Goal: Task Accomplishment & Management: Manage account settings

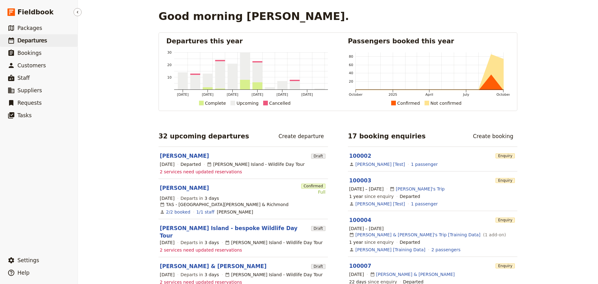
click at [27, 37] on span "Departures" at bounding box center [32, 40] width 30 height 6
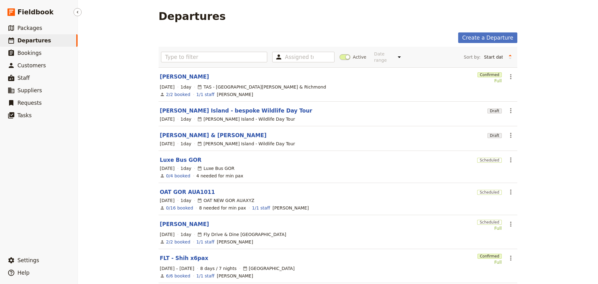
click at [34, 40] on span "Departures" at bounding box center [34, 40] width 34 height 6
click at [162, 73] on link "[PERSON_NAME]" at bounding box center [184, 76] width 49 height 7
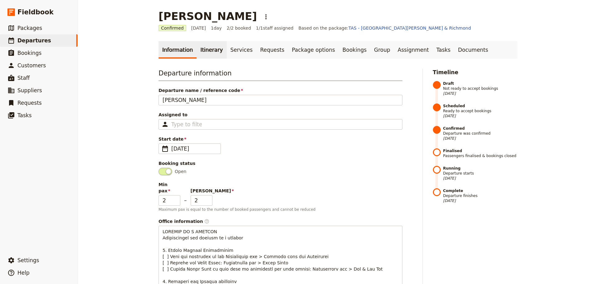
click at [199, 44] on link "Itinerary" at bounding box center [212, 49] width 30 height 17
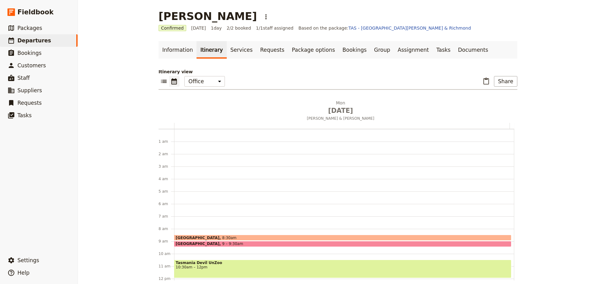
scroll to position [81, 0]
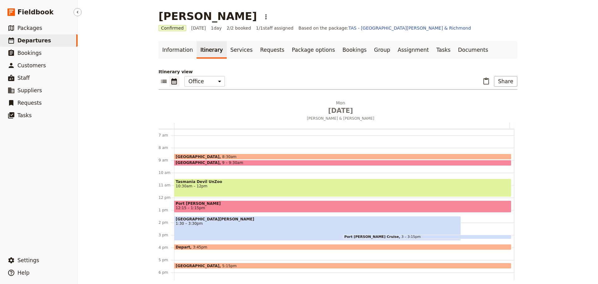
click at [44, 39] on span "Departures" at bounding box center [34, 40] width 34 height 6
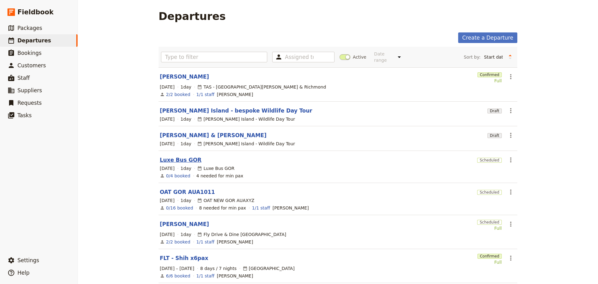
click at [166, 156] on link "Luxe Bus GOR" at bounding box center [181, 159] width 42 height 7
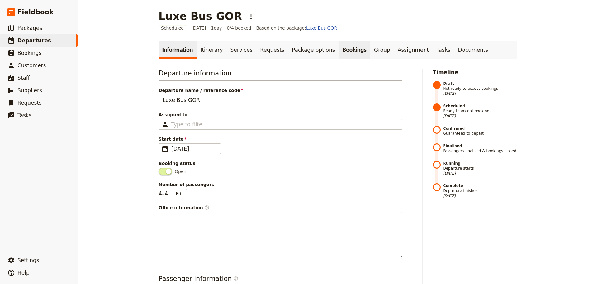
click at [339, 50] on link "Bookings" at bounding box center [354, 49] width 31 height 17
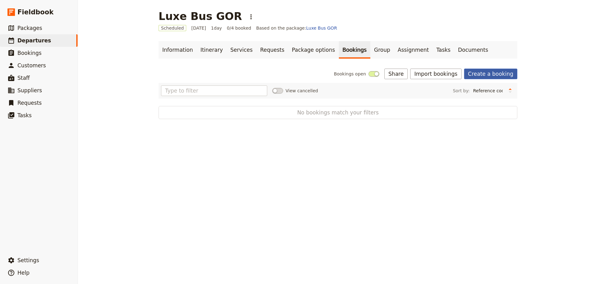
click at [485, 76] on link "Create a booking" at bounding box center [490, 74] width 53 height 11
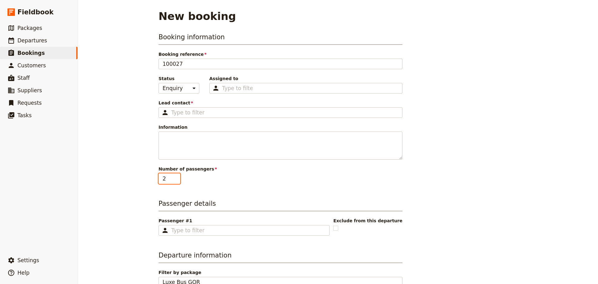
click at [176, 174] on input "2" at bounding box center [170, 178] width 22 height 11
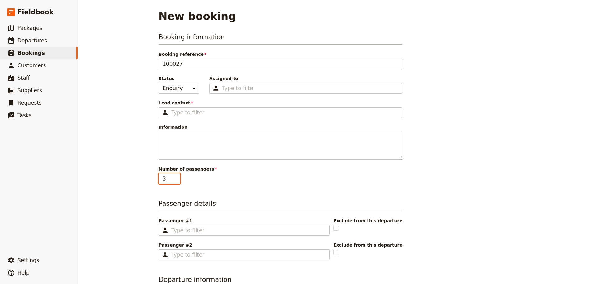
click at [174, 177] on input "3" at bounding box center [170, 178] width 22 height 11
type input "4"
click at [174, 178] on input "4" at bounding box center [170, 178] width 22 height 11
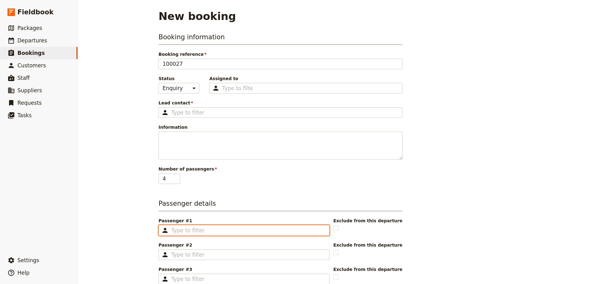
drag, startPoint x: 181, startPoint y: 230, endPoint x: 189, endPoint y: 227, distance: 8.6
click at [182, 230] on input "Passenger #1 ​" at bounding box center [248, 229] width 154 height 7
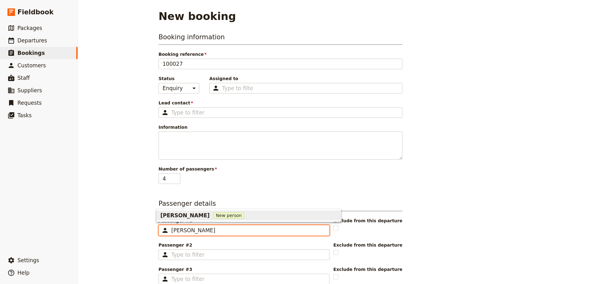
click at [213, 216] on span "New person" at bounding box center [228, 215] width 31 height 6
type input "[PERSON_NAME]"
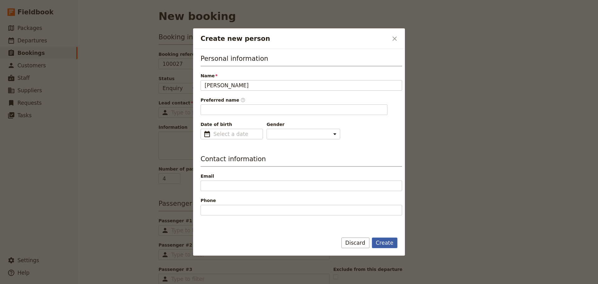
type input "[PERSON_NAME]"
click at [380, 241] on button "Create" at bounding box center [385, 242] width 26 height 11
type input "[PERSON_NAME]"
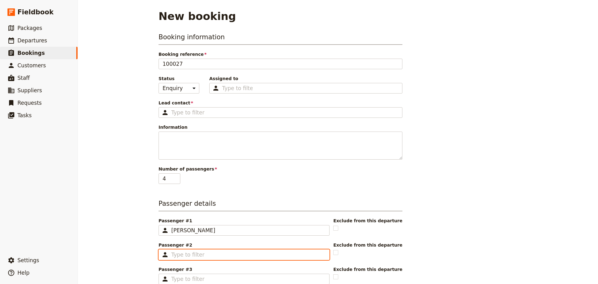
click at [188, 257] on input "Passenger #2 ​" at bounding box center [248, 254] width 154 height 7
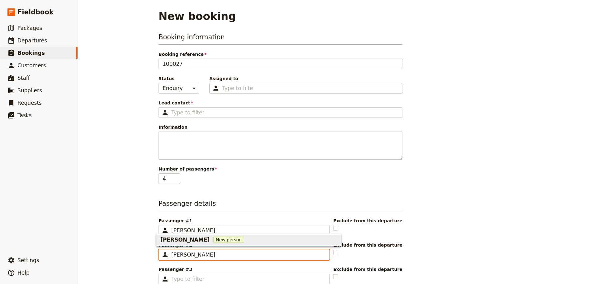
click at [213, 238] on span "New person" at bounding box center [228, 239] width 31 height 6
type input "[PERSON_NAME]"
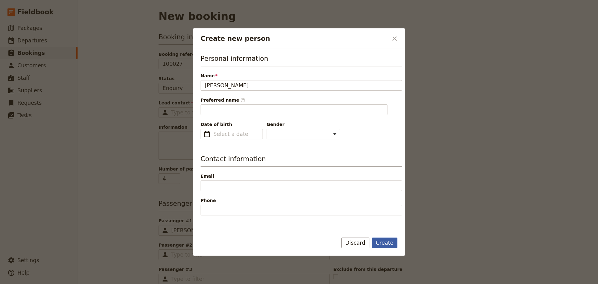
type input "Clay"
click at [391, 240] on button "Create" at bounding box center [385, 242] width 26 height 11
type input "[PERSON_NAME]"
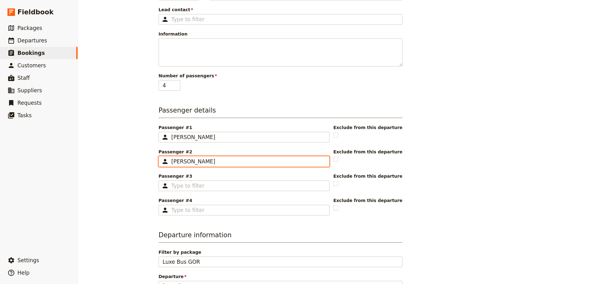
scroll to position [93, 0]
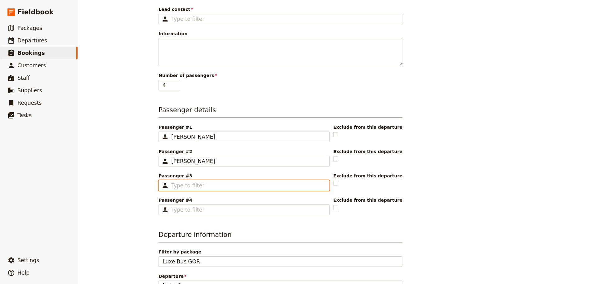
click at [191, 183] on input "Passenger #3 ​" at bounding box center [248, 185] width 154 height 7
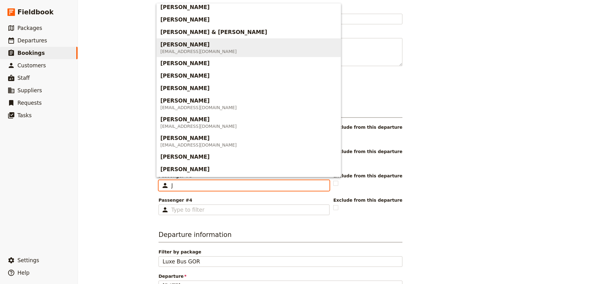
scroll to position [0, 0]
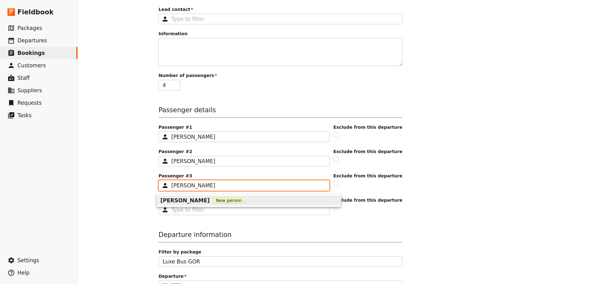
click at [213, 201] on span "New person" at bounding box center [228, 200] width 31 height 6
type input "John Philbrook"
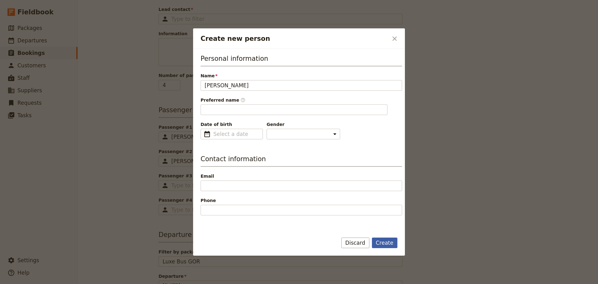
type input "John"
click at [381, 237] on button "Create" at bounding box center [385, 242] width 26 height 11
type input "John Philbrook"
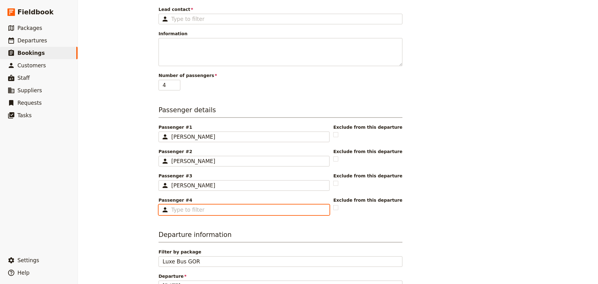
click at [229, 208] on input "Passenger #4 ​" at bounding box center [248, 209] width 154 height 7
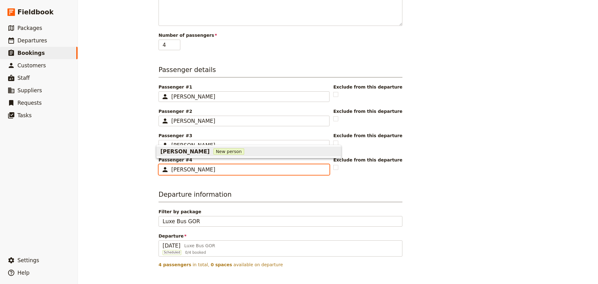
scroll to position [175, 0]
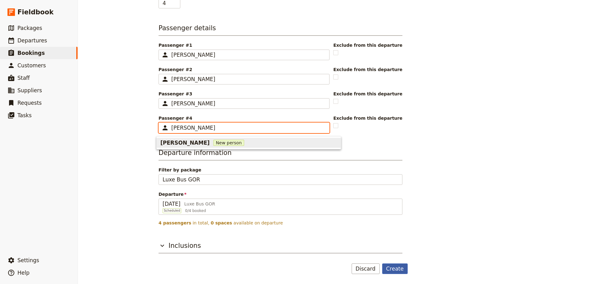
type input "Kathleen Philbrook"
click at [396, 267] on button "Create" at bounding box center [395, 268] width 26 height 11
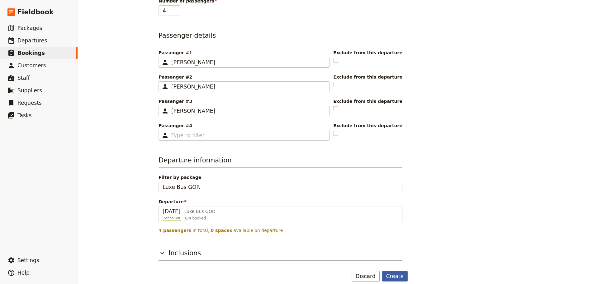
scroll to position [183, 0]
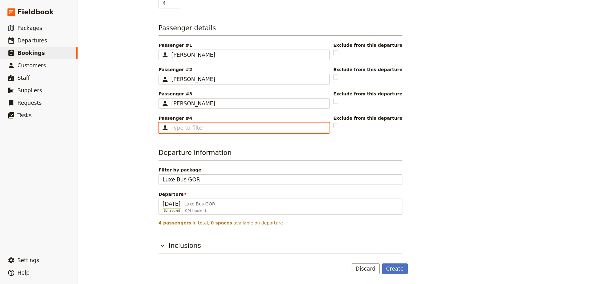
click at [221, 130] on input "Passenger #4 ​" at bounding box center [248, 127] width 154 height 7
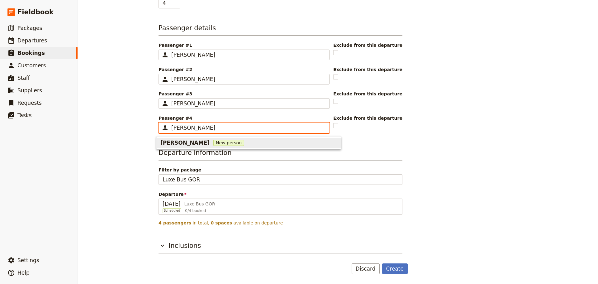
click at [221, 143] on span "New person" at bounding box center [228, 143] width 31 height 6
type input "Kathleen Philbrook"
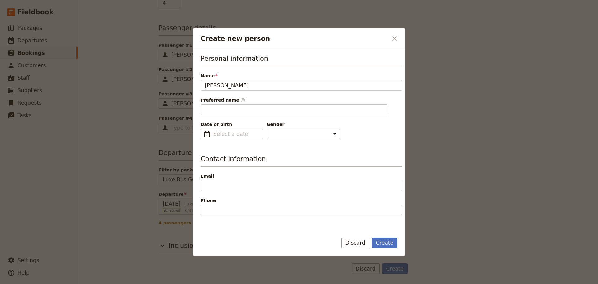
type input "Kathleen"
click at [399, 243] on div "Create Discard" at bounding box center [299, 246] width 212 height 18
click at [383, 246] on button "Create" at bounding box center [385, 242] width 26 height 11
type input "Kathleen Philbrook"
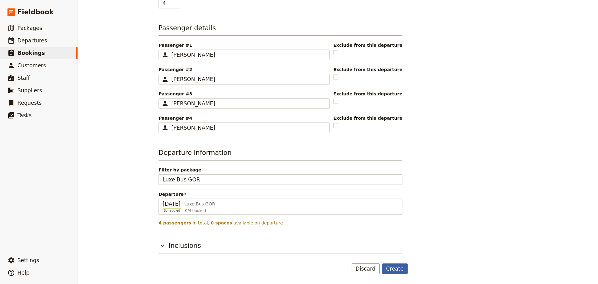
click at [394, 266] on button "Create" at bounding box center [395, 268] width 26 height 11
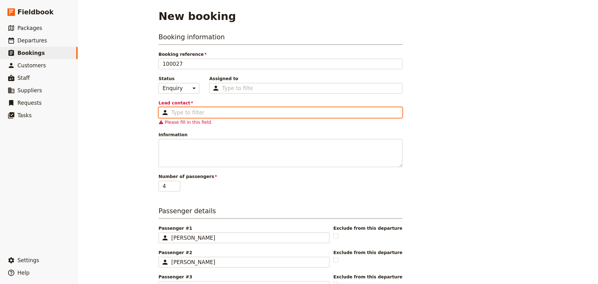
click at [182, 114] on input "Lead contact ​" at bounding box center [284, 112] width 227 height 7
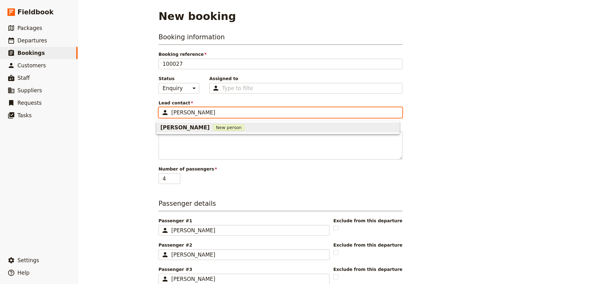
type input "Garth"
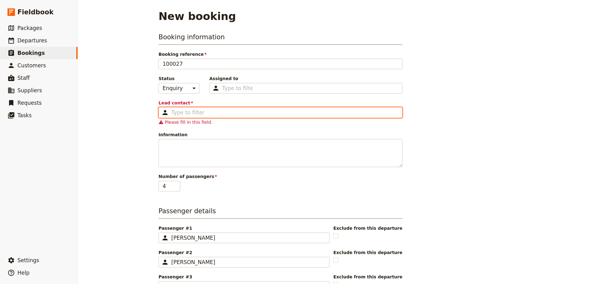
click at [197, 116] on input "Lead contact ​" at bounding box center [284, 112] width 227 height 7
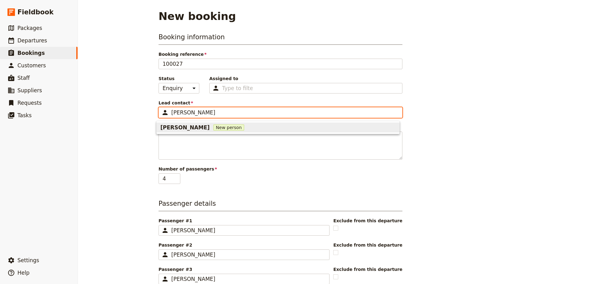
click at [213, 127] on span "New person" at bounding box center [228, 127] width 31 height 6
type input "Garth"
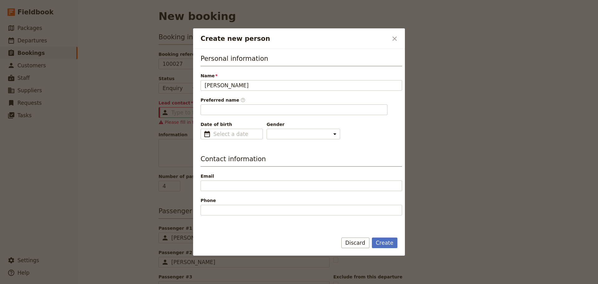
drag, startPoint x: 220, startPoint y: 86, endPoint x: 178, endPoint y: 86, distance: 41.4
click at [178, 283] on div "Create new person ​ Personal information Name Garth Preferred name ​ Date of bi…" at bounding box center [299, 284] width 598 height 0
click at [385, 240] on button "Create" at bounding box center [385, 242] width 26 height 11
type input "Garth"
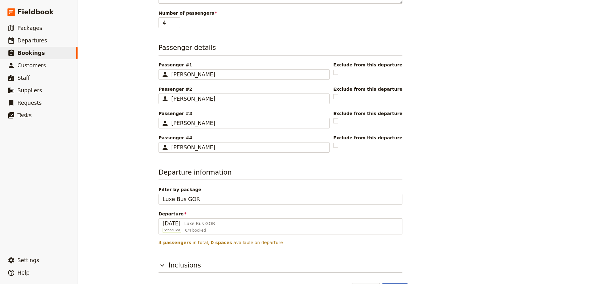
scroll to position [175, 0]
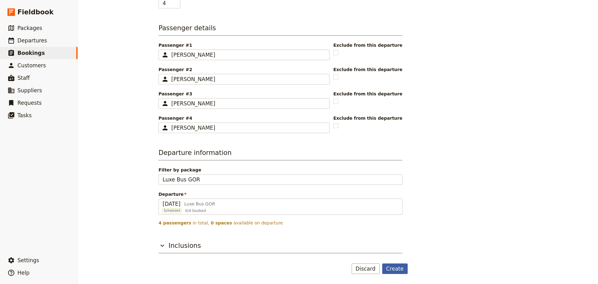
click at [400, 265] on button "Create" at bounding box center [395, 268] width 26 height 11
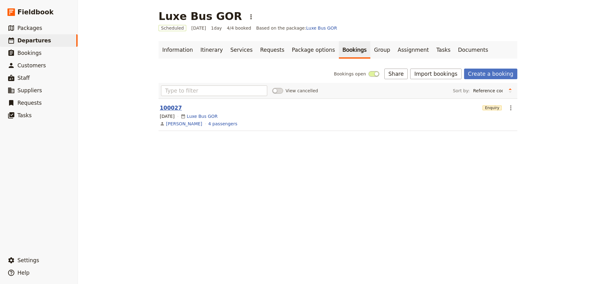
click at [165, 107] on button "100027" at bounding box center [171, 107] width 22 height 7
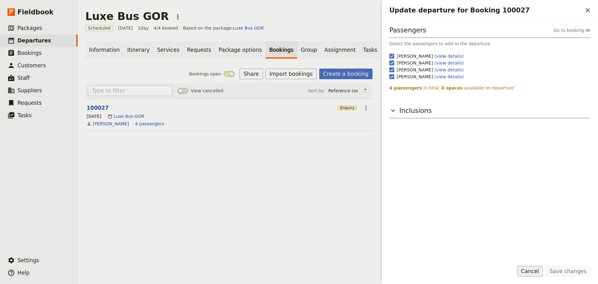
click at [542, 273] on button "Cancel" at bounding box center [530, 271] width 26 height 11
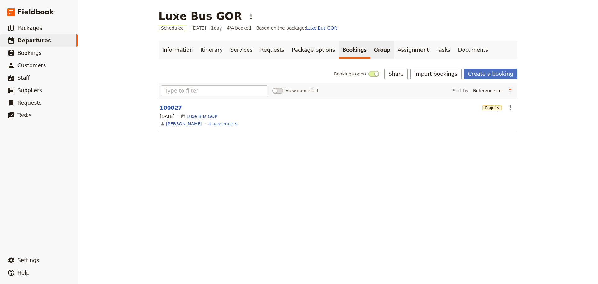
click at [370, 48] on link "Group" at bounding box center [382, 49] width 24 height 17
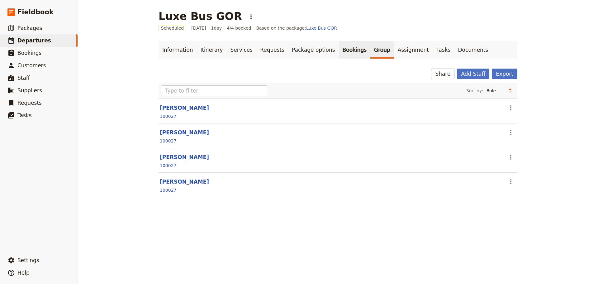
click at [339, 51] on link "Bookings" at bounding box center [354, 49] width 31 height 17
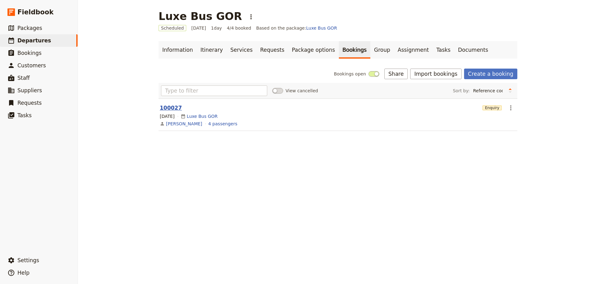
click at [167, 108] on button "100027" at bounding box center [171, 107] width 22 height 7
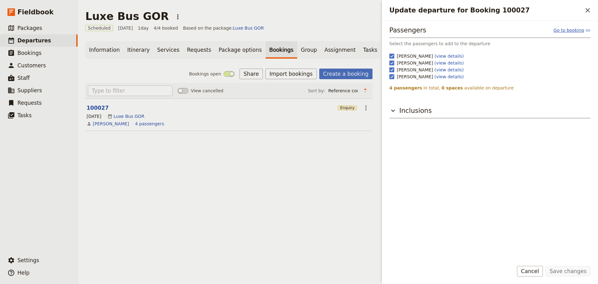
click at [570, 30] on link "Go to booking" at bounding box center [572, 30] width 37 height 6
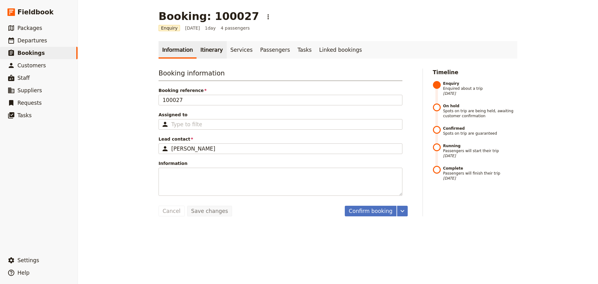
click at [202, 54] on link "Itinerary" at bounding box center [212, 49] width 30 height 17
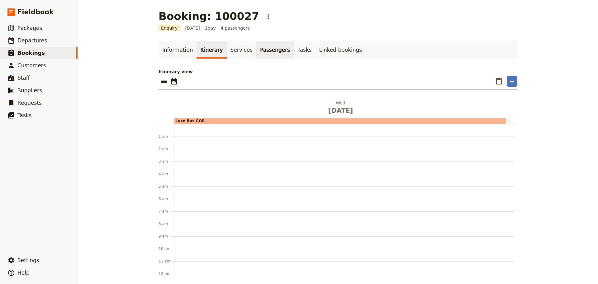
scroll to position [81, 0]
click at [259, 50] on link "Passengers" at bounding box center [274, 49] width 37 height 17
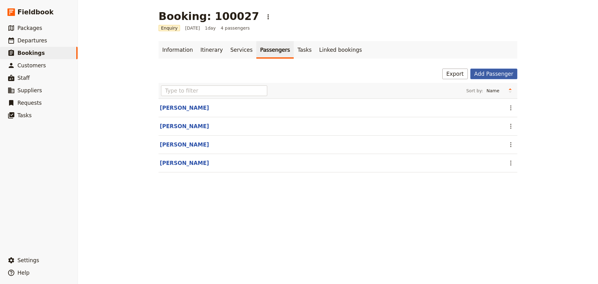
click at [483, 75] on button "Add Passenger" at bounding box center [493, 74] width 47 height 11
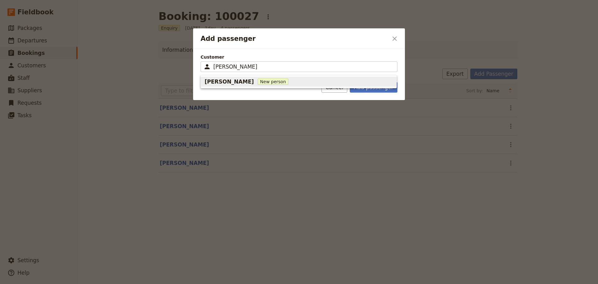
click at [258, 80] on span "New person" at bounding box center [273, 82] width 31 height 6
type input "Rachel Ross"
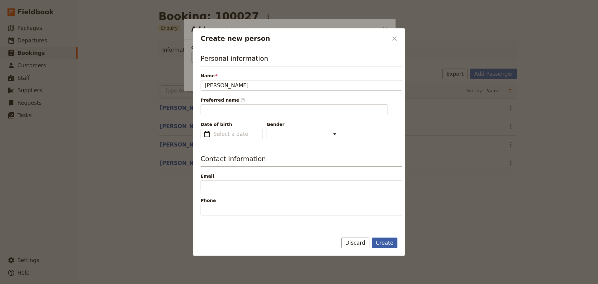
type input "Rachel"
click at [385, 242] on button "Create" at bounding box center [385, 242] width 26 height 11
type input "Rachel Ross"
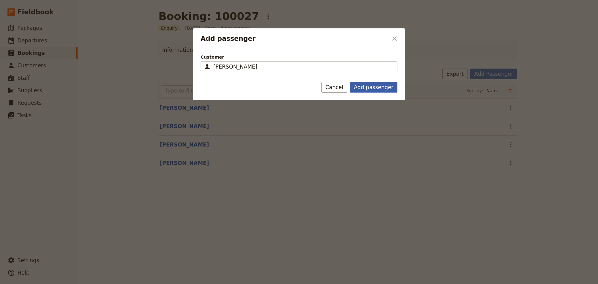
click at [386, 88] on button "Add passenger" at bounding box center [374, 87] width 48 height 11
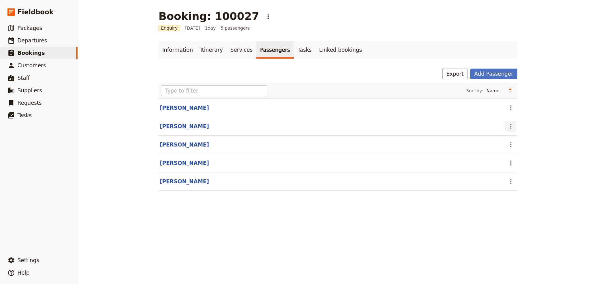
click at [512, 126] on icon "Actions" at bounding box center [510, 125] width 7 height 7
click at [535, 155] on span "Remove passenger" at bounding box center [528, 157] width 42 height 6
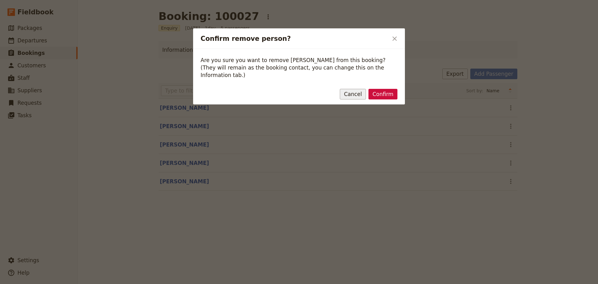
drag, startPoint x: 361, startPoint y: 85, endPoint x: 325, endPoint y: 67, distance: 40.3
click at [360, 89] on button "Cancel" at bounding box center [353, 94] width 26 height 11
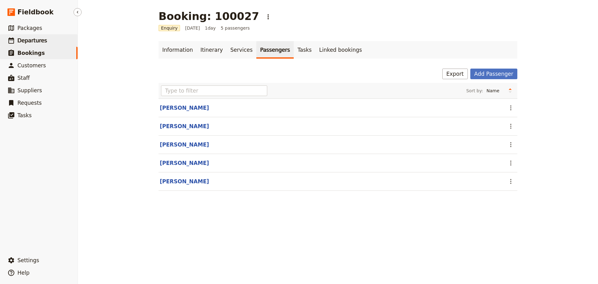
click at [30, 40] on span "Departures" at bounding box center [32, 40] width 30 height 6
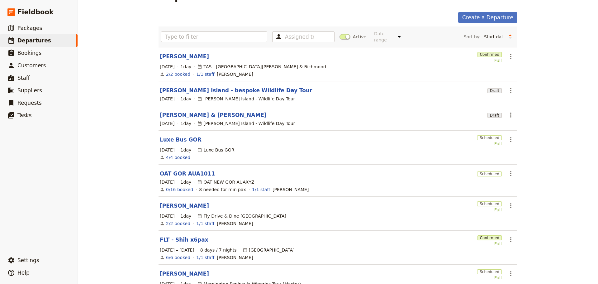
scroll to position [62, 0]
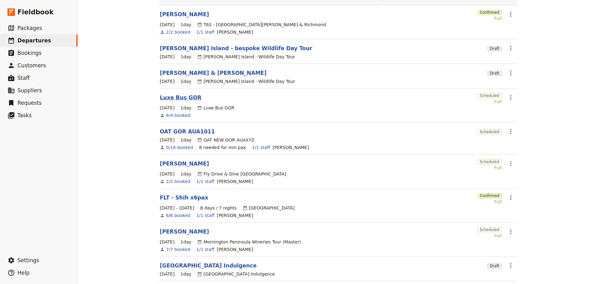
click at [169, 94] on link "Luxe Bus GOR" at bounding box center [181, 97] width 42 height 7
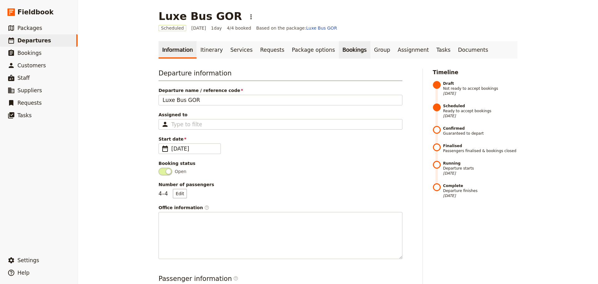
click at [339, 48] on link "Bookings" at bounding box center [354, 49] width 31 height 17
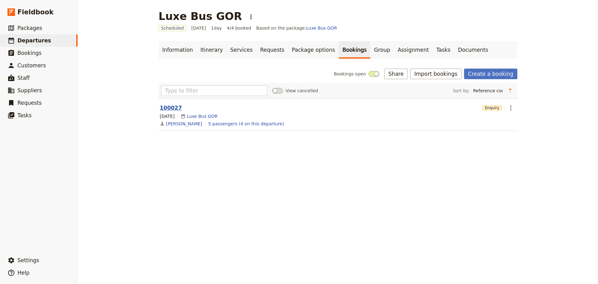
click at [161, 106] on button "100027" at bounding box center [171, 107] width 22 height 7
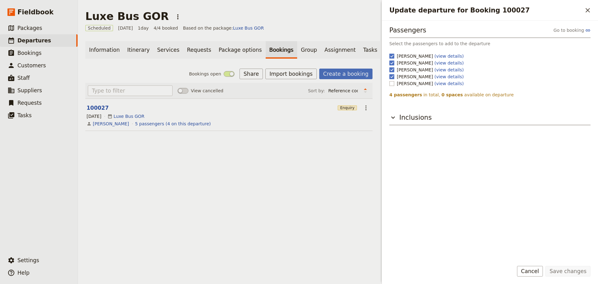
click at [393, 83] on rect "Update departure for Booking 100027" at bounding box center [391, 83] width 5 height 5
click at [389, 80] on input "Rachel Ross (view details)" at bounding box center [389, 80] width 0 height 0
checkbox input "false"
click at [391, 57] on rect "Update departure for Booking 100027" at bounding box center [391, 56] width 5 height 5
click at [389, 53] on input "Garth (view details)" at bounding box center [389, 53] width 0 height 0
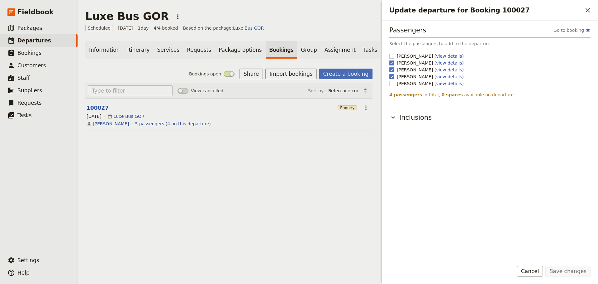
checkbox input "false"
click at [567, 269] on button "Save changes" at bounding box center [567, 271] width 45 height 11
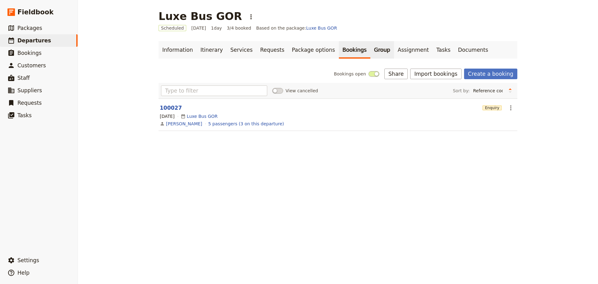
click at [370, 50] on link "Group" at bounding box center [382, 49] width 24 height 17
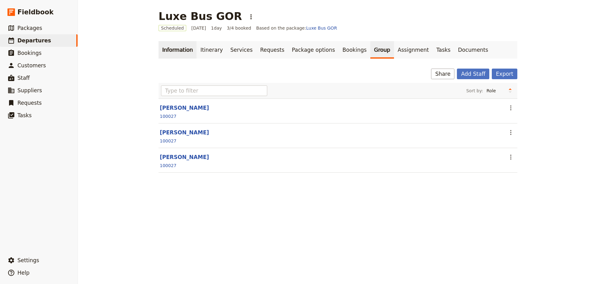
click at [164, 52] on link "Information" at bounding box center [178, 49] width 38 height 17
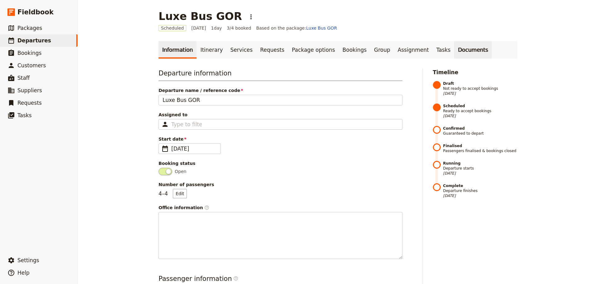
click at [454, 49] on link "Documents" at bounding box center [473, 49] width 38 height 17
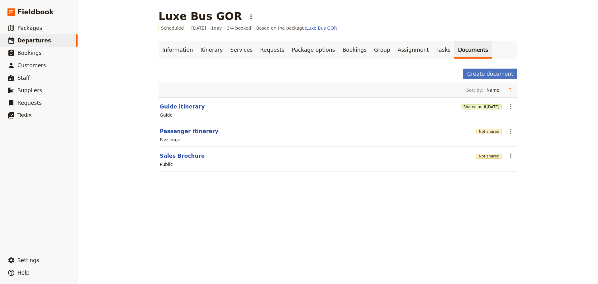
click at [175, 106] on button "Guide itinerary" at bounding box center [182, 106] width 45 height 7
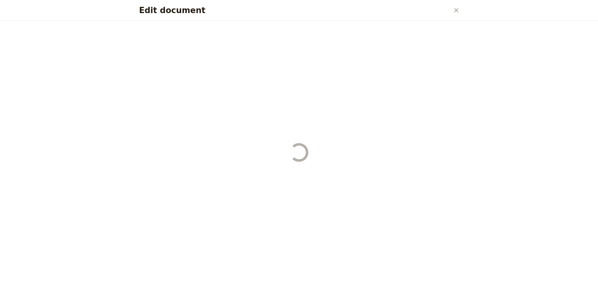
select select "STAFF"
select select "RUN_SHEET"
select select "DEFAULT"
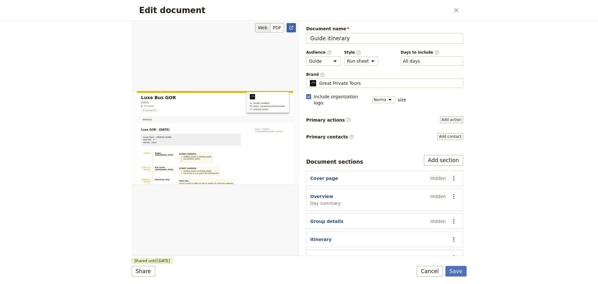
click at [293, 28] on icon "Open full preview" at bounding box center [291, 27] width 5 height 5
drag, startPoint x: 431, startPoint y: 273, endPoint x: 431, endPoint y: 258, distance: 15.0
click at [432, 273] on button "Cancel" at bounding box center [430, 271] width 26 height 11
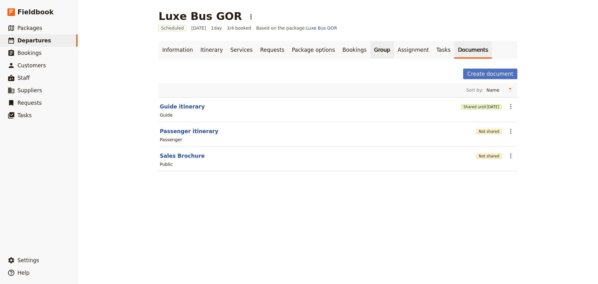
drag, startPoint x: 330, startPoint y: 48, endPoint x: 348, endPoint y: 45, distance: 18.2
click at [339, 48] on link "Bookings" at bounding box center [354, 49] width 31 height 17
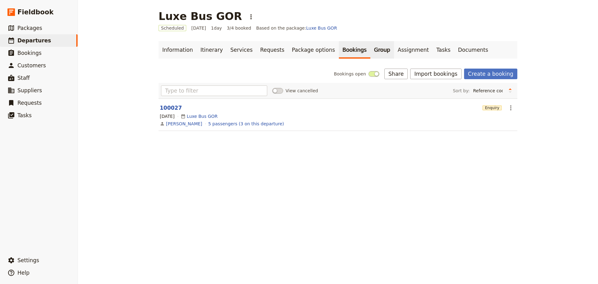
click at [370, 51] on link "Group" at bounding box center [382, 49] width 24 height 17
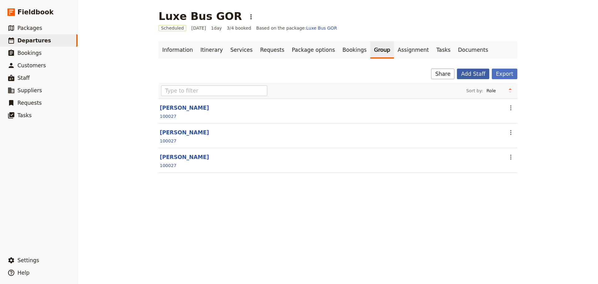
click at [474, 74] on button "Add Staff" at bounding box center [473, 74] width 32 height 11
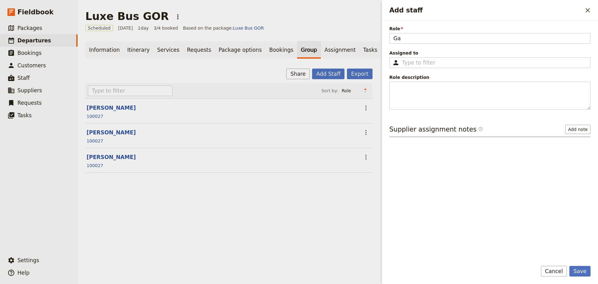
type input "G"
type input "Driver/Guide"
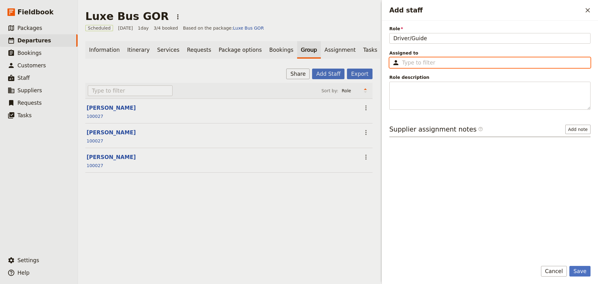
click at [455, 63] on input "Assigned to ​" at bounding box center [494, 62] width 184 height 7
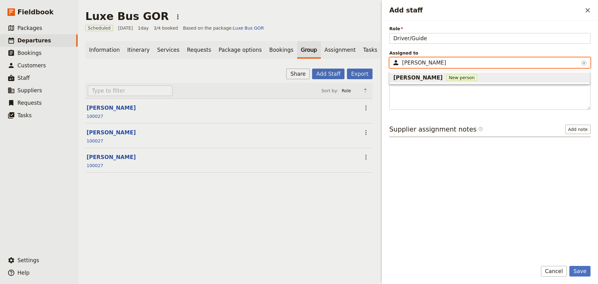
click at [446, 74] on span "New person" at bounding box center [461, 77] width 31 height 6
type input "Garth"
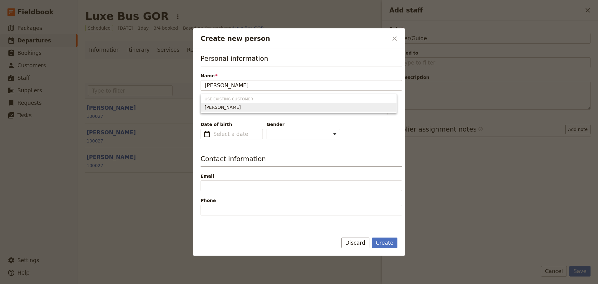
click at [228, 107] on div "Garth" at bounding box center [299, 107] width 188 height 6
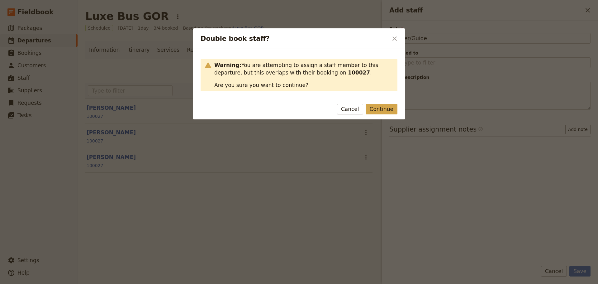
click at [386, 108] on button "Continue" at bounding box center [382, 109] width 32 height 11
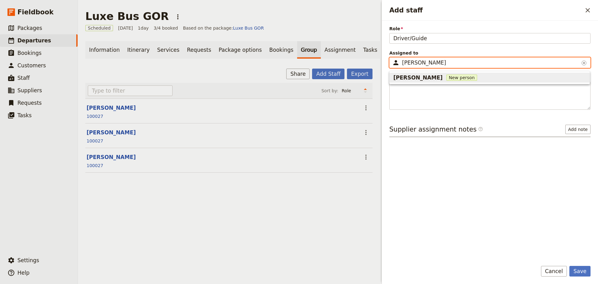
click at [446, 76] on span "New person" at bounding box center [461, 77] width 31 height 6
type input "[PERSON_NAME]"
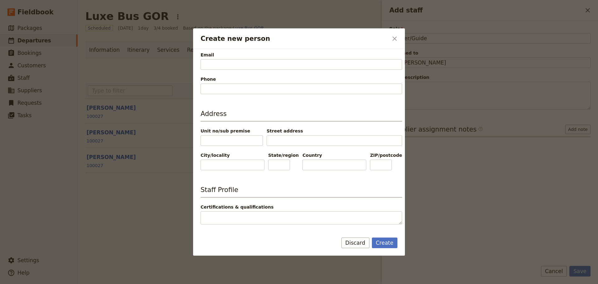
scroll to position [125, 0]
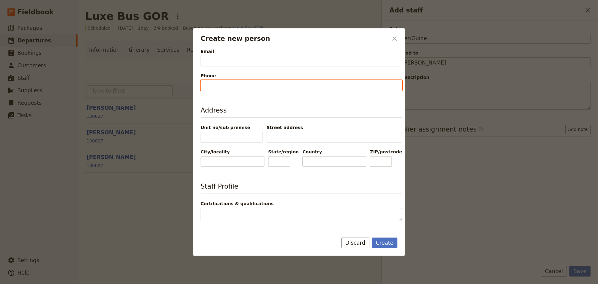
type input "Garth"
click at [245, 89] on input "Phone" at bounding box center [302, 85] width 202 height 11
type input "0427 971 488"
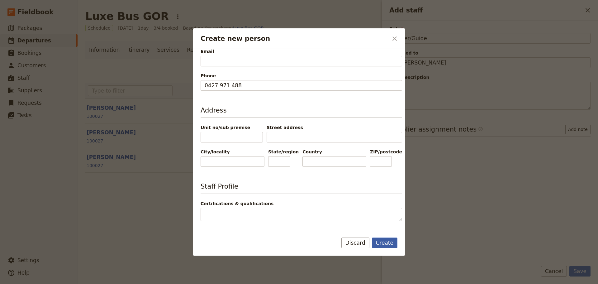
click at [384, 240] on button "Create" at bounding box center [385, 242] width 26 height 11
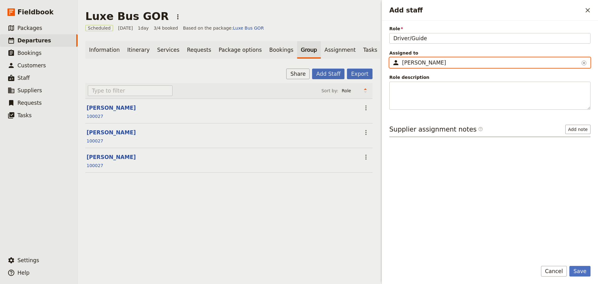
scroll to position [0, 31]
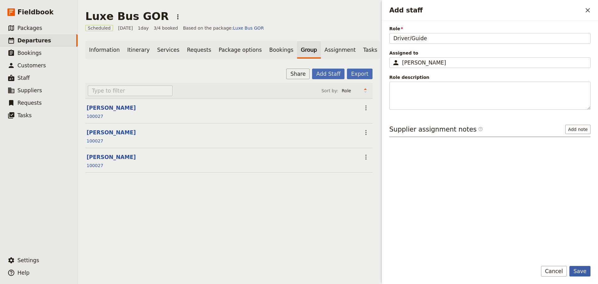
click at [583, 269] on button "Save" at bounding box center [579, 271] width 21 height 11
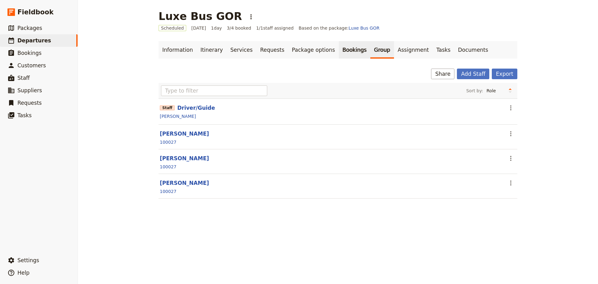
click at [339, 51] on link "Bookings" at bounding box center [354, 49] width 31 height 17
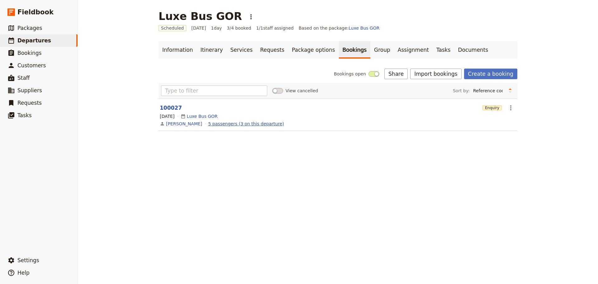
click at [208, 124] on link "5 passengers (3 on this departure)" at bounding box center [246, 124] width 76 height 6
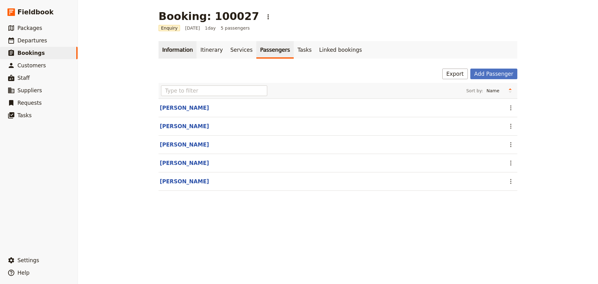
click at [173, 50] on link "Information" at bounding box center [178, 49] width 38 height 17
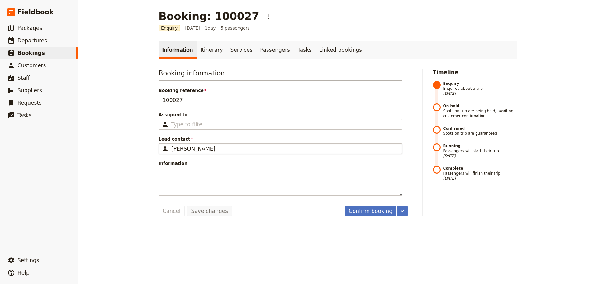
click at [191, 148] on div "Garth" at bounding box center [284, 148] width 227 height 7
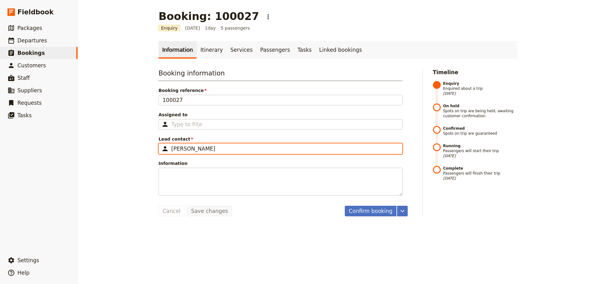
click at [161, 144] on input "Garth" at bounding box center [161, 143] width 0 height 0
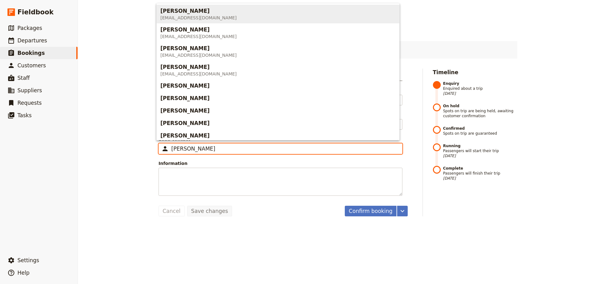
drag, startPoint x: 161, startPoint y: 145, endPoint x: 136, endPoint y: 141, distance: 25.5
click at [136, 141] on div "Booking: 100027 ​ Enquiry 15 Oct 2025 1 day 5 passengers Information Itinerary …" at bounding box center [338, 142] width 520 height 284
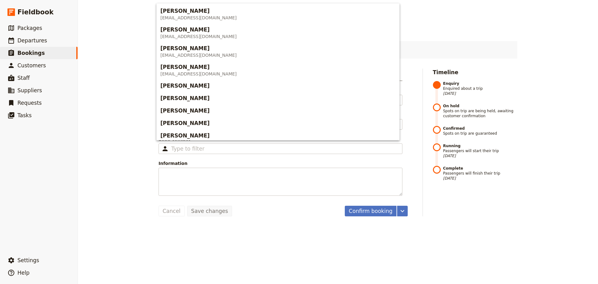
click at [293, 234] on div "Booking: 100027 ​ Enquiry 15 Oct 2025 1 day 5 passengers Information Itinerary …" at bounding box center [338, 142] width 520 height 284
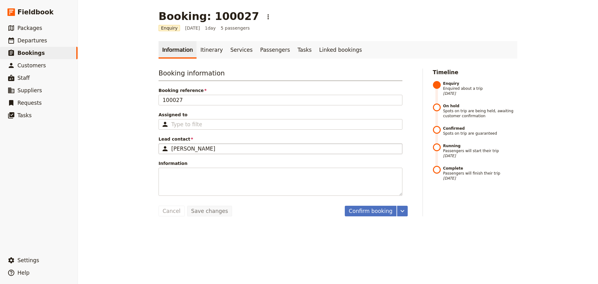
click at [192, 150] on div "Garth" at bounding box center [284, 148] width 227 height 7
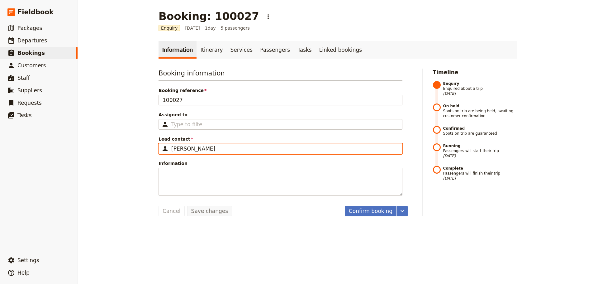
click at [161, 144] on input "Lead contact ​ Garth" at bounding box center [161, 143] width 0 height 0
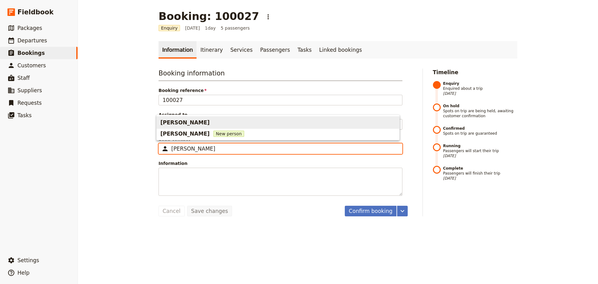
click at [179, 124] on span "[PERSON_NAME]" at bounding box center [184, 122] width 49 height 7
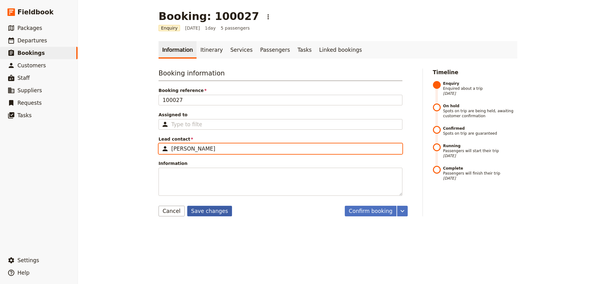
type input "[PERSON_NAME]"
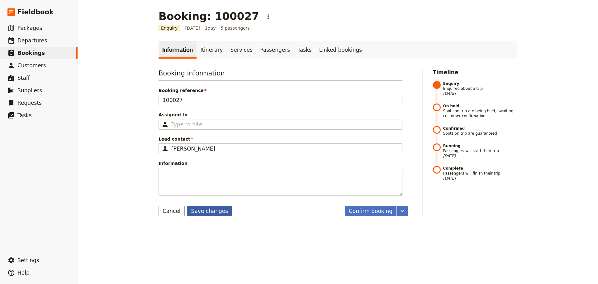
click at [212, 211] on button "Save changes" at bounding box center [209, 211] width 45 height 11
click at [357, 208] on button "Confirm booking" at bounding box center [371, 211] width 52 height 11
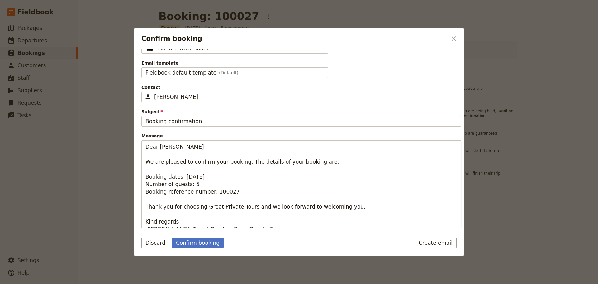
scroll to position [26, 0]
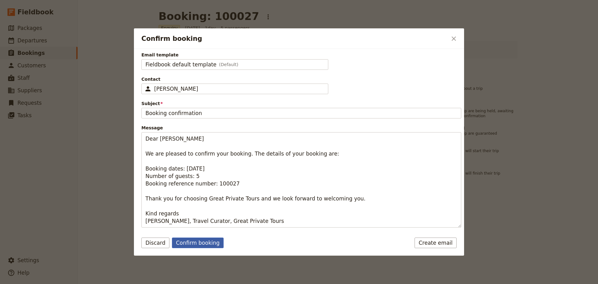
click at [195, 243] on button "Confirm booking" at bounding box center [198, 242] width 52 height 11
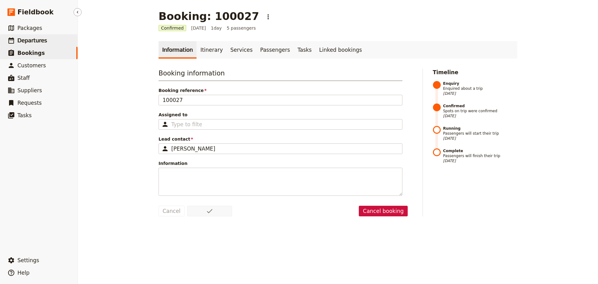
click at [28, 38] on span "Departures" at bounding box center [32, 40] width 30 height 6
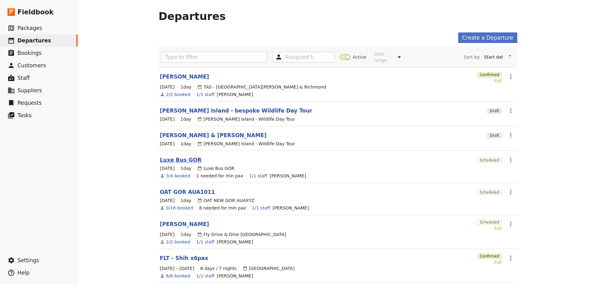
click at [170, 156] on link "Luxe Bus GOR" at bounding box center [181, 159] width 42 height 7
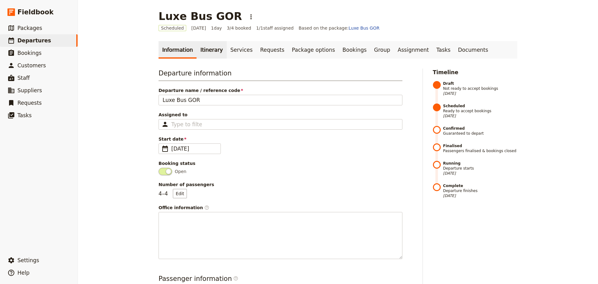
click at [200, 49] on link "Itinerary" at bounding box center [212, 49] width 30 height 17
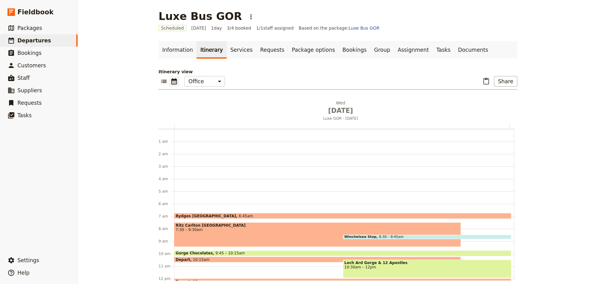
scroll to position [78, 0]
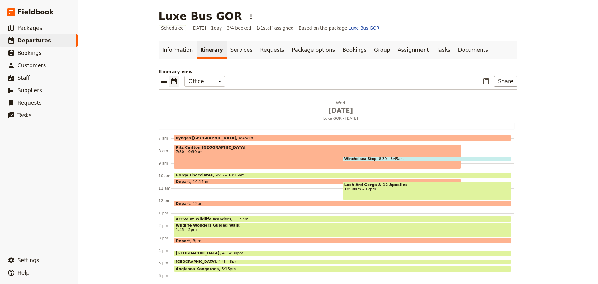
drag, startPoint x: 242, startPoint y: 55, endPoint x: 202, endPoint y: 47, distance: 40.6
click at [241, 55] on link "Services" at bounding box center [242, 49] width 30 height 17
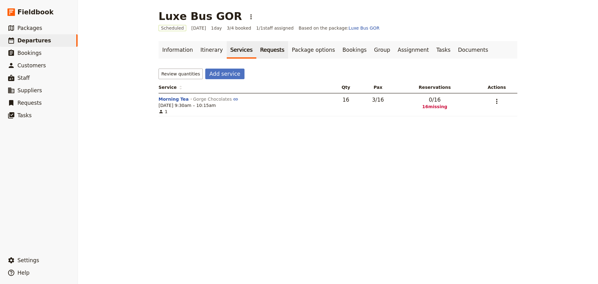
click at [266, 50] on link "Requests" at bounding box center [272, 49] width 32 height 17
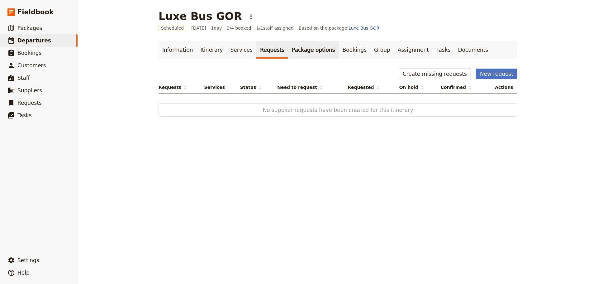
click at [304, 50] on link "Package options" at bounding box center [313, 49] width 50 height 17
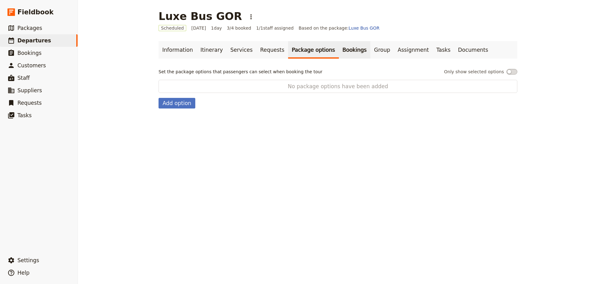
click at [339, 48] on link "Bookings" at bounding box center [354, 49] width 31 height 17
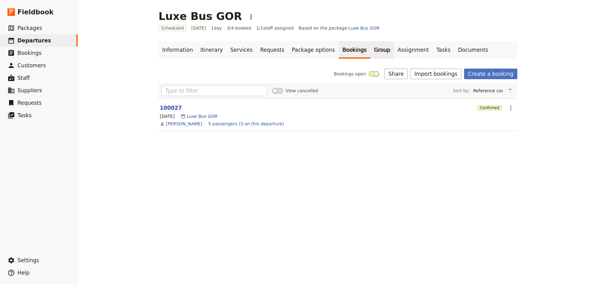
click at [370, 50] on link "Group" at bounding box center [382, 49] width 24 height 17
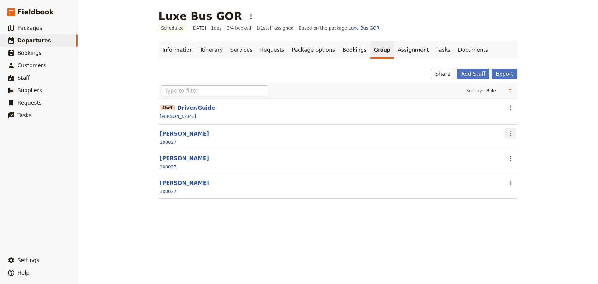
click at [509, 136] on icon "Actions" at bounding box center [510, 133] width 7 height 7
click at [394, 54] on link "Assignment" at bounding box center [413, 49] width 39 height 17
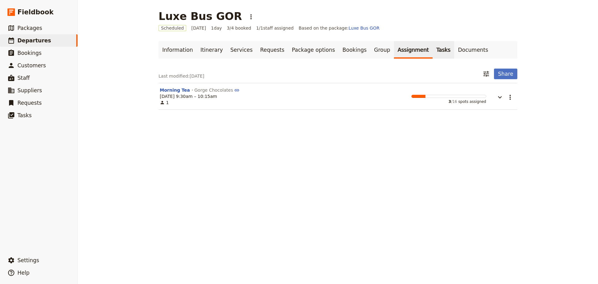
click at [433, 49] on link "Tasks" at bounding box center [444, 49] width 22 height 17
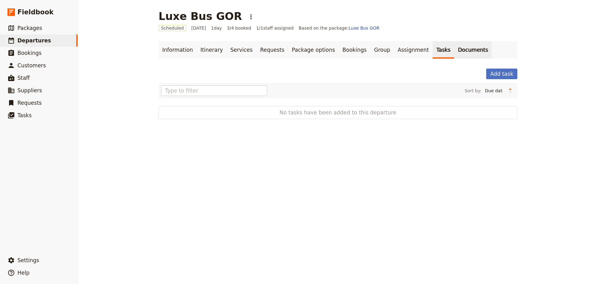
click at [454, 50] on link "Documents" at bounding box center [473, 49] width 38 height 17
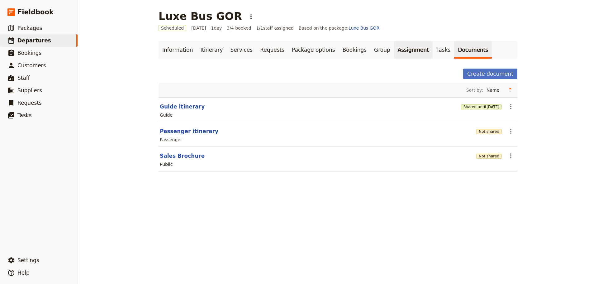
click at [394, 54] on link "Assignment" at bounding box center [413, 49] width 39 height 17
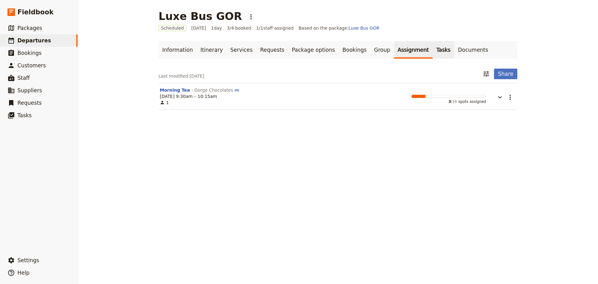
click at [433, 49] on link "Tasks" at bounding box center [444, 49] width 22 height 17
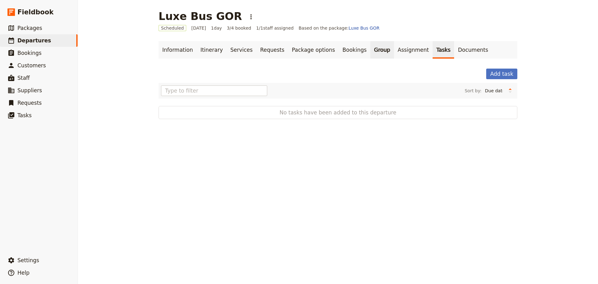
click at [370, 49] on link "Group" at bounding box center [382, 49] width 24 height 17
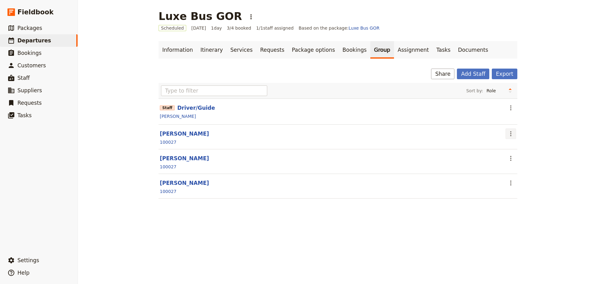
click at [508, 134] on icon "Actions" at bounding box center [510, 133] width 7 height 7
click at [517, 155] on span "Edit passenger" at bounding box center [523, 156] width 32 height 6
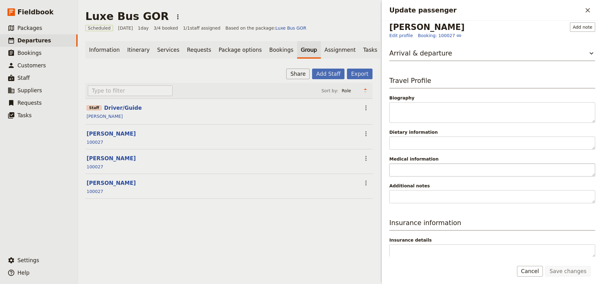
scroll to position [4, 0]
click at [540, 274] on button "Cancel" at bounding box center [530, 271] width 26 height 11
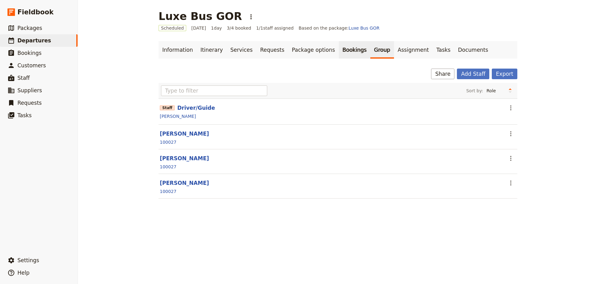
click at [342, 51] on link "Bookings" at bounding box center [354, 49] width 31 height 17
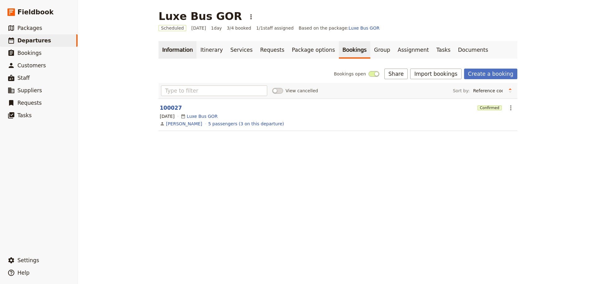
drag, startPoint x: 163, startPoint y: 50, endPoint x: 172, endPoint y: 49, distance: 9.1
click at [163, 50] on link "Information" at bounding box center [178, 49] width 38 height 17
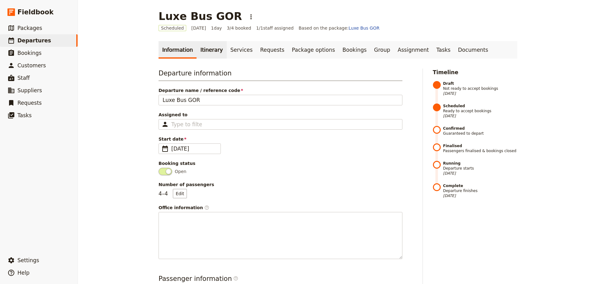
click at [202, 51] on link "Itinerary" at bounding box center [212, 49] width 30 height 17
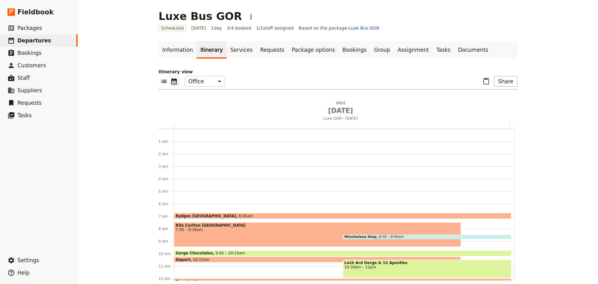
scroll to position [78, 0]
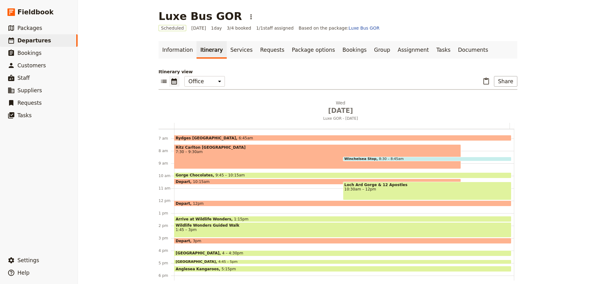
click at [191, 153] on span "7:30 – 9:30am" at bounding box center [318, 152] width 284 height 4
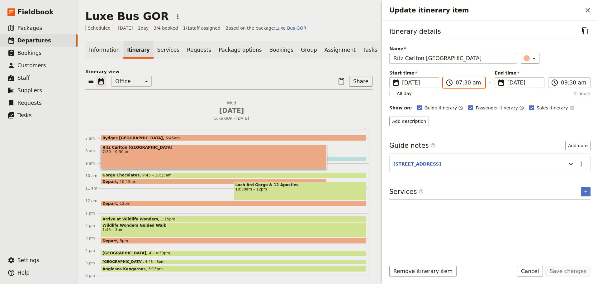
click at [464, 79] on input "07:30 am" at bounding box center [469, 82] width 26 height 7
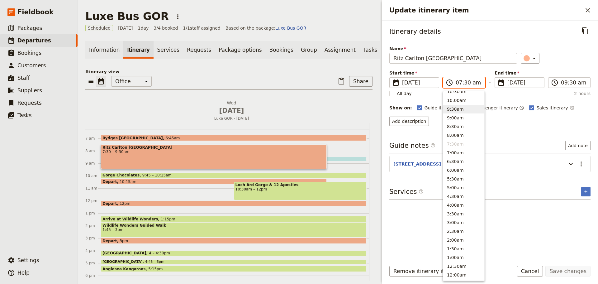
scroll to position [228, 0]
click at [450, 154] on button "7:00am" at bounding box center [463, 156] width 41 height 9
type input "07:00 am"
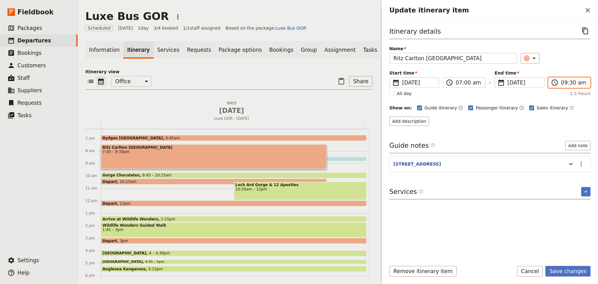
click at [567, 82] on input "09:30 am" at bounding box center [574, 82] width 26 height 7
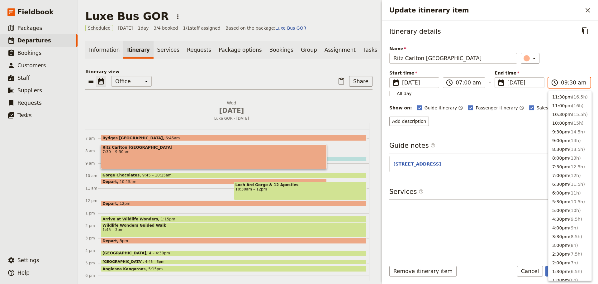
scroll to position [232, 0]
click at [575, 154] on button "7:00am" at bounding box center [570, 152] width 43 height 9
type input "07:00 am"
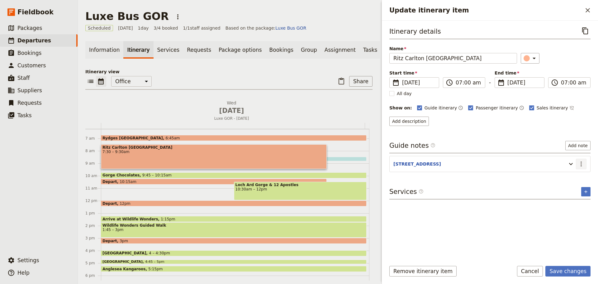
click at [580, 164] on icon "Actions" at bounding box center [581, 163] width 7 height 7
click at [577, 180] on span "Edit note" at bounding box center [568, 177] width 29 height 6
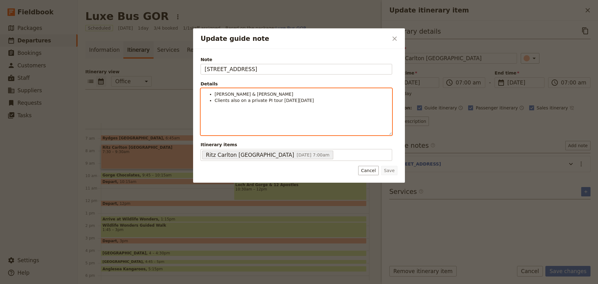
click at [266, 93] on li "[PERSON_NAME] & [PERSON_NAME]" at bounding box center [302, 94] width 174 height 6
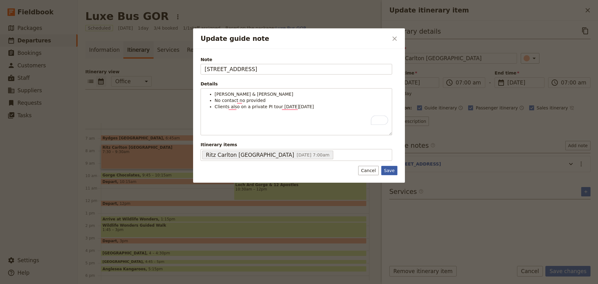
click at [388, 167] on button "Save" at bounding box center [389, 170] width 16 height 9
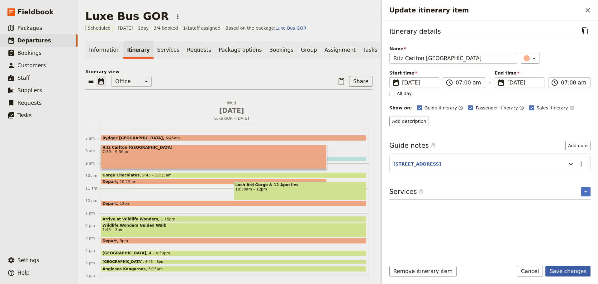
click at [571, 269] on button "Save changes" at bounding box center [567, 271] width 45 height 11
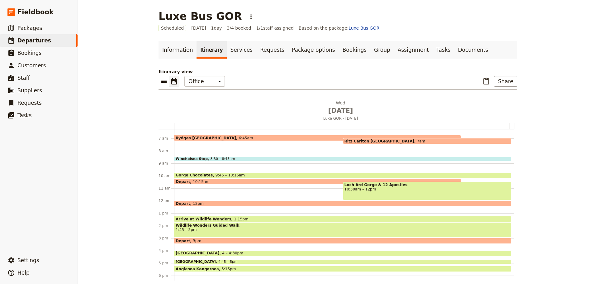
click at [268, 136] on div "Rydges Melbourne 6:45am" at bounding box center [317, 138] width 287 height 6
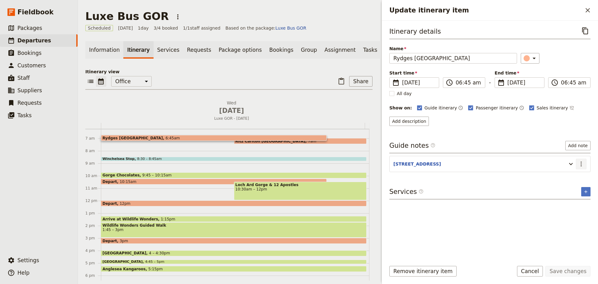
click at [584, 161] on icon "Actions" at bounding box center [581, 163] width 7 height 7
click at [575, 176] on span "Edit note" at bounding box center [568, 177] width 29 height 6
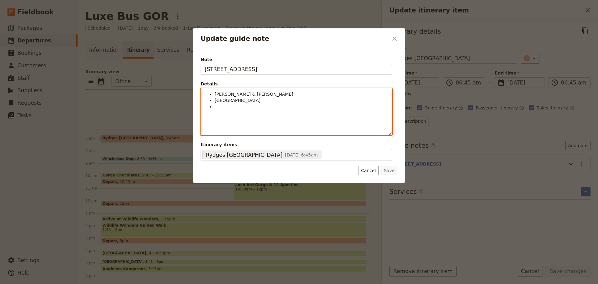
click at [217, 107] on li "Update guide note" at bounding box center [302, 106] width 174 height 6
click at [214, 108] on ul "John & Kathleen Philbrook USA +1-561-309-7680" at bounding box center [296, 100] width 183 height 19
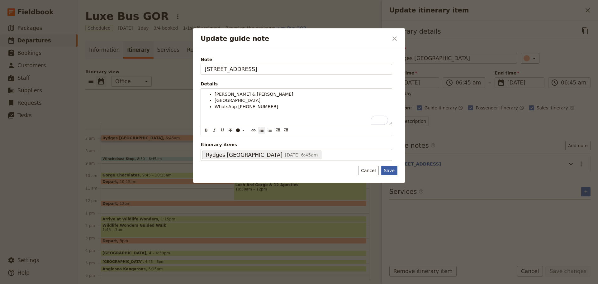
click at [396, 168] on button "Save" at bounding box center [389, 170] width 16 height 9
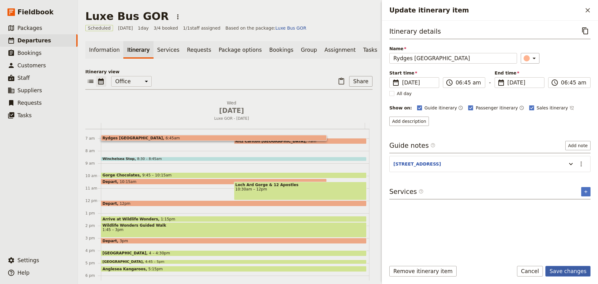
click at [570, 268] on button "Save changes" at bounding box center [567, 271] width 45 height 11
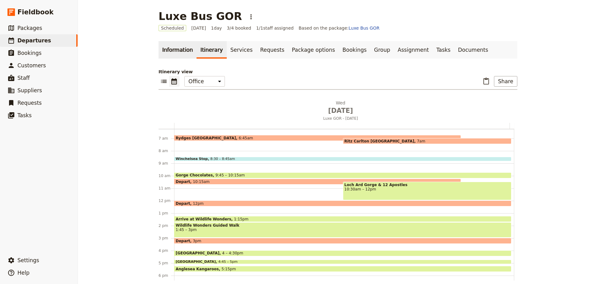
click at [169, 45] on link "Information" at bounding box center [178, 49] width 38 height 17
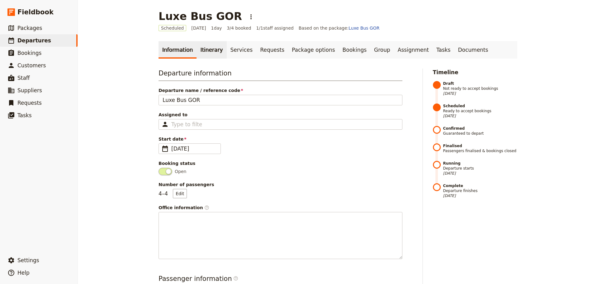
click at [205, 49] on link "Itinerary" at bounding box center [212, 49] width 30 height 17
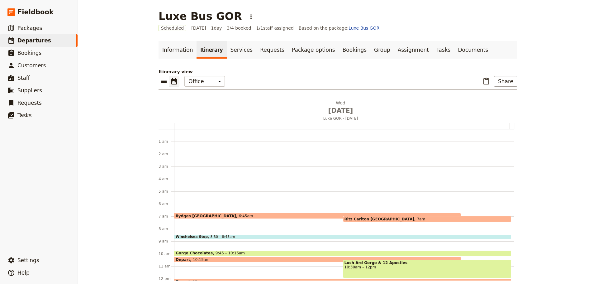
scroll to position [78, 0]
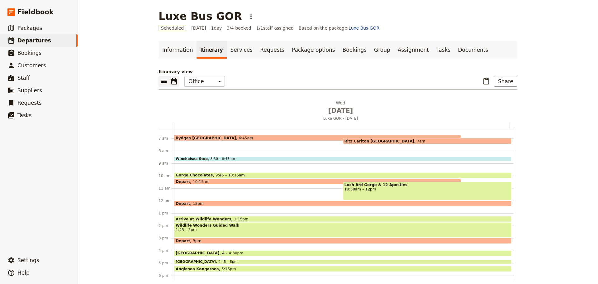
click at [164, 80] on icon "List view" at bounding box center [164, 81] width 6 height 3
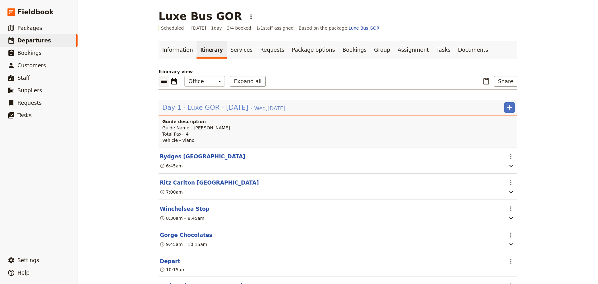
click at [198, 106] on span "Luxe GOR - Wed 15 Oct" at bounding box center [218, 107] width 61 height 9
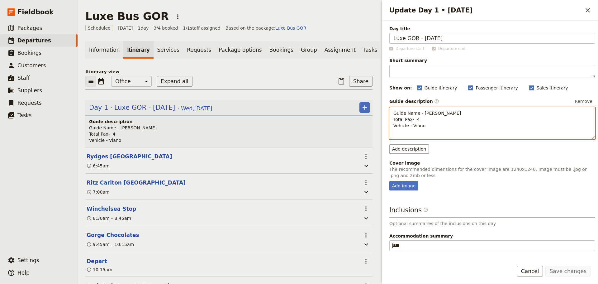
click at [447, 115] on p "Guide Name - Garth Total Pax- 4 Vehicle - Viano" at bounding box center [492, 119] width 198 height 19
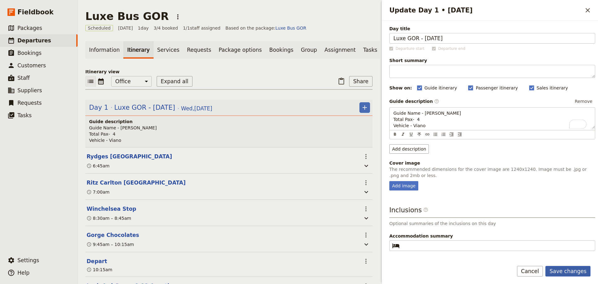
click at [564, 272] on button "Save changes" at bounding box center [567, 271] width 45 height 11
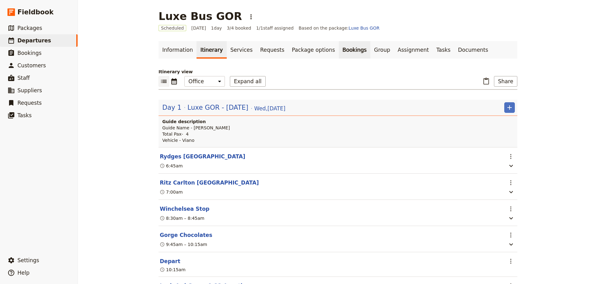
click at [339, 46] on link "Bookings" at bounding box center [354, 49] width 31 height 17
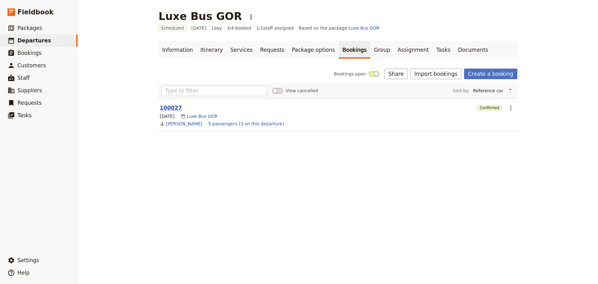
click at [166, 107] on button "100027" at bounding box center [171, 107] width 22 height 7
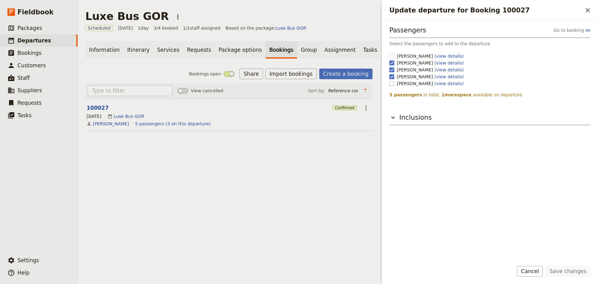
click at [395, 82] on label "Rachel Ross (view details)" at bounding box center [426, 83] width 74 height 6
click at [389, 80] on input "Rachel Ross (view details)" at bounding box center [389, 80] width 0 height 0
checkbox input "true"
click at [574, 268] on button "Save changes" at bounding box center [567, 271] width 45 height 11
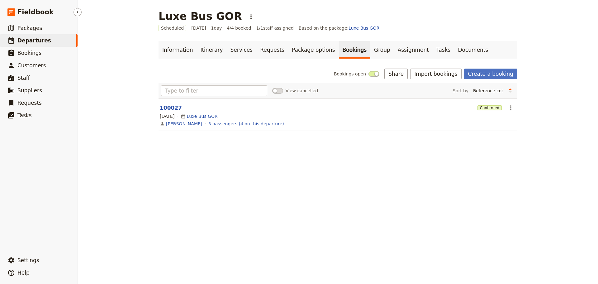
click at [29, 37] on span "Departures" at bounding box center [34, 40] width 34 height 7
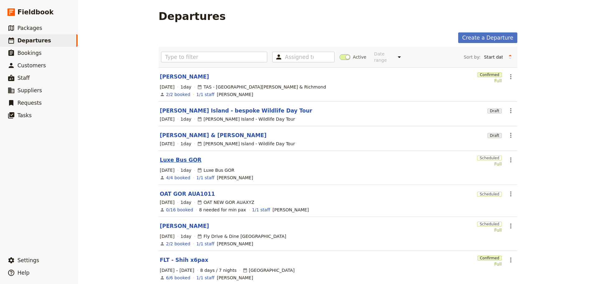
click at [166, 156] on link "Luxe Bus GOR" at bounding box center [181, 159] width 42 height 7
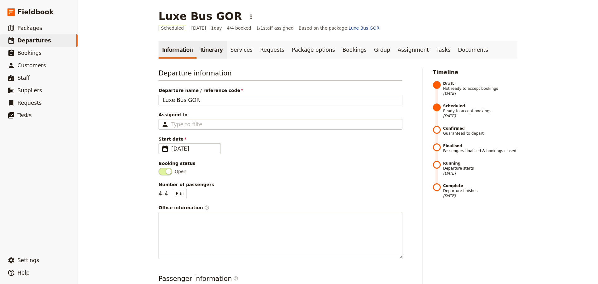
click at [199, 48] on link "Itinerary" at bounding box center [212, 49] width 30 height 17
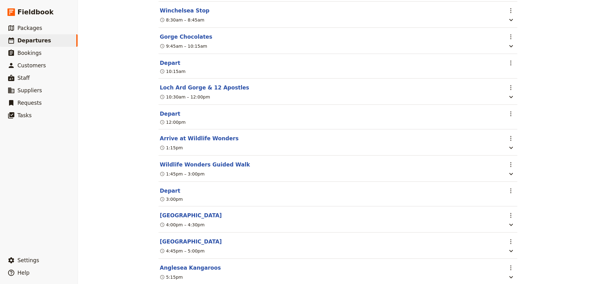
scroll to position [187, 0]
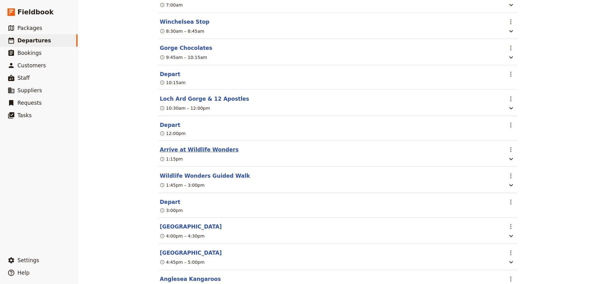
click at [178, 149] on button "Arrive at Wildlife Wonders" at bounding box center [199, 149] width 79 height 7
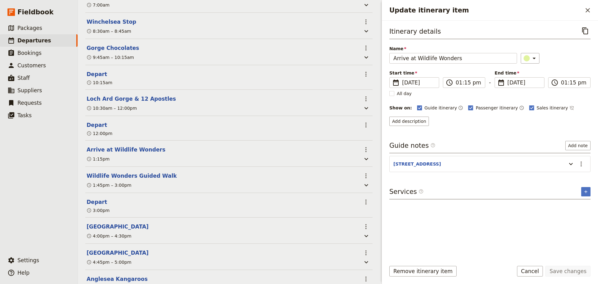
scroll to position [190, 0]
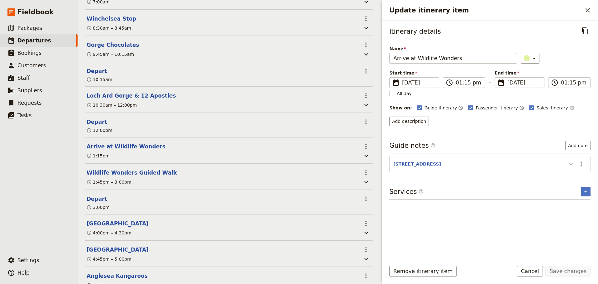
click at [571, 164] on icon "Update itinerary item" at bounding box center [570, 163] width 7 height 7
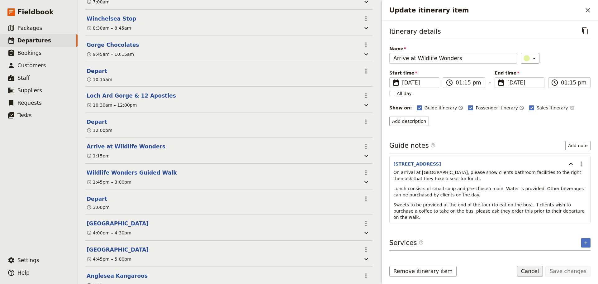
click at [530, 273] on button "Cancel" at bounding box center [530, 271] width 26 height 11
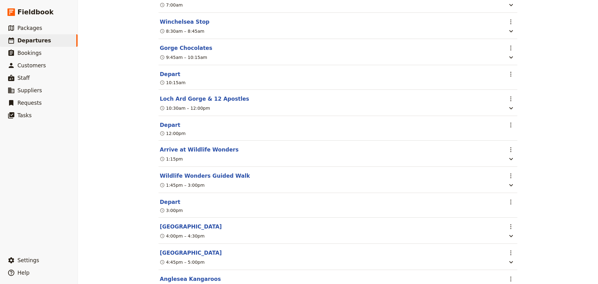
click at [194, 101] on button "Loch Ard Gorge & 12 Apostles" at bounding box center [204, 98] width 89 height 7
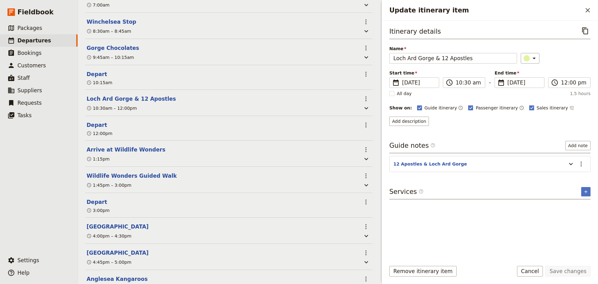
scroll to position [190, 0]
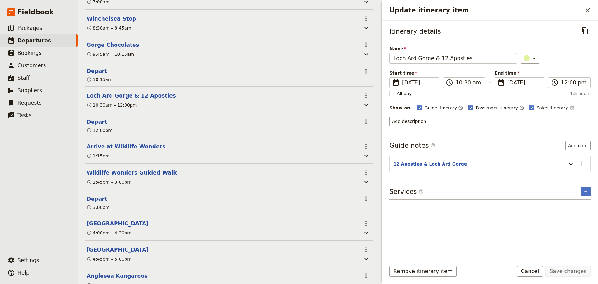
click at [112, 48] on button "Gorge Chocolates" at bounding box center [113, 44] width 53 height 7
click at [569, 162] on icon "Update itinerary item" at bounding box center [570, 163] width 7 height 7
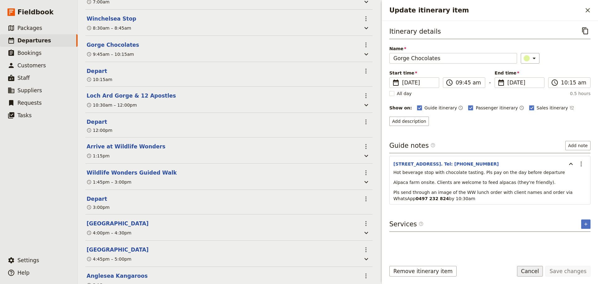
click at [533, 269] on button "Cancel" at bounding box center [530, 271] width 26 height 11
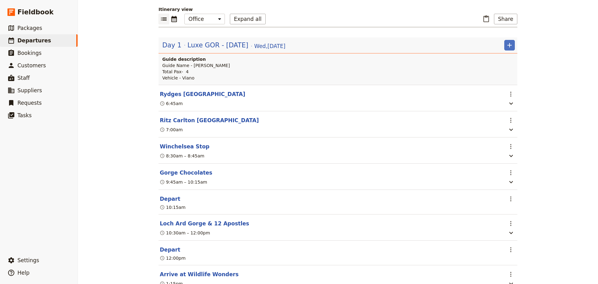
click at [179, 174] on button "Gorge Chocolates" at bounding box center [186, 172] width 53 height 7
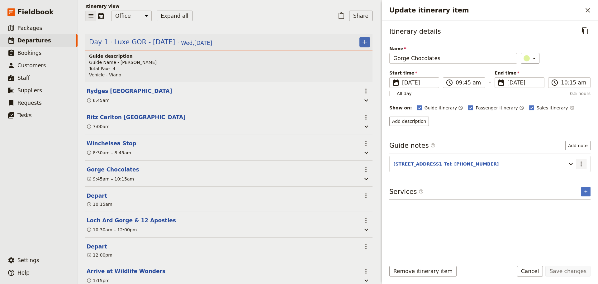
click at [584, 164] on icon "Actions" at bounding box center [581, 163] width 7 height 7
click at [576, 176] on span "Edit note" at bounding box center [568, 177] width 29 height 6
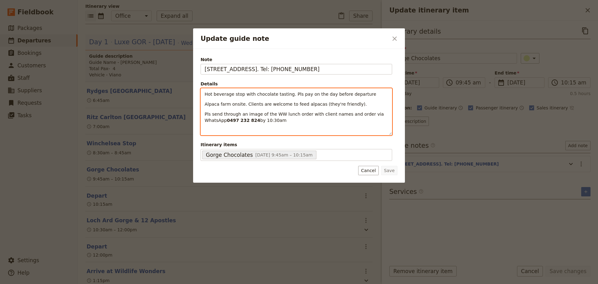
click at [386, 114] on p "Pls send through an image of the WW lunch order with client names and order via…" at bounding box center [296, 117] width 183 height 12
click at [275, 121] on p "Pls send through an image of the WW lunch order with client names and order via…" at bounding box center [296, 117] width 183 height 12
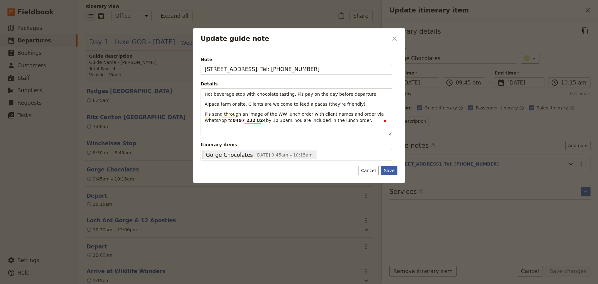
click at [385, 167] on button "Save" at bounding box center [389, 170] width 16 height 9
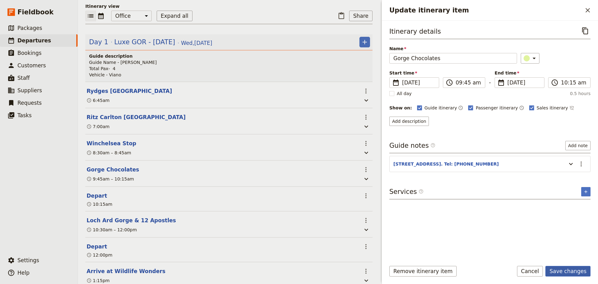
click at [560, 274] on button "Save changes" at bounding box center [567, 271] width 45 height 11
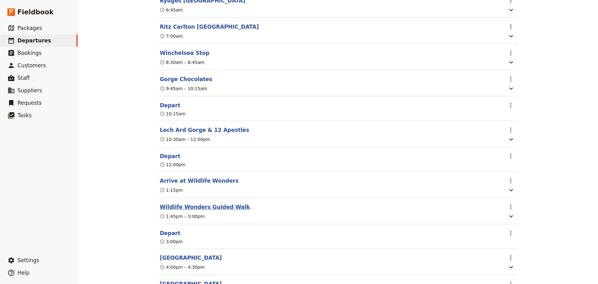
click at [181, 211] on button "Wildlife Wonders Guided Walk" at bounding box center [205, 206] width 90 height 7
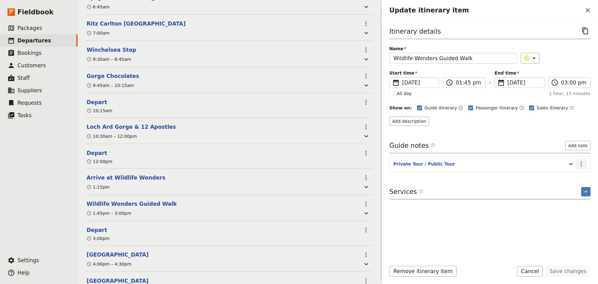
click at [584, 165] on icon "Actions" at bounding box center [581, 163] width 7 height 7
click at [580, 177] on span "Edit note" at bounding box center [568, 177] width 29 height 6
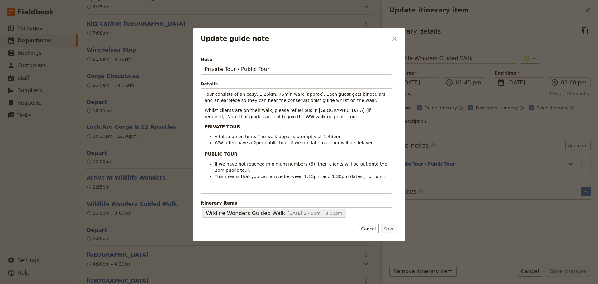
drag, startPoint x: 238, startPoint y: 70, endPoint x: 166, endPoint y: 70, distance: 71.7
click at [168, 283] on div "Update guide note ​ Note Private Tour / Public Tour Details Tour consists of an…" at bounding box center [299, 284] width 598 height 0
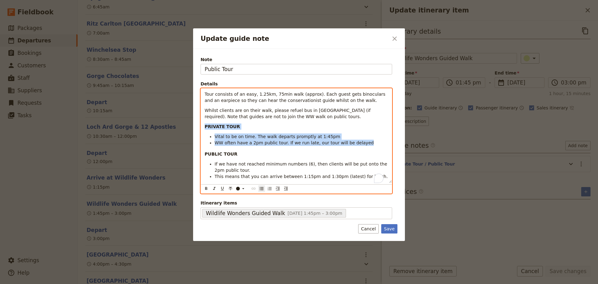
drag, startPoint x: 341, startPoint y: 144, endPoint x: 195, endPoint y: 124, distance: 146.8
click at [195, 124] on div "Note Public Tour Details Tour consists of an easy, 1.25km, 75min walk (approx).…" at bounding box center [299, 145] width 212 height 192
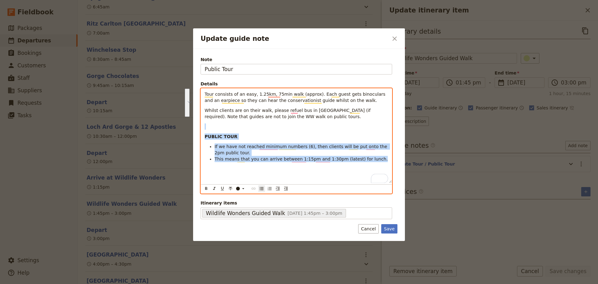
drag, startPoint x: 373, startPoint y: 161, endPoint x: 207, endPoint y: 127, distance: 169.8
click at [207, 127] on div "Tour consists of an easy, 1.25km, 75min walk (approx). Each guest gets binocula…" at bounding box center [296, 135] width 191 height 94
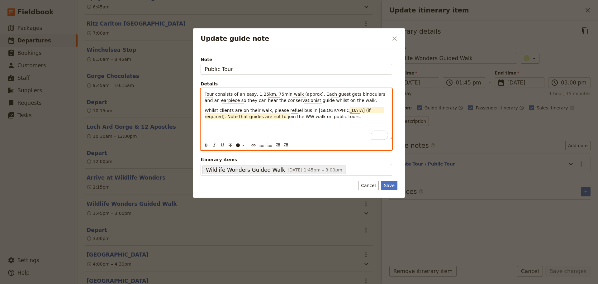
click at [352, 110] on span "Whilst clients are on their walk, please refuel bus in Apollo Bay (if required)…" at bounding box center [288, 113] width 167 height 11
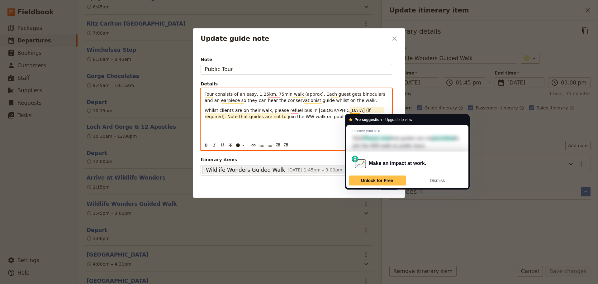
click at [351, 111] on span "Whilst clients are on their walk, please refuel bus in Apollo Bay (if required)…" at bounding box center [288, 113] width 167 height 11
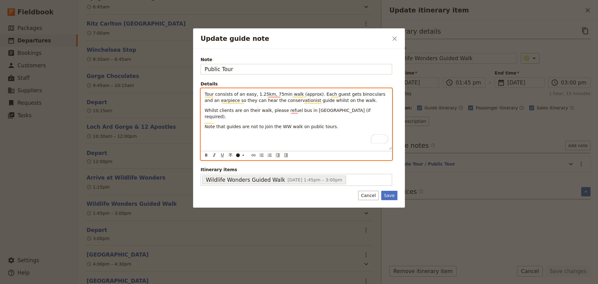
click at [311, 93] on span "Tour consists of an easy, 1.25km, 75min walk (approx). Each guest gets binocula…" at bounding box center [296, 97] width 182 height 11
click at [309, 95] on span "Tour consists of an easy, 1.25km, 75min walk (approx). Each guest gets binocula…" at bounding box center [296, 97] width 182 height 11
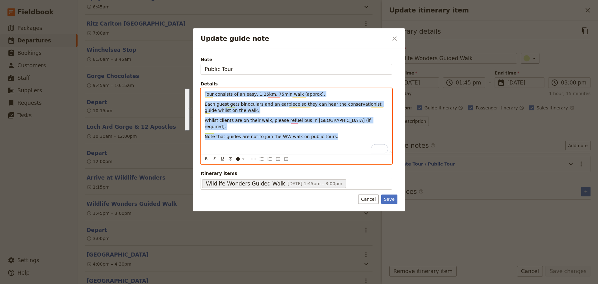
drag, startPoint x: 334, startPoint y: 132, endPoint x: 189, endPoint y: 92, distance: 150.9
click at [189, 283] on div "Update guide note ​ Note Public Tour Details Tour consists of an easy, 1.25km, …" at bounding box center [299, 284] width 598 height 0
click at [263, 160] on icon "Bulleted list" at bounding box center [261, 158] width 5 height 5
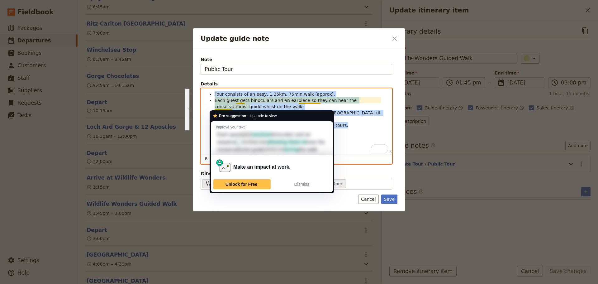
click at [230, 107] on span "Each guest gets binoculars and an earpiece so they can hear the conservationist…" at bounding box center [287, 103] width 144 height 11
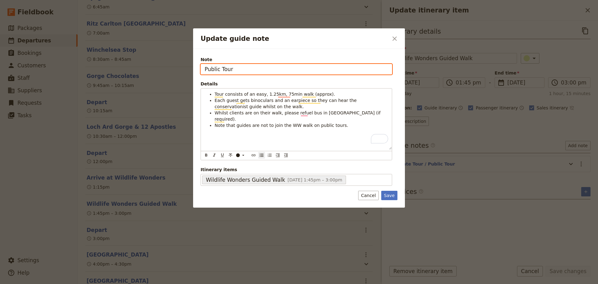
click at [240, 69] on input "Public Tour" at bounding box center [297, 69] width 192 height 11
click at [237, 70] on input "Public Tour" at bounding box center [297, 69] width 192 height 11
paste input "RRBSJ6P"
type input "Public Tour #RRBSJ6P"
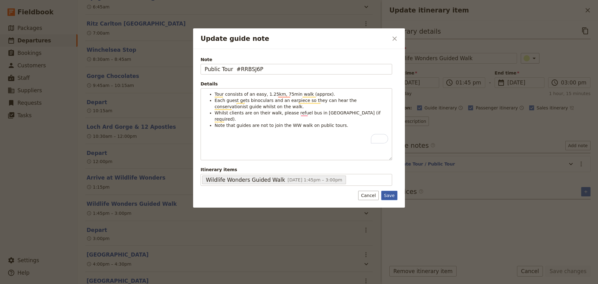
click at [388, 191] on button "Save" at bounding box center [389, 195] width 16 height 9
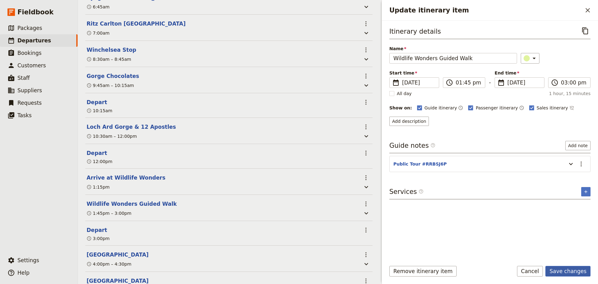
click at [574, 269] on button "Save changes" at bounding box center [567, 271] width 45 height 11
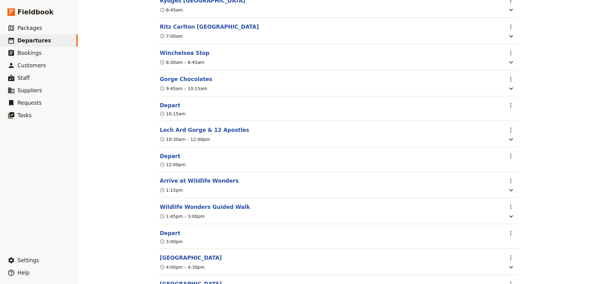
click at [174, 183] on button "Arrive at Wildlife Wonders" at bounding box center [199, 180] width 79 height 7
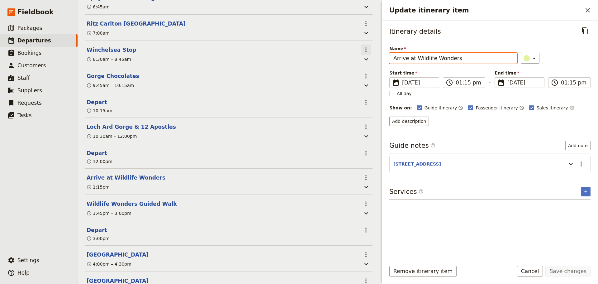
drag, startPoint x: 415, startPoint y: 59, endPoint x: 365, endPoint y: 58, distance: 49.9
click at [371, 59] on div "Luxe Bus GOR ​ Scheduled 15 Oct 2025 1 day 4/4 booked 1 / 1 staff assigned Base…" at bounding box center [338, 142] width 520 height 284
click at [447, 60] on input "Wildlife Wonders" at bounding box center [453, 58] width 128 height 11
click at [442, 58] on input "Wildlife Wonders - lulnch" at bounding box center [453, 58] width 128 height 11
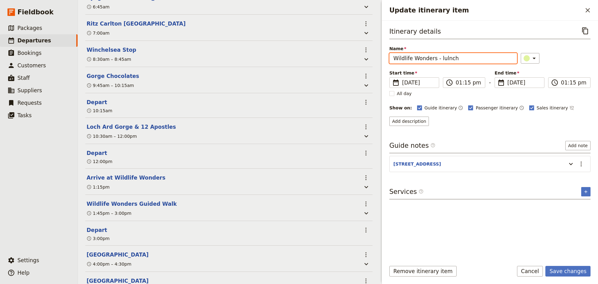
click at [463, 58] on input "Wildlife Wonders - lulnch" at bounding box center [453, 58] width 128 height 11
paste input "RHSG2QV"
click at [444, 57] on input "Wildlife Wonders - lulnch #RHSG2QV" at bounding box center [453, 58] width 128 height 11
type input "Wildlife Wonders - lunch #RHSG2QV"
click at [567, 269] on button "Save changes" at bounding box center [567, 271] width 45 height 11
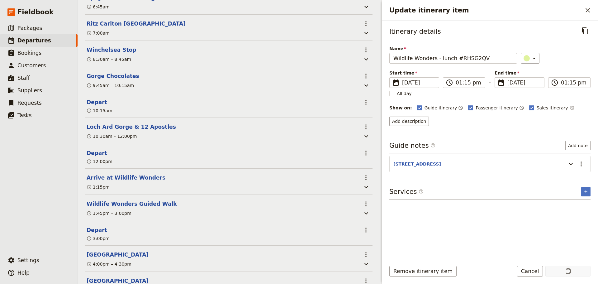
scroll to position [156, 0]
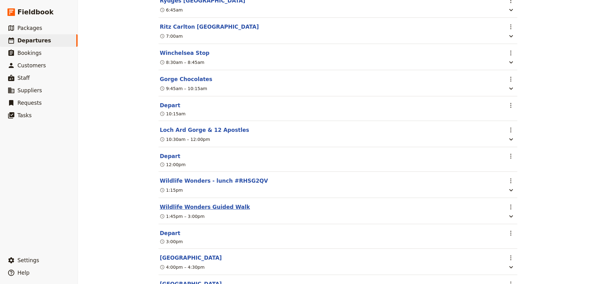
click at [217, 211] on button "Wildlife Wonders Guided Walk" at bounding box center [205, 206] width 90 height 7
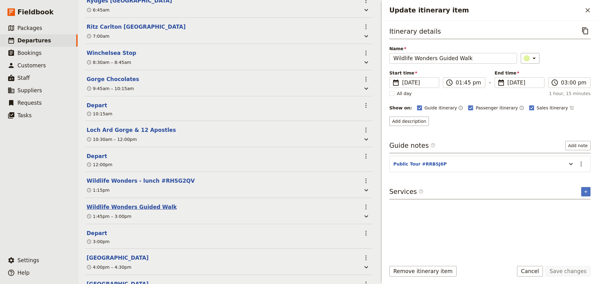
scroll to position [159, 0]
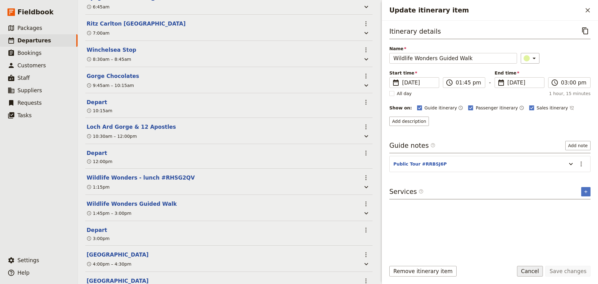
click at [539, 270] on button "Cancel" at bounding box center [530, 271] width 26 height 11
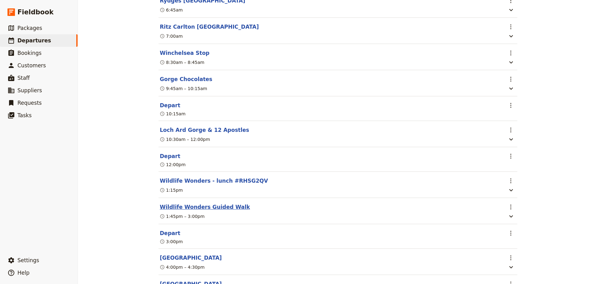
click at [222, 210] on button "Wildlife Wonders Guided Walk" at bounding box center [205, 206] width 90 height 7
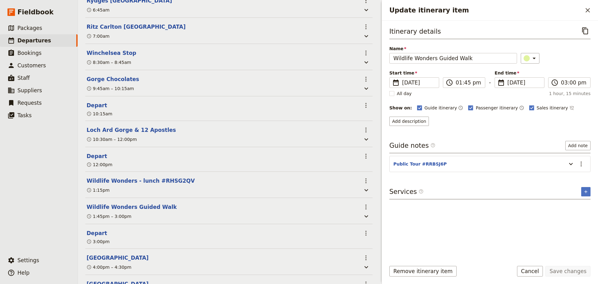
scroll to position [159, 0]
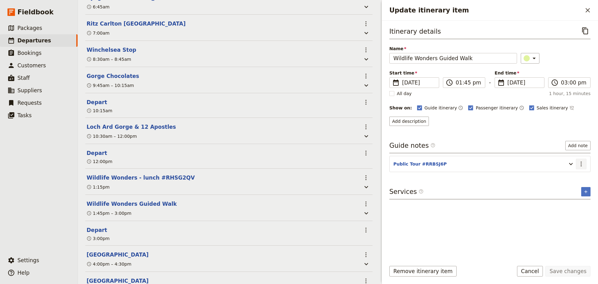
click at [584, 161] on icon "Actions" at bounding box center [581, 163] width 7 height 7
click at [576, 175] on span "Edit note" at bounding box center [568, 177] width 29 height 6
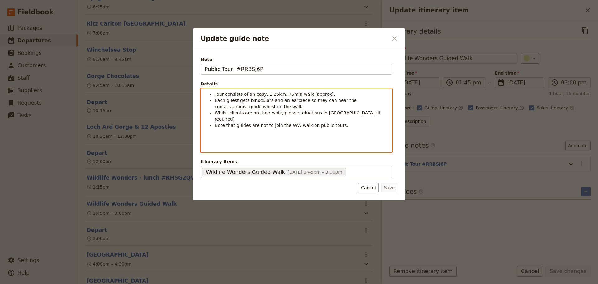
click at [255, 141] on div "Tour consists of an easy, 1.25km, 75min walk (approx). Each guest gets binocula…" at bounding box center [297, 120] width 192 height 64
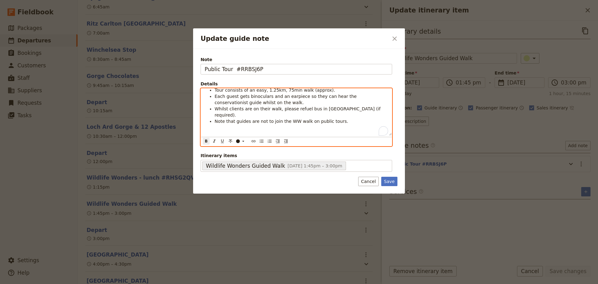
scroll to position [0, 0]
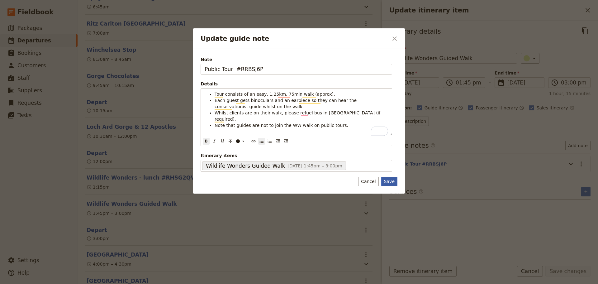
click at [394, 181] on button "Save" at bounding box center [389, 181] width 16 height 9
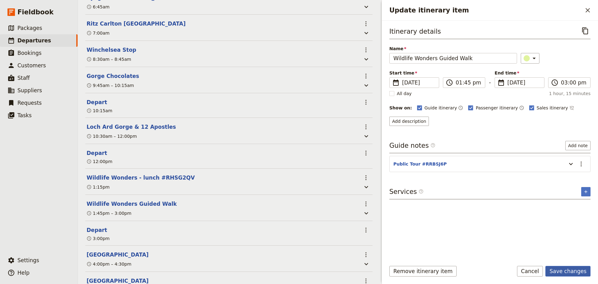
click at [571, 272] on button "Save changes" at bounding box center [567, 271] width 45 height 11
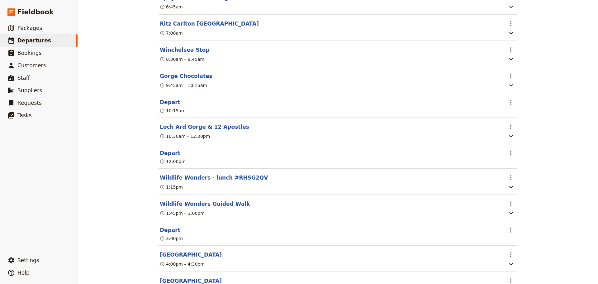
scroll to position [156, 0]
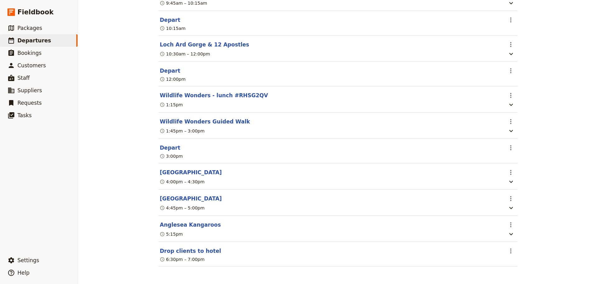
click at [192, 248] on button "Drop clients to hotel" at bounding box center [190, 250] width 61 height 7
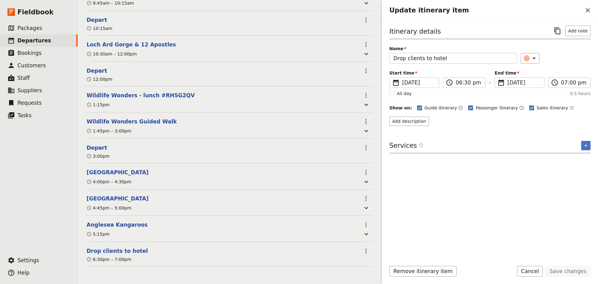
scroll to position [250, 0]
click at [462, 63] on input "Drop clients to hotel" at bounding box center [453, 58] width 128 height 11
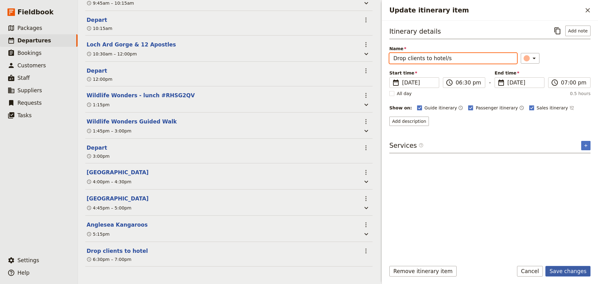
type input "Drop clients to hotel/s"
click at [562, 267] on button "Save changes" at bounding box center [567, 271] width 45 height 11
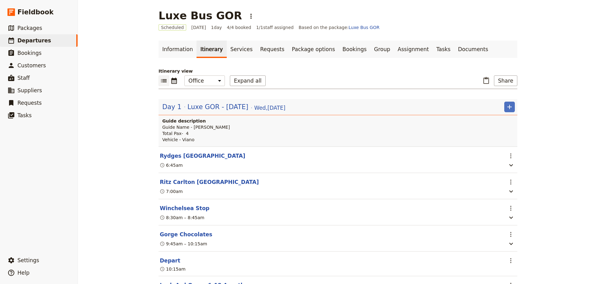
scroll to position [0, 0]
click at [340, 52] on link "Bookings" at bounding box center [354, 49] width 31 height 17
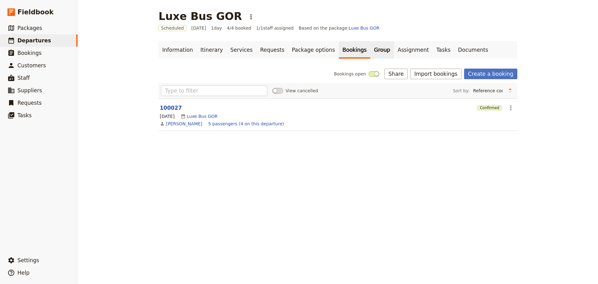
click at [370, 50] on link "Group" at bounding box center [382, 49] width 24 height 17
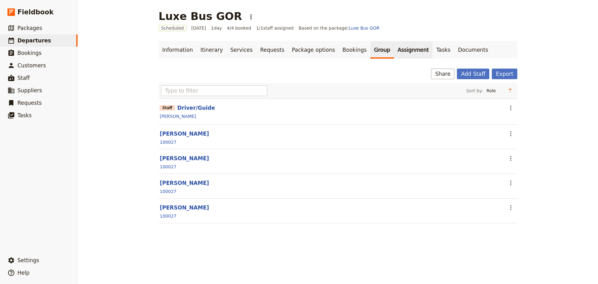
click at [394, 51] on link "Assignment" at bounding box center [413, 49] width 39 height 17
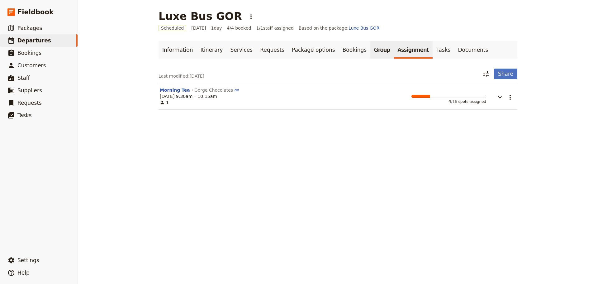
click at [370, 50] on link "Group" at bounding box center [382, 49] width 24 height 17
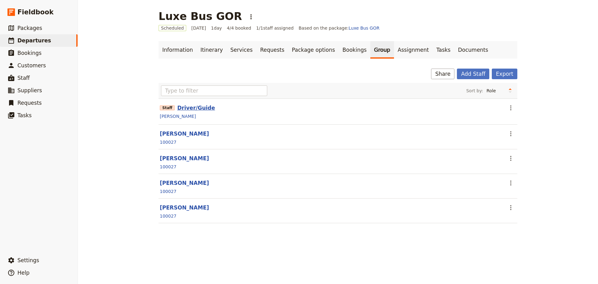
click at [187, 107] on button "Driver/Guide" at bounding box center [196, 107] width 38 height 7
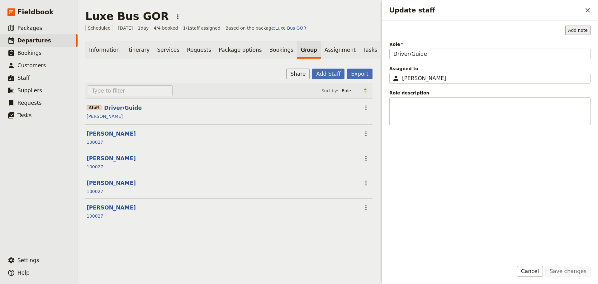
click at [572, 32] on button "Add note" at bounding box center [577, 30] width 25 height 9
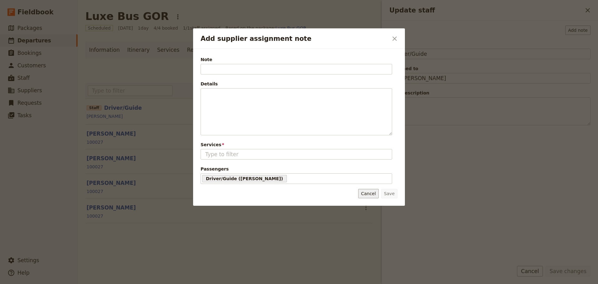
click at [374, 194] on button "Cancel" at bounding box center [368, 193] width 20 height 9
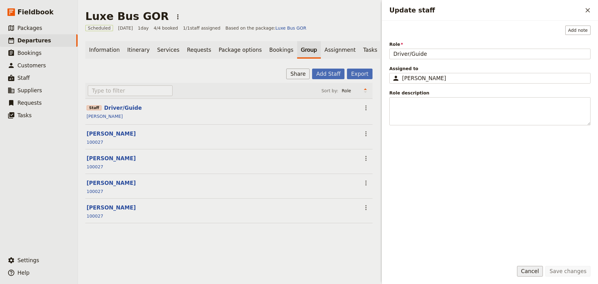
click at [532, 274] on button "Cancel" at bounding box center [530, 271] width 26 height 11
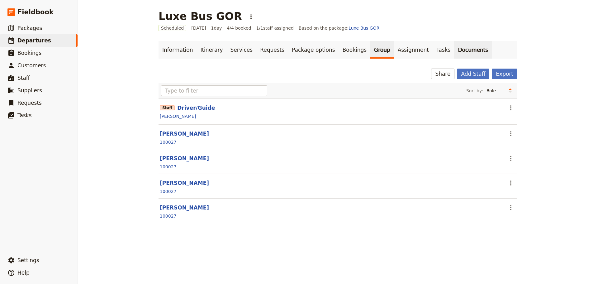
click at [454, 48] on link "Documents" at bounding box center [473, 49] width 38 height 17
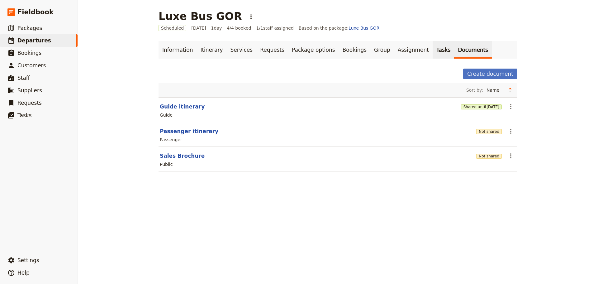
drag, startPoint x: 399, startPoint y: 48, endPoint x: 409, endPoint y: 48, distance: 9.7
click at [399, 48] on link "Assignment" at bounding box center [413, 49] width 39 height 17
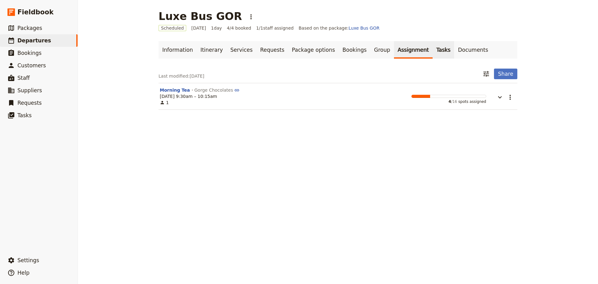
click at [433, 46] on link "Tasks" at bounding box center [444, 49] width 22 height 17
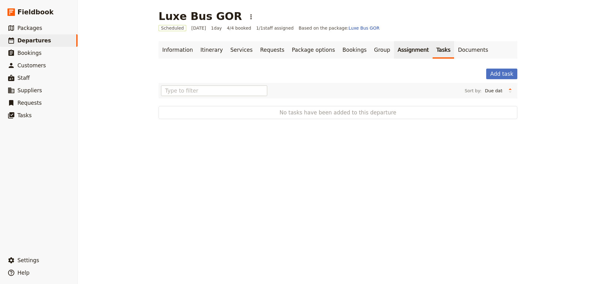
click at [394, 52] on link "Assignment" at bounding box center [413, 49] width 39 height 17
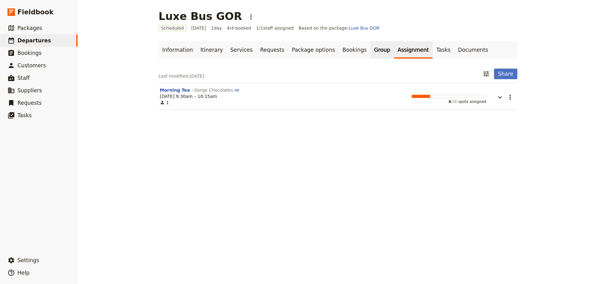
click at [370, 53] on link "Group" at bounding box center [382, 49] width 24 height 17
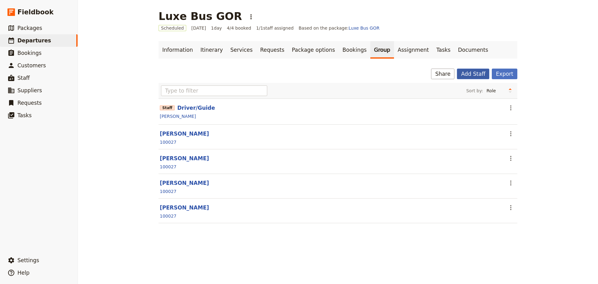
click at [479, 76] on button "Add Staff" at bounding box center [473, 74] width 32 height 11
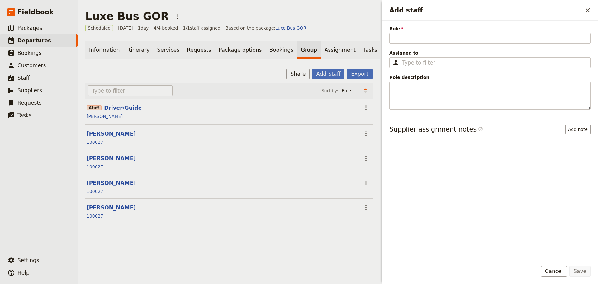
drag, startPoint x: 584, startPoint y: 12, endPoint x: 573, endPoint y: 11, distance: 11.9
click at [584, 12] on icon "Close drawer" at bounding box center [587, 10] width 7 height 7
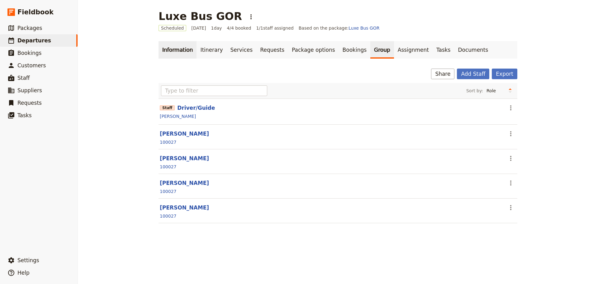
click at [160, 47] on link "Information" at bounding box center [178, 49] width 38 height 17
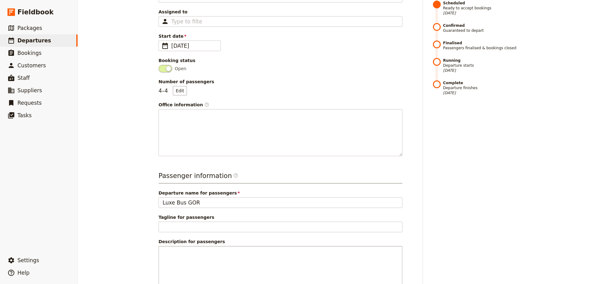
scroll to position [179, 0]
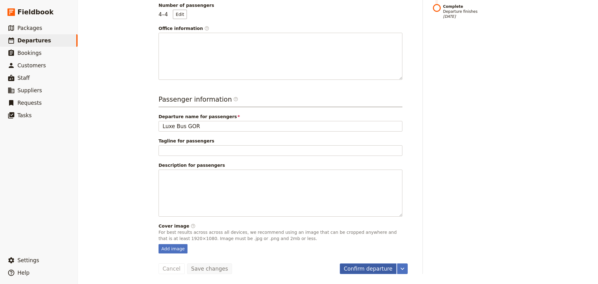
click at [366, 267] on button "Confirm departure" at bounding box center [368, 268] width 57 height 11
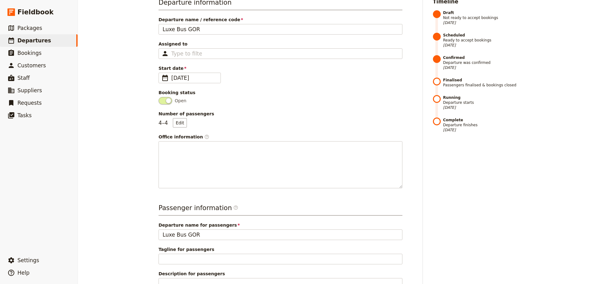
scroll to position [0, 0]
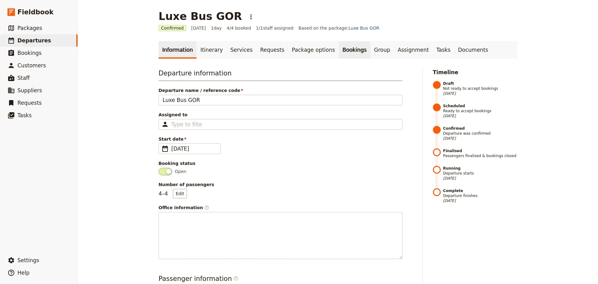
click at [339, 47] on link "Bookings" at bounding box center [354, 49] width 31 height 17
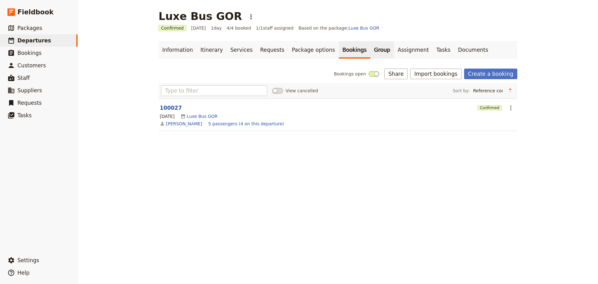
click at [370, 50] on link "Group" at bounding box center [382, 49] width 24 height 17
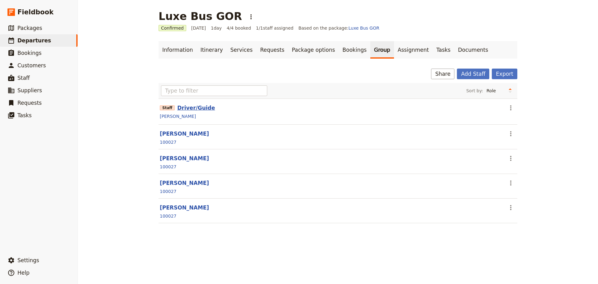
click at [191, 110] on button "Driver/Guide" at bounding box center [196, 107] width 38 height 7
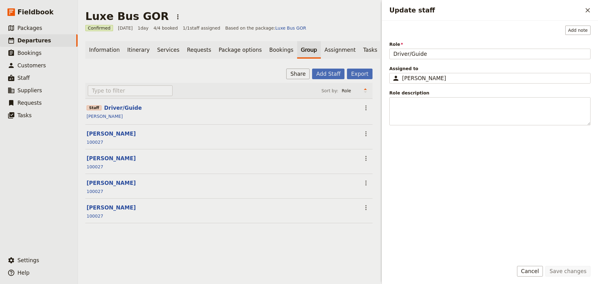
click at [593, 9] on div "Update staff ​" at bounding box center [490, 10] width 216 height 21
click at [462, 80] on div "[PERSON_NAME]" at bounding box center [490, 77] width 177 height 7
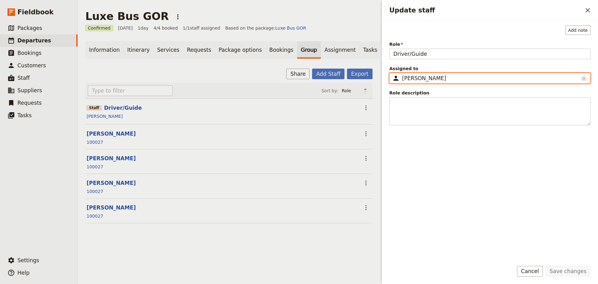
click at [392, 73] on input "[PERSON_NAME]" at bounding box center [392, 73] width 0 height 0
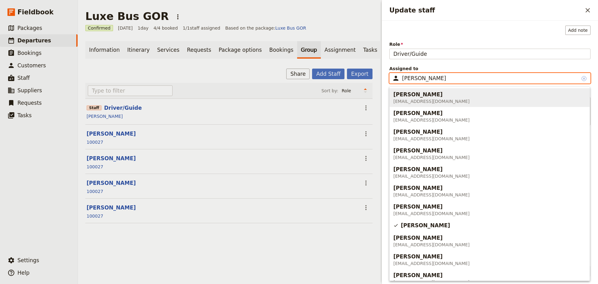
click at [585, 79] on icon "Clear input" at bounding box center [584, 78] width 5 height 5
click at [579, 79] on input "[PERSON_NAME]" at bounding box center [490, 77] width 177 height 7
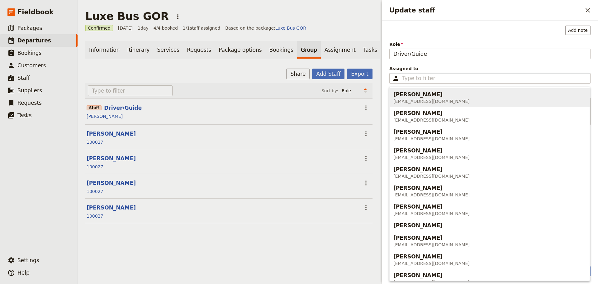
click at [461, 27] on div "Add note" at bounding box center [489, 30] width 201 height 9
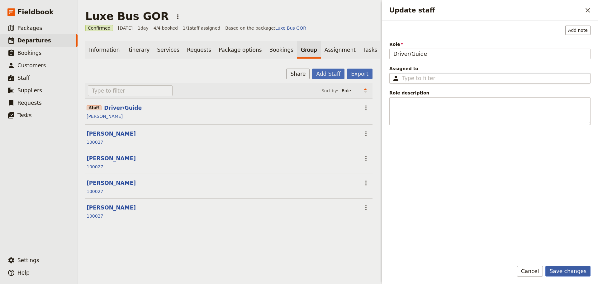
click at [565, 269] on button "Save changes" at bounding box center [567, 271] width 45 height 11
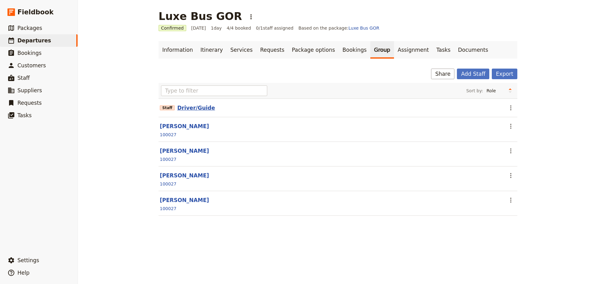
click at [177, 108] on button "Driver/Guide" at bounding box center [196, 107] width 38 height 7
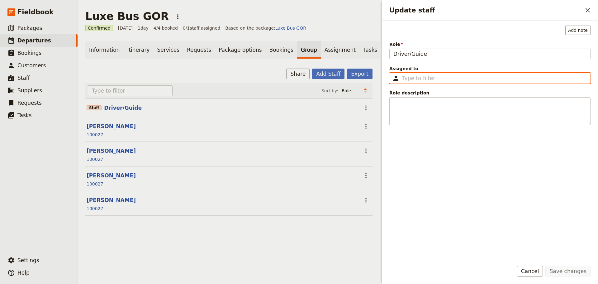
click at [481, 78] on input "Assigned to ​" at bounding box center [494, 77] width 184 height 7
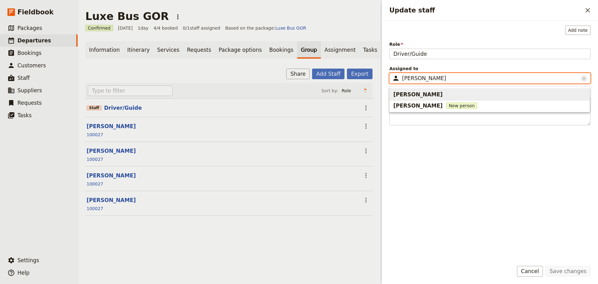
click at [416, 93] on span "[PERSON_NAME]" at bounding box center [417, 94] width 49 height 7
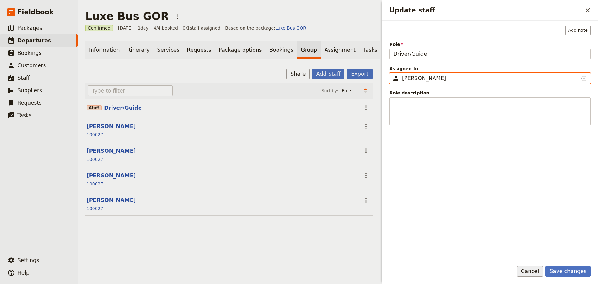
type input "[PERSON_NAME]"
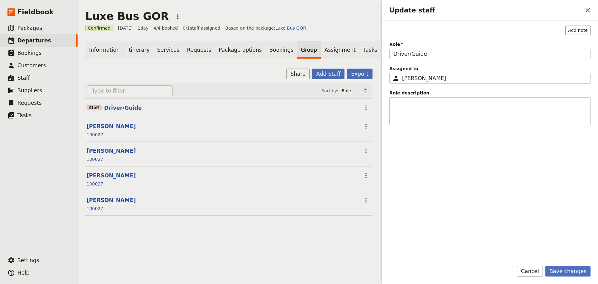
drag, startPoint x: 538, startPoint y: 272, endPoint x: 536, endPoint y: 267, distance: 5.6
click at [538, 272] on button "Cancel" at bounding box center [530, 271] width 26 height 11
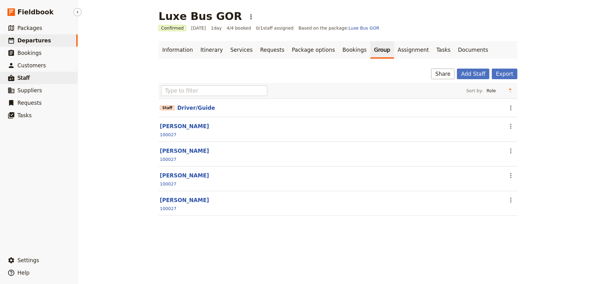
click at [27, 74] on link "​ Staff" at bounding box center [39, 78] width 78 height 12
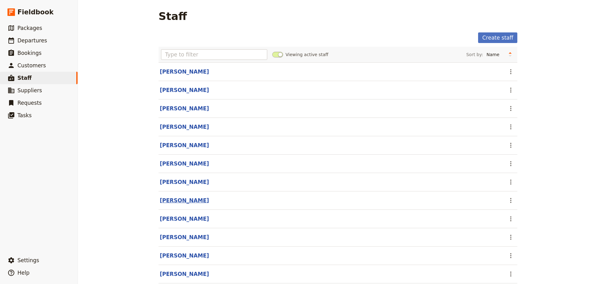
click at [173, 203] on link "[PERSON_NAME]" at bounding box center [184, 200] width 49 height 6
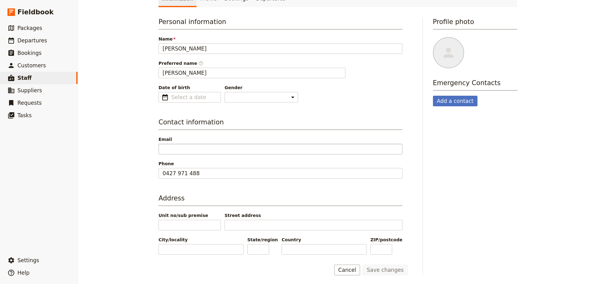
scroll to position [44, 0]
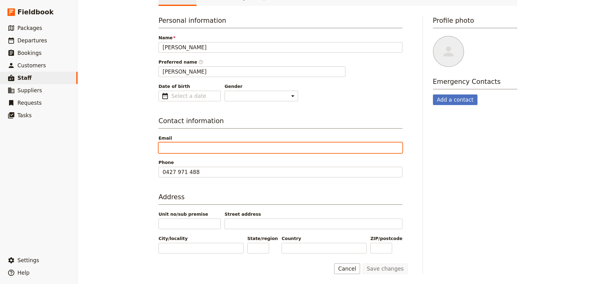
paste input "garth@adayoutdoorstouring.com.au"
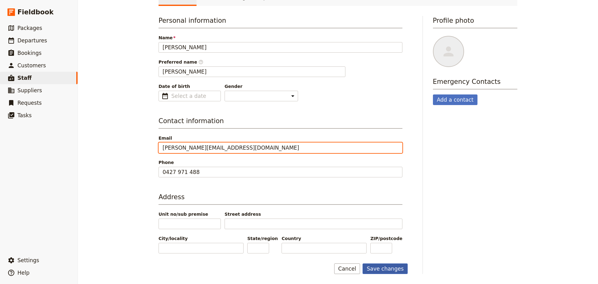
type input "garth@adayoutdoorstouring.com.au"
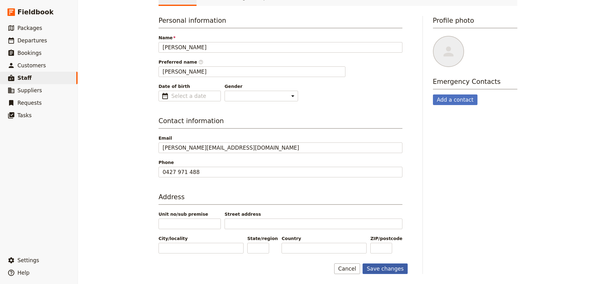
click at [377, 269] on button "Save changes" at bounding box center [385, 268] width 45 height 11
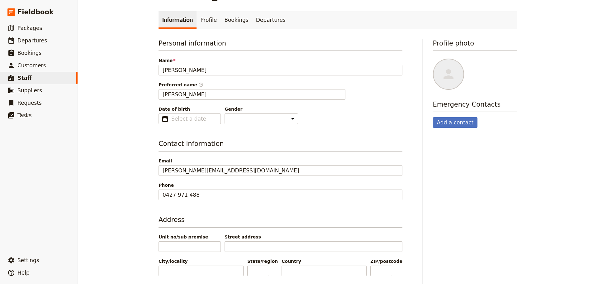
scroll to position [0, 0]
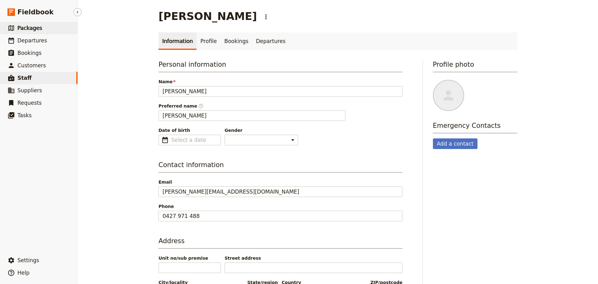
click at [21, 30] on span "Packages" at bounding box center [29, 28] width 25 height 6
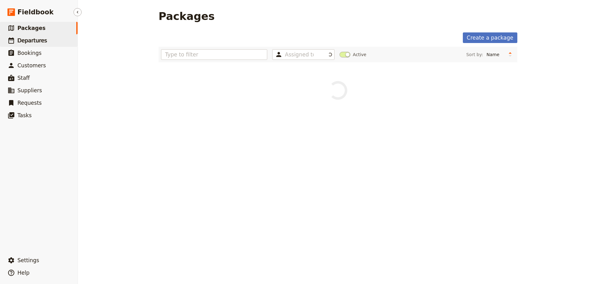
click at [22, 38] on span "Departures" at bounding box center [32, 40] width 30 height 6
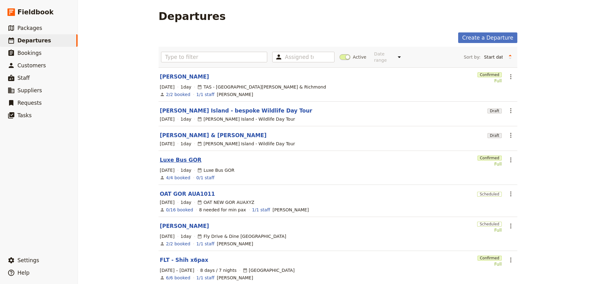
click at [174, 156] on link "Luxe Bus GOR" at bounding box center [181, 159] width 42 height 7
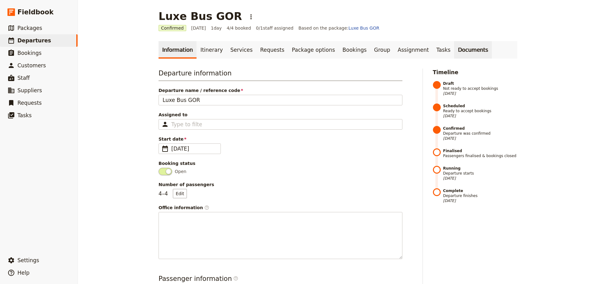
click at [454, 47] on link "Documents" at bounding box center [473, 49] width 38 height 17
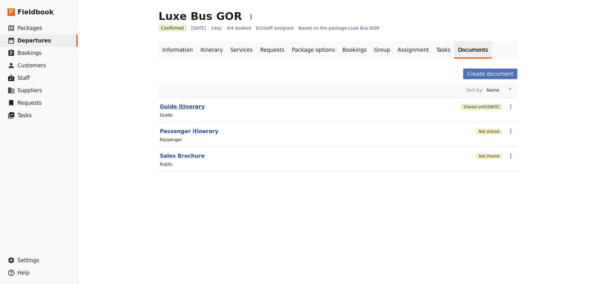
click at [165, 106] on button "Guide itinerary" at bounding box center [182, 106] width 45 height 7
select select "STAFF"
select select "RUN_SHEET"
select select "DEFAULT"
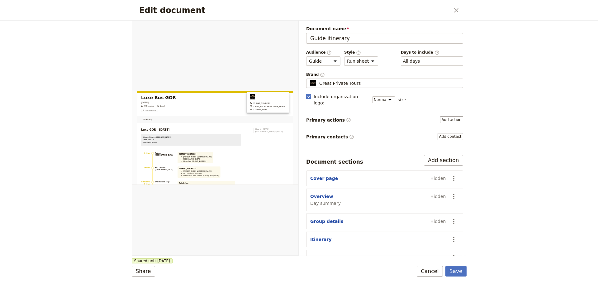
click at [427, 272] on button "Cancel" at bounding box center [430, 271] width 26 height 11
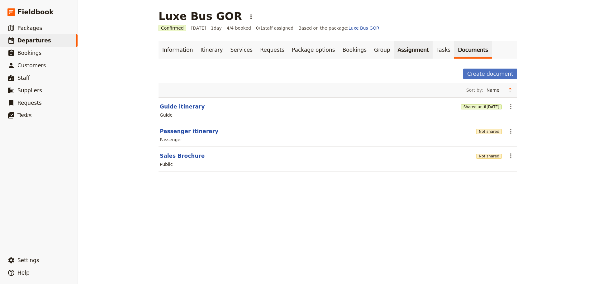
click at [394, 53] on link "Assignment" at bounding box center [413, 49] width 39 height 17
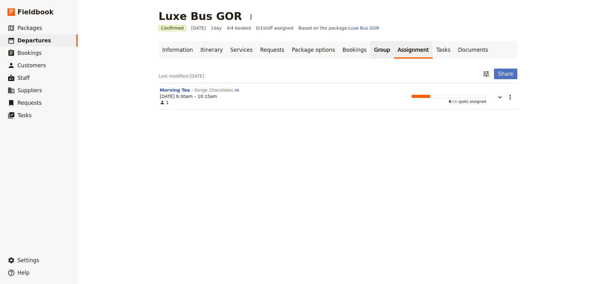
click at [370, 48] on link "Group" at bounding box center [382, 49] width 24 height 17
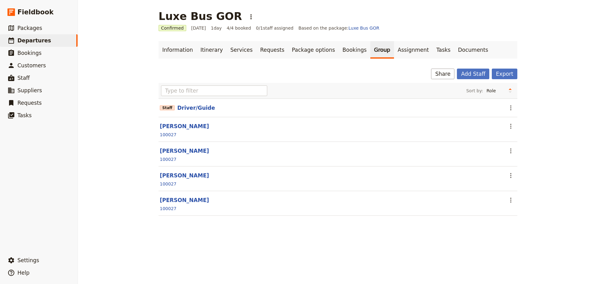
click at [183, 107] on button "Driver/Guide" at bounding box center [196, 107] width 38 height 7
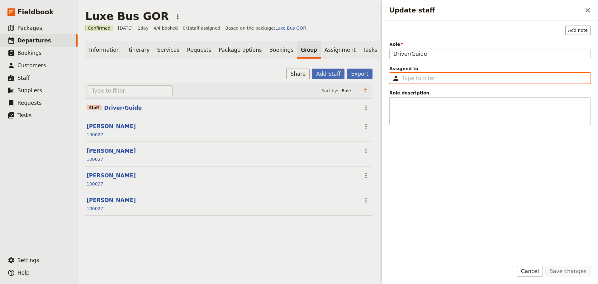
click at [433, 78] on input "Assigned to ​" at bounding box center [494, 77] width 184 height 7
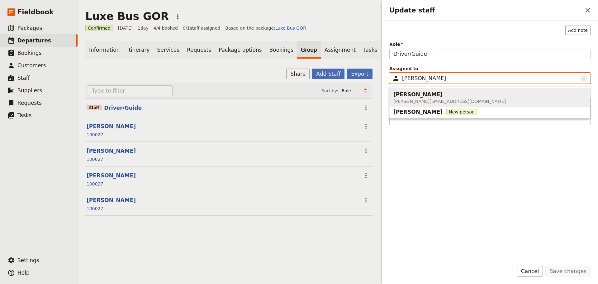
click at [413, 93] on span "[PERSON_NAME]" at bounding box center [417, 94] width 49 height 7
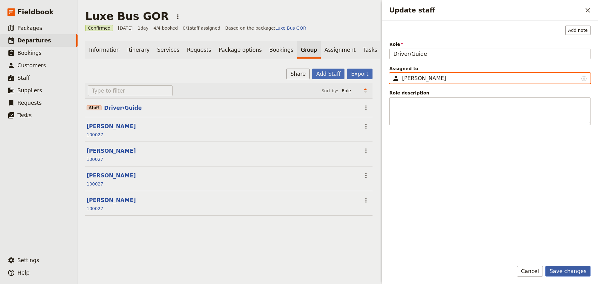
type input "[PERSON_NAME]"
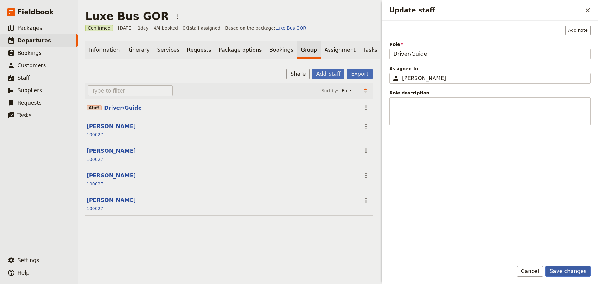
click at [575, 268] on button "Save changes" at bounding box center [567, 271] width 45 height 11
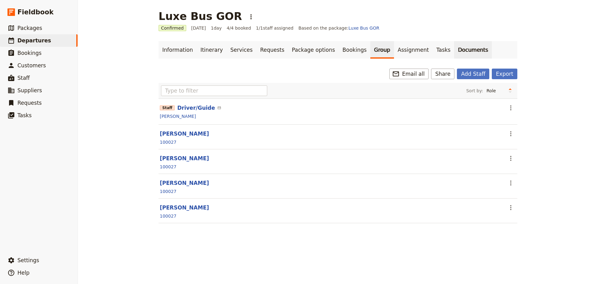
click at [454, 55] on link "Documents" at bounding box center [473, 49] width 38 height 17
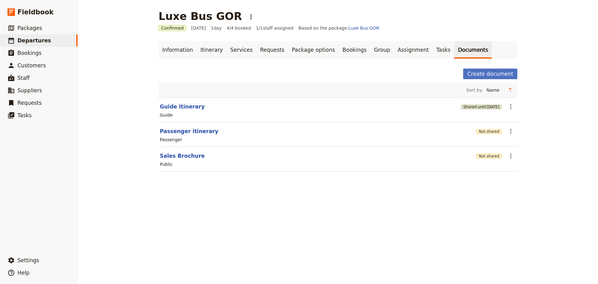
click at [489, 109] on span "15 Nov 2025" at bounding box center [493, 106] width 13 height 5
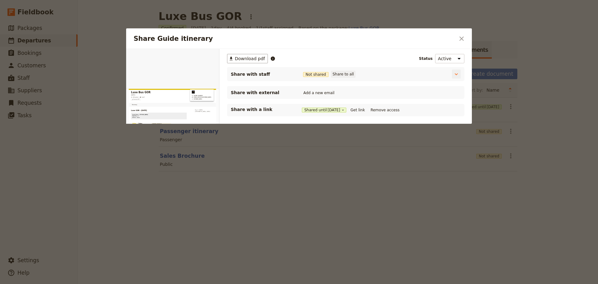
click at [340, 75] on button "Share to all" at bounding box center [343, 74] width 24 height 7
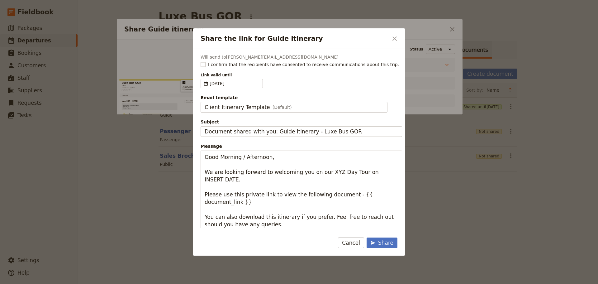
click at [204, 63] on rect "Share the link for Guide itinerary" at bounding box center [203, 64] width 5 height 5
click at [201, 61] on input "I confirm that the recipients have consented to receive communications about th…" at bounding box center [200, 61] width 0 height 0
checkbox input "true"
click at [273, 106] on span "(Default)" at bounding box center [282, 107] width 19 height 6
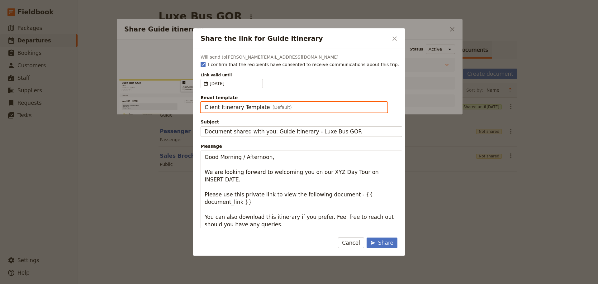
click at [205, 102] on input "Client Itinerary Template" at bounding box center [204, 102] width 0 height 0
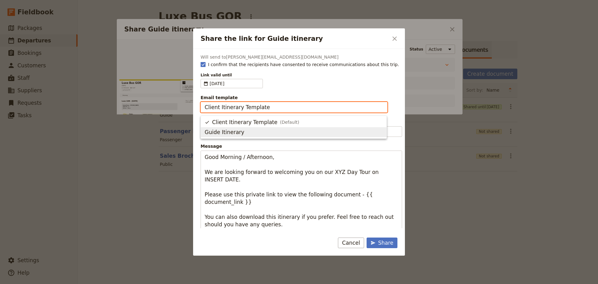
click at [260, 132] on span "Guide Itinerary" at bounding box center [294, 131] width 178 height 7
type input "Guide Itinerary"
type input "TOUR NAME & Date"
type textarea "Hi {{ contact_name }} Please find a link to your upcoming tour of Luxe Bus GOR …"
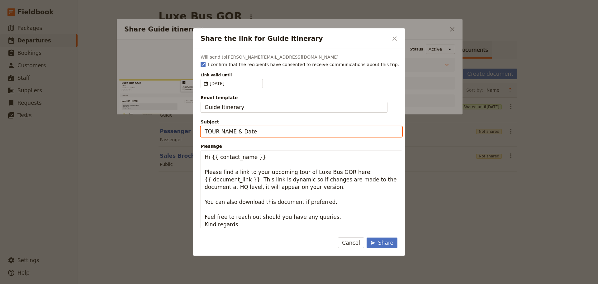
drag, startPoint x: 262, startPoint y: 133, endPoint x: 198, endPoint y: 121, distance: 65.1
click at [192, 283] on div "Share the link for Guide itinerary ​ Will send to garth@adayoutdoorstouring.com…" at bounding box center [299, 284] width 598 height 0
type input "Luxe"
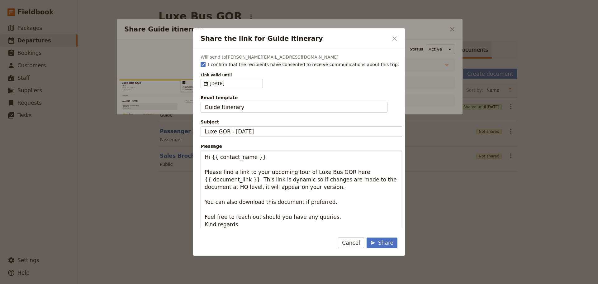
type input "Luxe GOR - [DATE]"
click at [220, 156] on textarea "Hi {{ contact_name }} Please find a link to your upcoming tour of Luxe Bus GOR …" at bounding box center [302, 197] width 202 height 95
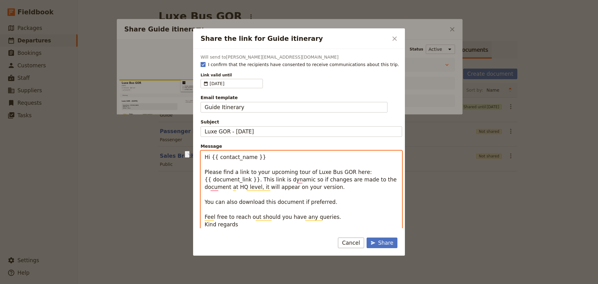
drag, startPoint x: 238, startPoint y: 158, endPoint x: 211, endPoint y: 159, distance: 26.8
click at [211, 159] on textarea "Hi {{ contact_name }} Please find a link to your upcoming tour of Luxe Bus GOR …" at bounding box center [302, 197] width 202 height 95
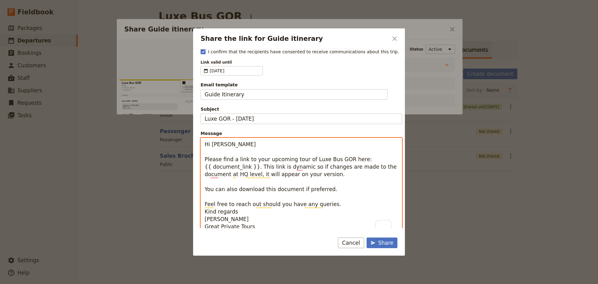
scroll to position [18, 0]
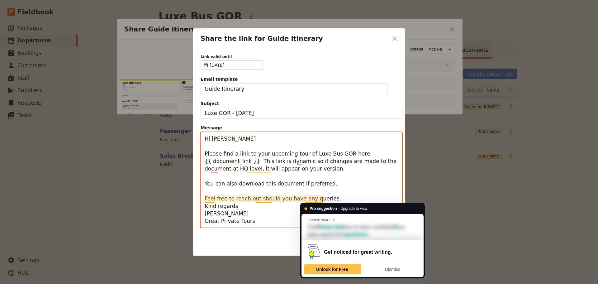
click at [332, 199] on textarea "Hi Garth Please find a link to your upcoming tour of Luxe Bus GOR here: {{ docu…" at bounding box center [302, 179] width 202 height 95
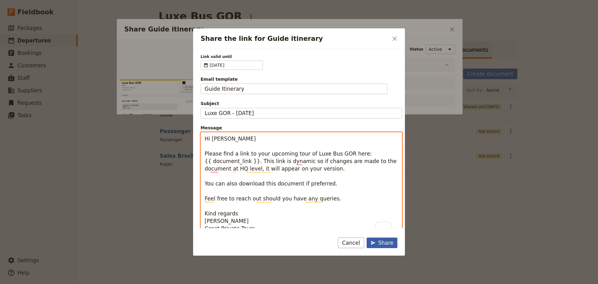
type textarea "Hi Garth Please find a link to your upcoming tour of Luxe Bus GOR here: {{ docu…"
click at [382, 239] on div "Share" at bounding box center [382, 242] width 23 height 7
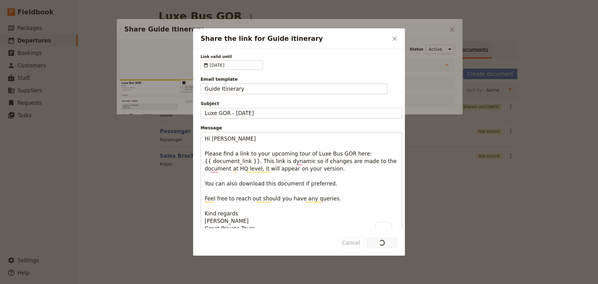
scroll to position [0, 0]
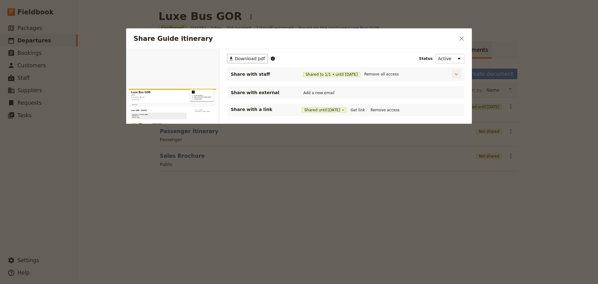
click at [352, 74] on span "[DATE]" at bounding box center [351, 74] width 13 height 5
click at [358, 74] on span "[DATE]" at bounding box center [351, 74] width 13 height 5
click at [455, 74] on icon "Share Guide itinerary" at bounding box center [456, 74] width 6 height 6
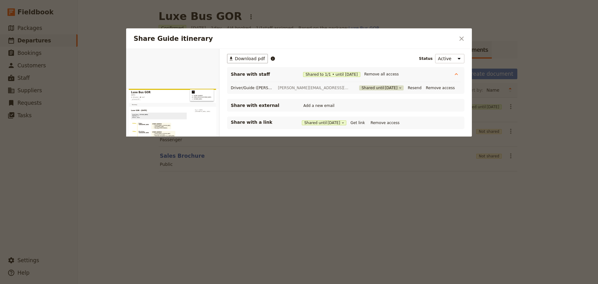
click at [370, 89] on button "Shared until [DATE]" at bounding box center [381, 87] width 45 height 5
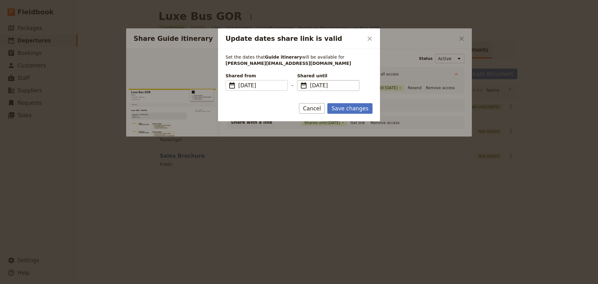
click at [303, 86] on span "​" at bounding box center [303, 85] width 7 height 7
click at [300, 80] on input "[DATE]" at bounding box center [300, 80] width 0 height 0
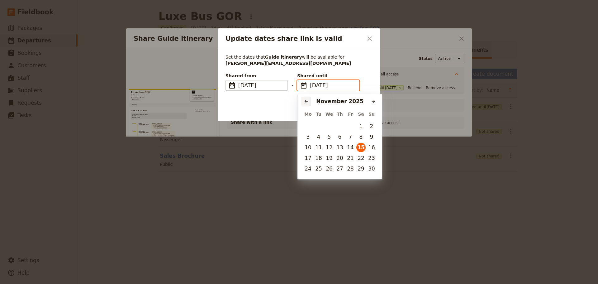
click at [304, 100] on icon "Previous month" at bounding box center [306, 101] width 5 height 5
click at [352, 145] on button "17" at bounding box center [350, 147] width 9 height 9
type input "17/10/2025"
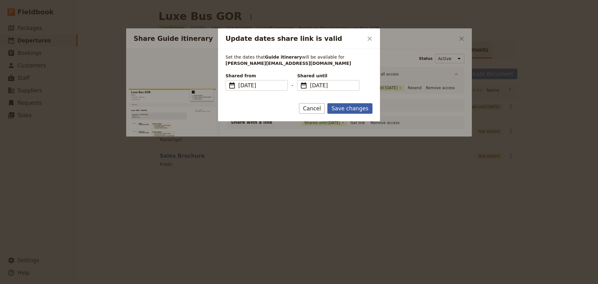
click at [346, 109] on button "Save changes" at bounding box center [349, 108] width 45 height 11
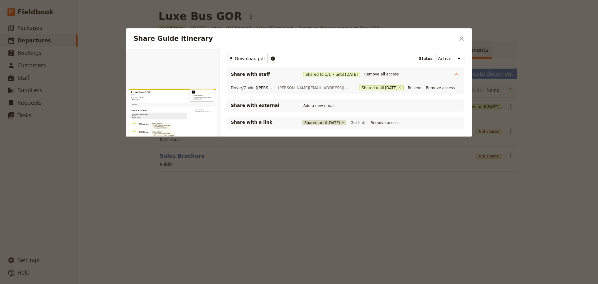
click at [333, 123] on span "[DATE]" at bounding box center [334, 122] width 13 height 5
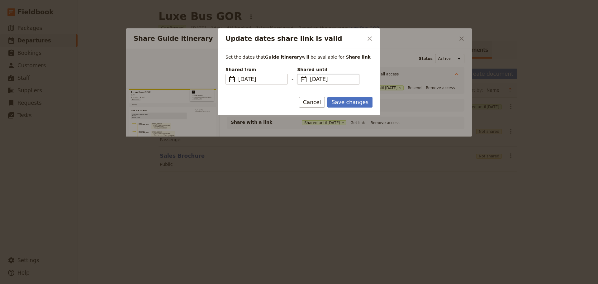
click at [305, 79] on span "​" at bounding box center [303, 78] width 7 height 7
click at [300, 74] on input "[DATE]" at bounding box center [300, 74] width 0 height 0
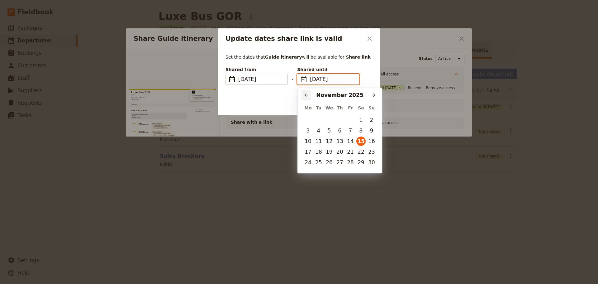
click at [307, 96] on icon "Previous month" at bounding box center [306, 95] width 5 height 5
click at [352, 145] on button "17" at bounding box center [350, 140] width 9 height 9
type input "17/10/2025"
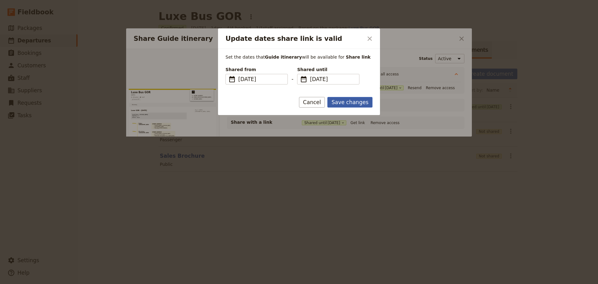
click at [352, 103] on button "Save changes" at bounding box center [349, 102] width 45 height 11
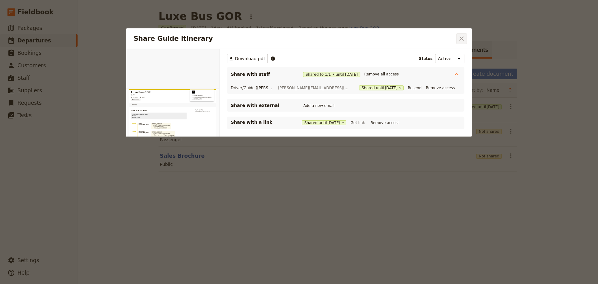
click at [461, 38] on icon "Close dialog" at bounding box center [461, 38] width 4 height 4
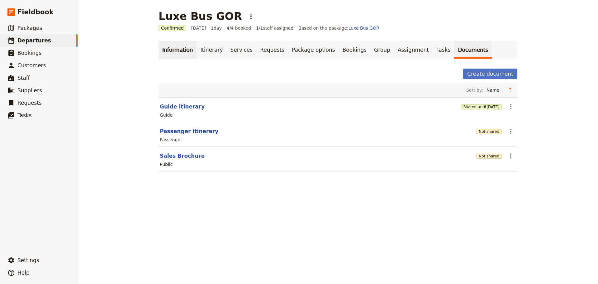
click at [183, 52] on link "Information" at bounding box center [178, 49] width 38 height 17
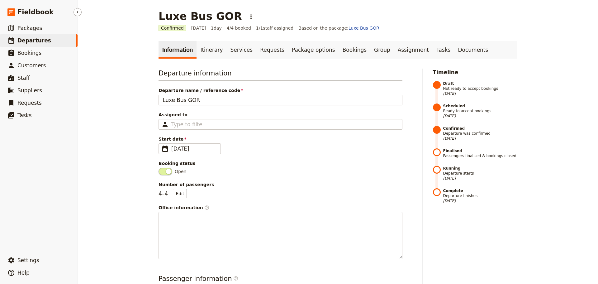
click at [23, 41] on span "Departures" at bounding box center [34, 40] width 34 height 6
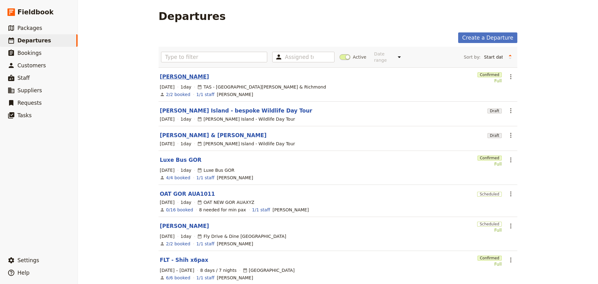
click at [160, 73] on link "[PERSON_NAME]" at bounding box center [184, 76] width 49 height 7
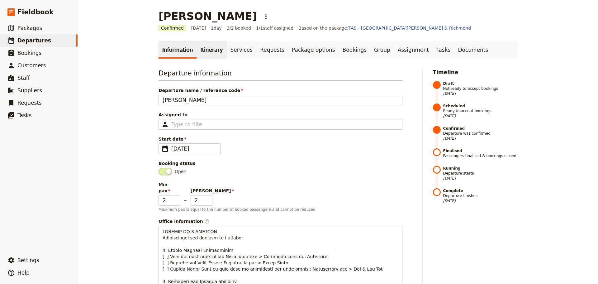
click at [197, 48] on link "Itinerary" at bounding box center [212, 49] width 30 height 17
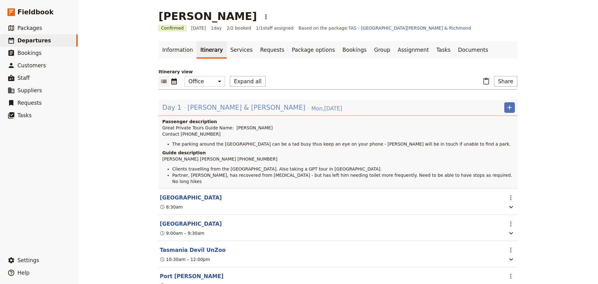
click at [197, 107] on span "[PERSON_NAME] & [PERSON_NAME]" at bounding box center [247, 107] width 118 height 9
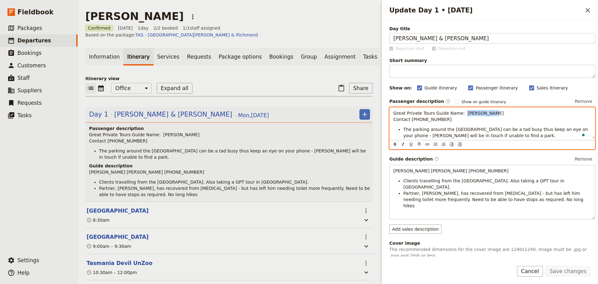
drag, startPoint x: 485, startPoint y: 110, endPoint x: 507, endPoint y: 107, distance: 21.9
click at [459, 114] on p "Great Private Tours Guide Name: Jen Collins Contact +61 455 968 202" at bounding box center [492, 116] width 198 height 12
drag, startPoint x: 441, startPoint y: 119, endPoint x: 420, endPoint y: 121, distance: 21.6
click at [420, 121] on span "Great Private Tours Guide Name: Sean Contact +61 455 968 202" at bounding box center [448, 116] width 111 height 11
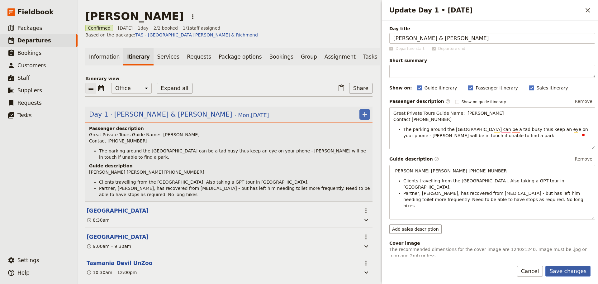
click at [575, 266] on button "Save changes" at bounding box center [567, 271] width 45 height 11
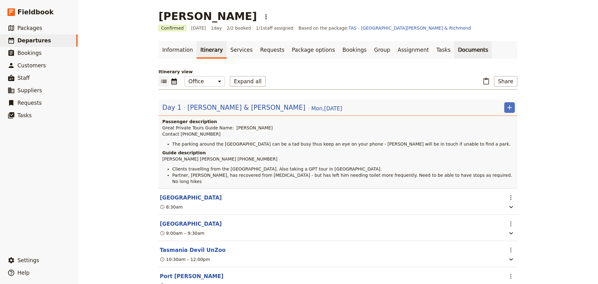
click at [454, 51] on link "Documents" at bounding box center [473, 49] width 38 height 17
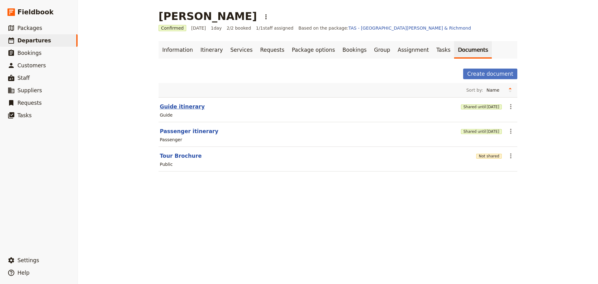
click at [182, 107] on button "Guide itinerary" at bounding box center [182, 106] width 45 height 7
select select "STAFF"
select select "RUN_SHEET"
select select "DEFAULT"
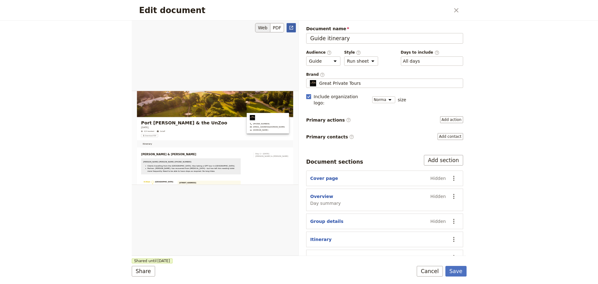
click at [290, 28] on icon "Open full preview" at bounding box center [291, 28] width 4 height 4
click at [428, 266] on button "Cancel" at bounding box center [430, 271] width 26 height 11
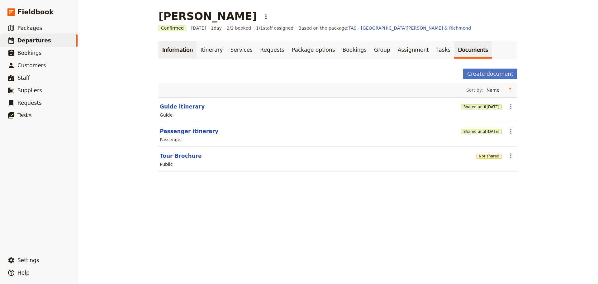
click at [160, 50] on link "Information" at bounding box center [178, 49] width 38 height 17
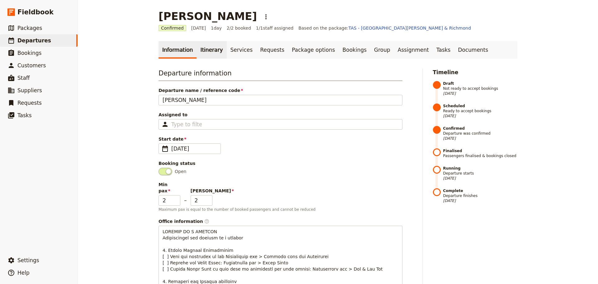
click at [209, 52] on link "Itinerary" at bounding box center [212, 49] width 30 height 17
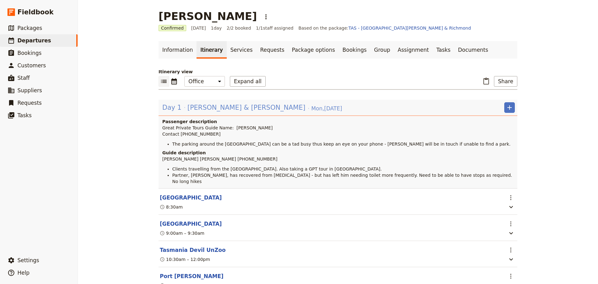
click at [214, 105] on span "[PERSON_NAME] & [PERSON_NAME]" at bounding box center [247, 107] width 118 height 9
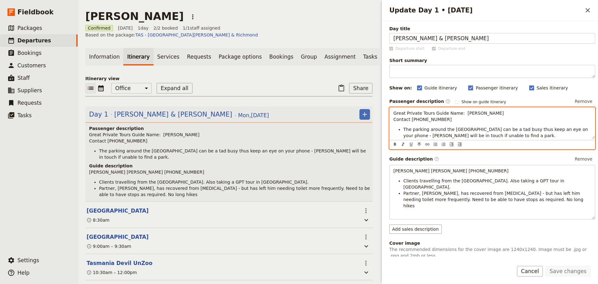
click at [473, 114] on p "Great Private Tours Guide Name: Sean Contact +61 467 808 938" at bounding box center [492, 116] width 198 height 12
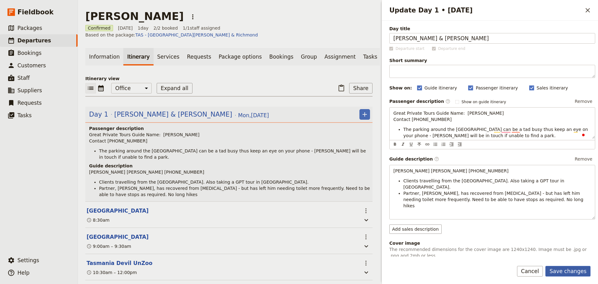
click at [569, 266] on button "Save changes" at bounding box center [567, 271] width 45 height 11
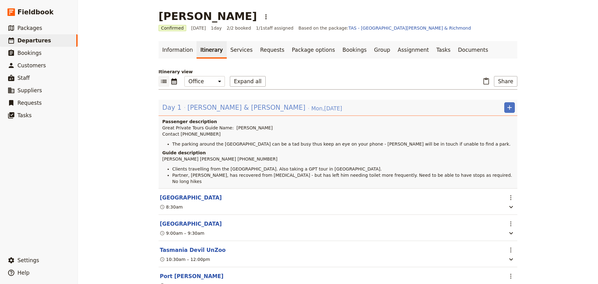
click at [175, 107] on span "Day 1" at bounding box center [171, 107] width 19 height 9
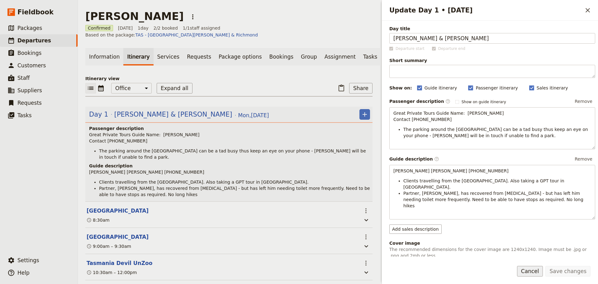
click at [537, 267] on button "Cancel" at bounding box center [530, 271] width 26 height 11
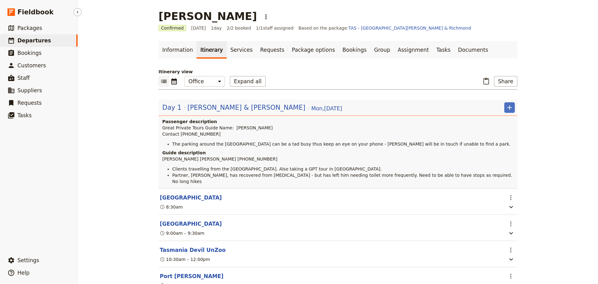
click at [31, 42] on span "Departures" at bounding box center [34, 40] width 34 height 6
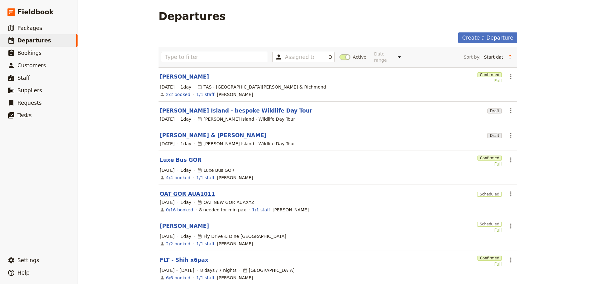
click at [185, 190] on link "OAT GOR AUA1011" at bounding box center [187, 193] width 55 height 7
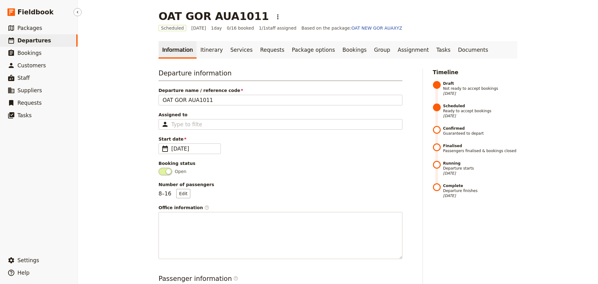
drag, startPoint x: 33, startPoint y: 43, endPoint x: 36, endPoint y: 45, distance: 3.4
click at [33, 43] on span "Departures" at bounding box center [34, 40] width 34 height 6
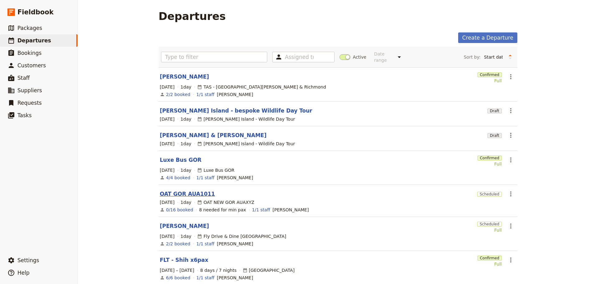
click at [174, 191] on link "OAT GOR AUA1011" at bounding box center [187, 193] width 55 height 7
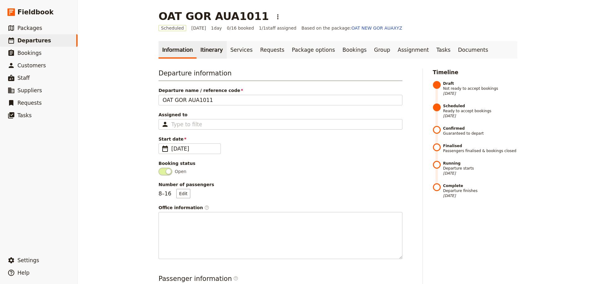
click at [207, 43] on link "Itinerary" at bounding box center [212, 49] width 30 height 17
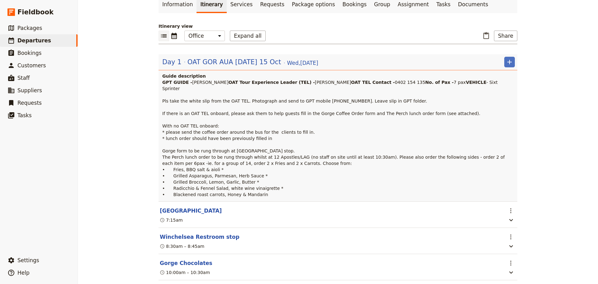
scroll to position [29, 0]
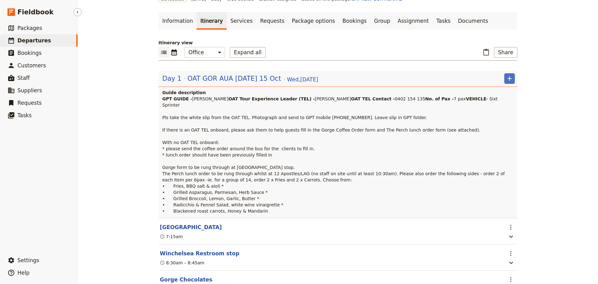
click at [51, 39] on link "​ Departures" at bounding box center [39, 40] width 78 height 12
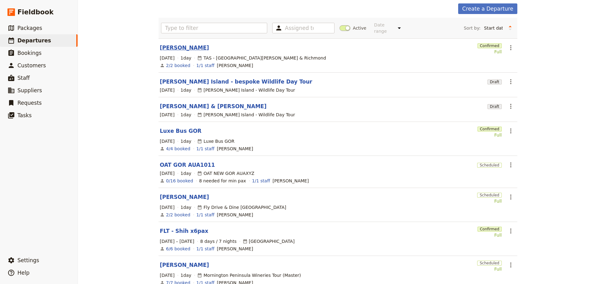
click at [169, 44] on link "[PERSON_NAME]" at bounding box center [184, 47] width 49 height 7
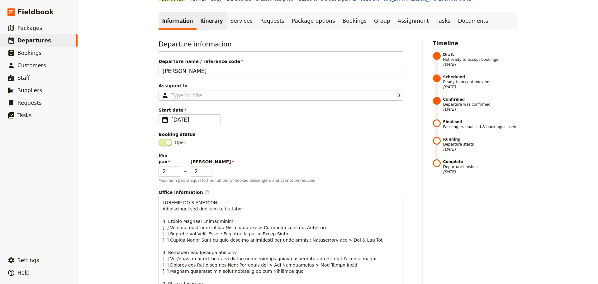
drag, startPoint x: 215, startPoint y: 31, endPoint x: 210, endPoint y: 29, distance: 5.6
click at [206, 24] on link "Itinerary" at bounding box center [212, 20] width 30 height 17
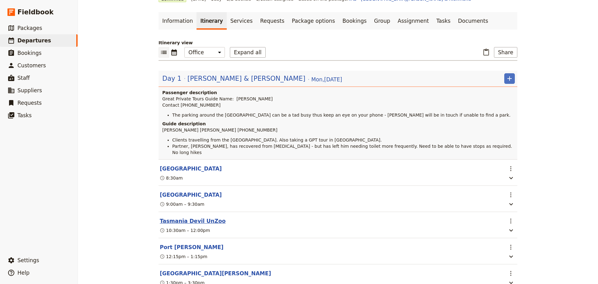
click at [181, 221] on button "Tasmania Devil UnZoo" at bounding box center [193, 220] width 66 height 7
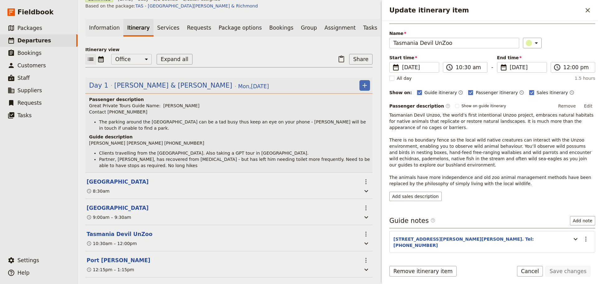
scroll to position [27, 0]
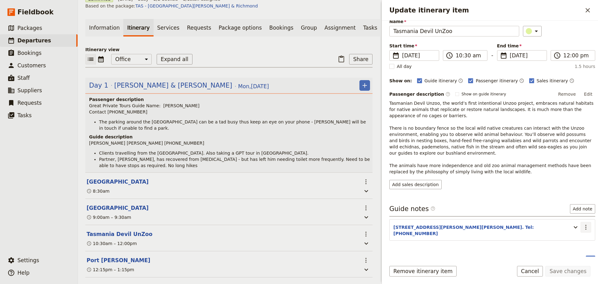
click at [585, 223] on icon "Actions" at bounding box center [585, 226] width 7 height 7
click at [578, 235] on span "Edit note" at bounding box center [568, 234] width 29 height 6
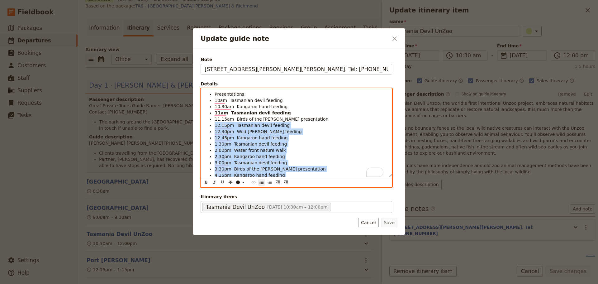
drag, startPoint x: 332, startPoint y: 181, endPoint x: 199, endPoint y: 125, distance: 144.5
click at [199, 125] on div "Note 5990 Arthur Hwy, Taranna. Tel: 6250 3230 Details Presentations: 10am Tasma…" at bounding box center [299, 142] width 212 height 186
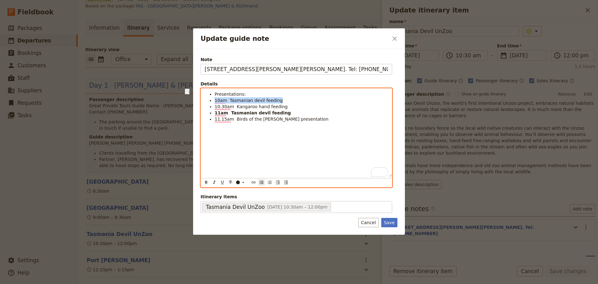
drag, startPoint x: 278, startPoint y: 100, endPoint x: 205, endPoint y: 102, distance: 73.9
click at [205, 102] on ul "Presentations: 10am Tasmanian devil feeding 10.30am Kangaroo hand feeding 11am …" at bounding box center [296, 106] width 183 height 31
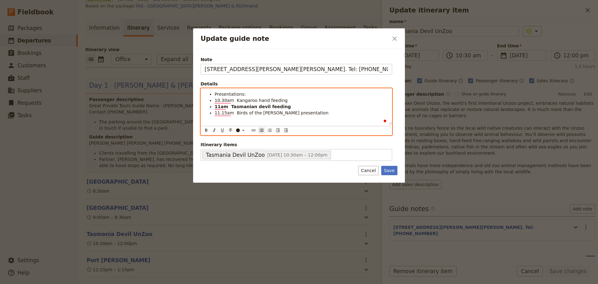
click at [213, 103] on ul "Presentations: 10.30am Kangaroo hand feeding 11am Tasmanian devil feeding 11.15…" at bounding box center [296, 103] width 183 height 25
click at [213, 100] on ul "Presentations: 10.30am Kangaroo hand feeding 11am Tasmanian devil feeding 11.15…" at bounding box center [296, 103] width 183 height 25
click at [213, 112] on ul "Presentations: 10.30am Kangaroo hand feeding 11am Tasmanian devil feeding 11.15…" at bounding box center [296, 106] width 183 height 30
click at [214, 118] on ul "Presentations: 10.30am Kangaroo hand feeding 11am Tasmanian devil feeding 11.15…" at bounding box center [296, 106] width 183 height 30
click at [299, 110] on span "11.15am Birds of the Bush presentation" at bounding box center [282, 112] width 114 height 5
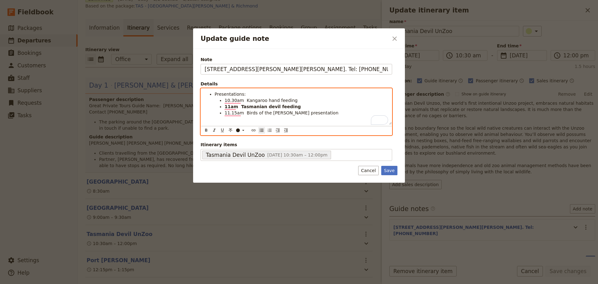
click at [300, 106] on li "11am Tasmanian devil feeding" at bounding box center [307, 106] width 164 height 6
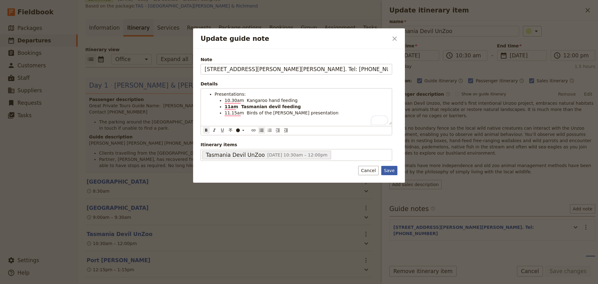
click at [387, 173] on button "Save" at bounding box center [389, 170] width 16 height 9
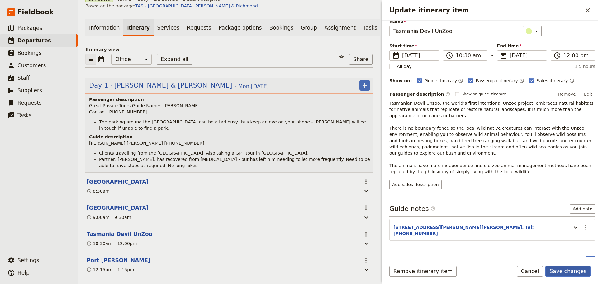
click at [565, 273] on button "Save changes" at bounding box center [567, 271] width 45 height 11
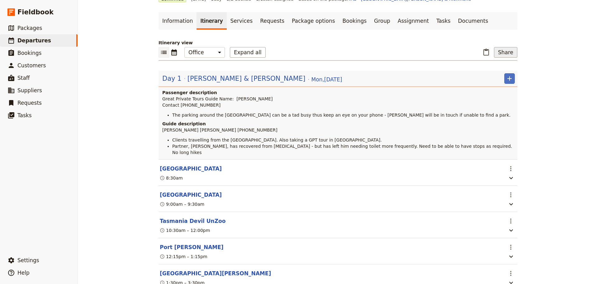
click at [502, 51] on button "Share" at bounding box center [505, 52] width 23 height 11
click at [485, 66] on span "Guide itinerary" at bounding box center [485, 66] width 33 height 6
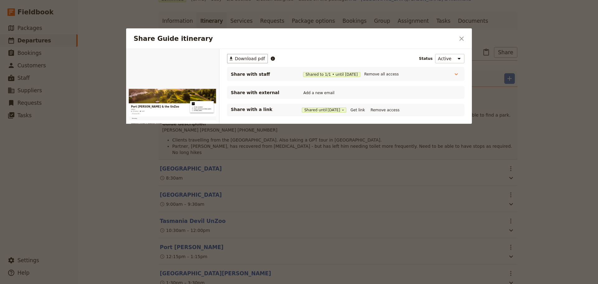
scroll to position [0, 0]
click at [345, 110] on icon "Share Guide itinerary" at bounding box center [343, 110] width 4 height 4
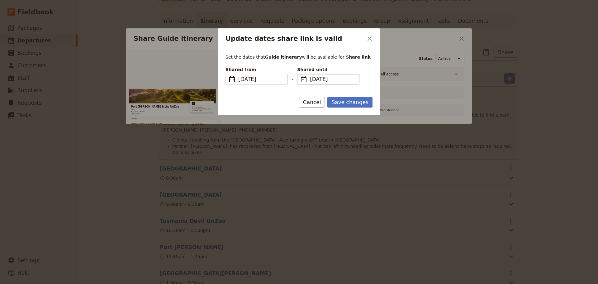
click at [305, 81] on span "​" at bounding box center [303, 78] width 7 height 7
click at [300, 74] on input "13/11/2025" at bounding box center [300, 74] width 0 height 0
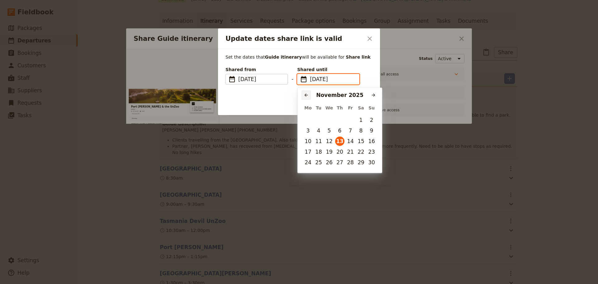
click at [306, 95] on icon "Previous month" at bounding box center [306, 95] width 5 height 5
click at [330, 139] on button "15" at bounding box center [329, 140] width 9 height 9
type input "15/10/2025"
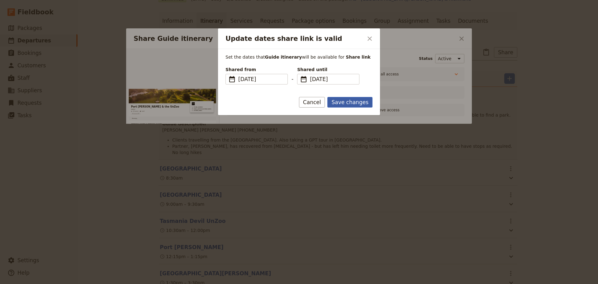
click at [356, 102] on button "Save changes" at bounding box center [349, 102] width 45 height 11
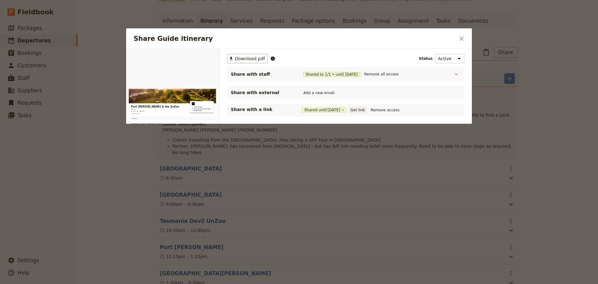
click at [364, 108] on button "Get link" at bounding box center [357, 110] width 17 height 7
click at [463, 40] on icon "Close dialog" at bounding box center [461, 38] width 4 height 4
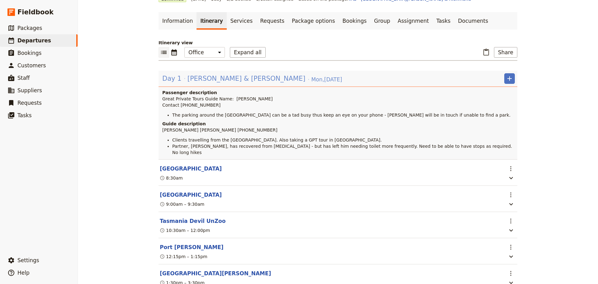
click at [194, 77] on span "Paul & Andrew" at bounding box center [247, 78] width 118 height 9
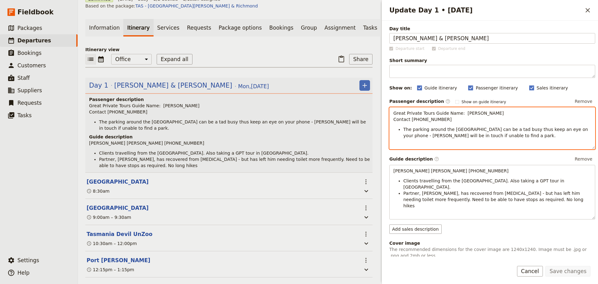
click at [581, 130] on span "The parking around the Crowne Plaza can be a tad busy thus keep an eye on your …" at bounding box center [496, 132] width 186 height 11
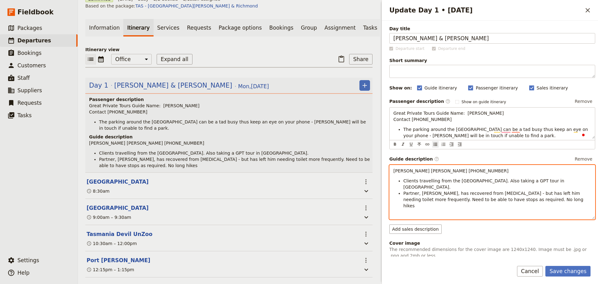
click at [416, 171] on span "Paul Turner& Andrew WhatsApp +44 7590 270402" at bounding box center [450, 170] width 115 height 5
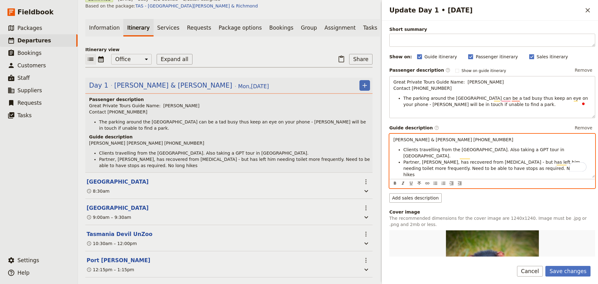
scroll to position [31, 0]
click at [546, 166] on li "Partner, Andrew, has recovered from prostate cancer - but has left him needing …" at bounding box center [497, 168] width 188 height 19
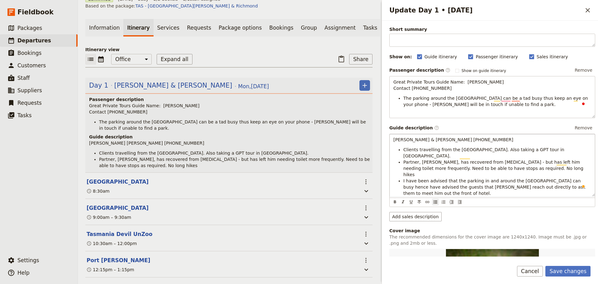
drag, startPoint x: 571, startPoint y: 265, endPoint x: 488, endPoint y: 177, distance: 120.1
click at [569, 266] on button "Save changes" at bounding box center [567, 271] width 45 height 11
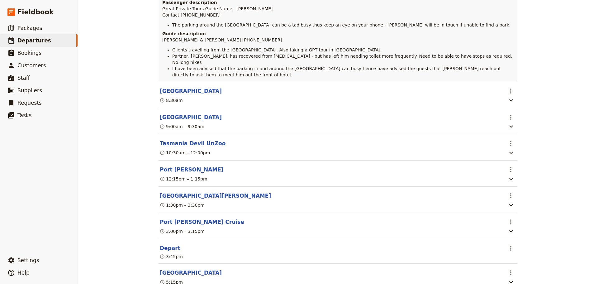
scroll to position [122, 0]
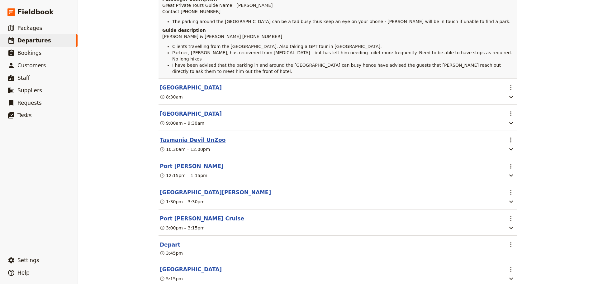
click at [188, 141] on button "Tasmania Devil UnZoo" at bounding box center [193, 139] width 66 height 7
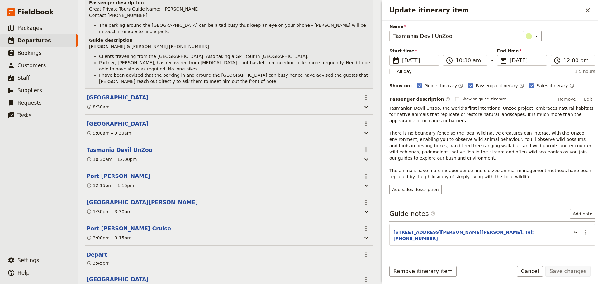
scroll to position [27, 0]
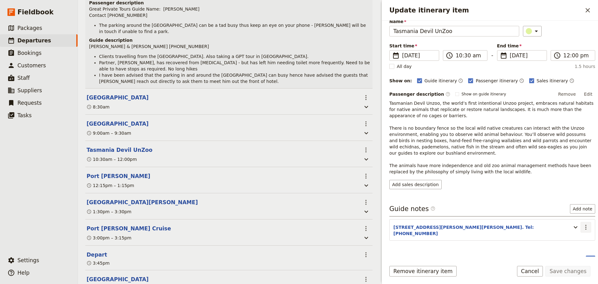
click at [583, 223] on icon "Actions" at bounding box center [585, 226] width 7 height 7
click at [577, 232] on span "Edit note" at bounding box center [568, 234] width 29 height 6
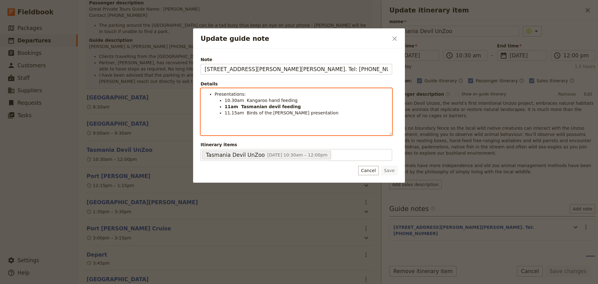
click at [215, 95] on span "Presentations:" at bounding box center [230, 94] width 31 height 5
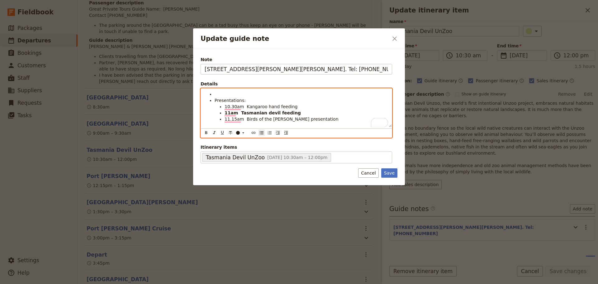
click at [217, 95] on li "To enrich screen reader interactions, please activate Accessibility in Grammarl…" at bounding box center [302, 94] width 174 height 6
click at [233, 97] on li "To enrich screen reader interactions, please activate Accessibility in Grammarl…" at bounding box center [302, 94] width 174 height 6
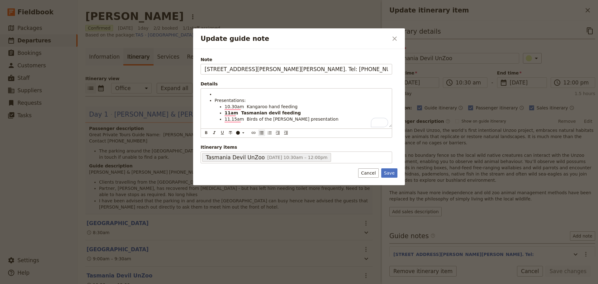
scroll to position [27, 0]
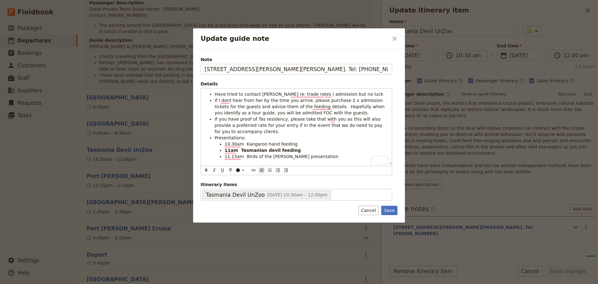
click at [384, 205] on form "Note 5990 Arthur Hwy, Taranna. Tel: 6250 3230 Details Have tried to contact Roc…" at bounding box center [299, 135] width 197 height 159
click at [388, 207] on button "Save" at bounding box center [389, 210] width 16 height 9
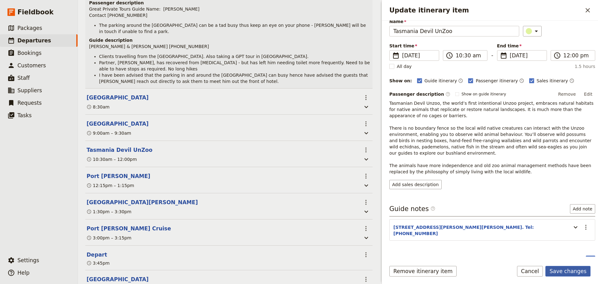
click at [576, 268] on button "Save changes" at bounding box center [567, 271] width 45 height 11
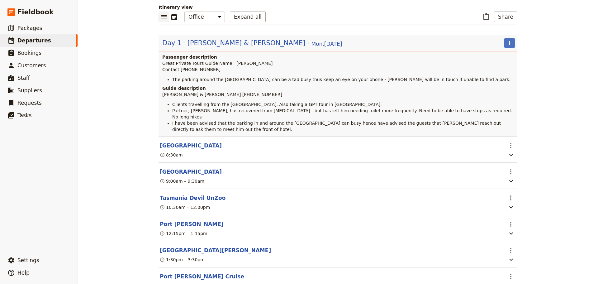
scroll to position [0, 0]
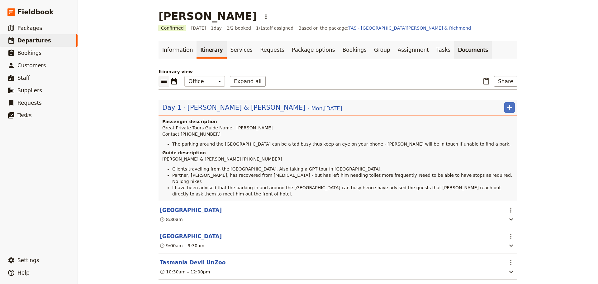
click at [454, 47] on link "Documents" at bounding box center [473, 49] width 38 height 17
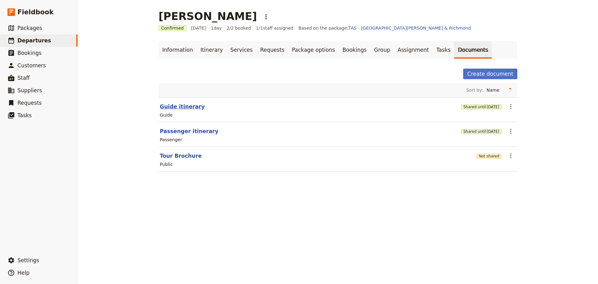
click at [177, 104] on button "Guide itinerary" at bounding box center [182, 106] width 45 height 7
select select "STAFF"
select select "RUN_SHEET"
select select "DEFAULT"
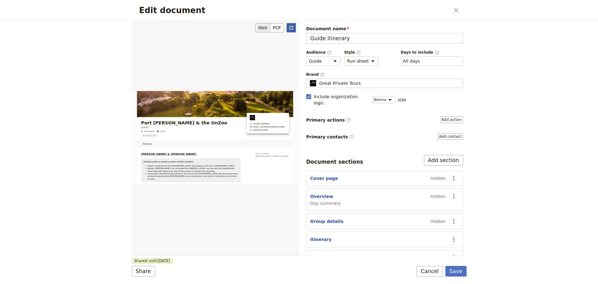
click at [293, 29] on icon "Open full preview" at bounding box center [291, 28] width 4 height 4
click at [462, 270] on button "Save" at bounding box center [455, 271] width 21 height 11
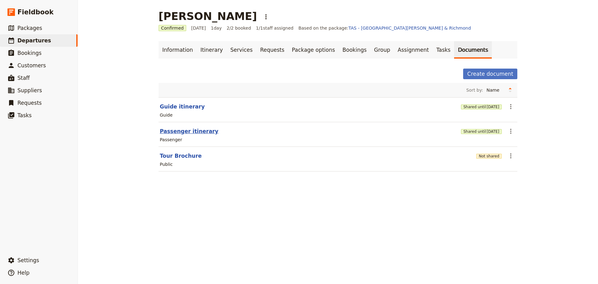
click at [177, 132] on button "Passenger itinerary" at bounding box center [189, 130] width 59 height 7
select select "PASSENGER"
select select "DEFAULT"
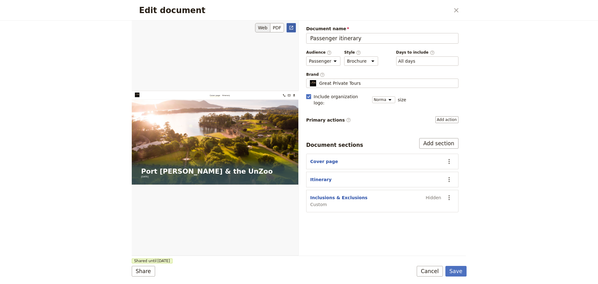
click at [291, 26] on icon "Open full preview" at bounding box center [291, 28] width 4 height 4
click at [431, 273] on button "Cancel" at bounding box center [430, 271] width 26 height 11
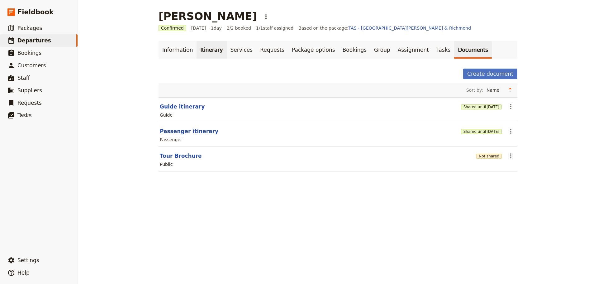
click at [205, 44] on link "Itinerary" at bounding box center [212, 49] width 30 height 17
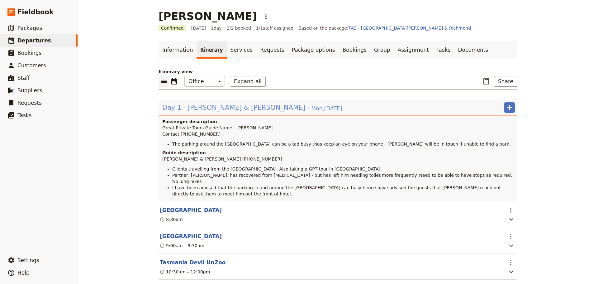
click at [213, 106] on span "[PERSON_NAME] & [PERSON_NAME]" at bounding box center [247, 107] width 118 height 9
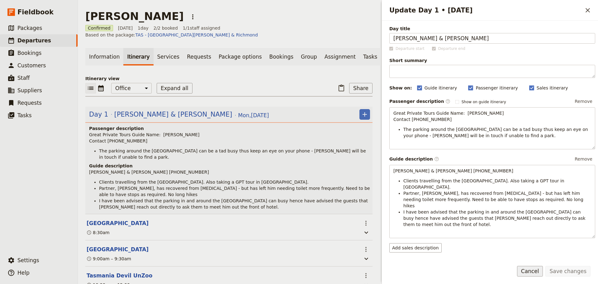
click at [541, 275] on button "Cancel" at bounding box center [530, 271] width 26 height 11
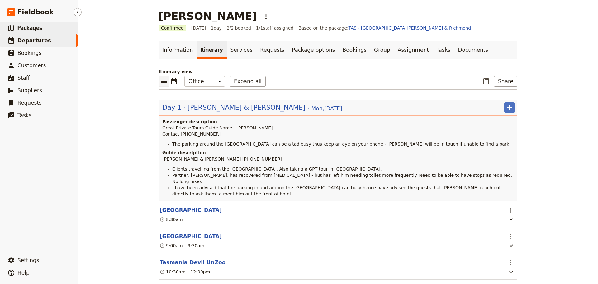
drag, startPoint x: 43, startPoint y: 38, endPoint x: 39, endPoint y: 31, distance: 7.7
click at [43, 38] on span "Departures" at bounding box center [34, 40] width 34 height 6
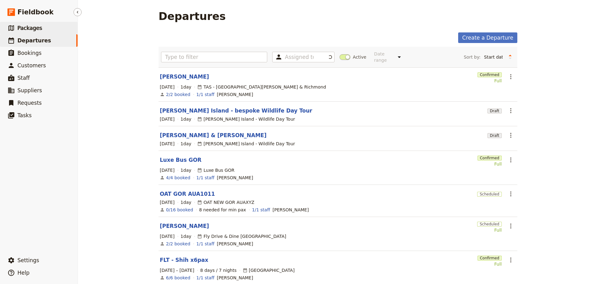
drag, startPoint x: 31, startPoint y: 19, endPoint x: 32, endPoint y: 24, distance: 5.4
click at [31, 19] on nav "​ Fieldbook ​ ​ Packages ​ Departures ​ Bookings ​ Customers ​ Staff ​ Supplier…" at bounding box center [39, 142] width 78 height 284
click at [32, 27] on span "Packages" at bounding box center [29, 28] width 25 height 6
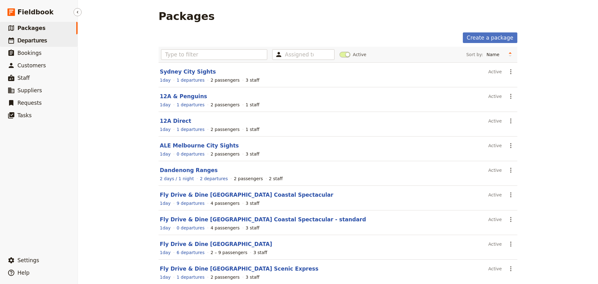
click at [64, 41] on link "​ Departures" at bounding box center [39, 40] width 78 height 12
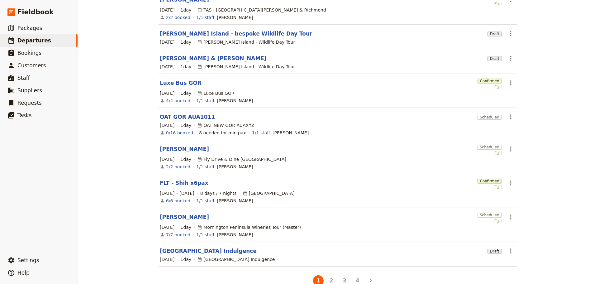
scroll to position [117, 0]
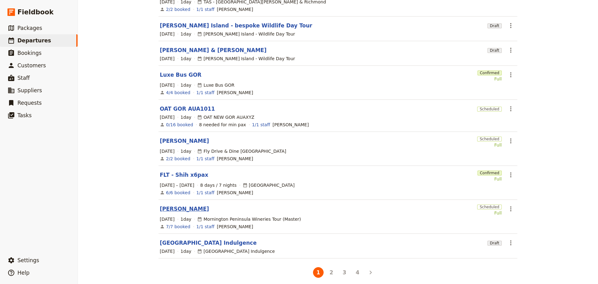
click at [169, 205] on link "[PERSON_NAME]" at bounding box center [184, 208] width 49 height 7
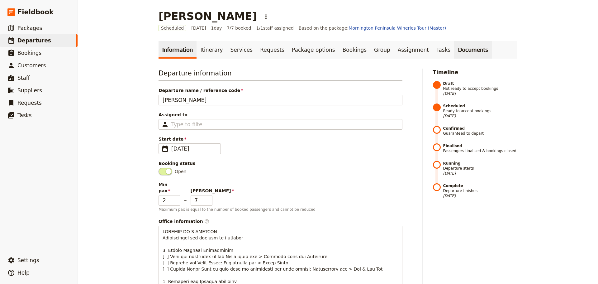
click at [454, 48] on link "Documents" at bounding box center [473, 49] width 38 height 17
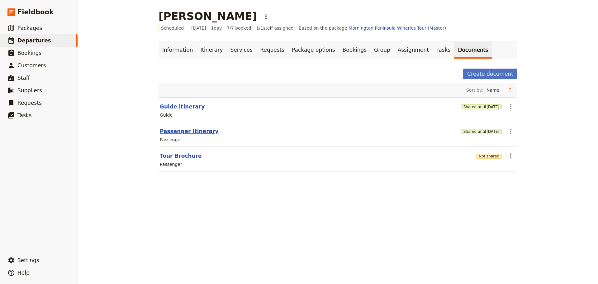
click at [177, 133] on button "Passenger Itinerary" at bounding box center [189, 130] width 59 height 7
select select "PASSENGER"
select select "DEFAULT"
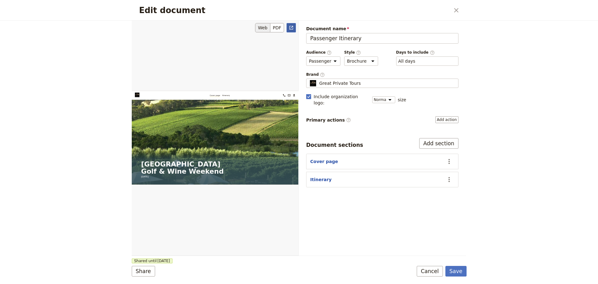
click at [293, 28] on icon "Open full preview" at bounding box center [291, 27] width 5 height 5
click at [433, 275] on button "Cancel" at bounding box center [430, 271] width 26 height 11
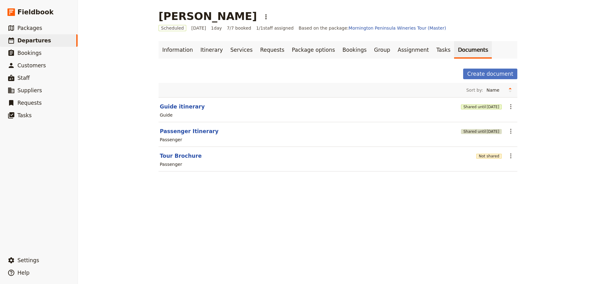
click at [495, 130] on span "17 Nov 2025" at bounding box center [493, 131] width 13 height 5
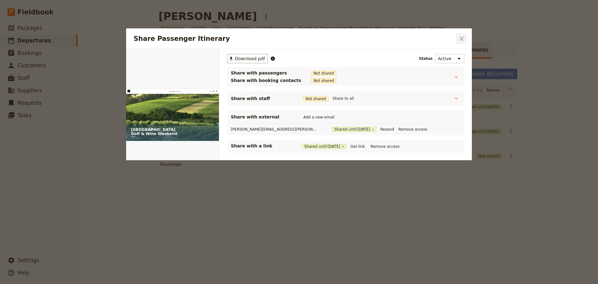
click at [459, 42] on icon "Close dialog" at bounding box center [461, 38] width 7 height 7
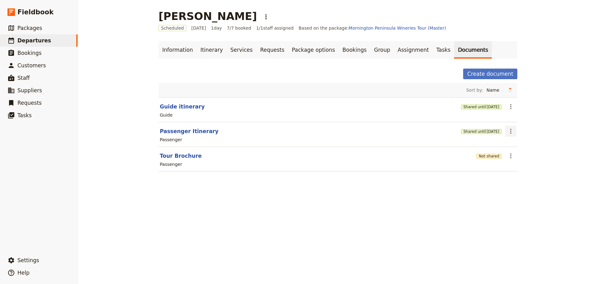
click at [508, 131] on icon "Actions" at bounding box center [510, 130] width 7 height 7
click at [512, 142] on span "Share" at bounding box center [513, 145] width 12 height 6
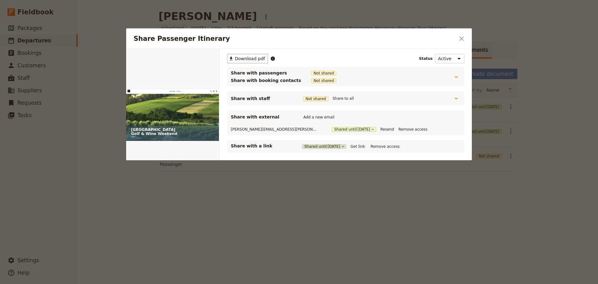
click at [340, 148] on span "17 Nov 2025" at bounding box center [334, 146] width 13 height 5
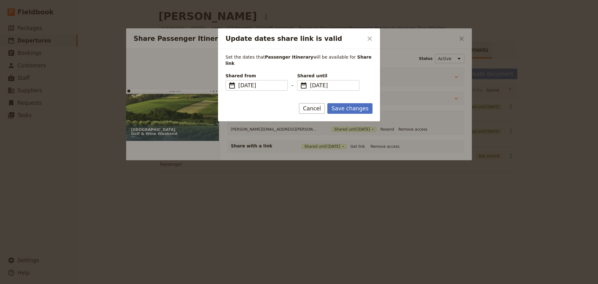
click at [320, 73] on div "Shared until ​ 17 Nov 2025 17/11/2025" at bounding box center [328, 82] width 62 height 18
click at [307, 81] on fieldset "​ 17 Nov 2025 17/11/2025" at bounding box center [328, 85] width 62 height 11
click at [300, 80] on input "17/11/2025" at bounding box center [300, 80] width 0 height 0
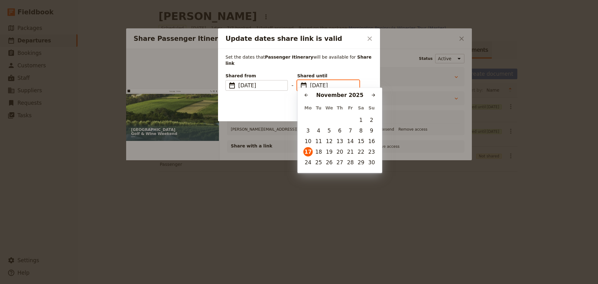
click at [305, 94] on button "​" at bounding box center [306, 94] width 9 height 9
click at [317, 140] on button "14" at bounding box center [318, 140] width 9 height 9
type input "14/10/2025"
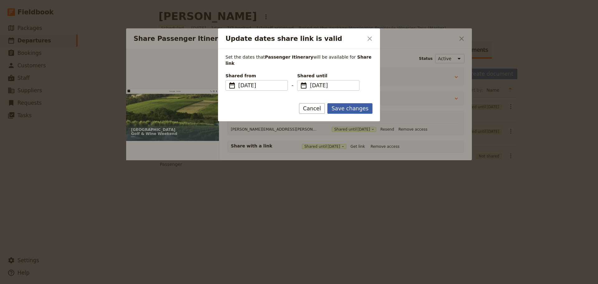
click at [349, 103] on button "Save changes" at bounding box center [349, 108] width 45 height 11
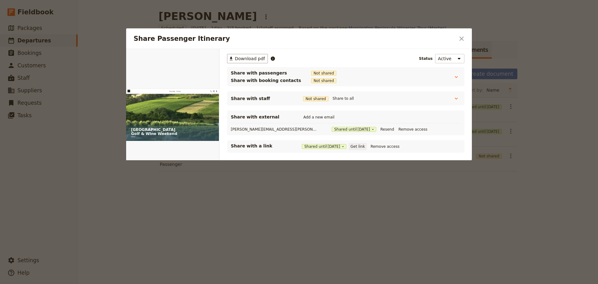
click at [361, 147] on button "Get link" at bounding box center [357, 146] width 17 height 7
click at [457, 42] on button "​" at bounding box center [461, 38] width 11 height 11
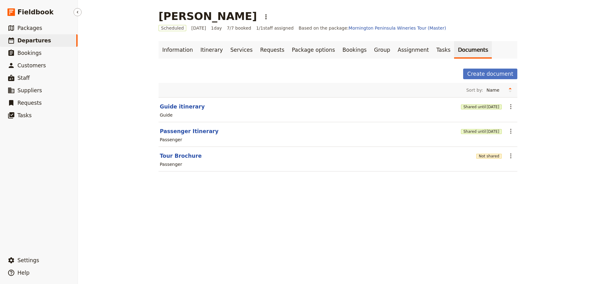
click at [39, 38] on span "Departures" at bounding box center [34, 40] width 34 height 6
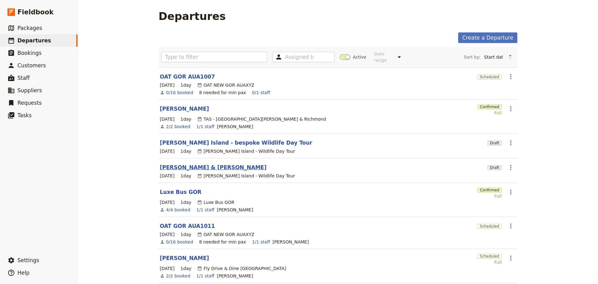
click at [165, 164] on link "[PERSON_NAME] & [PERSON_NAME]" at bounding box center [213, 167] width 107 height 7
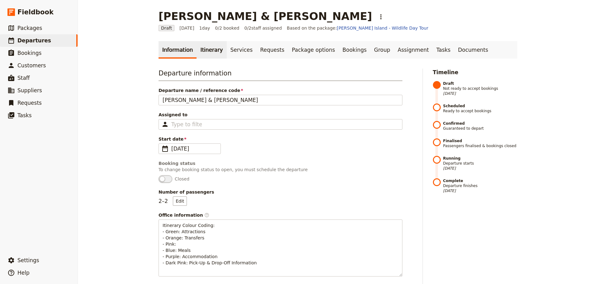
click at [207, 50] on link "Itinerary" at bounding box center [212, 49] width 30 height 17
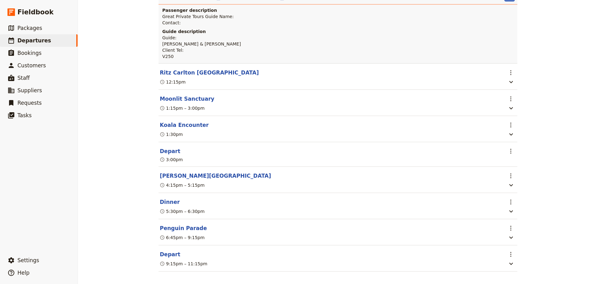
scroll to position [120, 0]
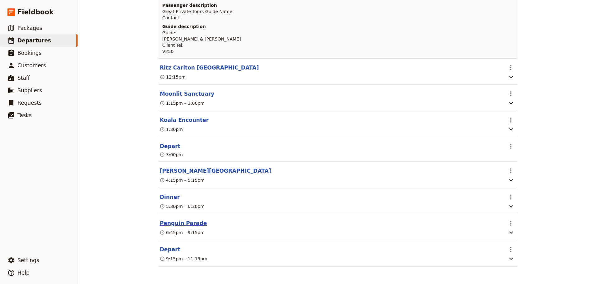
click at [181, 223] on button "Penguin Parade" at bounding box center [183, 222] width 47 height 7
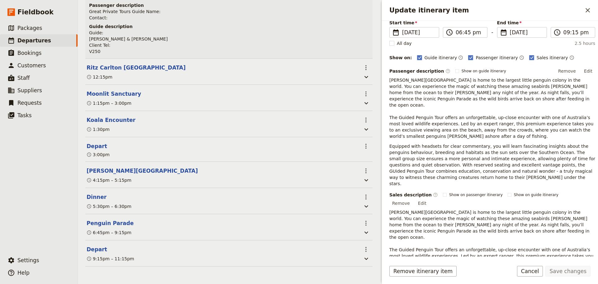
scroll to position [154, 0]
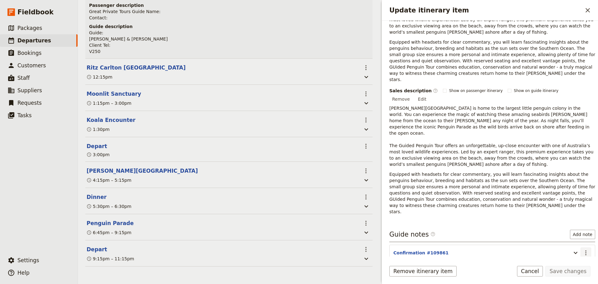
click at [582, 249] on icon "Actions" at bounding box center [585, 252] width 7 height 7
click at [577, 232] on span "Edit note" at bounding box center [568, 234] width 29 height 6
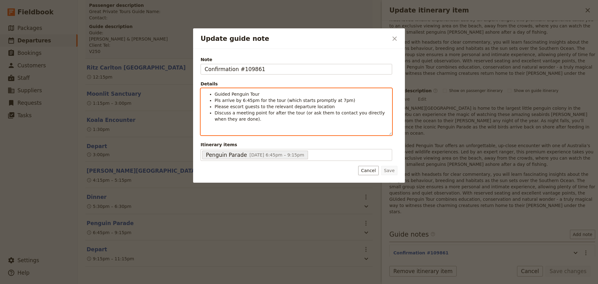
click at [272, 93] on li "Guided Penguin Tour" at bounding box center [302, 94] width 174 height 6
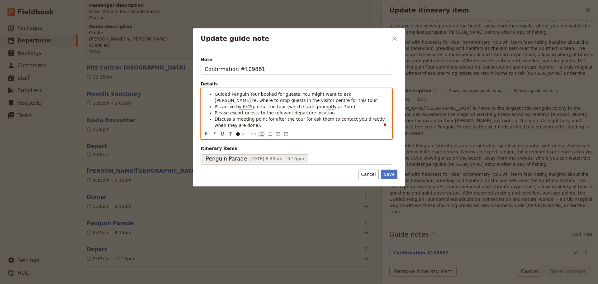
click at [280, 108] on span "Pls arrive by 6:45pm for the tour (which starts promptly at 7pm)" at bounding box center [285, 106] width 140 height 5
click at [354, 107] on li "Pls arrive by 6:45pm for the tour, which starts promptly at 7pm)" at bounding box center [302, 106] width 174 height 6
click at [335, 104] on li "Pls arrive by 6:45pm for the tour, which starts promptly at 7pm" at bounding box center [302, 106] width 174 height 6
click at [334, 99] on li "Guided Penguin Tour booked for guests. You might want to ask Steve re: where to…" at bounding box center [302, 97] width 174 height 12
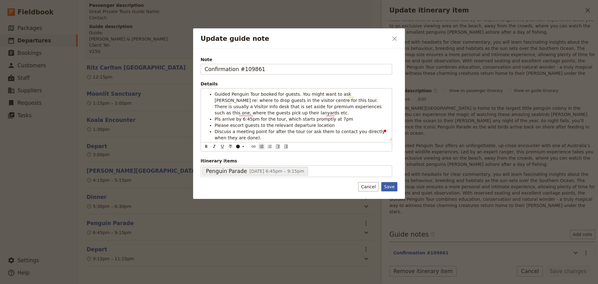
click at [388, 182] on button "Save" at bounding box center [389, 186] width 16 height 9
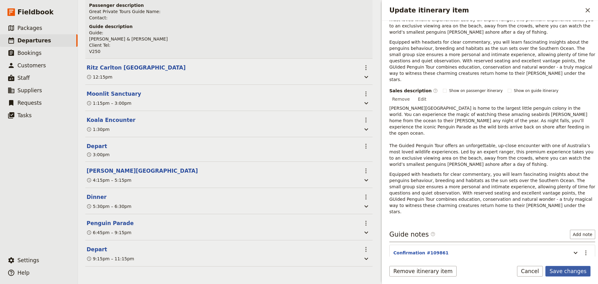
click at [573, 274] on button "Save changes" at bounding box center [567, 271] width 45 height 11
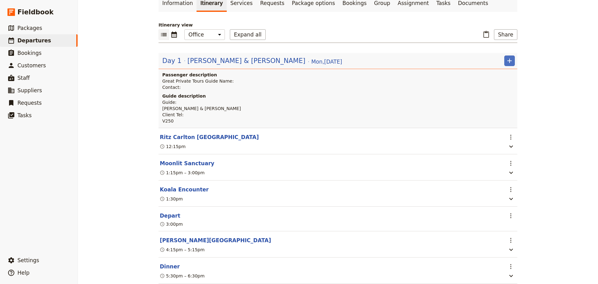
scroll to position [0, 0]
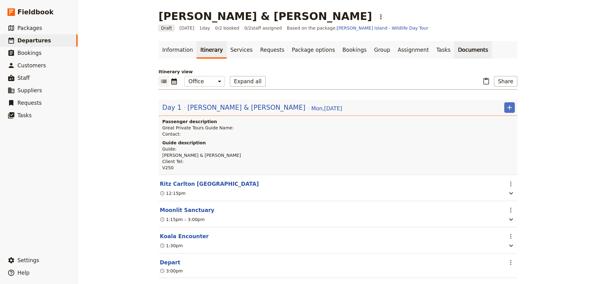
click at [454, 49] on link "Documents" at bounding box center [473, 49] width 38 height 17
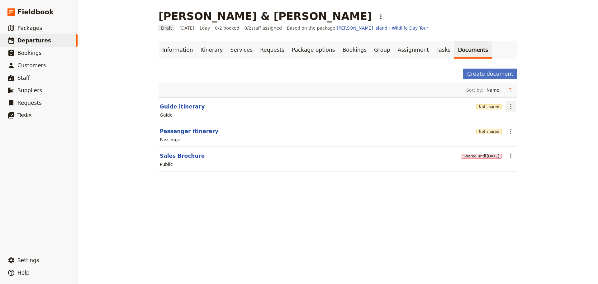
click at [507, 108] on icon "Actions" at bounding box center [510, 106] width 7 height 7
click at [183, 131] on button "Passenger itinerary" at bounding box center [189, 130] width 59 height 7
select select "PASSENGER"
select select "DEFAULT"
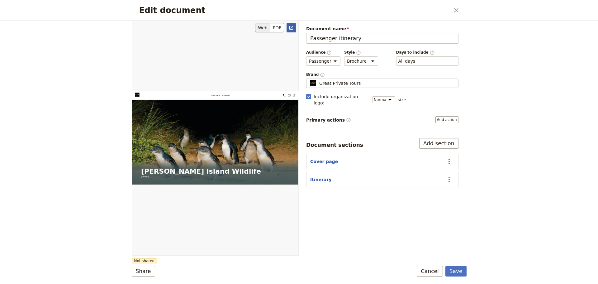
click at [293, 28] on icon "Open full preview" at bounding box center [291, 27] width 5 height 5
drag, startPoint x: 430, startPoint y: 268, endPoint x: 429, endPoint y: 272, distance: 4.2
click at [429, 271] on button "Cancel" at bounding box center [430, 271] width 26 height 11
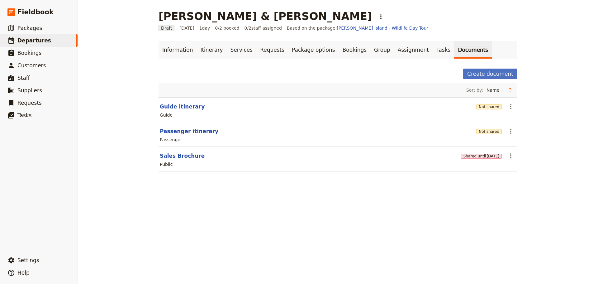
click at [429, 272] on div "Rachel & Clay Ross ​ Draft 13 Oct 2025 1 day 0/2 booked 0 / 2 staff assigned Ba…" at bounding box center [338, 142] width 520 height 284
click at [176, 108] on button "Guide itinerary" at bounding box center [182, 106] width 45 height 7
select select "STAFF"
select select "RUN_SHEET"
select select "DEFAULT"
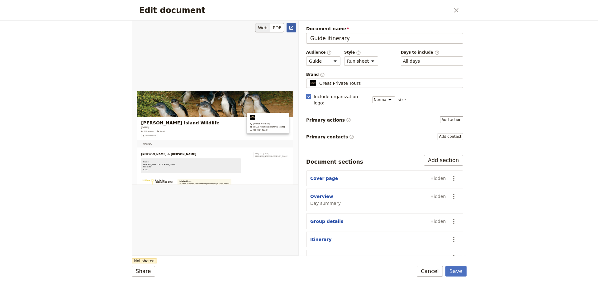
click at [293, 25] on icon "Open full preview" at bounding box center [291, 27] width 5 height 5
click at [424, 272] on button "Cancel" at bounding box center [430, 271] width 26 height 11
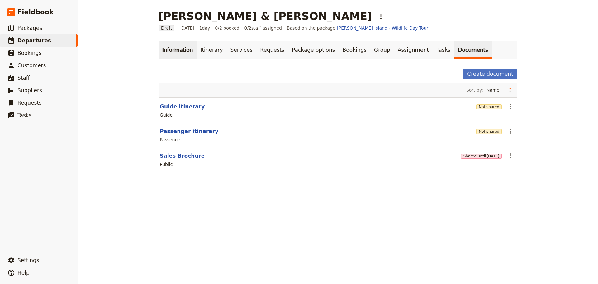
drag, startPoint x: 169, startPoint y: 55, endPoint x: 163, endPoint y: 47, distance: 10.3
click at [169, 55] on link "Information" at bounding box center [178, 49] width 38 height 17
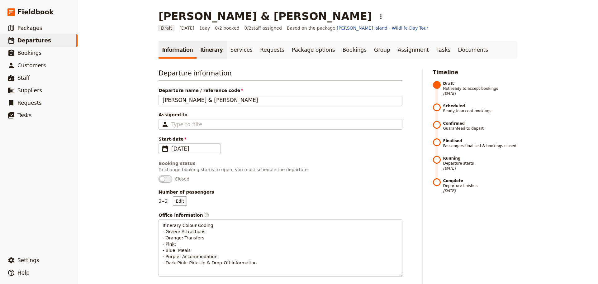
click at [205, 46] on link "Itinerary" at bounding box center [212, 49] width 30 height 17
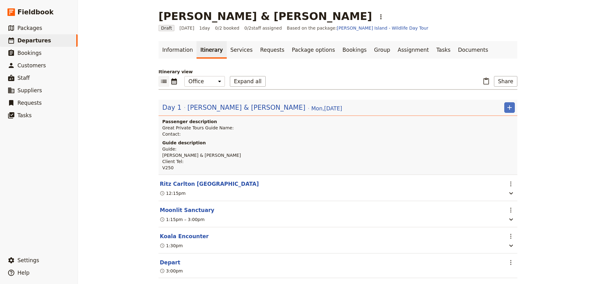
click at [215, 108] on span "[PERSON_NAME] & [PERSON_NAME]" at bounding box center [247, 107] width 118 height 9
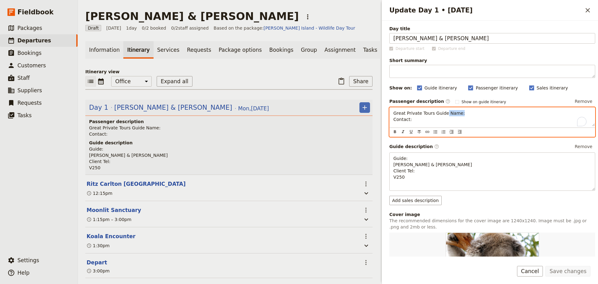
drag, startPoint x: 454, startPoint y: 113, endPoint x: 442, endPoint y: 115, distance: 12.0
click at [442, 115] on p "Great Private Tours Guide Name: Contact:" at bounding box center [492, 116] width 198 height 12
drag, startPoint x: 395, startPoint y: 118, endPoint x: 385, endPoint y: 118, distance: 10.0
click at [385, 118] on div "Day title Rachel & Clay Ross Departure start Departure end Short summary 150 / …" at bounding box center [490, 139] width 216 height 236
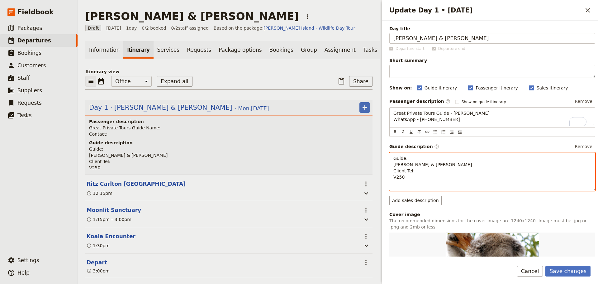
click at [421, 156] on p "Guide: Rachel & Clay Ross Client Tel: V250" at bounding box center [492, 167] width 198 height 25
click at [421, 171] on p "Guide: Cory Rachel & Clay Ross Client Tel: V250" at bounding box center [492, 164] width 198 height 19
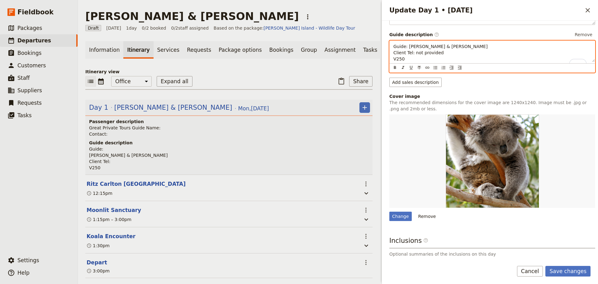
scroll to position [125, 0]
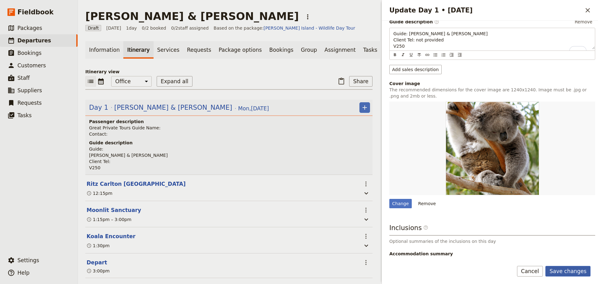
click at [565, 268] on button "Save changes" at bounding box center [567, 271] width 45 height 11
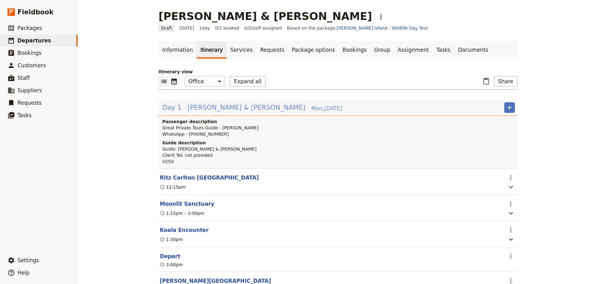
click at [200, 106] on span "[PERSON_NAME] & [PERSON_NAME]" at bounding box center [247, 107] width 118 height 9
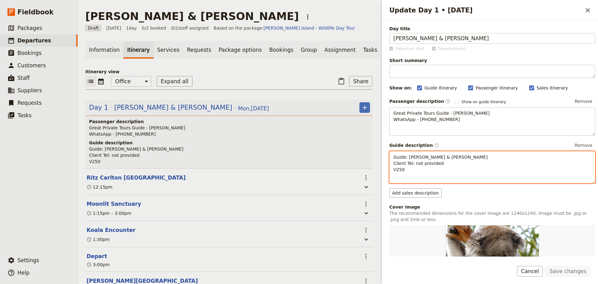
click at [414, 173] on p "Guide: Cory Rachel & Clay Ross Client Tel: not provided V250" at bounding box center [492, 163] width 198 height 19
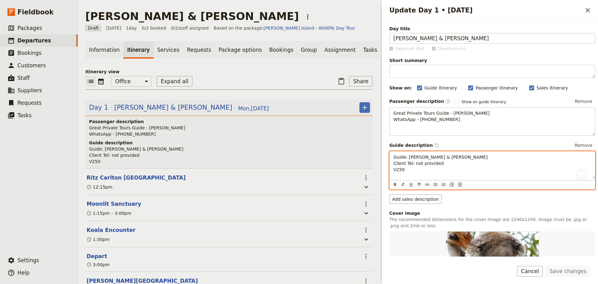
click at [396, 172] on span "Guide: Cory Rachel & Clay Ross Client Tel: not provided V250" at bounding box center [440, 163] width 94 height 17
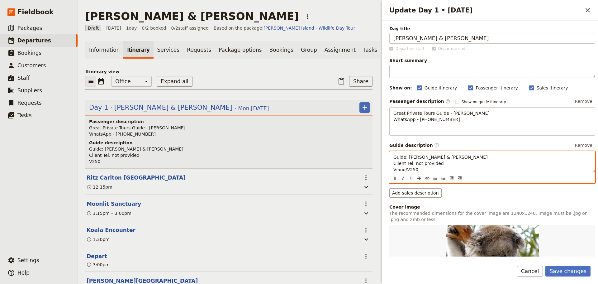
click at [424, 173] on p "Guide: Cory Rachel & Clay Ross Client Tel: not provided Viano/V250" at bounding box center [492, 163] width 198 height 19
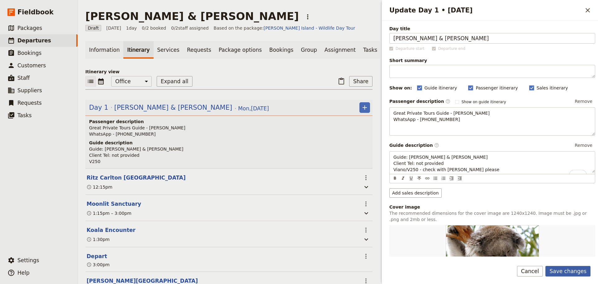
click at [565, 266] on button "Save changes" at bounding box center [567, 271] width 45 height 11
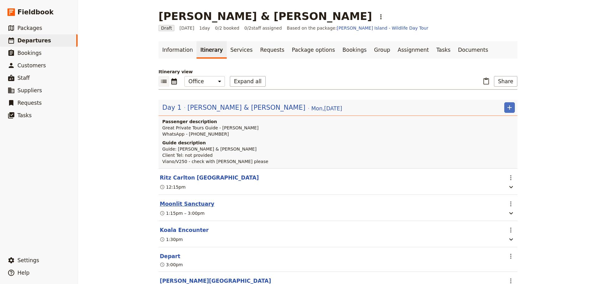
click at [184, 207] on button "Moonlit Sanctuary" at bounding box center [187, 203] width 55 height 7
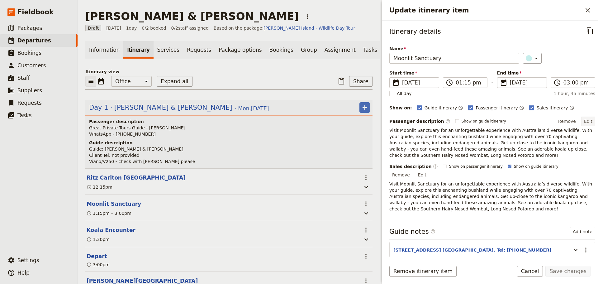
click at [588, 120] on button "Edit" at bounding box center [588, 121] width 14 height 9
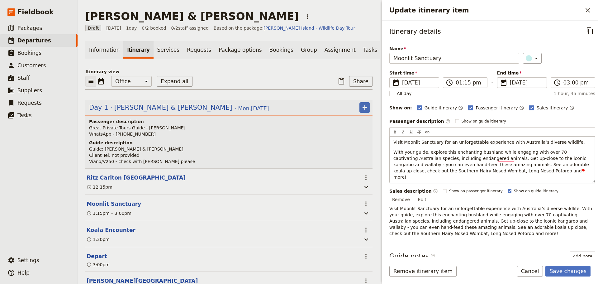
click at [432, 152] on span "With your guide, explore this enchanting bushland while engaging with over 70 c…" at bounding box center [491, 165] width 197 height 30
click at [489, 157] on span "With your guide, explore this enchanting bushland while engaging with over 70 c…" at bounding box center [491, 165] width 197 height 30
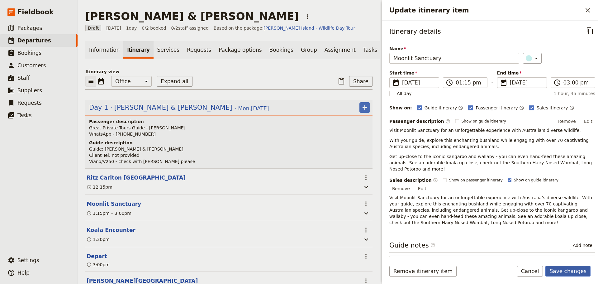
click at [559, 269] on button "Save changes" at bounding box center [567, 271] width 45 height 11
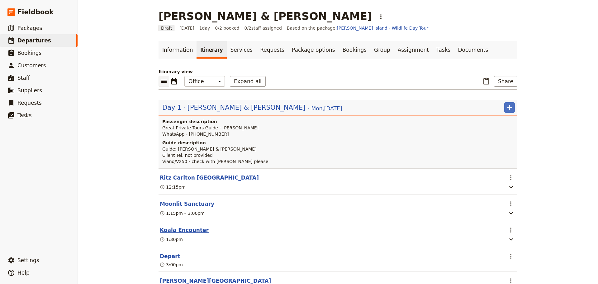
click at [180, 234] on button "Koala Encounter" at bounding box center [184, 229] width 49 height 7
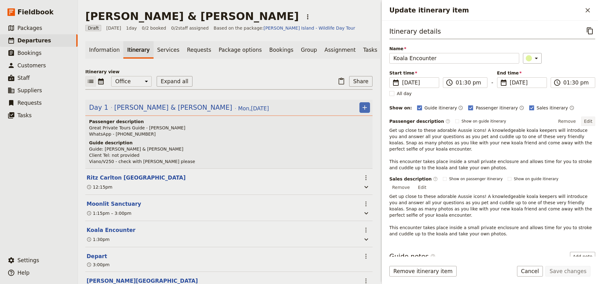
click at [586, 121] on button "Edit" at bounding box center [588, 121] width 14 height 9
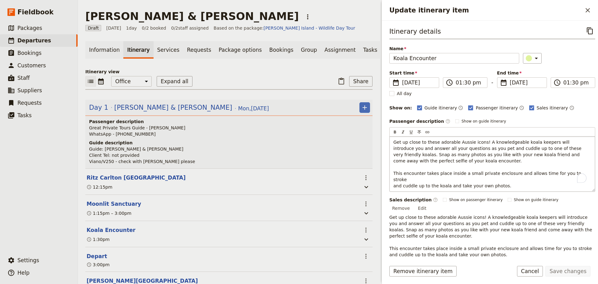
click at [572, 173] on p "Get up close to these adorable Aussie icons! A knowledgeable koala keepers will…" at bounding box center [492, 164] width 198 height 50
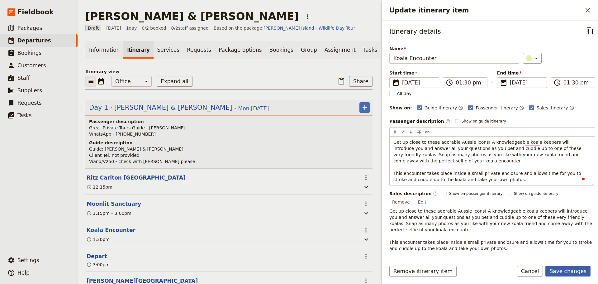
click at [559, 263] on form "Itinerary details ​ Name Koala Encounter ​ Start time ​ 13 Oct 2025 13/10/2025 …" at bounding box center [490, 152] width 216 height 263
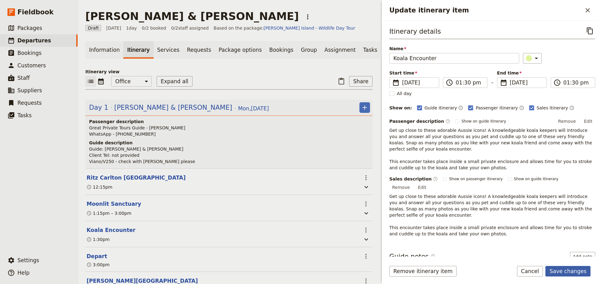
click at [576, 273] on button "Save changes" at bounding box center [567, 271] width 45 height 11
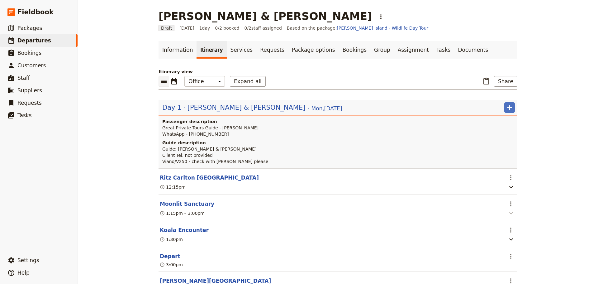
click at [509, 214] on icon "button" at bounding box center [511, 213] width 4 height 2
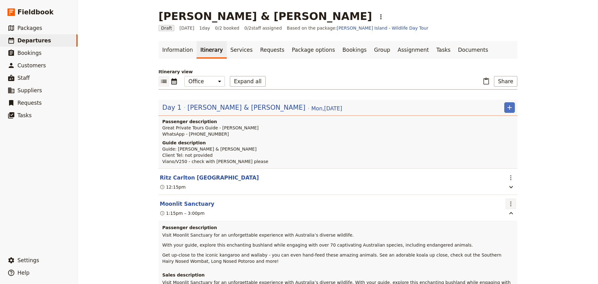
click at [510, 207] on icon "Actions" at bounding box center [510, 203] width 7 height 7
click at [512, 223] on span "Edit this itinerary item" at bounding box center [531, 224] width 49 height 6
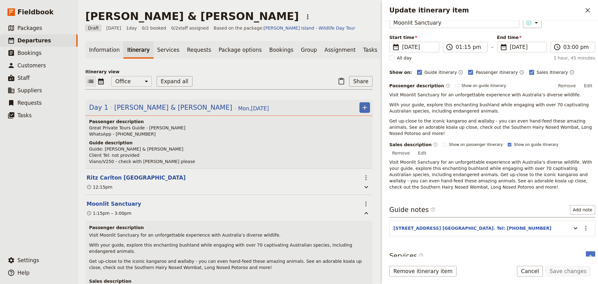
scroll to position [36, 0]
click at [582, 224] on icon "Actions" at bounding box center [585, 227] width 7 height 7
click at [570, 235] on span "Edit note" at bounding box center [564, 234] width 20 height 6
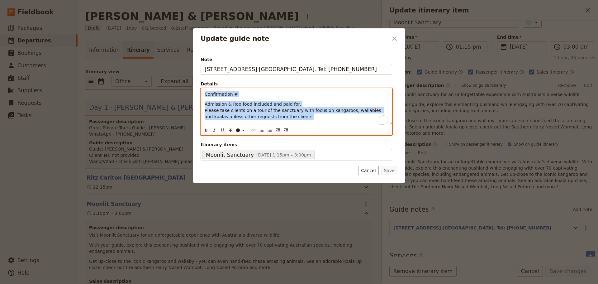
drag, startPoint x: 289, startPoint y: 118, endPoint x: 197, endPoint y: 86, distance: 97.1
click at [197, 86] on div "Note 550 Tyabb-Tooradin Rd. Pearcedale. Tel: 5978 7935 Details Confirmation # A…" at bounding box center [299, 116] width 212 height 134
click at [262, 132] on icon "Bulleted list" at bounding box center [261, 130] width 5 height 5
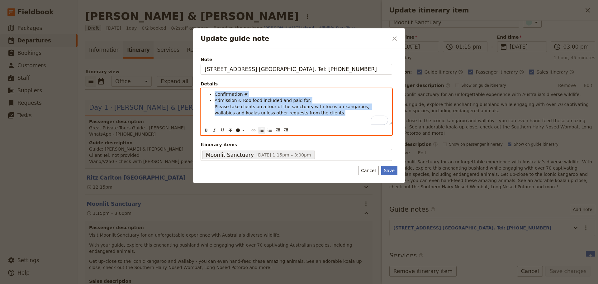
click at [230, 113] on span "Admission & Roo food included and paid for. Please take clients on a tour of th…" at bounding box center [293, 106] width 156 height 17
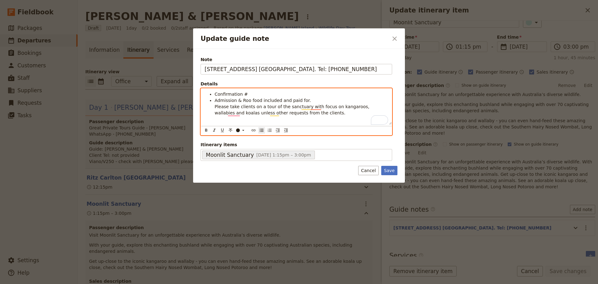
click at [212, 107] on ul "Confirmation # Admission & Roo food included and paid for. Please take clients …" at bounding box center [296, 103] width 183 height 25
click at [317, 116] on li "Please take clients on a tour of the sanctuary with focus on kangaroos, wallabi…" at bounding box center [302, 109] width 174 height 12
click at [254, 129] on icon "Insert link" at bounding box center [253, 130] width 4 height 2
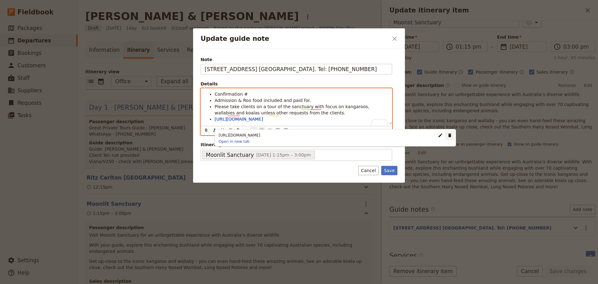
click at [448, 134] on icon "Remove link" at bounding box center [449, 135] width 3 height 4
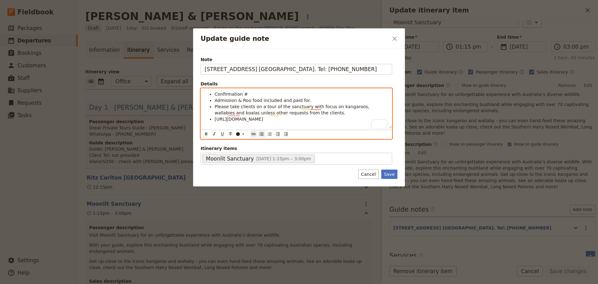
drag, startPoint x: 301, startPoint y: 124, endPoint x: 211, endPoint y: 120, distance: 90.7
click at [215, 120] on li "https://moonlitsanctuary.com.au/?srsltid=AfmBOooB9UuxXIWVD51QHI-dsnnW_80s_P8b8B…" at bounding box center [302, 119] width 174 height 6
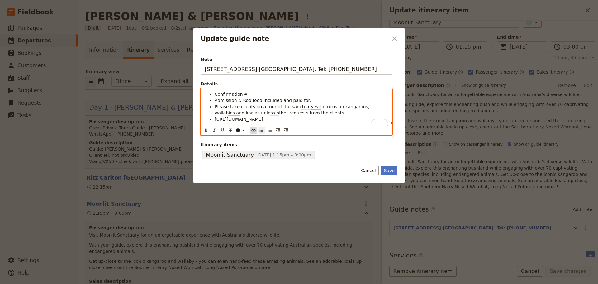
click at [253, 133] on icon "Insert link" at bounding box center [253, 130] width 5 height 5
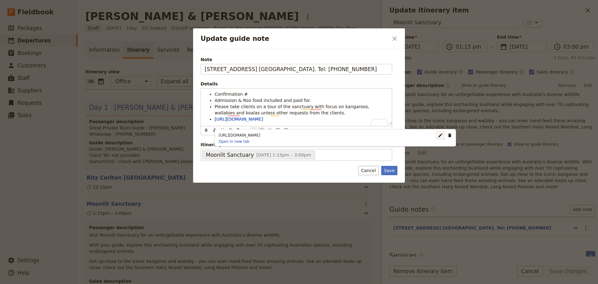
click at [436, 135] on button "​" at bounding box center [440, 135] width 9 height 9
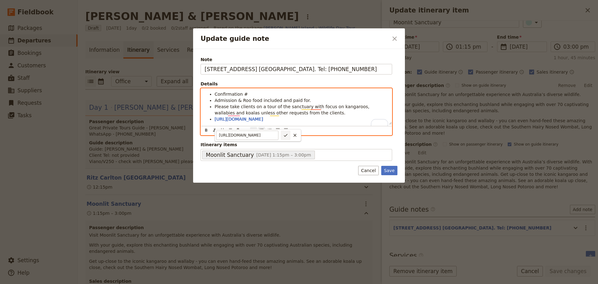
click at [286, 136] on icon "Confirm link url changes" at bounding box center [285, 135] width 5 height 5
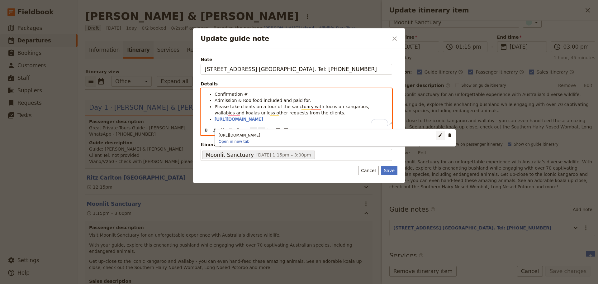
click at [254, 112] on span "Please take clients on a tour of the sanctuary with focus on kangaroos, wallabi…" at bounding box center [293, 109] width 156 height 11
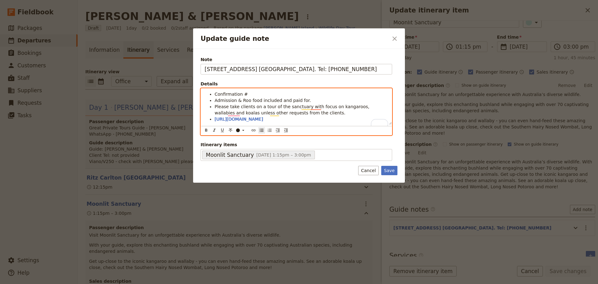
click at [306, 122] on li "https://moonlitsanctuary.com.au/?srsltid=AfmBOooB9UuxXIWVD51QHI-dsnnW_80s_P8b8B…" at bounding box center [302, 119] width 174 height 6
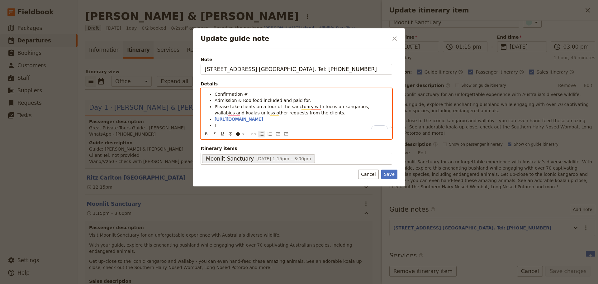
click at [245, 90] on div "Confirmation # Admission & Roo food included and paid for. Please take clients …" at bounding box center [296, 108] width 191 height 40
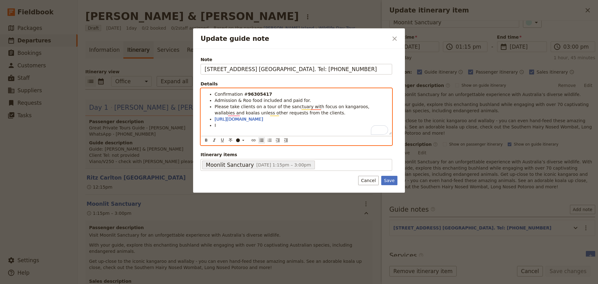
click at [231, 128] on li "I" at bounding box center [302, 125] width 174 height 6
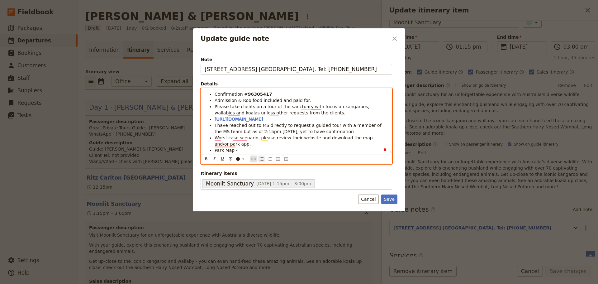
click at [255, 159] on icon "Insert link" at bounding box center [253, 158] width 5 height 5
type input "https://moonlitsanctuary.com.au/wp-content/uploads/2025/08/2025-map.pdf"
click at [286, 159] on icon "Confirm link url changes" at bounding box center [285, 160] width 5 height 5
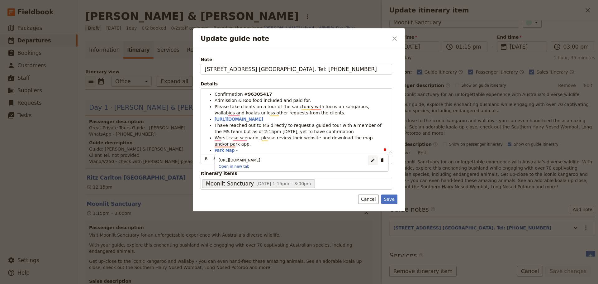
click at [368, 159] on button "​" at bounding box center [372, 159] width 9 height 9
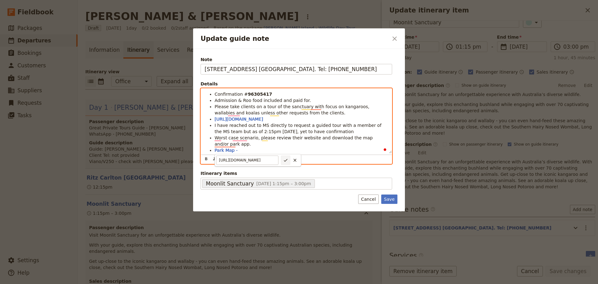
click at [287, 159] on icon "Confirm link url changes" at bounding box center [285, 160] width 5 height 5
click at [287, 143] on span "Worst case scenario, please review their website and download the map and/or pa…" at bounding box center [294, 140] width 159 height 11
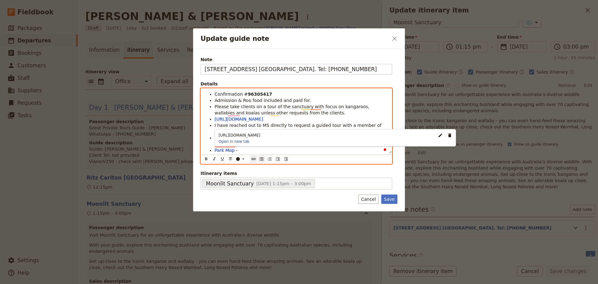
drag, startPoint x: 297, startPoint y: 125, endPoint x: 206, endPoint y: 118, distance: 91.2
click at [206, 118] on ul "Confirmation # 96305417 Admission & Roo food included and paid for. Please take…" at bounding box center [296, 122] width 183 height 62
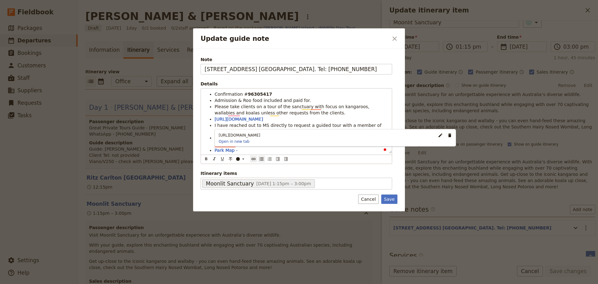
click at [436, 136] on button "​" at bounding box center [440, 135] width 9 height 9
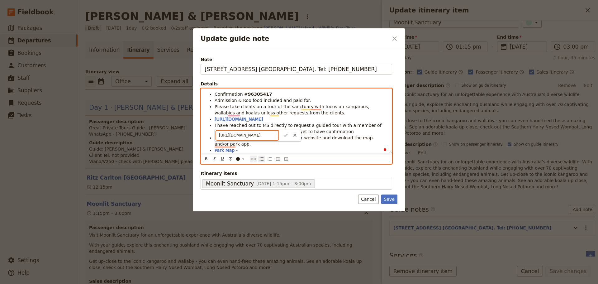
scroll to position [0, 130]
drag, startPoint x: 218, startPoint y: 134, endPoint x: 317, endPoint y: 134, distance: 99.7
click at [317, 283] on div "Update guide note ​ Note 550 Tyabb-Tooradin Rd. Pearcedale. Tel: 5978 7935 Deta…" at bounding box center [299, 284] width 598 height 0
click at [284, 133] on icon "Confirm link url changes" at bounding box center [285, 135] width 5 height 5
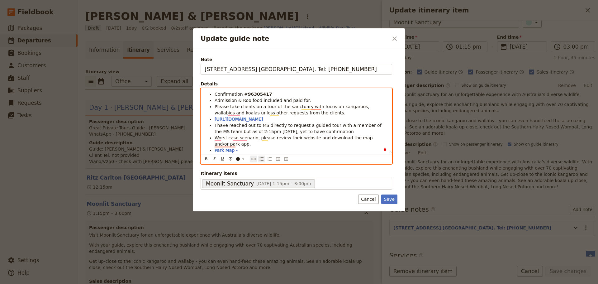
type input "https://moonlit%20sanctuary%20website"
click at [335, 129] on span "I have reached out to MS directly to request a guided tour with a member of the…" at bounding box center [299, 128] width 168 height 11
click at [263, 151] on li "Park Map -" at bounding box center [302, 150] width 174 height 6
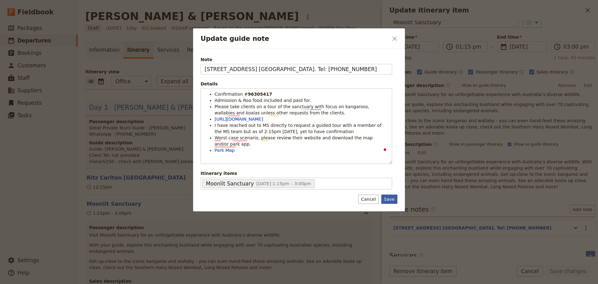
click at [385, 199] on button "Save" at bounding box center [389, 198] width 16 height 9
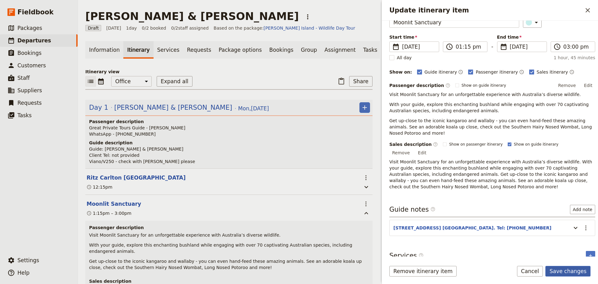
click at [578, 269] on button "Save changes" at bounding box center [567, 271] width 45 height 11
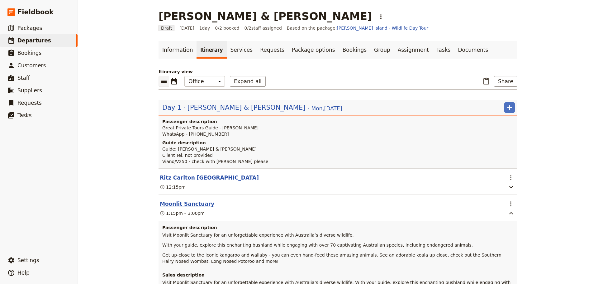
click at [186, 207] on button "Moonlit Sanctuary" at bounding box center [187, 203] width 55 height 7
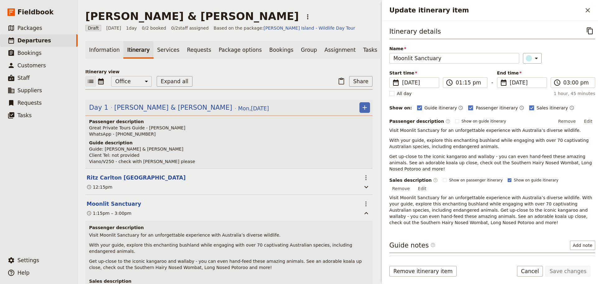
click at [508, 181] on polygon "Update itinerary item" at bounding box center [509, 179] width 2 height 2
click at [507, 178] on input "Show on guide itinerary" at bounding box center [507, 177] width 0 height 0
checkbox input "false"
click at [570, 269] on button "Save changes" at bounding box center [567, 271] width 45 height 11
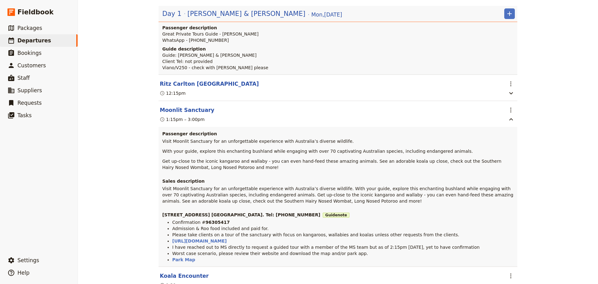
scroll to position [156, 0]
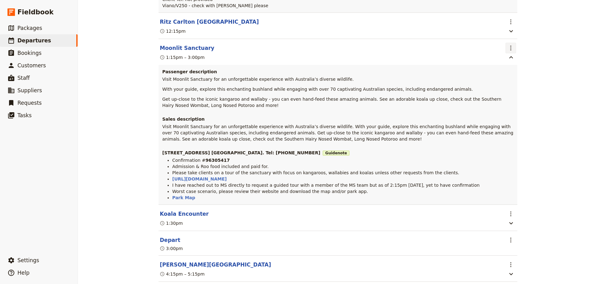
click at [511, 52] on button "​" at bounding box center [511, 48] width 11 height 11
click at [515, 65] on button "Edit this itinerary item" at bounding box center [535, 68] width 62 height 9
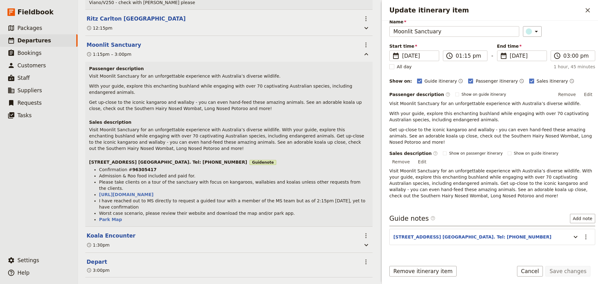
scroll to position [36, 0]
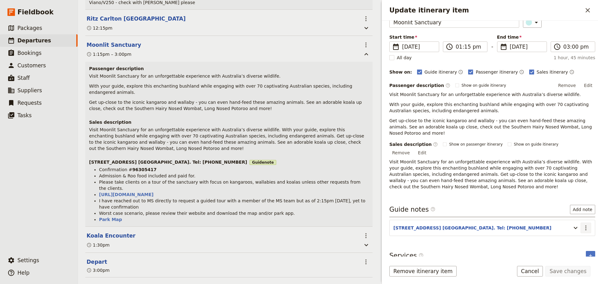
click at [585, 225] on icon "Actions" at bounding box center [585, 227] width 1 height 5
click at [578, 237] on span "Edit note" at bounding box center [568, 234] width 29 height 6
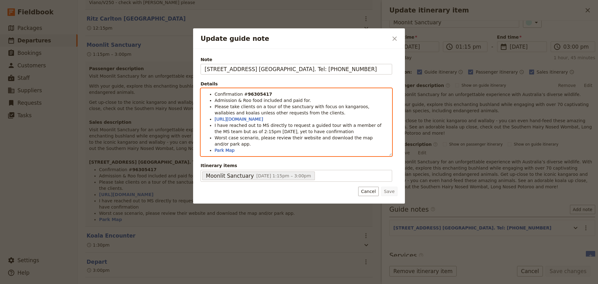
click at [262, 151] on div "Confirmation # 96305417 Admission & Roo food included and paid for. Please take…" at bounding box center [297, 122] width 192 height 68
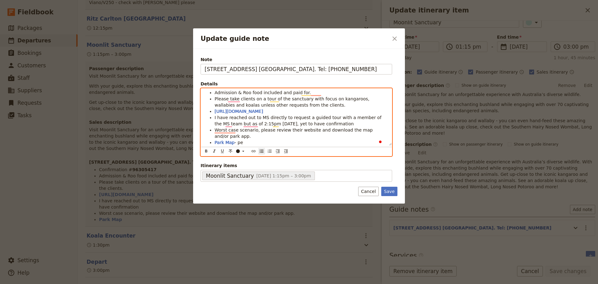
scroll to position [14, 0]
click at [225, 142] on span "Park Map" at bounding box center [225, 142] width 20 height 5
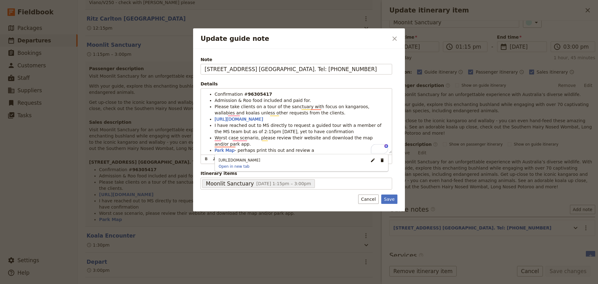
click at [234, 283] on div "Update guide note ​ Note 550 Tyabb-Tooradin Rd. Pearcedale. Tel: 5978 7935 Deta…" at bounding box center [299, 284] width 598 height 0
click at [235, 168] on div "Note 550 Tyabb-Tooradin Rd. Pearcedale. Tel: 5978 7935 Details Confirmation # 9…" at bounding box center [297, 122] width 192 height 133
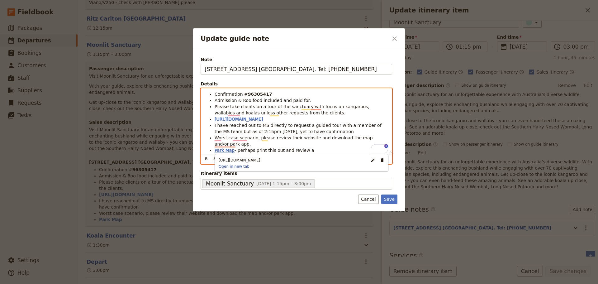
click at [225, 151] on span "Park Map" at bounding box center [225, 150] width 20 height 5
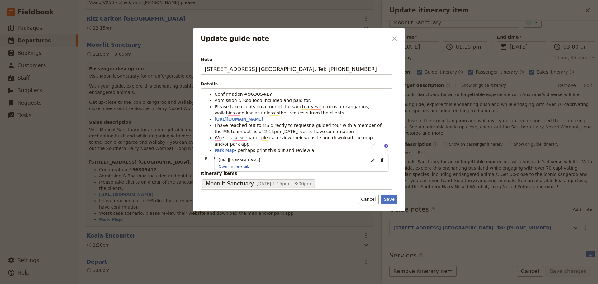
click at [227, 165] on link "Open in new tab" at bounding box center [234, 166] width 36 height 5
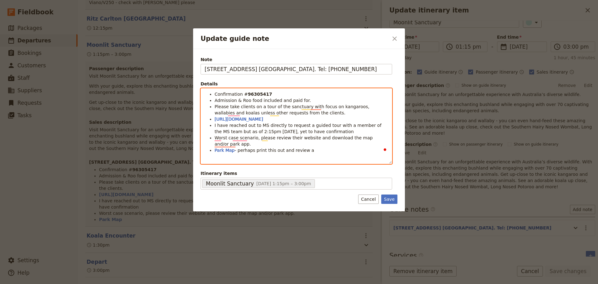
click at [310, 150] on li "Park Map - perhaps print this out and review a" at bounding box center [302, 150] width 174 height 6
click at [312, 149] on li "Park Map - perhaps print this out and review a" at bounding box center [302, 150] width 174 height 6
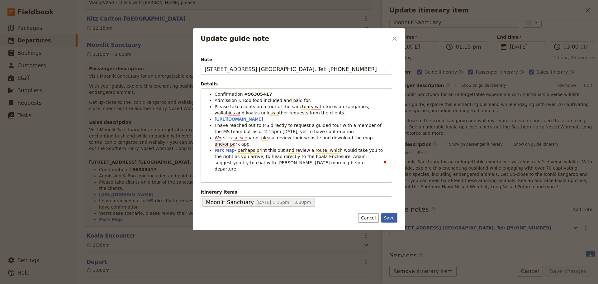
click at [389, 213] on button "Save" at bounding box center [389, 217] width 16 height 9
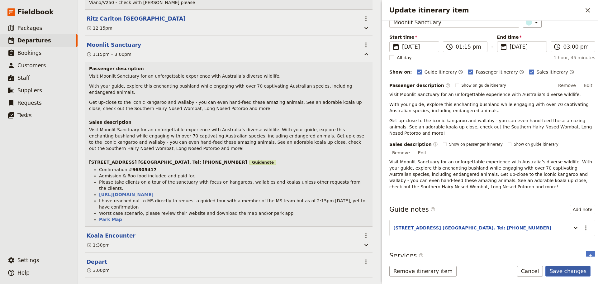
click at [571, 272] on button "Save changes" at bounding box center [567, 271] width 45 height 11
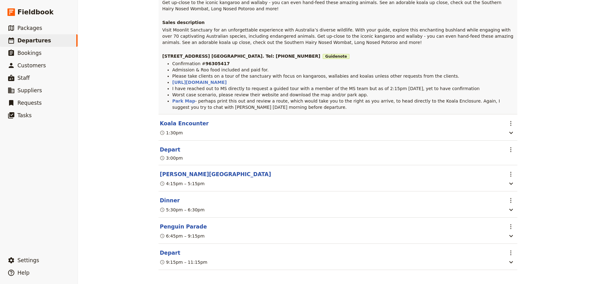
scroll to position [266, 0]
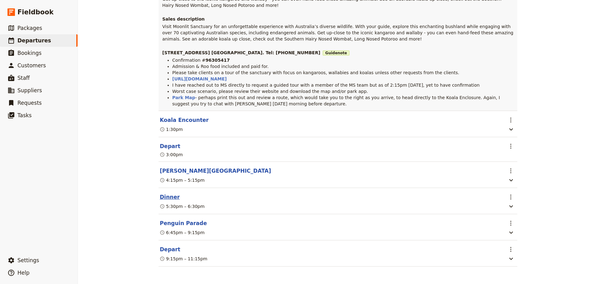
click at [161, 195] on button "Dinner" at bounding box center [170, 196] width 20 height 7
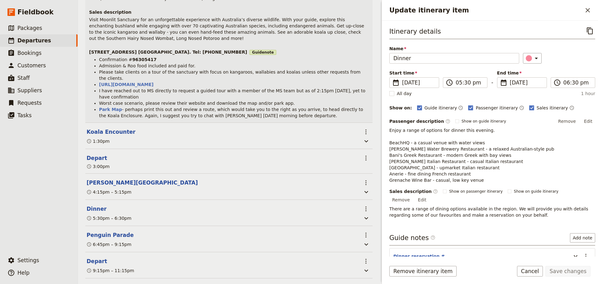
click at [587, 121] on button "Edit" at bounding box center [588, 121] width 14 height 9
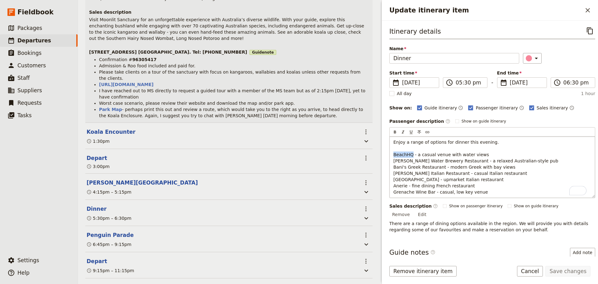
drag, startPoint x: 412, startPoint y: 154, endPoint x: 392, endPoint y: 157, distance: 19.5
click at [392, 157] on div "Enjoy a range of options for dinner this evening. BeachHQ - a casual venue with…" at bounding box center [492, 166] width 205 height 61
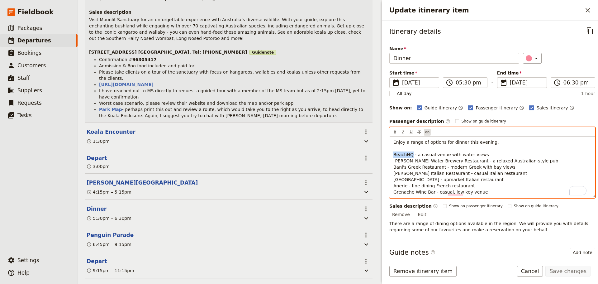
click at [429, 131] on icon "Insert link" at bounding box center [427, 132] width 5 height 5
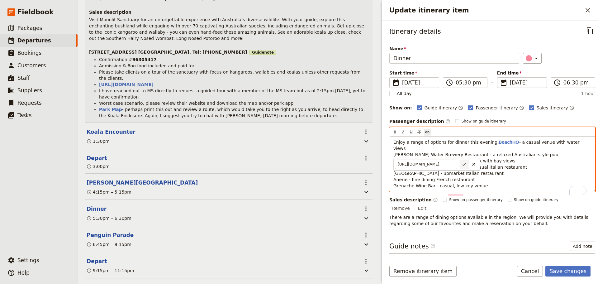
click at [464, 165] on icon "Confirm link url changes" at bounding box center [465, 164] width 4 height 3
type input "https://www.beachhq.com.au"
click at [494, 146] on p "Enjoy a range of options for dinner this evening. BeachHQ - a casual venue with…" at bounding box center [492, 164] width 198 height 50
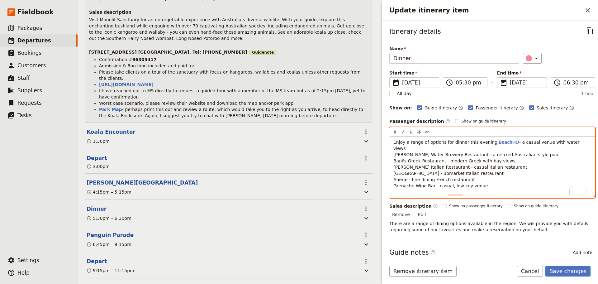
drag, startPoint x: 519, startPoint y: 160, endPoint x: 434, endPoint y: 7, distance: 175.2
click at [519, 159] on p "Enjoy a range of options for dinner this evening. BeachHQ - a casual venue with…" at bounding box center [492, 164] width 198 height 50
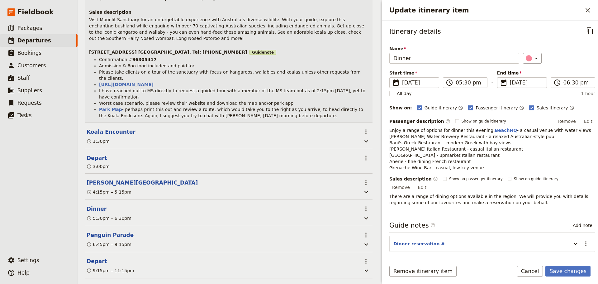
click at [481, 158] on span "- a casual venue with water views Rusty Water Brewery Restaurant - a relaxed Au…" at bounding box center [490, 149] width 202 height 42
click at [510, 150] on p "Enjoy a range of options for dinner this evening. BeachHQ - a casual venue with…" at bounding box center [492, 149] width 206 height 44
click at [583, 120] on button "Edit" at bounding box center [588, 121] width 14 height 9
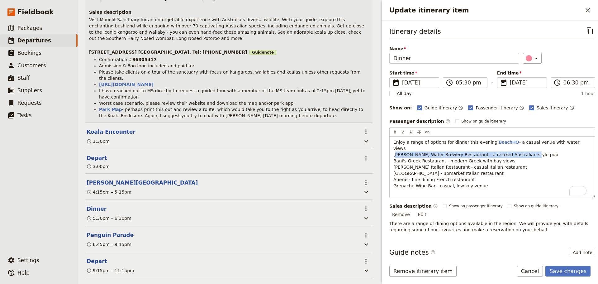
drag, startPoint x: 523, startPoint y: 161, endPoint x: 381, endPoint y: 160, distance: 141.7
click at [381, 160] on div "Update itinerary item ​ Itinerary details ​ Name Dinner ​ Start time ​ 13 Oct 2…" at bounding box center [489, 142] width 218 height 284
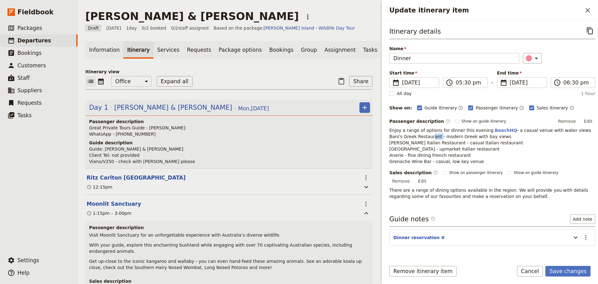
scroll to position [269, 0]
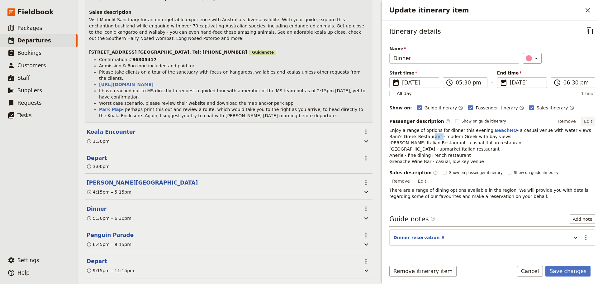
click at [590, 121] on button "Edit" at bounding box center [588, 121] width 14 height 9
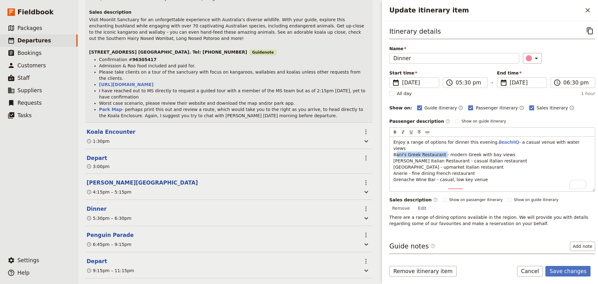
drag, startPoint x: 439, startPoint y: 160, endPoint x: 388, endPoint y: 161, distance: 50.5
click at [388, 161] on div "Itinerary details ​ Name Dinner ​ Start time ​ [DATE] [DATE] [DATE] 17:30 ​ 05:…" at bounding box center [490, 139] width 216 height 236
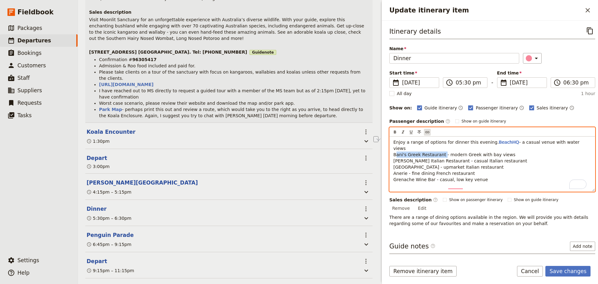
click at [422, 133] on div "​ ​ ​ ​ ​" at bounding box center [492, 131] width 205 height 9
click at [426, 131] on icon "Insert link" at bounding box center [427, 132] width 5 height 5
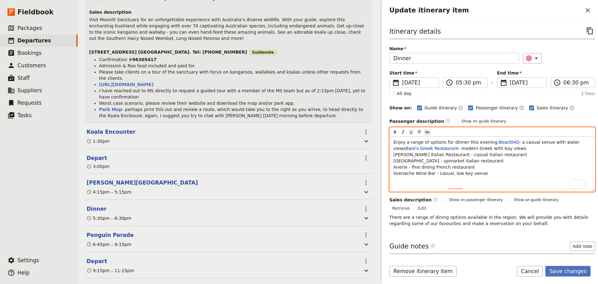
scroll to position [0, 4]
click at [466, 172] on icon "Confirm link url changes" at bounding box center [464, 170] width 5 height 5
type input "[URL][DOMAIN_NAME]"
click at [510, 173] on p "Enjoy a range of options for dinner this evening. BeachHQ - a casual venue with…" at bounding box center [492, 157] width 198 height 37
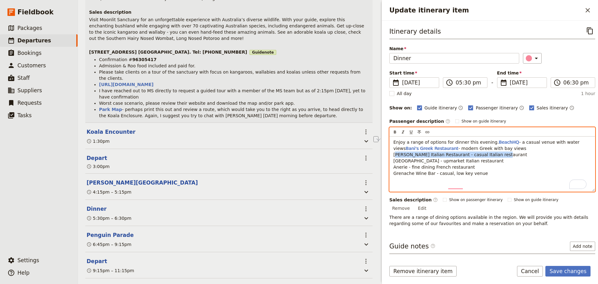
drag, startPoint x: 493, startPoint y: 167, endPoint x: 378, endPoint y: 169, distance: 115.9
click at [378, 169] on div "[PERSON_NAME] & [PERSON_NAME] ​ Draft [DATE] 1 day 0/2 booked 0 / 2 staff assig…" at bounding box center [338, 142] width 520 height 284
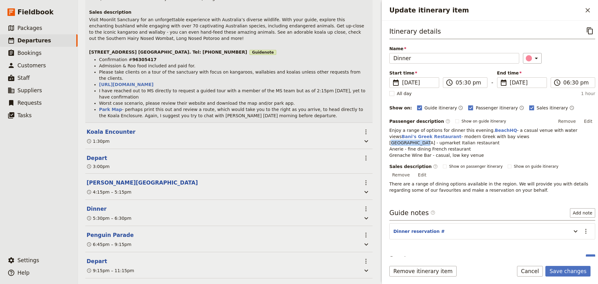
drag, startPoint x: 414, startPoint y: 155, endPoint x: 382, endPoint y: 154, distance: 32.1
click at [382, 154] on div "Itinerary details ​ Name Dinner ​ Start time ​ [DATE] [DATE] [DATE] 17:30 ​ 05:…" at bounding box center [490, 139] width 216 height 236
click at [588, 119] on button "Edit" at bounding box center [588, 121] width 14 height 9
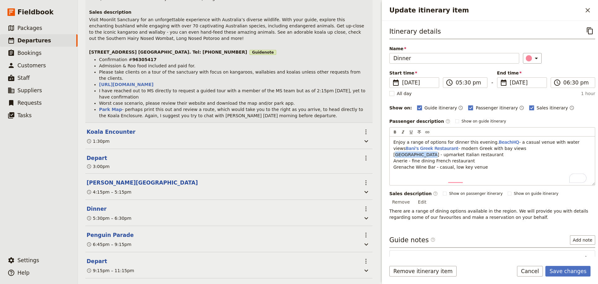
drag, startPoint x: 420, startPoint y: 167, endPoint x: 387, endPoint y: 165, distance: 33.1
click at [387, 165] on div "Itinerary details ​ Name Dinner ​ Start time ​ [DATE] [DATE] [DATE] 17:30 ​ 05:…" at bounding box center [490, 139] width 216 height 236
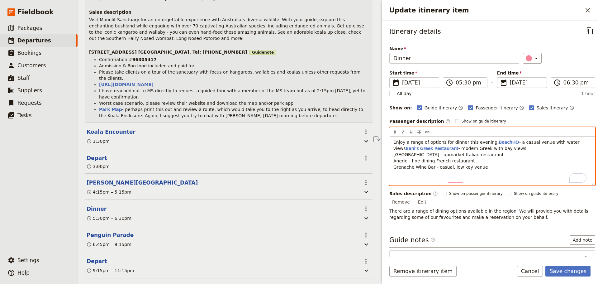
click at [428, 132] on div "​ ​ ​ ​ ​" at bounding box center [492, 131] width 205 height 9
click at [416, 169] on span "- modern Greek with bay views [GEOGRAPHIC_DATA] - upmarket Italian restaurant A…" at bounding box center [459, 158] width 133 height 24
drag, startPoint x: 419, startPoint y: 167, endPoint x: 392, endPoint y: 167, distance: 27.4
click at [392, 167] on div "Enjoy a range of options for dinner this evening. BeachHQ - a casual venue with…" at bounding box center [492, 160] width 205 height 49
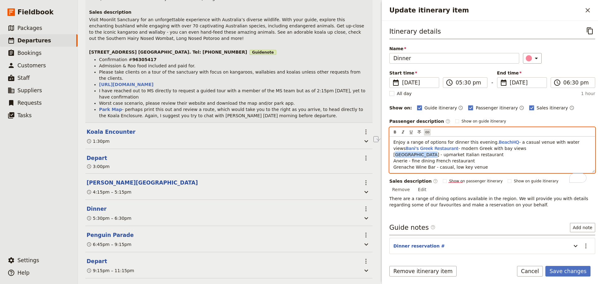
click at [426, 132] on icon "Insert link" at bounding box center [427, 132] width 5 height 5
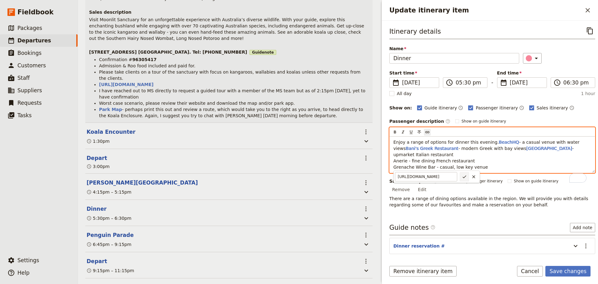
click at [466, 177] on icon "Confirm link url changes" at bounding box center [464, 176] width 5 height 5
type input "https://isoladicapri.com.au"
click at [469, 151] on span "- modern Greek with bay views" at bounding box center [493, 148] width 68 height 5
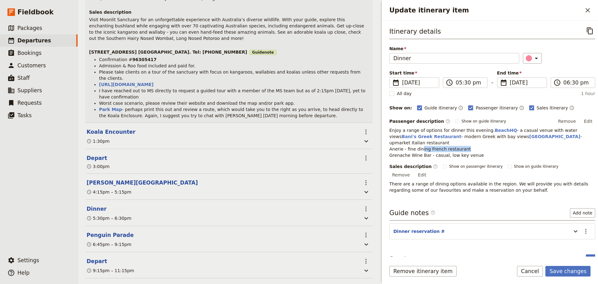
drag, startPoint x: 465, startPoint y: 162, endPoint x: 420, endPoint y: 163, distance: 45.2
click at [420, 158] on p "Enjoy a range of options for dinner this evening. BeachHQ - a casual venue with…" at bounding box center [492, 142] width 206 height 31
click at [584, 123] on button "Edit" at bounding box center [588, 121] width 14 height 9
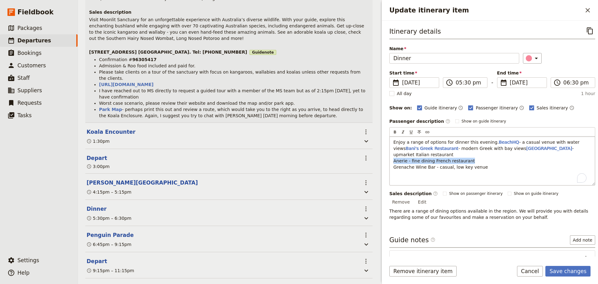
drag, startPoint x: 432, startPoint y: 174, endPoint x: 392, endPoint y: 173, distance: 39.6
click at [392, 175] on div "Enjoy a range of options for dinner this evening. BeachHQ - a casual venue with…" at bounding box center [492, 160] width 205 height 49
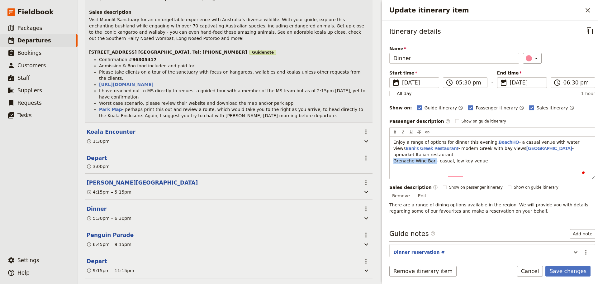
drag, startPoint x: 430, startPoint y: 174, endPoint x: 388, endPoint y: 172, distance: 41.8
click at [388, 172] on div "Itinerary details ​ Name Dinner ​ Start time ​ 13 Oct 2025 13/10/2025 2025-10-1…" at bounding box center [490, 139] width 216 height 236
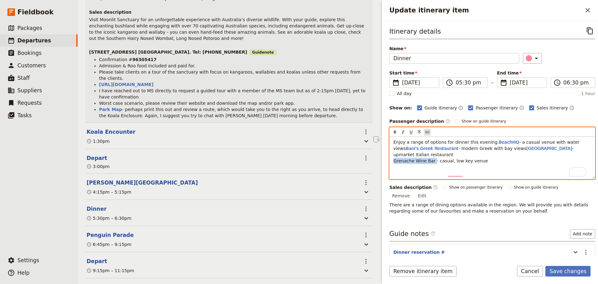
click at [426, 133] on button "​" at bounding box center [427, 132] width 7 height 7
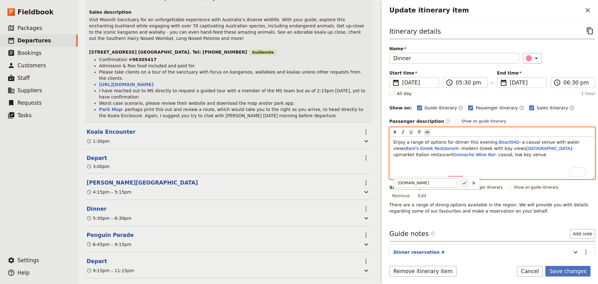
click at [463, 185] on button "​" at bounding box center [464, 182] width 9 height 9
type input "https://www.grenachebar.com.au"
click at [495, 157] on span "- casual, low key venue" at bounding box center [520, 154] width 51 height 5
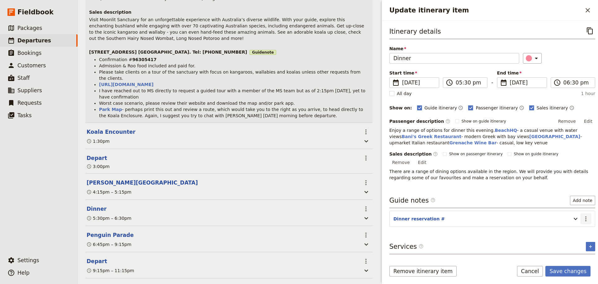
click at [582, 222] on icon "Actions" at bounding box center [585, 218] width 7 height 7
click at [568, 243] on span "Edit note" at bounding box center [564, 244] width 20 height 6
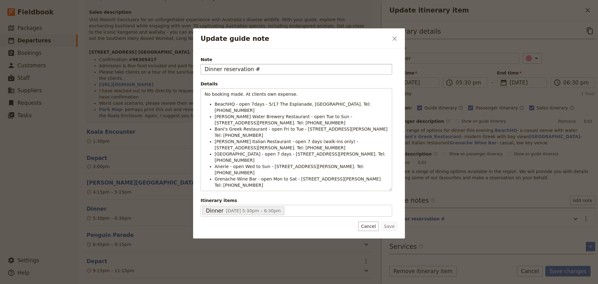
drag, startPoint x: 270, startPoint y: 69, endPoint x: 221, endPoint y: 70, distance: 48.3
click at [221, 70] on input "Dinner reservation #" at bounding box center [297, 69] width 192 height 11
type input "Dinner Options"
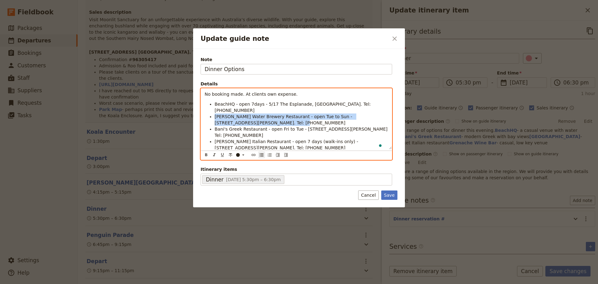
drag, startPoint x: 209, startPoint y: 117, endPoint x: 210, endPoint y: 111, distance: 6.9
click at [215, 113] on li "Rusty Water Brewery Restaurant - open Tue to Sun - 1821 Phillip Island Rd, Cowe…" at bounding box center [302, 119] width 174 height 12
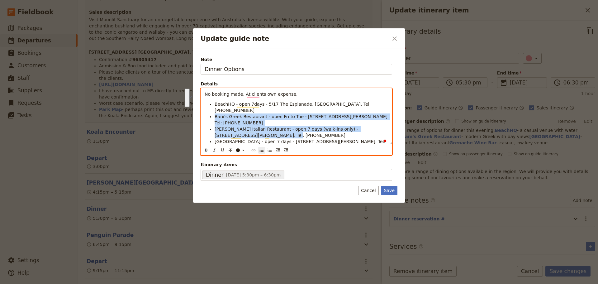
drag, startPoint x: 210, startPoint y: 121, endPoint x: 208, endPoint y: 112, distance: 9.0
click at [208, 112] on ul "BeachHQ - open 7days - 5/17 The Esplanade, Cowes. Tel: 5952 1717 Bani's Greek R…" at bounding box center [296, 138] width 183 height 75
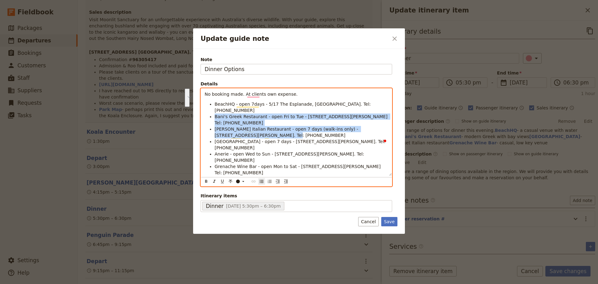
click at [255, 126] on span "Pino's Italian Restaurant - open 7 days (walk-ins only) - 29-31 Thompson Ave, C…" at bounding box center [287, 131] width 145 height 11
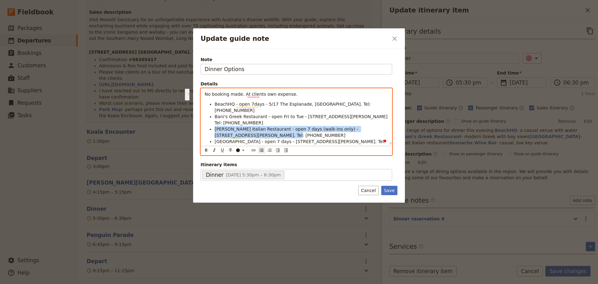
drag, startPoint x: 239, startPoint y: 123, endPoint x: 214, endPoint y: 118, distance: 25.2
click at [214, 118] on ul "BeachHQ - open 7days - 5/17 The Esplanade, Cowes. Tel: 5952 1717 Bani's Greek R…" at bounding box center [296, 138] width 183 height 75
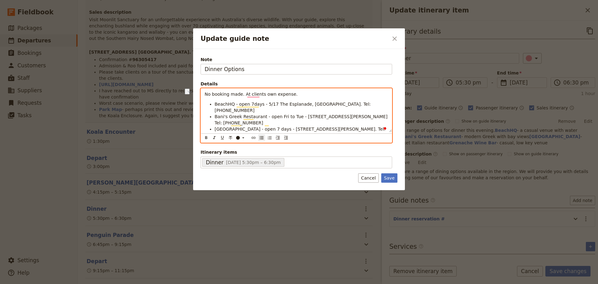
drag, startPoint x: 335, startPoint y: 125, endPoint x: 199, endPoint y: 120, distance: 136.2
click at [199, 121] on div "Note Dinner Options Details No booking made. At clients own expense. BeachHQ - …" at bounding box center [299, 119] width 212 height 141
click at [242, 93] on span "No booking made. At clients own expense." at bounding box center [251, 94] width 93 height 5
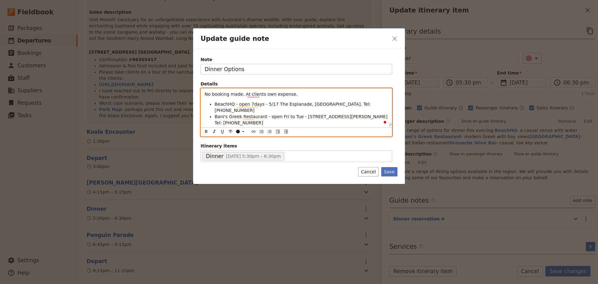
click at [289, 94] on p "No booking made. At clients own expense." at bounding box center [296, 94] width 183 height 6
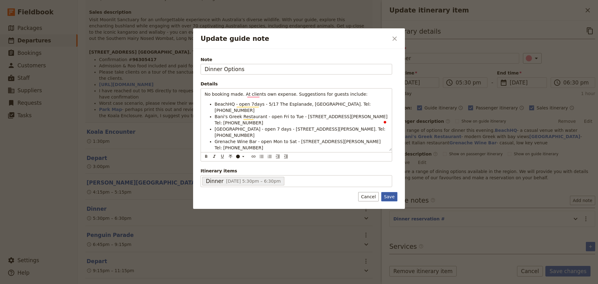
click at [390, 192] on button "Save" at bounding box center [389, 196] width 16 height 9
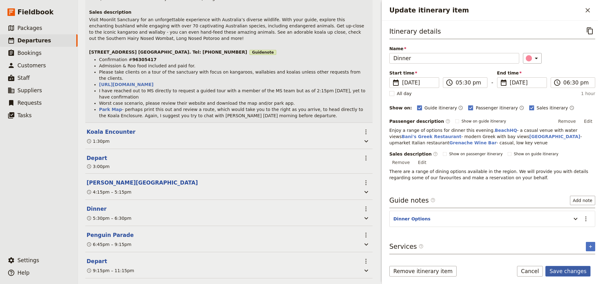
click at [575, 267] on button "Save changes" at bounding box center [567, 271] width 45 height 11
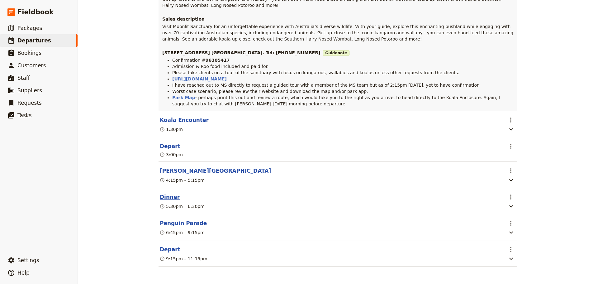
click at [162, 194] on button "Dinner" at bounding box center [170, 196] width 20 height 7
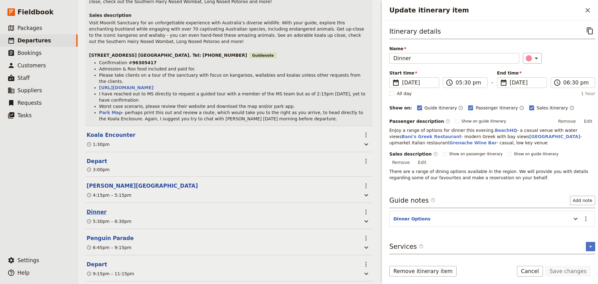
scroll to position [269, 0]
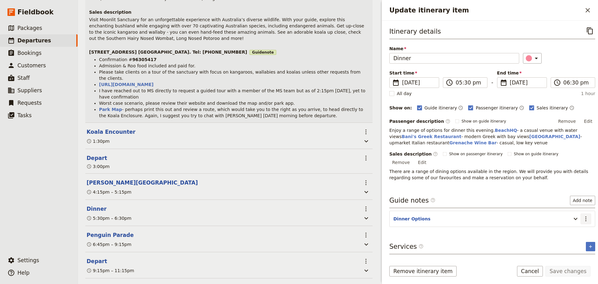
click at [583, 222] on icon "Actions" at bounding box center [585, 218] width 7 height 7
click at [582, 205] on button "Add note" at bounding box center [582, 200] width 25 height 9
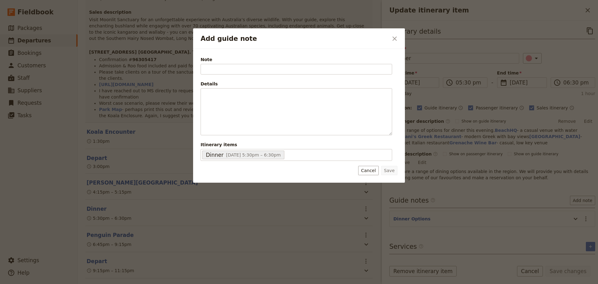
drag, startPoint x: 366, startPoint y: 171, endPoint x: 371, endPoint y: 170, distance: 4.5
click at [367, 171] on button "Cancel" at bounding box center [368, 170] width 20 height 9
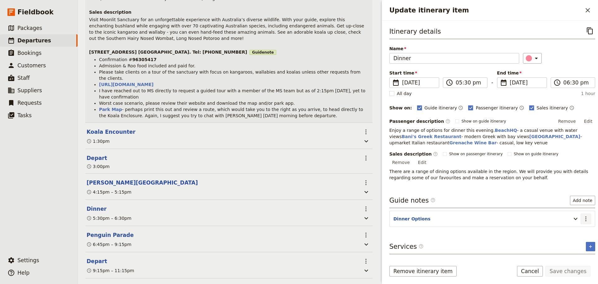
click at [582, 222] on icon "Actions" at bounding box center [585, 218] width 7 height 7
click at [570, 240] on button "Edit note" at bounding box center [568, 244] width 36 height 9
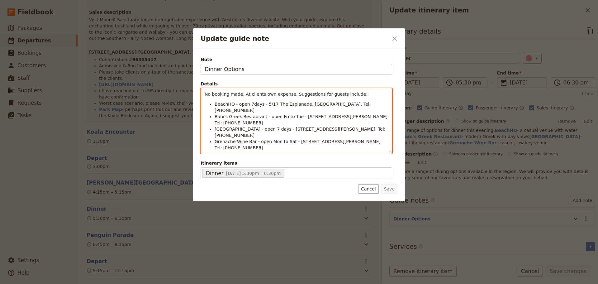
click at [309, 129] on div "No booking made. At clients own expense. Suggestions for guests include: BeachH…" at bounding box center [297, 120] width 192 height 65
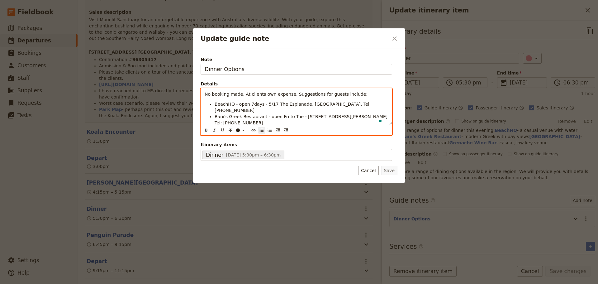
click at [384, 121] on div "No booking made. At clients own expense. Suggestions for guests include: BeachH…" at bounding box center [296, 106] width 191 height 36
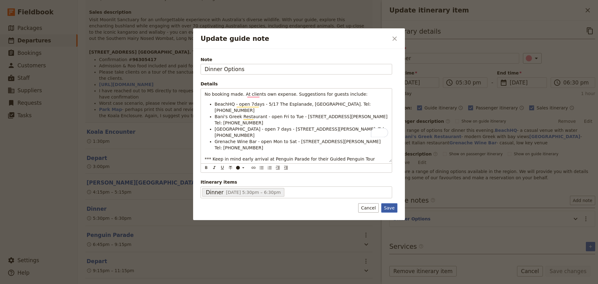
click at [387, 203] on button "Save" at bounding box center [389, 207] width 16 height 9
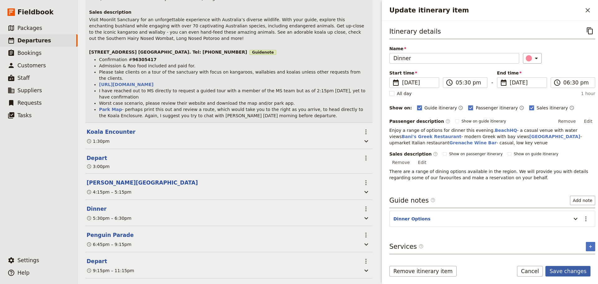
click at [564, 271] on button "Save changes" at bounding box center [567, 271] width 45 height 11
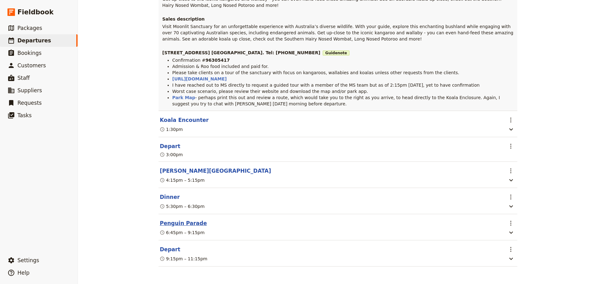
click at [165, 221] on button "Penguin Parade" at bounding box center [183, 222] width 47 height 7
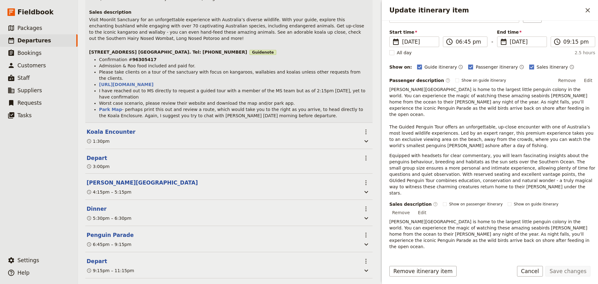
scroll to position [62, 0]
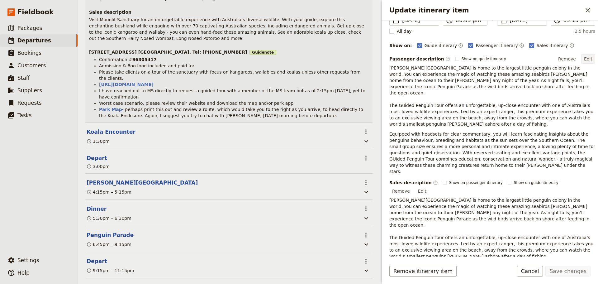
click at [585, 58] on button "Edit" at bounding box center [588, 58] width 14 height 9
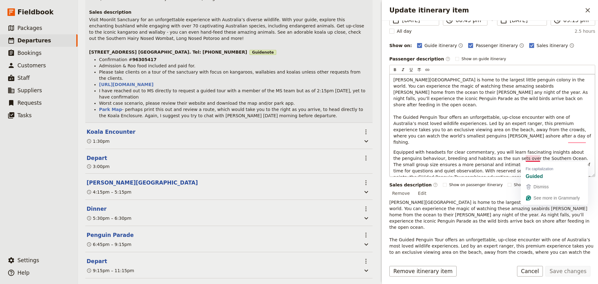
click at [530, 159] on span "Equipped with headsets for clear commentary, you will learn fascinating insight…" at bounding box center [492, 171] width 199 height 42
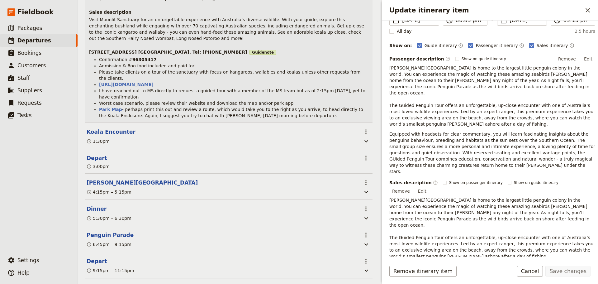
drag, startPoint x: 584, startPoint y: 57, endPoint x: 588, endPoint y: 62, distance: 6.0
click at [584, 57] on button "Edit" at bounding box center [588, 58] width 14 height 9
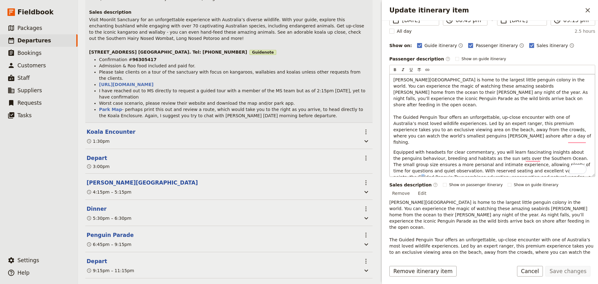
click at [531, 158] on span "Equipped with headsets for clear commentary, you will learn fascinating insight…" at bounding box center [492, 171] width 199 height 42
click at [535, 129] on p "[PERSON_NAME][GEOGRAPHIC_DATA] is home to the largest little penguin colony in …" at bounding box center [492, 111] width 198 height 69
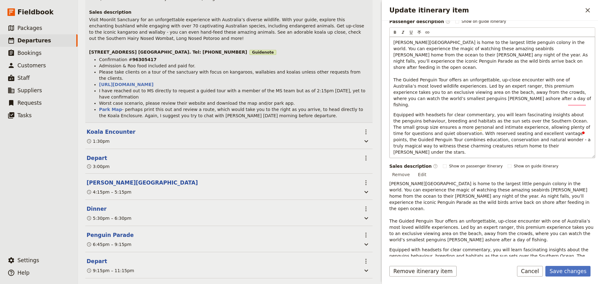
scroll to position [125, 0]
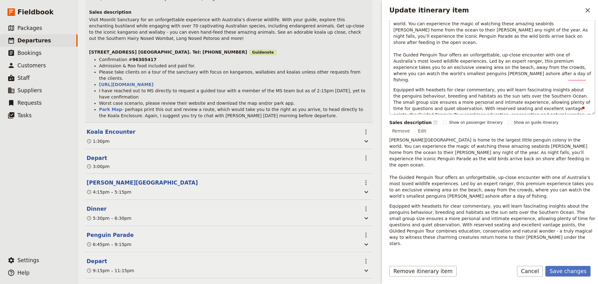
click at [524, 107] on p "Equipped with headsets for clear commentary, you will learn fascinating insight…" at bounding box center [492, 109] width 198 height 44
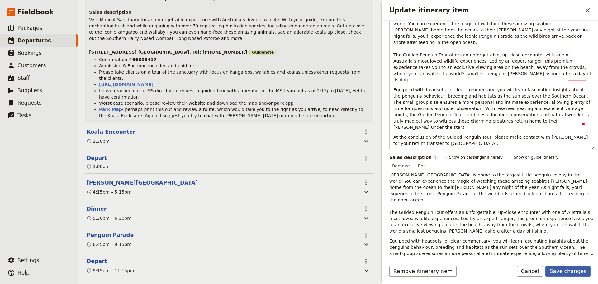
click at [568, 267] on button "Save changes" at bounding box center [567, 271] width 45 height 11
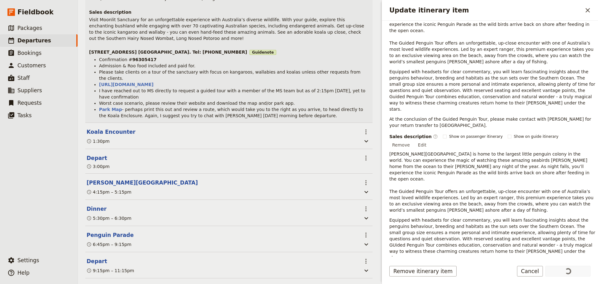
scroll to position [266, 0]
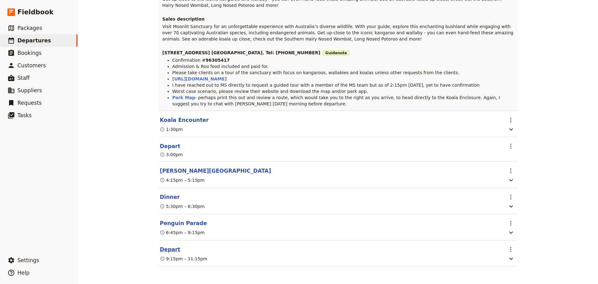
click at [162, 249] on button "Depart" at bounding box center [170, 248] width 21 height 7
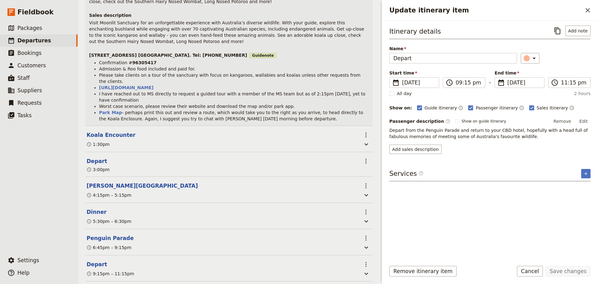
scroll to position [269, 0]
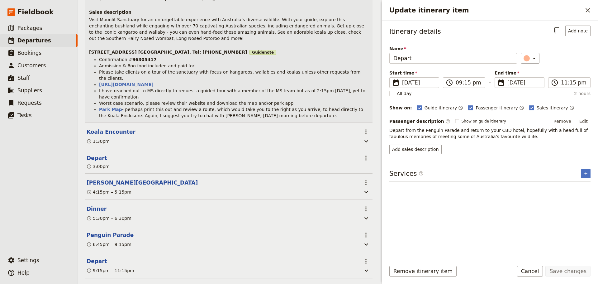
click at [589, 118] on button "Edit" at bounding box center [584, 121] width 14 height 9
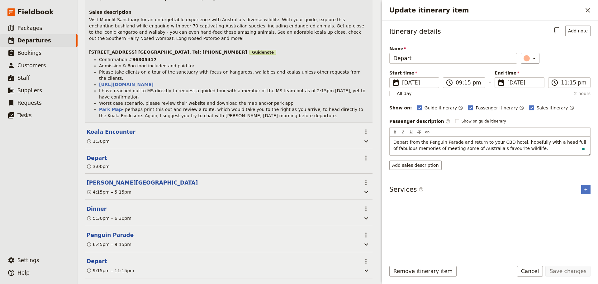
click at [511, 150] on p "Depart from the Penguin Parade and return to your CBD hotel, hopefully with a h…" at bounding box center [489, 145] width 193 height 12
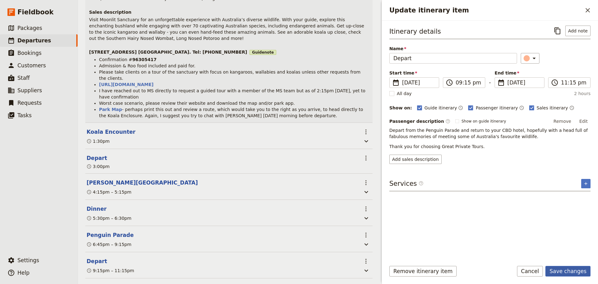
click at [564, 264] on form "Itinerary details ​ Add note Name Depart ​ Start time ​ 13 Oct 2025 13/10/2025 …" at bounding box center [490, 152] width 216 height 263
click at [569, 272] on button "Save changes" at bounding box center [567, 271] width 45 height 11
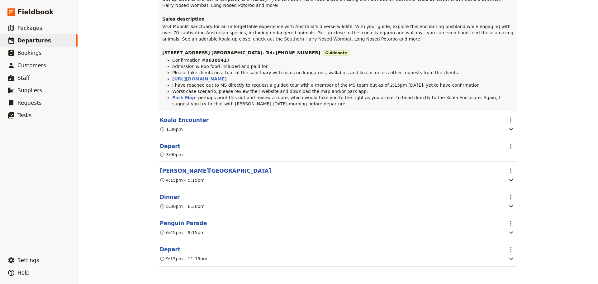
scroll to position [266, 0]
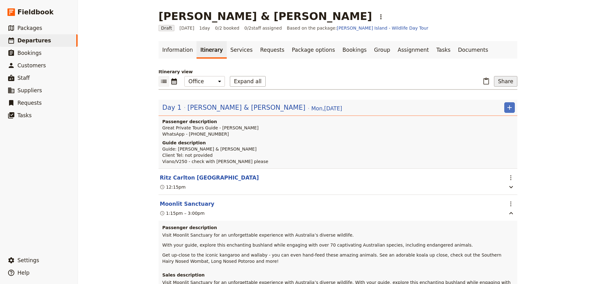
click at [505, 80] on button "Share" at bounding box center [505, 81] width 23 height 11
click at [507, 101] on span "Passenger itinerary" at bounding box center [490, 104] width 42 height 6
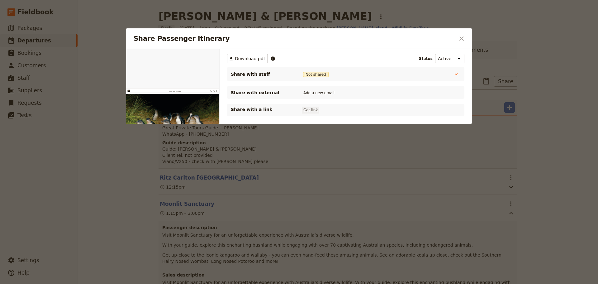
click at [314, 109] on button "Get link" at bounding box center [310, 110] width 17 height 7
click at [460, 39] on icon "Close dialog" at bounding box center [461, 38] width 7 height 7
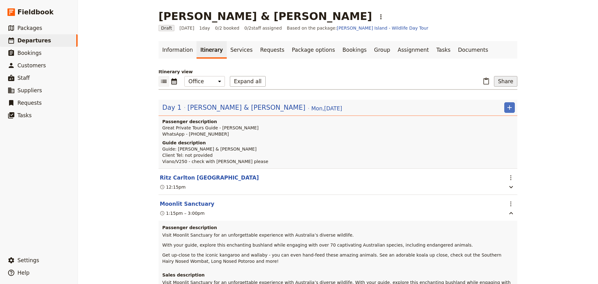
click at [495, 78] on button "Share" at bounding box center [505, 81] width 23 height 11
click at [493, 104] on span "Passenger itinerary" at bounding box center [490, 104] width 42 height 6
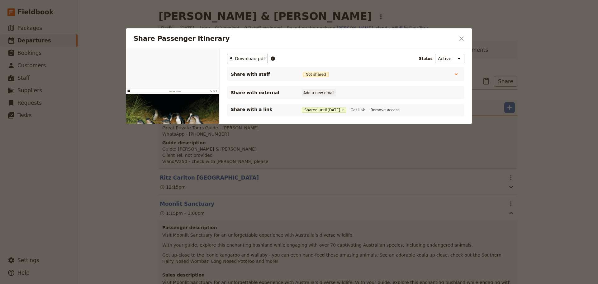
click at [320, 93] on button "Add a new email" at bounding box center [319, 92] width 34 height 7
click at [317, 93] on button "Add a new email" at bounding box center [319, 92] width 34 height 7
type input "[EMAIL_ADDRESS][DOMAIN_NAME]"
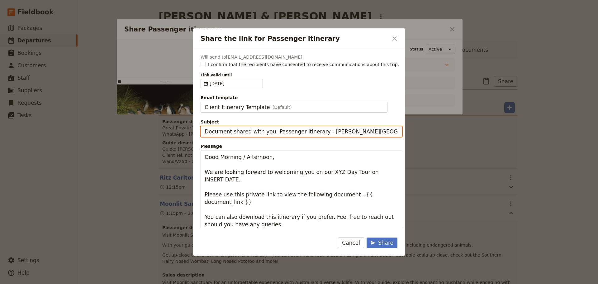
drag, startPoint x: 319, startPoint y: 133, endPoint x: 188, endPoint y: 124, distance: 132.1
click at [188, 283] on div "Share the link for Passenger itinerary ​ Will send to [EMAIL_ADDRESS][DOMAIN_NA…" at bounding box center [299, 284] width 598 height 0
type input "[DATE] - [PERSON_NAME][GEOGRAPHIC_DATA]"
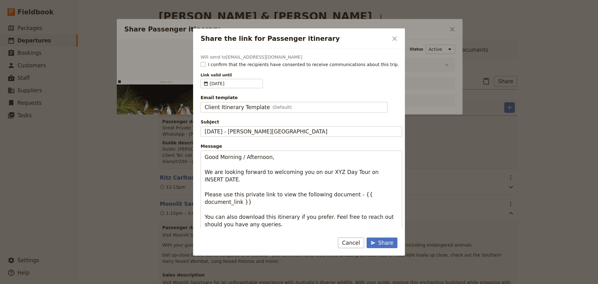
click at [203, 63] on rect "Share the link for Passenger itinerary" at bounding box center [203, 64] width 5 height 5
click at [201, 61] on input "I confirm that the recipients have consented to receive communications about th…" at bounding box center [200, 61] width 0 height 0
checkbox input "true"
drag, startPoint x: 243, startPoint y: 158, endPoint x: 217, endPoint y: 155, distance: 26.4
click at [217, 155] on textarea "Good Morning / Afternoon, We are looking forward to welcoming you on our XYZ Da…" at bounding box center [302, 201] width 202 height 103
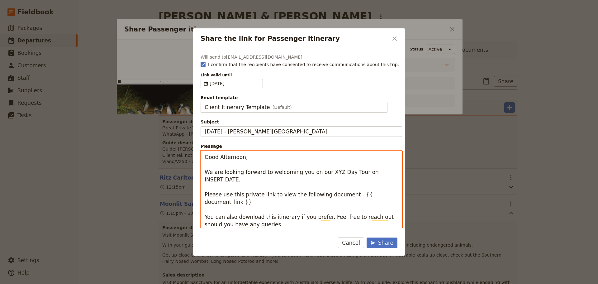
click at [242, 155] on textarea "Good Afternoon, We are looking forward to welcoming you on our XYZ Day Tour on …" at bounding box center [302, 201] width 202 height 103
click at [324, 170] on textarea "Good Afternoon [PERSON_NAME], We are looking forward to welcoming you on our XY…" at bounding box center [302, 201] width 202 height 103
click at [325, 170] on textarea "Good Afternoon [PERSON_NAME], We are looking forward to welcoming you on our XY…" at bounding box center [302, 201] width 202 height 103
drag, startPoint x: 226, startPoint y: 180, endPoint x: 254, endPoint y: 181, distance: 28.0
click at [254, 181] on textarea "Good Afternoon [PERSON_NAME], We are looking forward to welcoming you on our [P…" at bounding box center [302, 205] width 202 height 110
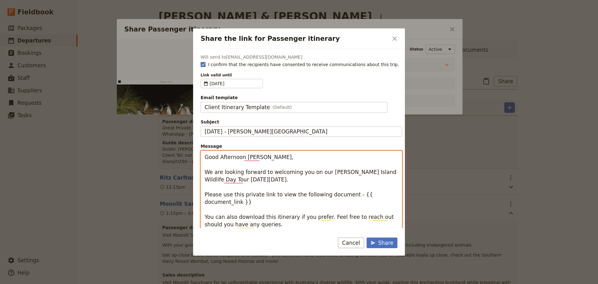
scroll to position [7, 0]
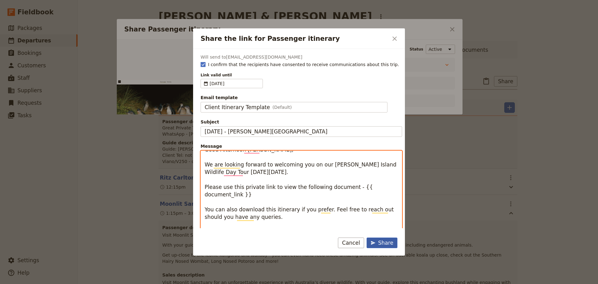
type textarea "Good Afternoon [PERSON_NAME], We are looking forward to welcoming you on our [P…"
click at [389, 243] on div "Share" at bounding box center [382, 242] width 23 height 7
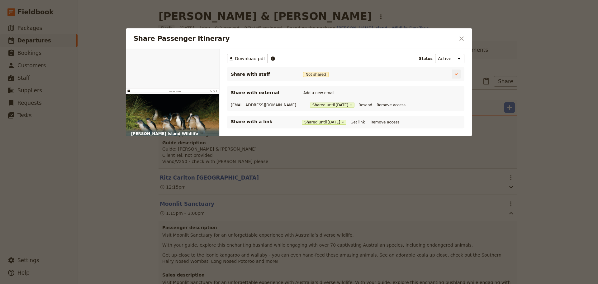
click at [315, 75] on span "Not shared" at bounding box center [316, 74] width 26 height 5
click at [454, 74] on icon "Share Passenger itinerary" at bounding box center [456, 74] width 6 height 6
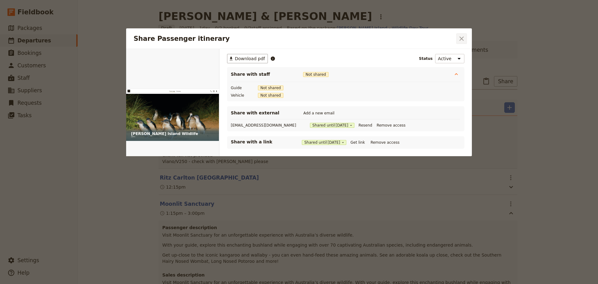
click at [462, 38] on icon "Close dialog" at bounding box center [461, 38] width 4 height 4
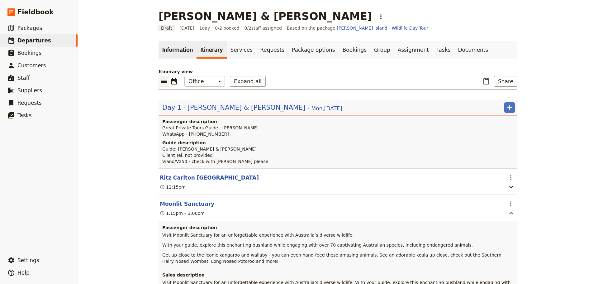
click at [176, 49] on link "Information" at bounding box center [178, 49] width 38 height 17
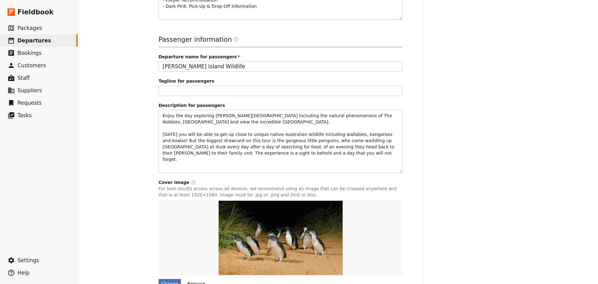
scroll to position [285, 0]
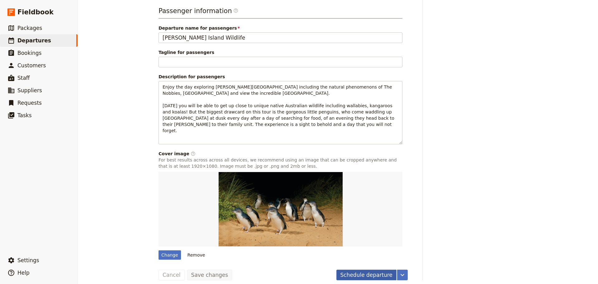
click at [369, 269] on button "Schedule departure" at bounding box center [366, 274] width 60 height 11
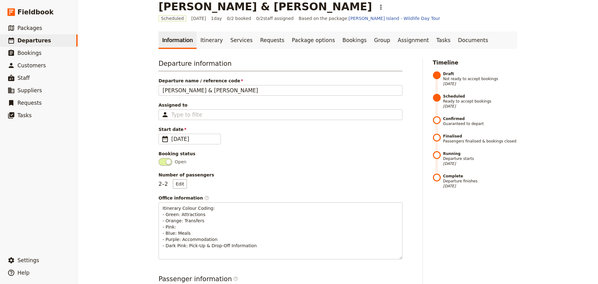
scroll to position [0, 0]
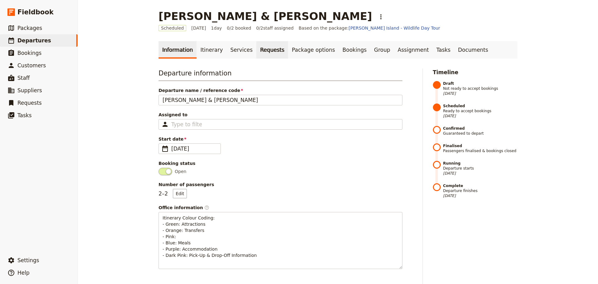
drag, startPoint x: 257, startPoint y: 52, endPoint x: 275, endPoint y: 48, distance: 17.8
click at [257, 52] on link "Requests" at bounding box center [272, 49] width 32 height 17
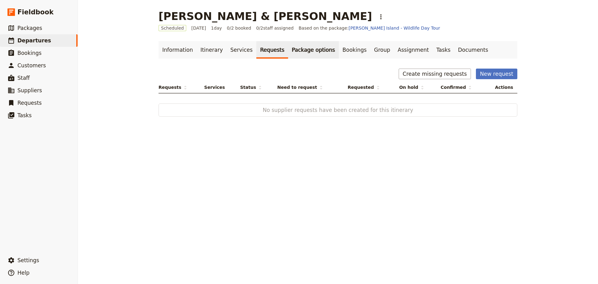
click at [288, 48] on link "Package options" at bounding box center [313, 49] width 50 height 17
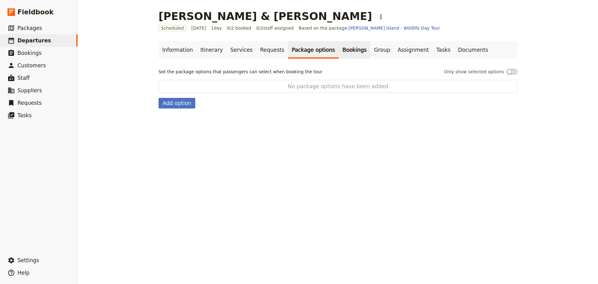
click at [339, 46] on link "Bookings" at bounding box center [354, 49] width 31 height 17
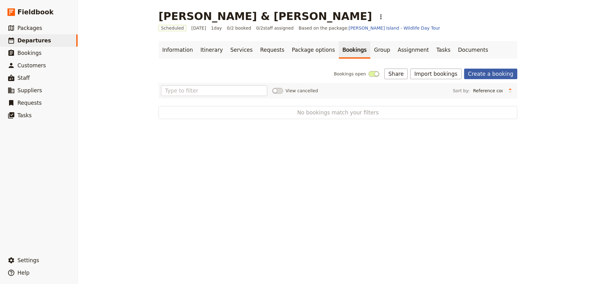
click at [489, 71] on link "Create a booking" at bounding box center [490, 74] width 53 height 11
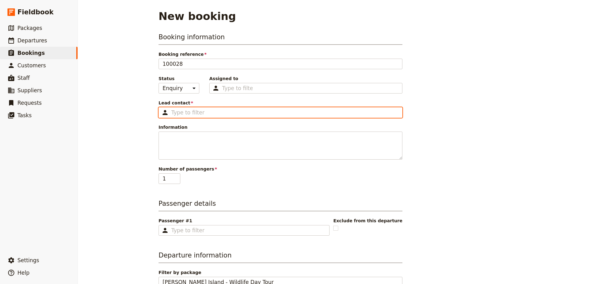
click at [188, 112] on input "Lead contact ​" at bounding box center [284, 112] width 227 height 7
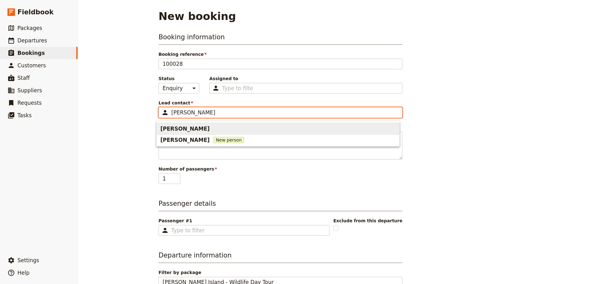
click at [174, 131] on span "[PERSON_NAME]" at bounding box center [184, 128] width 49 height 7
type input "[PERSON_NAME]"
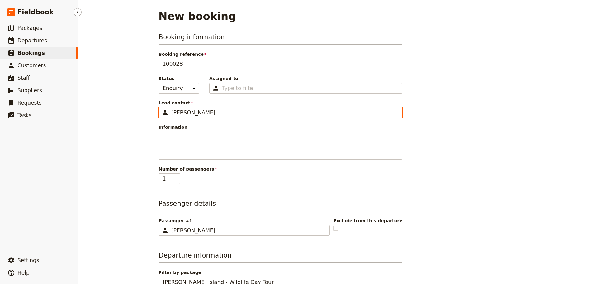
type input "[PERSON_NAME]"
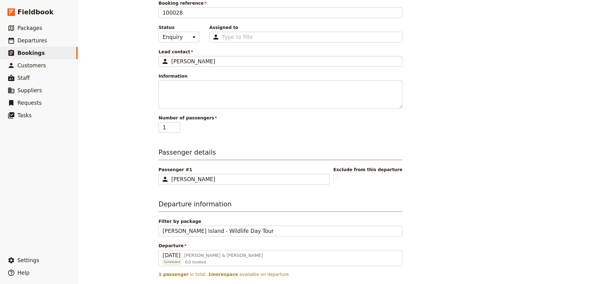
scroll to position [102, 0]
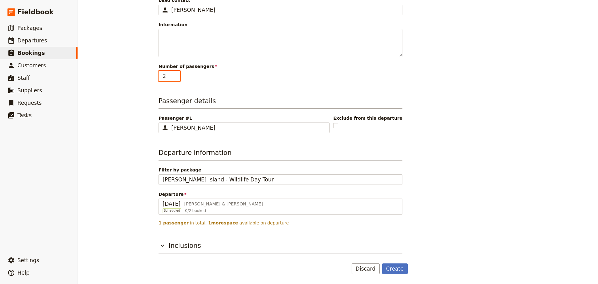
type input "2"
click at [173, 73] on input "2" at bounding box center [170, 76] width 22 height 11
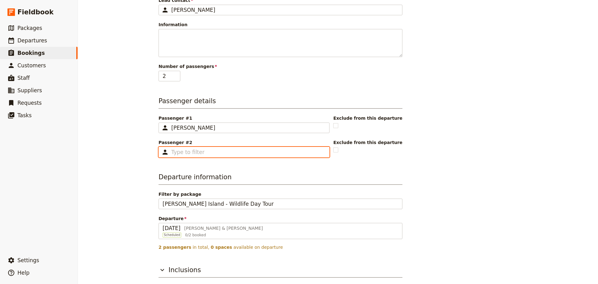
click at [202, 153] on input "Passenger #2 ​" at bounding box center [248, 151] width 154 height 7
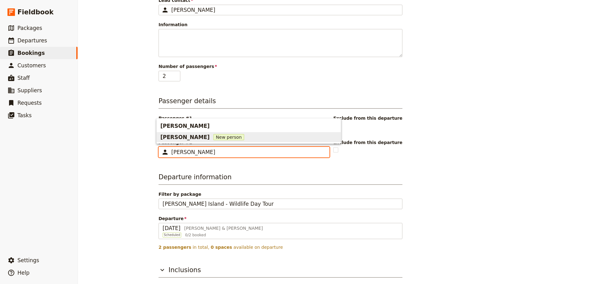
click at [204, 133] on div "[PERSON_NAME] New person" at bounding box center [248, 136] width 177 height 7
type input "[PERSON_NAME]"
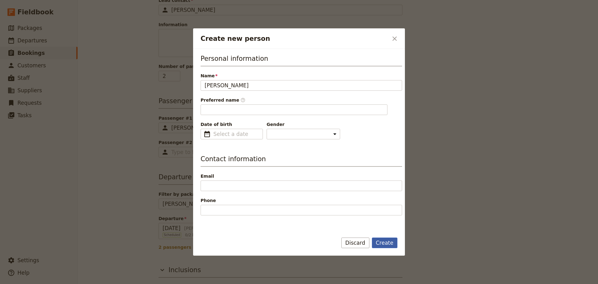
type input "Clay"
click at [388, 243] on button "Create" at bounding box center [385, 242] width 26 height 11
type input "[PERSON_NAME]"
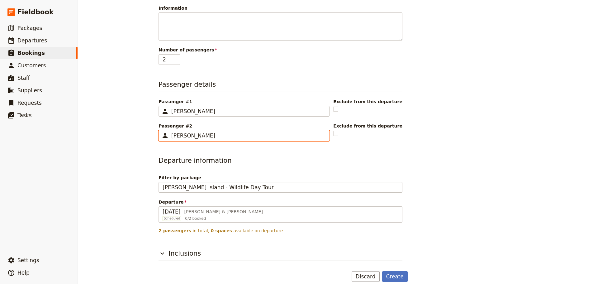
scroll to position [127, 0]
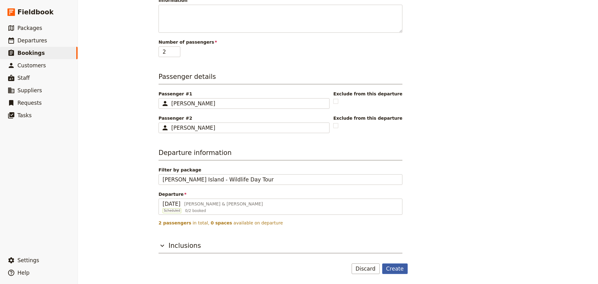
click at [396, 269] on button "Create" at bounding box center [395, 268] width 26 height 11
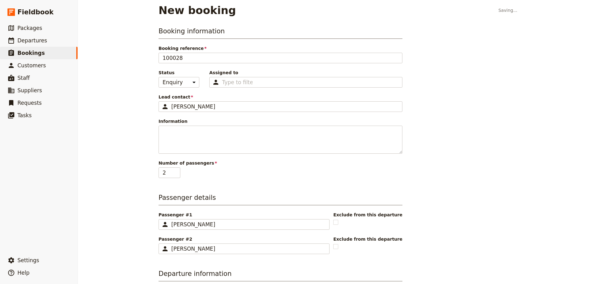
scroll to position [0, 0]
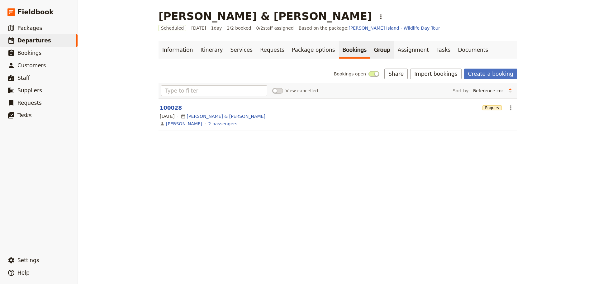
click at [370, 49] on link "Group" at bounding box center [382, 49] width 24 height 17
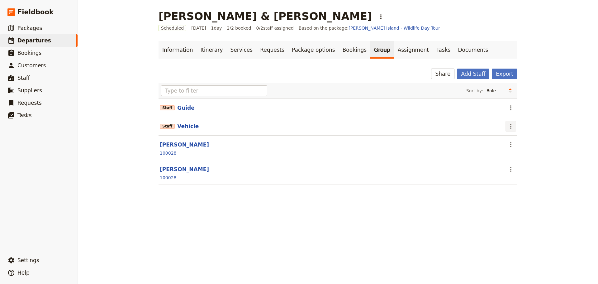
click at [507, 125] on icon "Actions" at bounding box center [510, 125] width 7 height 7
click at [511, 147] on span "Remove staff" at bounding box center [521, 148] width 29 height 6
click at [507, 107] on icon "Actions" at bounding box center [510, 107] width 7 height 7
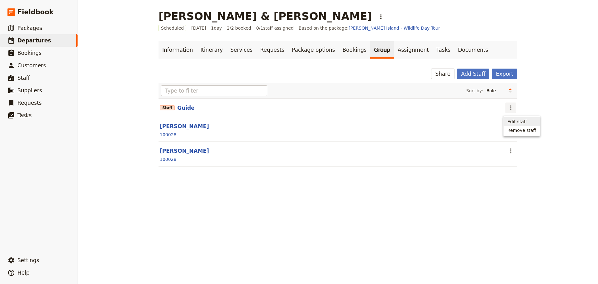
click at [509, 121] on span "Edit staff" at bounding box center [517, 121] width 20 height 6
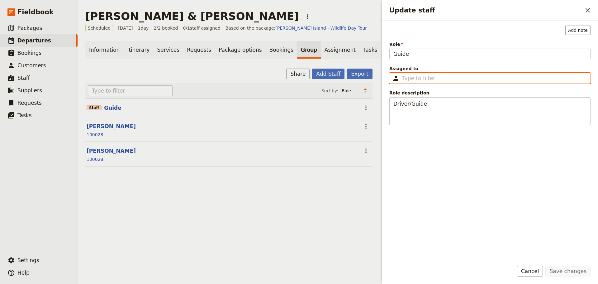
click at [408, 77] on input "Assigned to ​" at bounding box center [494, 77] width 184 height 7
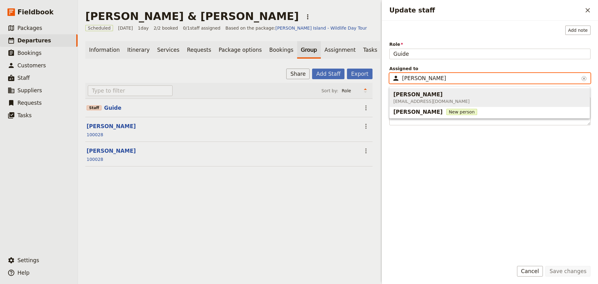
click at [413, 98] on span "[PERSON_NAME]" at bounding box center [417, 94] width 49 height 7
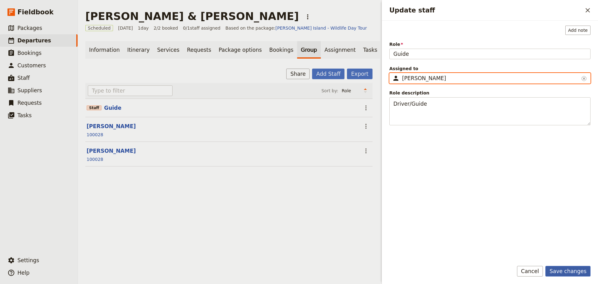
type input "[PERSON_NAME]"
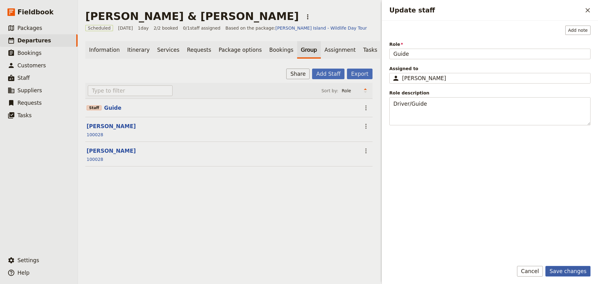
click at [570, 267] on button "Save changes" at bounding box center [567, 271] width 45 height 11
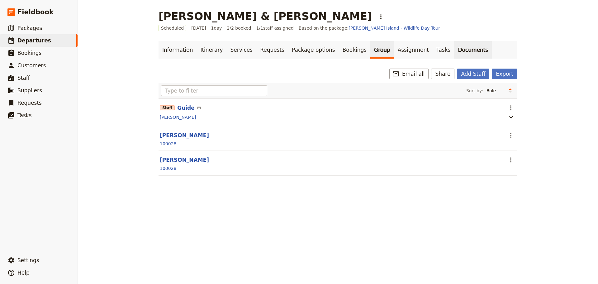
click at [454, 46] on link "Documents" at bounding box center [473, 49] width 38 height 17
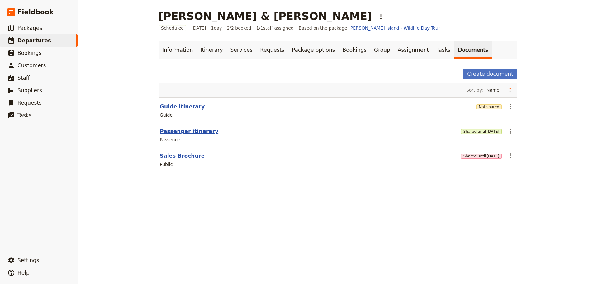
click at [190, 130] on button "Passenger itinerary" at bounding box center [189, 130] width 59 height 7
select select "PASSENGER"
select select "DEFAULT"
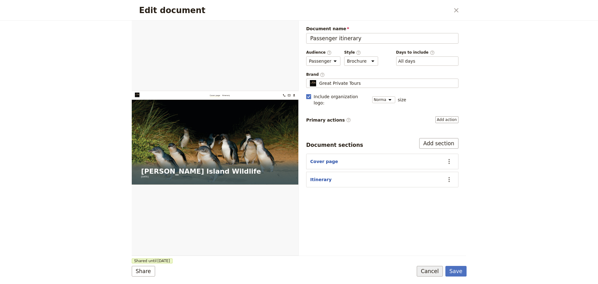
click at [437, 272] on button "Cancel" at bounding box center [430, 271] width 26 height 11
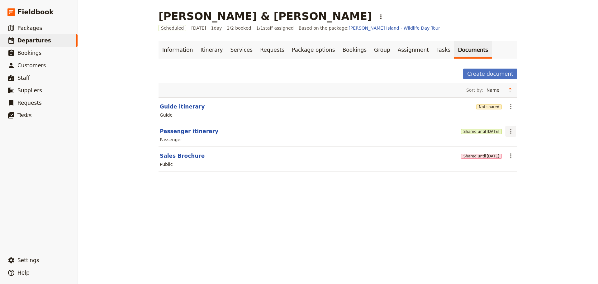
click at [508, 130] on icon "Actions" at bounding box center [510, 130] width 7 height 7
click at [507, 145] on button "Share" at bounding box center [526, 144] width 45 height 9
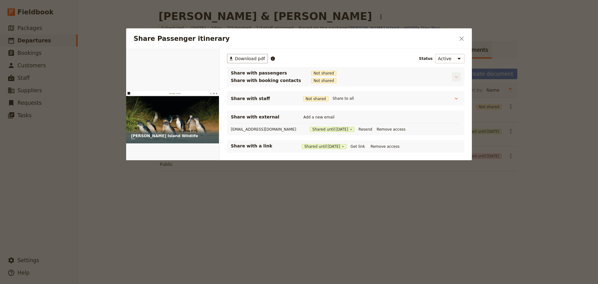
click at [455, 78] on button "Share Passenger itinerary" at bounding box center [456, 76] width 9 height 9
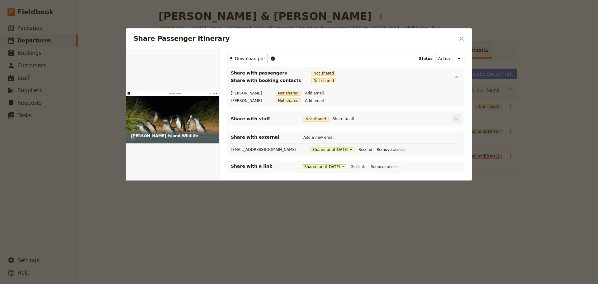
click at [456, 119] on button "Share Passenger itinerary" at bounding box center [456, 118] width 9 height 9
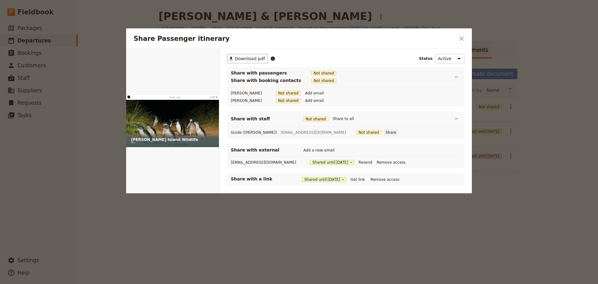
click at [384, 131] on button "Share" at bounding box center [391, 132] width 14 height 7
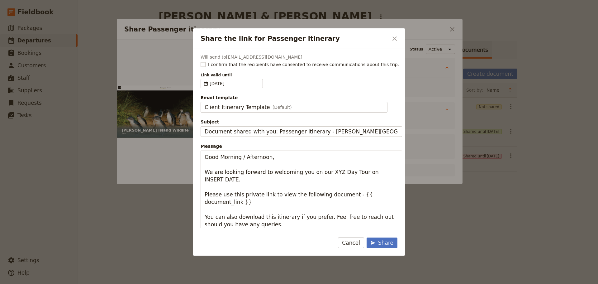
click at [205, 64] on rect "Share the link for Passenger itinerary" at bounding box center [203, 64] width 5 height 5
click at [201, 61] on input "I confirm that the recipients have consented to receive communications about th…" at bounding box center [200, 61] width 0 height 0
checkbox input "true"
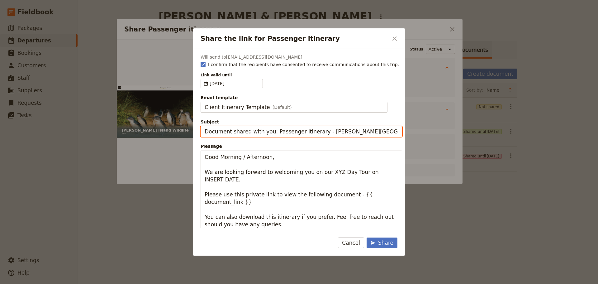
drag, startPoint x: 320, startPoint y: 132, endPoint x: 178, endPoint y: 134, distance: 141.1
click at [178, 283] on div "Share the link for Passenger itinerary ​ Will send to [EMAIL_ADDRESS][DOMAIN_NA…" at bounding box center [299, 284] width 598 height 0
click at [273, 133] on input "[PERSON_NAME] Island Wildlife" at bounding box center [302, 131] width 202 height 11
type input "[PERSON_NAME] Island Wildlife"
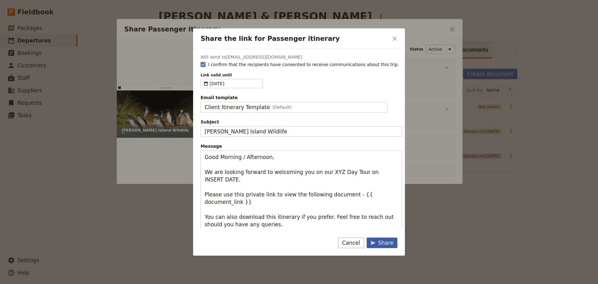
click at [383, 240] on div "Share" at bounding box center [382, 242] width 23 height 7
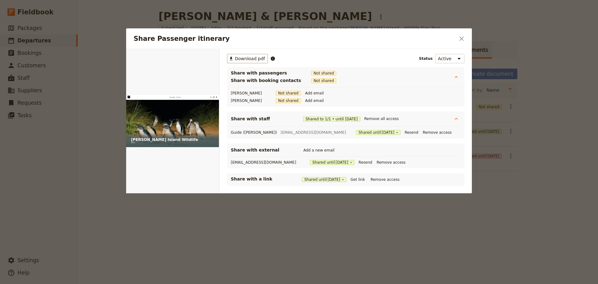
click at [462, 39] on icon "Close dialog" at bounding box center [461, 38] width 7 height 7
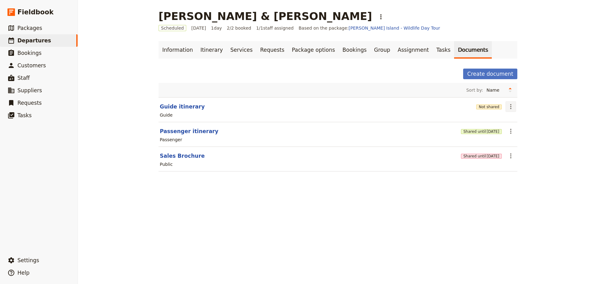
click at [507, 107] on icon "Actions" at bounding box center [510, 106] width 7 height 7
click at [510, 120] on span "Share" at bounding box center [513, 120] width 12 height 6
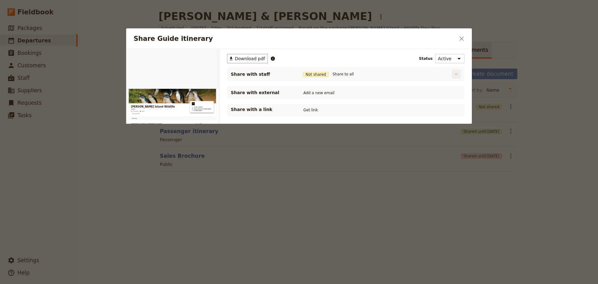
click at [455, 73] on icon "Share Guide itinerary" at bounding box center [456, 74] width 6 height 6
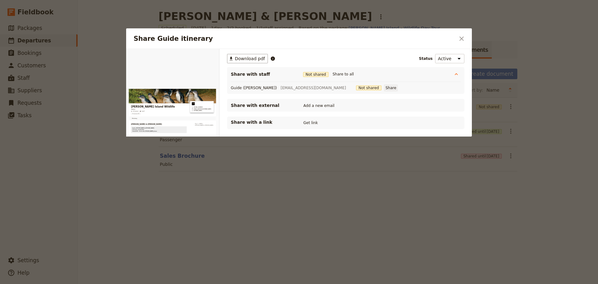
click at [384, 88] on button "Share" at bounding box center [391, 87] width 14 height 7
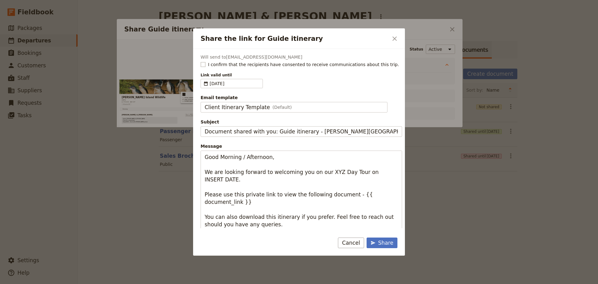
click at [204, 64] on rect "Share the link for Guide itinerary" at bounding box center [203, 64] width 5 height 5
click at [201, 61] on input "I confirm that the recipients have consented to receive communications about th…" at bounding box center [200, 61] width 0 height 0
checkbox input "true"
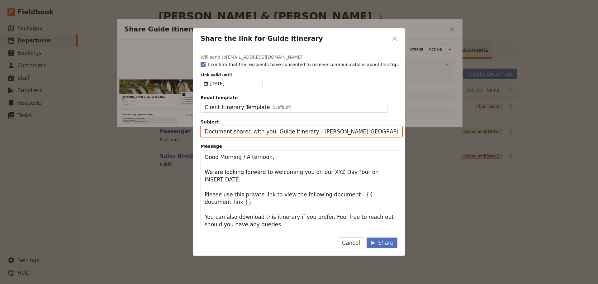
drag, startPoint x: 311, startPoint y: 133, endPoint x: 179, endPoint y: 133, distance: 131.1
click at [163, 283] on div "Share the link for Guide itinerary ​ Will send to [EMAIL_ADDRESS][DOMAIN_NAME] …" at bounding box center [299, 284] width 598 height 0
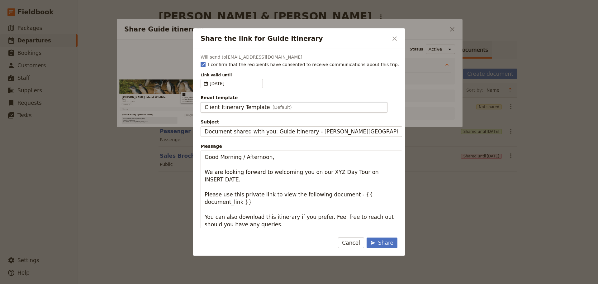
click at [314, 104] on div "Client Itinerary Template (Default)" at bounding box center [294, 106] width 179 height 7
click at [205, 102] on input "Client Itinerary Template" at bounding box center [204, 102] width 0 height 0
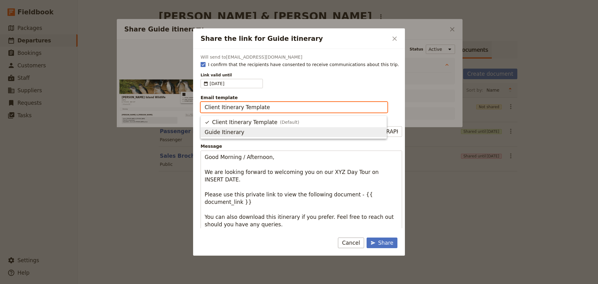
click at [283, 131] on span "Guide Itinerary" at bounding box center [294, 131] width 178 height 7
type input "Guide Itinerary"
type input "TOUR NAME & Date"
type textarea "Hi {{ contact_name }} Please find a link to your upcoming tour of [PERSON_NAME]…"
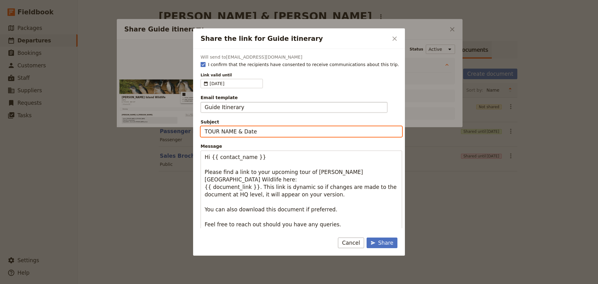
drag, startPoint x: 236, startPoint y: 132, endPoint x: 170, endPoint y: 129, distance: 65.5
click at [170, 283] on div "Share the link for Guide itinerary ​ Will send to [EMAIL_ADDRESS][DOMAIN_NAME] …" at bounding box center [299, 284] width 598 height 0
type input "e"
type input "[DATE] - PI Wildlife - GUIDE ITINERARY"
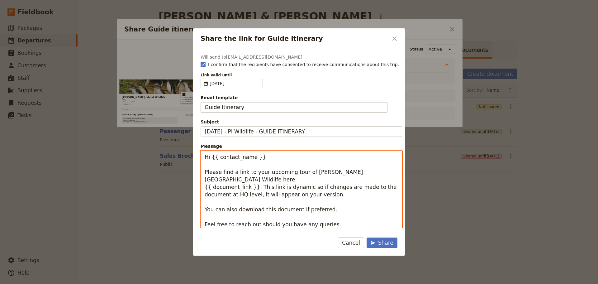
drag, startPoint x: 249, startPoint y: 155, endPoint x: 271, endPoint y: 174, distance: 28.3
click at [211, 157] on textarea "Hi {{ contact_name }} Please find a link to your upcoming tour of [PERSON_NAME]…" at bounding box center [302, 197] width 202 height 95
type textarea "Hi [PERSON_NAME] Please find a link to your upcoming tour of [PERSON_NAME][GEOG…"
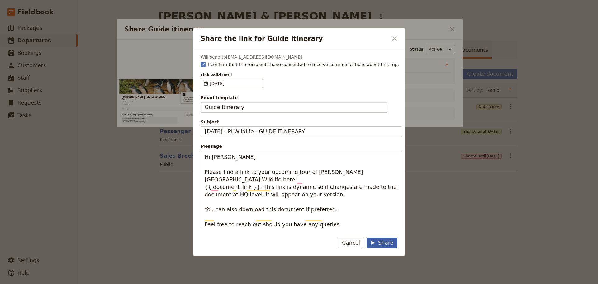
click at [386, 242] on div "Share" at bounding box center [382, 242] width 23 height 7
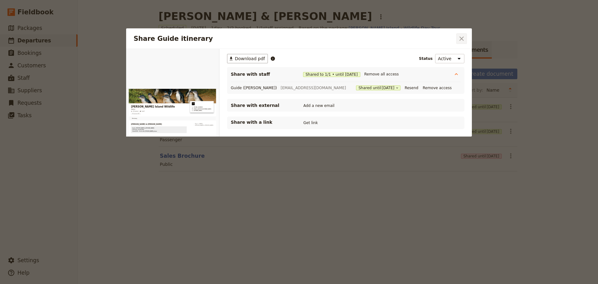
click at [466, 35] on button "​" at bounding box center [461, 38] width 11 height 11
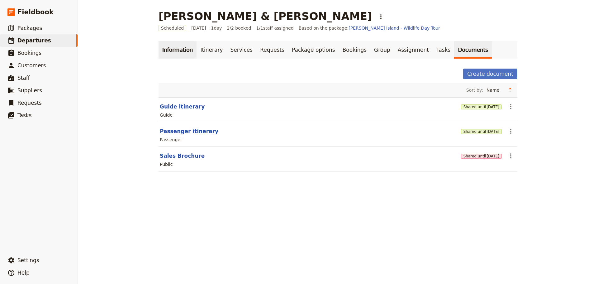
click at [163, 49] on link "Information" at bounding box center [178, 49] width 38 height 17
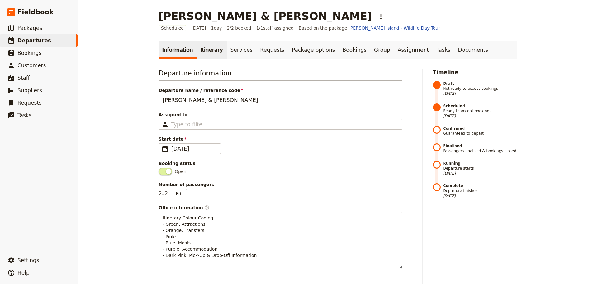
click at [199, 49] on link "Itinerary" at bounding box center [212, 49] width 30 height 17
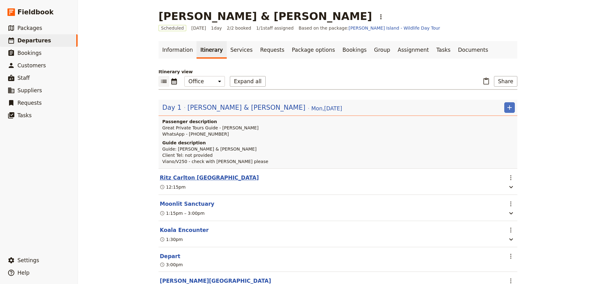
click at [183, 181] on button "Ritz Carlton [GEOGRAPHIC_DATA]" at bounding box center [209, 177] width 99 height 7
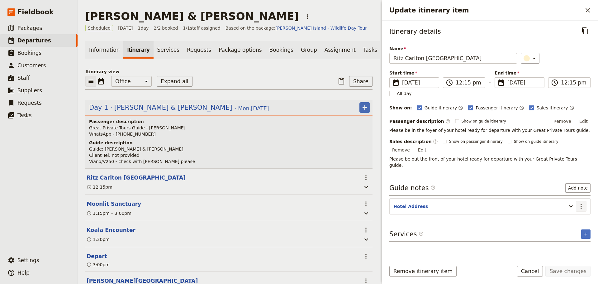
click at [580, 202] on icon "Actions" at bounding box center [581, 205] width 7 height 7
click at [573, 207] on span "Edit note" at bounding box center [564, 206] width 20 height 6
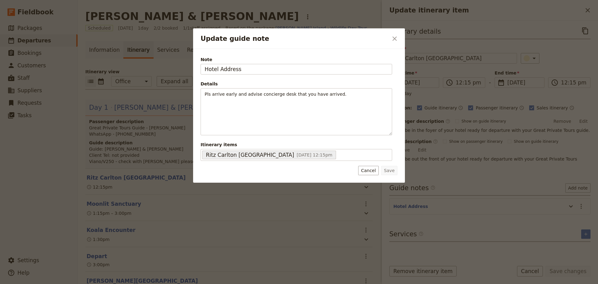
drag, startPoint x: 243, startPoint y: 67, endPoint x: 167, endPoint y: 67, distance: 75.7
click at [160, 283] on div "Update guide note ​ Note Hotel Address Details Pls arrive early and advise conc…" at bounding box center [299, 284] width 598 height 0
type input "[STREET_ADDRESS]"
click at [393, 169] on button "Save" at bounding box center [389, 170] width 16 height 9
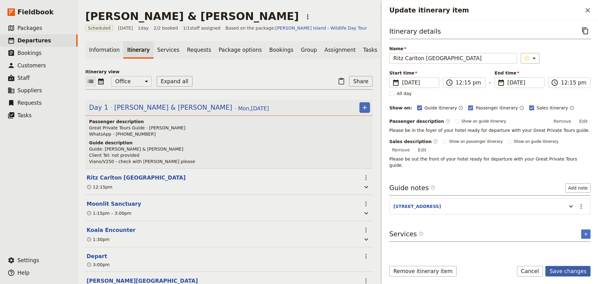
click at [568, 269] on button "Save changes" at bounding box center [567, 271] width 45 height 11
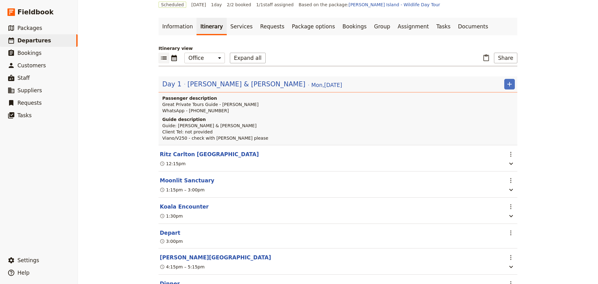
scroll to position [62, 0]
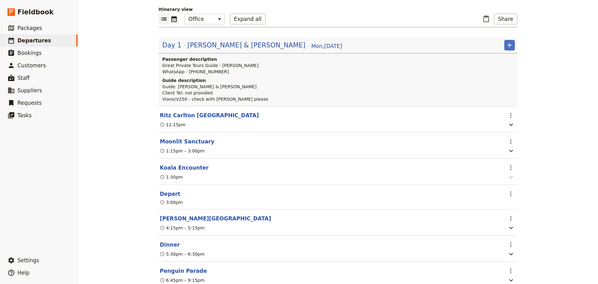
click at [508, 181] on icon "button" at bounding box center [510, 176] width 7 height 7
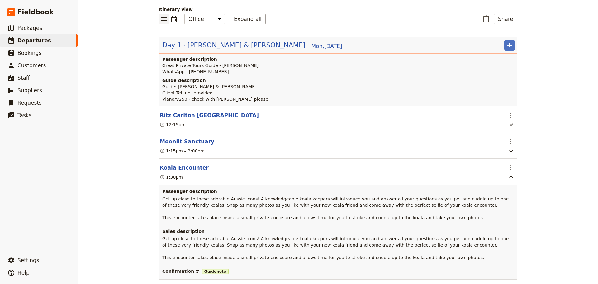
scroll to position [215, 0]
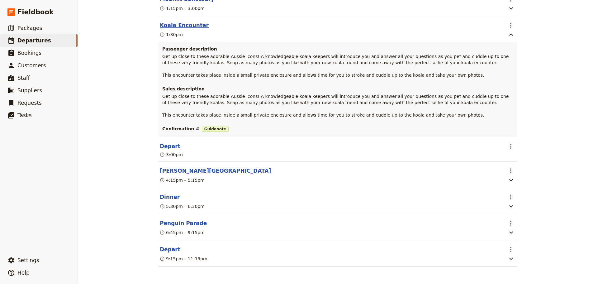
click at [175, 21] on button "Koala Encounter" at bounding box center [184, 24] width 49 height 7
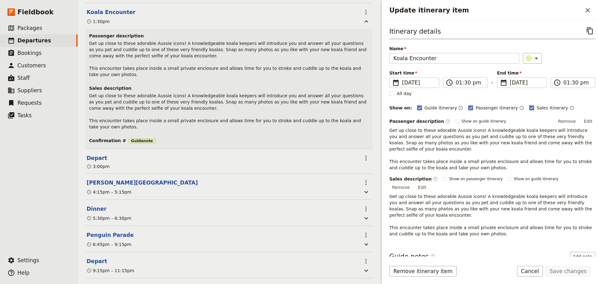
scroll to position [47, 0]
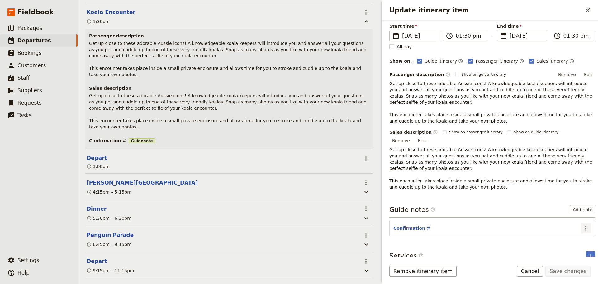
click at [583, 224] on icon "Actions" at bounding box center [585, 227] width 7 height 7
click at [573, 241] on span "Remove note" at bounding box center [568, 243] width 29 height 6
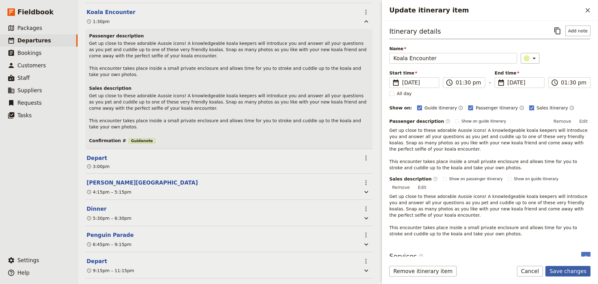
click at [559, 273] on button "Save changes" at bounding box center [567, 271] width 45 height 11
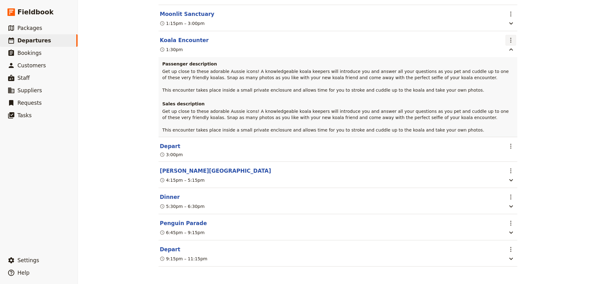
click at [511, 40] on icon "Actions" at bounding box center [510, 39] width 7 height 7
click at [514, 53] on span "Edit this itinerary item" at bounding box center [531, 51] width 49 height 6
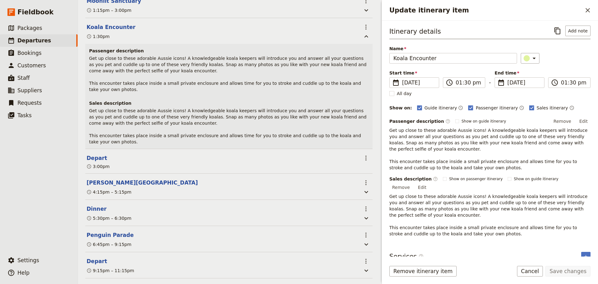
scroll to position [1, 0]
click at [569, 35] on button "Add note" at bounding box center [577, 30] width 25 height 11
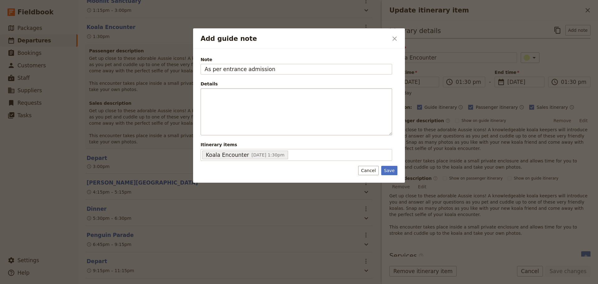
type input "As per entrance admission"
click at [392, 172] on button "Save" at bounding box center [389, 170] width 16 height 9
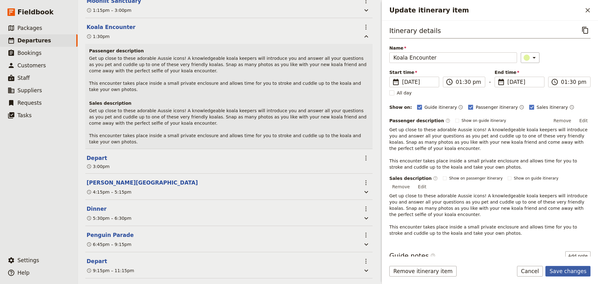
click at [568, 269] on button "Save changes" at bounding box center [567, 271] width 45 height 11
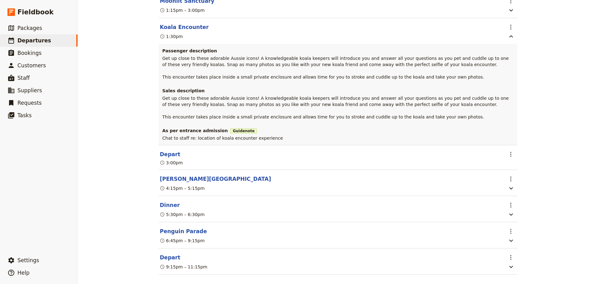
scroll to position [200, 0]
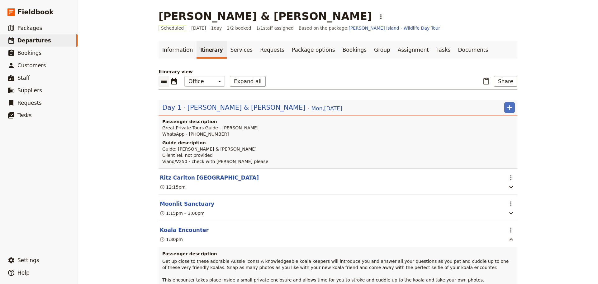
scroll to position [200, 0]
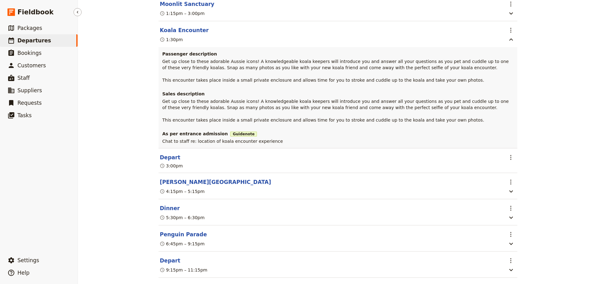
click at [25, 39] on span "Departures" at bounding box center [34, 40] width 34 height 6
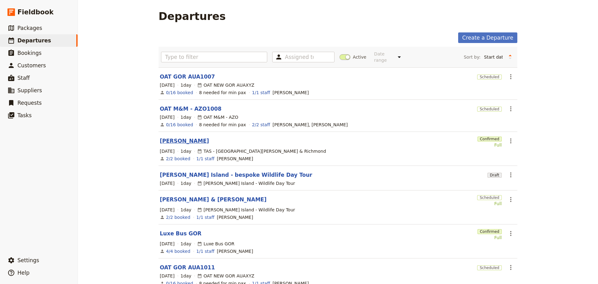
click at [177, 137] on link "[PERSON_NAME]" at bounding box center [184, 140] width 49 height 7
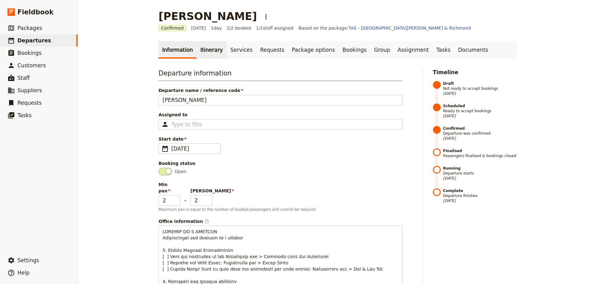
click at [201, 50] on link "Itinerary" at bounding box center [212, 49] width 30 height 17
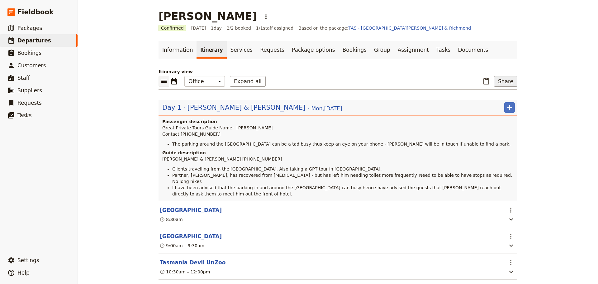
click at [505, 82] on button "Share" at bounding box center [505, 81] width 23 height 11
click at [504, 90] on ul "Guide itinerary Passenger itinerary Tour Brochure" at bounding box center [490, 103] width 50 height 29
click at [492, 97] on span "Guide itinerary" at bounding box center [485, 95] width 33 height 6
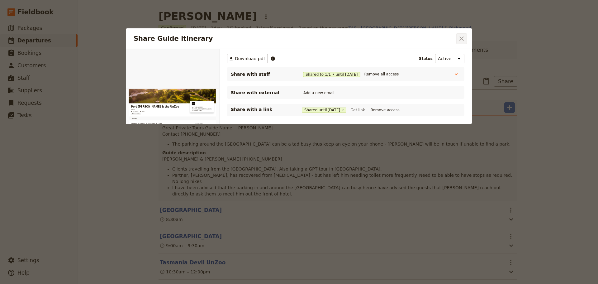
click at [464, 39] on icon "Close dialog" at bounding box center [461, 38] width 7 height 7
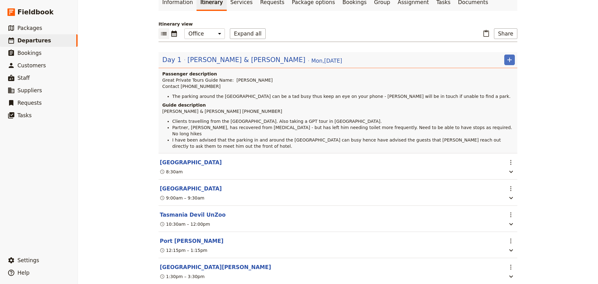
scroll to position [125, 0]
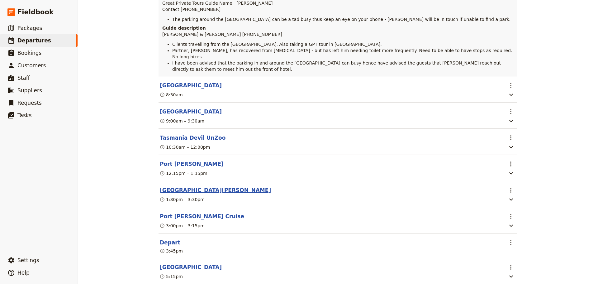
click at [209, 192] on button "Port Arthur Historical Site" at bounding box center [215, 189] width 111 height 7
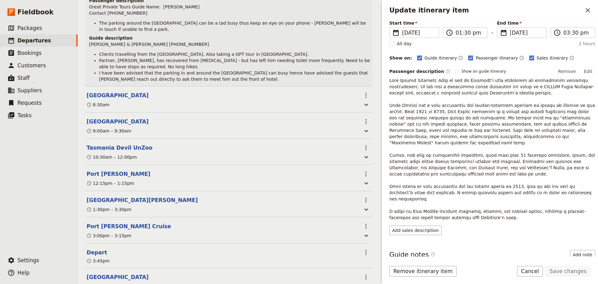
scroll to position [89, 0]
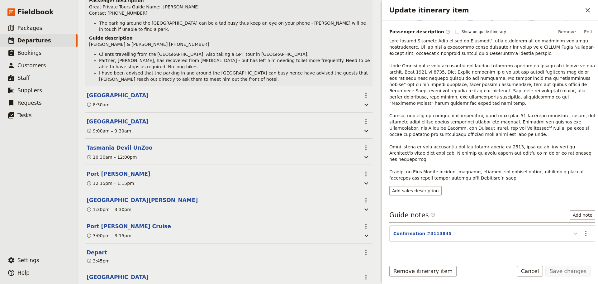
click at [574, 232] on icon "Update itinerary item" at bounding box center [576, 233] width 4 height 2
click at [543, 268] on button "Cancel" at bounding box center [530, 271] width 26 height 11
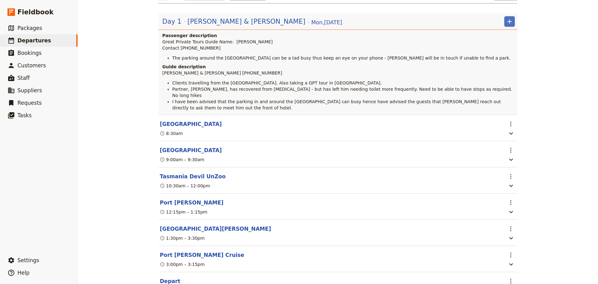
scroll to position [146, 0]
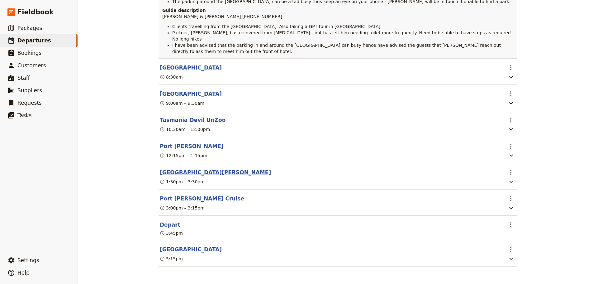
click at [171, 170] on button "Port Arthur Historical Site" at bounding box center [215, 172] width 111 height 7
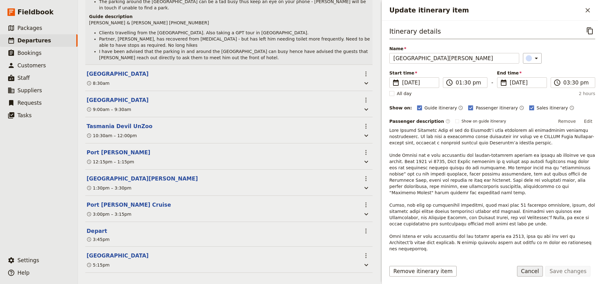
click at [536, 274] on button "Cancel" at bounding box center [530, 271] width 26 height 11
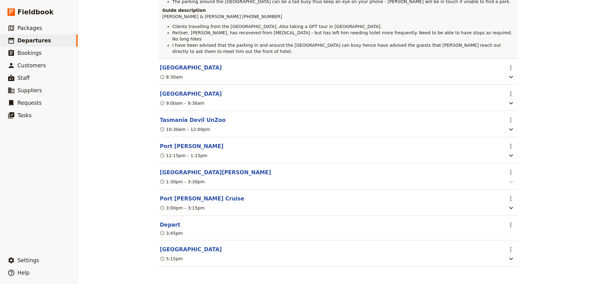
click at [507, 180] on icon "button" at bounding box center [510, 181] width 7 height 7
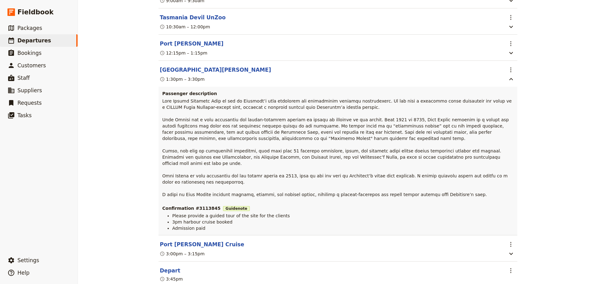
scroll to position [164, 0]
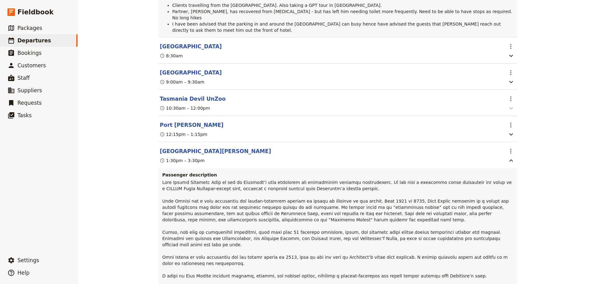
click at [509, 109] on icon "button" at bounding box center [511, 108] width 4 height 2
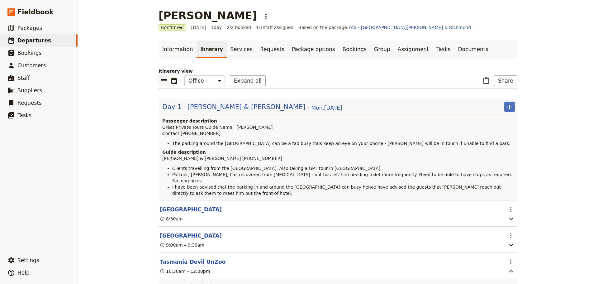
scroll to position [0, 0]
click at [209, 107] on span "Paul & Andrew" at bounding box center [247, 107] width 118 height 9
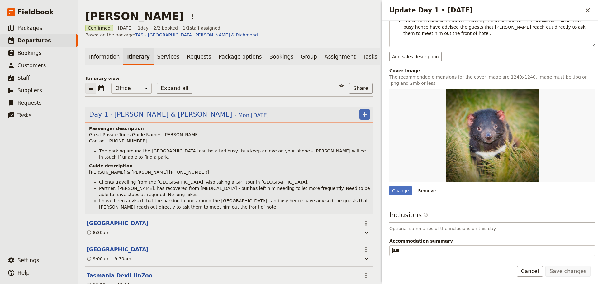
scroll to position [209, 0]
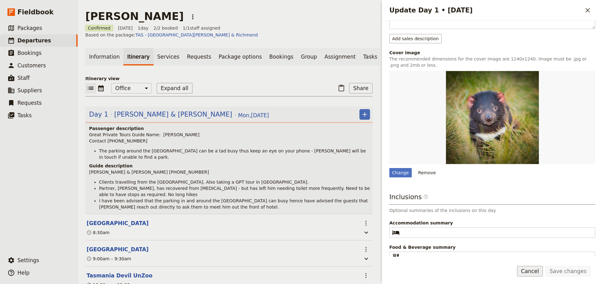
click at [533, 274] on button "Cancel" at bounding box center [530, 271] width 26 height 11
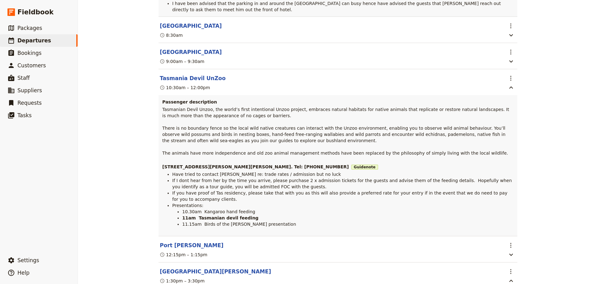
scroll to position [187, 0]
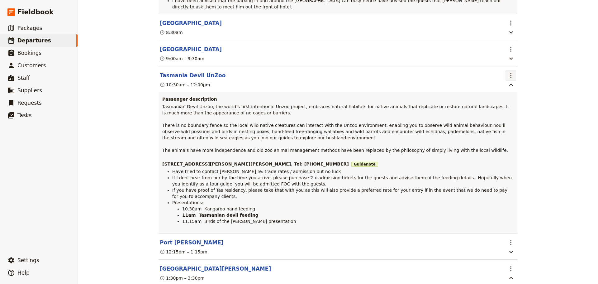
click at [507, 77] on icon "Actions" at bounding box center [510, 75] width 7 height 7
click at [515, 87] on button "Edit this itinerary item" at bounding box center [535, 90] width 62 height 9
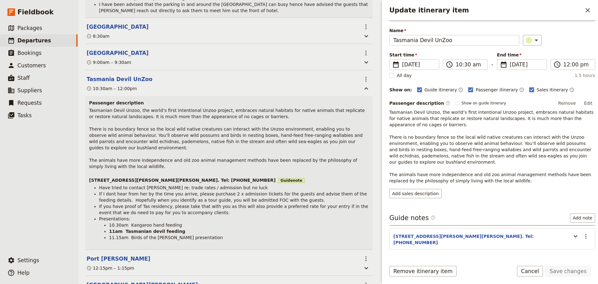
scroll to position [27, 0]
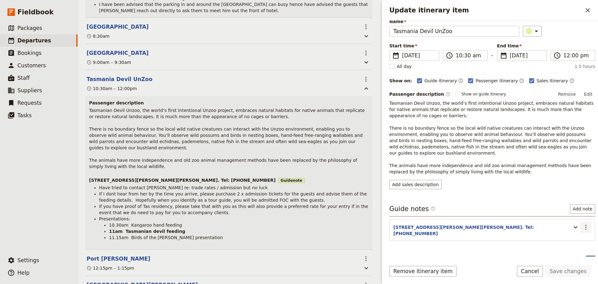
click at [584, 223] on icon "Actions" at bounding box center [585, 226] width 7 height 7
click at [579, 232] on span "Edit note" at bounding box center [568, 234] width 29 height 6
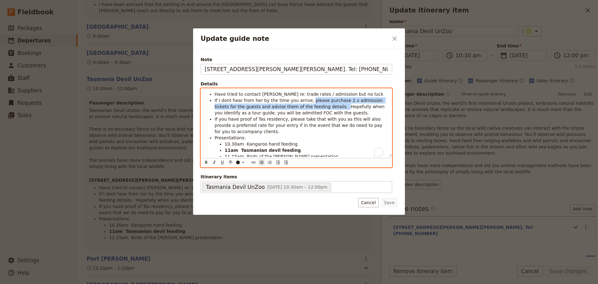
drag, startPoint x: 309, startPoint y: 106, endPoint x: 304, endPoint y: 100, distance: 7.7
click at [304, 100] on span "If I dont hear from her by the time you arrive, please purchase 2 x admission t…" at bounding box center [300, 106] width 171 height 17
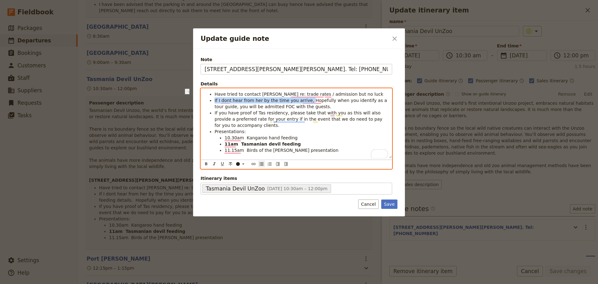
drag, startPoint x: 302, startPoint y: 101, endPoint x: 197, endPoint y: 98, distance: 106.0
click at [197, 98] on div "Note 5990 Arthur Hwy, Taranna. Tel: 6250 3230 Details Have tried to contact Roc…" at bounding box center [299, 132] width 212 height 167
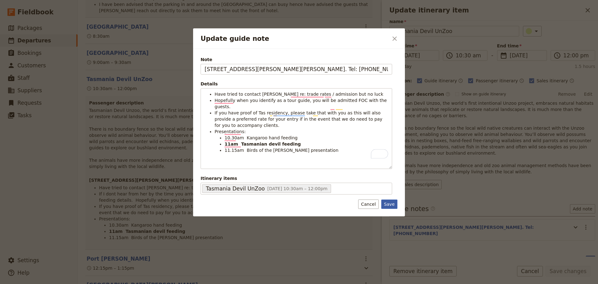
click at [390, 205] on button "Save" at bounding box center [389, 203] width 16 height 9
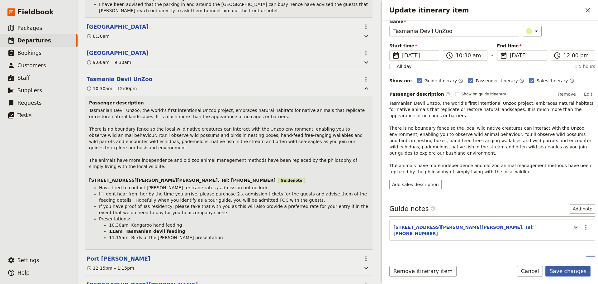
click at [578, 274] on button "Save changes" at bounding box center [567, 271] width 45 height 11
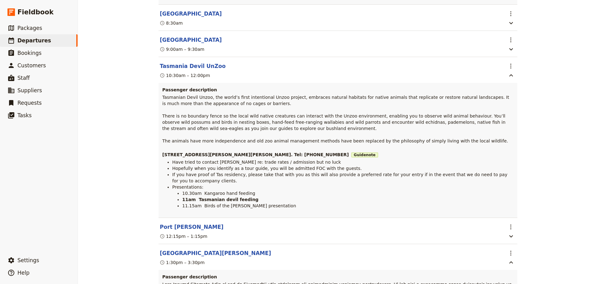
scroll to position [187, 0]
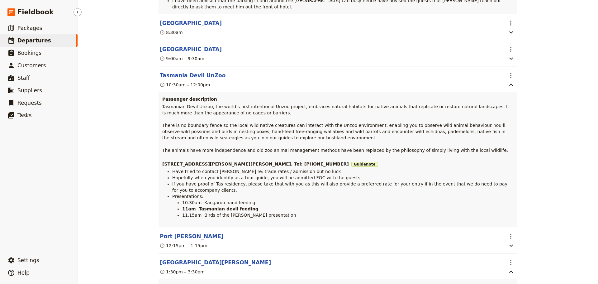
click at [19, 42] on span "Departures" at bounding box center [34, 40] width 34 height 6
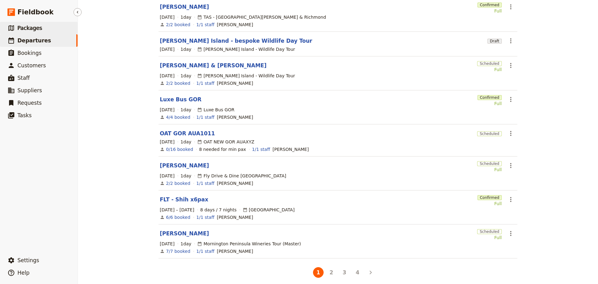
click at [32, 28] on span "Packages" at bounding box center [29, 28] width 25 height 6
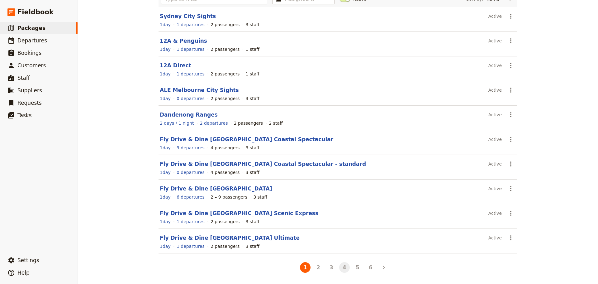
click at [342, 270] on button "4" at bounding box center [344, 267] width 11 height 11
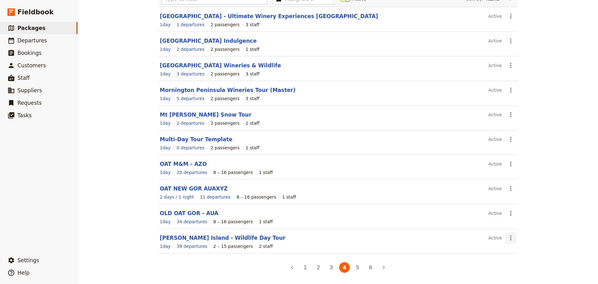
click at [506, 237] on button "​" at bounding box center [511, 237] width 11 height 11
click at [509, 207] on span "Schedule a departure" at bounding box center [530, 206] width 47 height 6
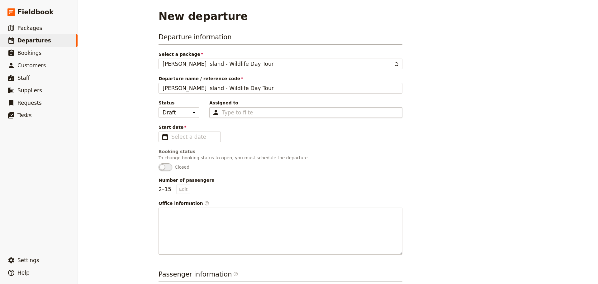
type input "[PERSON_NAME] Island - Wildlife Day Tour"
type input "[PERSON_NAME] Island Wildlife"
click at [159, 139] on fieldset "​" at bounding box center [190, 136] width 62 height 11
click at [171, 139] on input "Start date ​" at bounding box center [193, 136] width 45 height 7
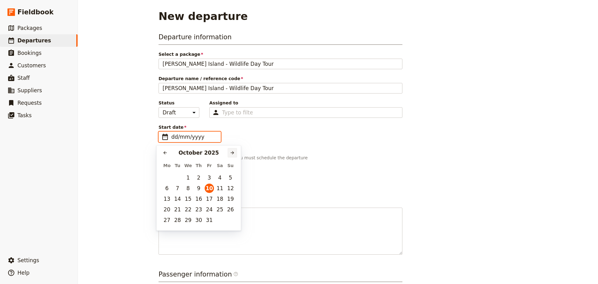
click at [233, 148] on button "​" at bounding box center [232, 152] width 9 height 9
click at [234, 150] on icon "Next month" at bounding box center [232, 152] width 5 height 5
click at [233, 151] on icon "Next month" at bounding box center [232, 152] width 5 height 5
click at [177, 211] on button "20" at bounding box center [177, 209] width 9 height 9
type input "[DATE]"
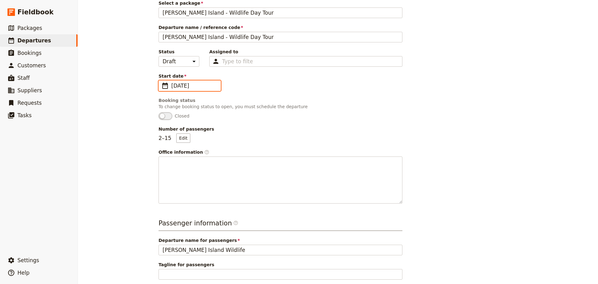
scroll to position [125, 0]
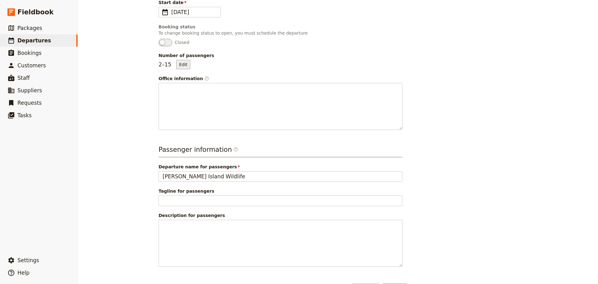
click at [183, 63] on button "Edit" at bounding box center [183, 64] width 14 height 9
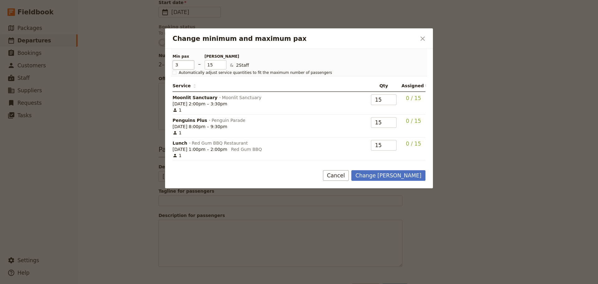
click at [192, 64] on input "3" at bounding box center [184, 64] width 22 height 9
click at [192, 64] on input "4" at bounding box center [184, 64] width 22 height 9
click at [192, 64] on input "5" at bounding box center [184, 64] width 22 height 9
click at [192, 64] on input "6" at bounding box center [184, 64] width 22 height 9
type input "7"
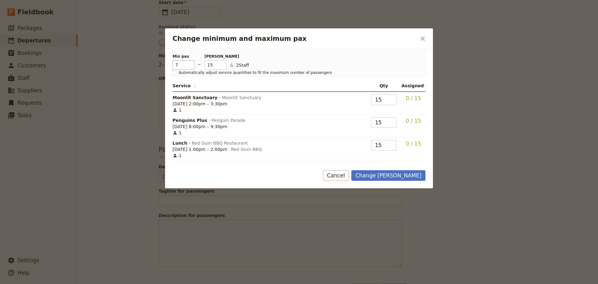
click at [192, 64] on input "7" at bounding box center [184, 64] width 22 height 9
click at [223, 66] on input "14" at bounding box center [216, 64] width 22 height 9
click at [223, 66] on input "13" at bounding box center [216, 64] width 22 height 9
click at [223, 66] on input "12" at bounding box center [216, 64] width 22 height 9
click at [224, 66] on input "11" at bounding box center [216, 64] width 22 height 9
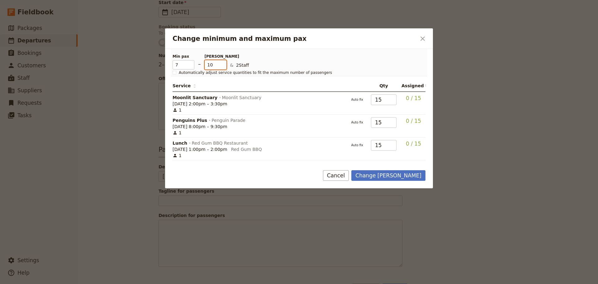
click at [224, 67] on input "10" at bounding box center [216, 64] width 22 height 9
click at [224, 67] on input "9" at bounding box center [216, 64] width 22 height 9
click at [224, 67] on input "8" at bounding box center [216, 64] width 22 height 9
type input "7"
click at [224, 67] on input "7" at bounding box center [216, 64] width 22 height 9
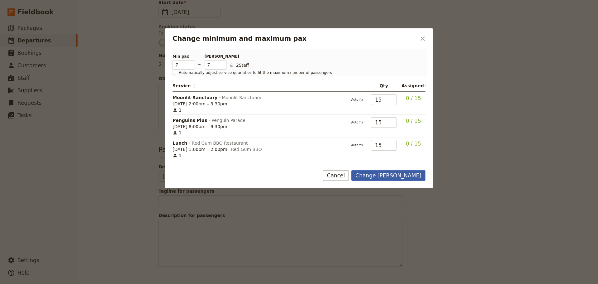
click at [391, 174] on button "Change max pax" at bounding box center [388, 175] width 74 height 11
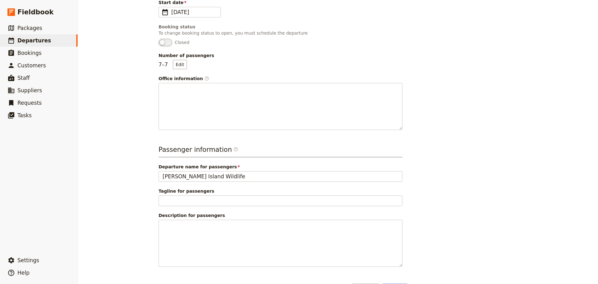
scroll to position [145, 0]
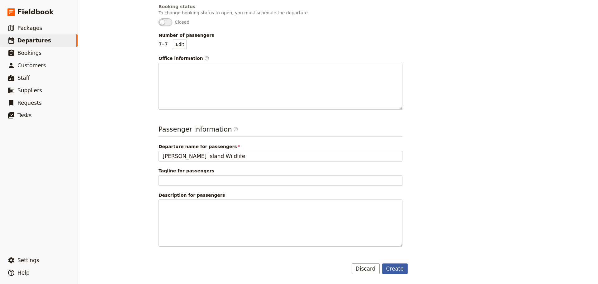
click at [396, 268] on button "Create" at bounding box center [395, 268] width 26 height 11
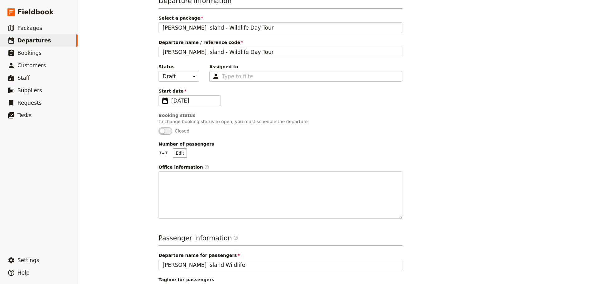
scroll to position [0, 0]
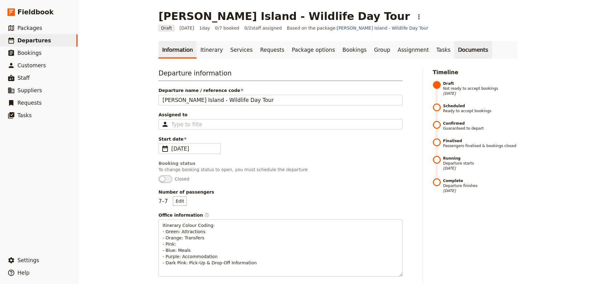
click at [454, 47] on link "Documents" at bounding box center [473, 49] width 38 height 17
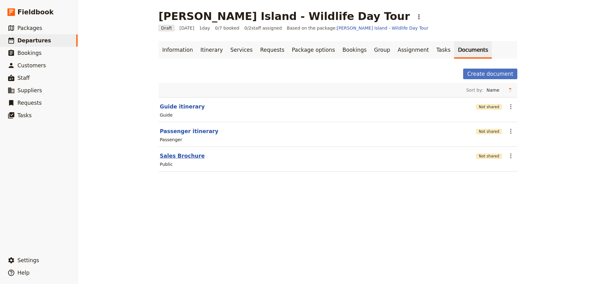
click at [174, 160] on section "Sales Brochure Not shared ​ Public" at bounding box center [338, 159] width 359 height 25
click at [178, 157] on button "Sales Brochure" at bounding box center [182, 155] width 45 height 7
select select "DEFAULT"
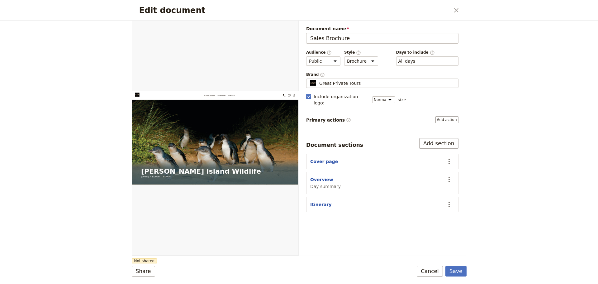
click at [427, 270] on button "Cancel" at bounding box center [430, 271] width 26 height 11
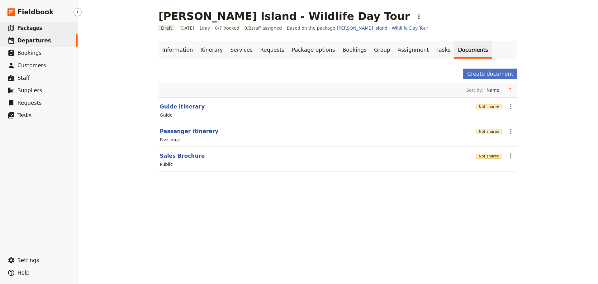
click at [33, 22] on link "​ Packages" at bounding box center [39, 28] width 78 height 12
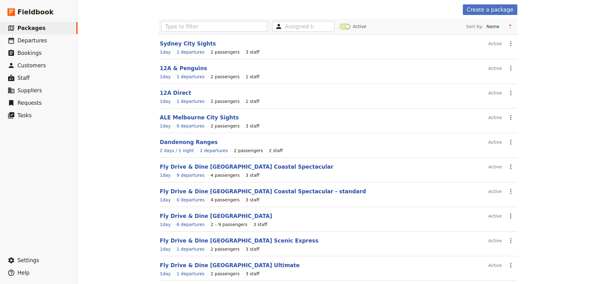
scroll to position [55, 0]
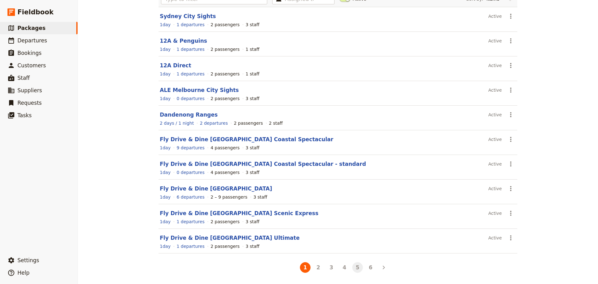
click at [358, 268] on button "5" at bounding box center [357, 267] width 11 height 11
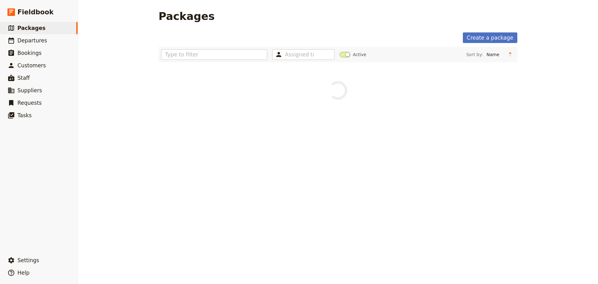
scroll to position [0, 0]
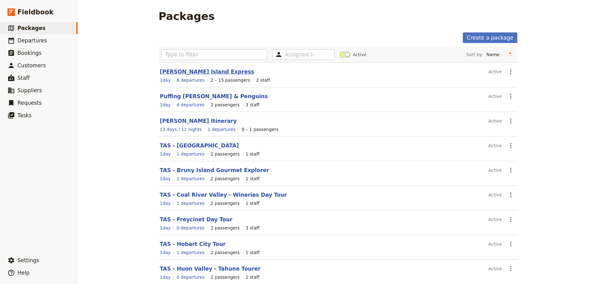
click at [172, 72] on link "Phillip Island Express" at bounding box center [207, 72] width 94 height 6
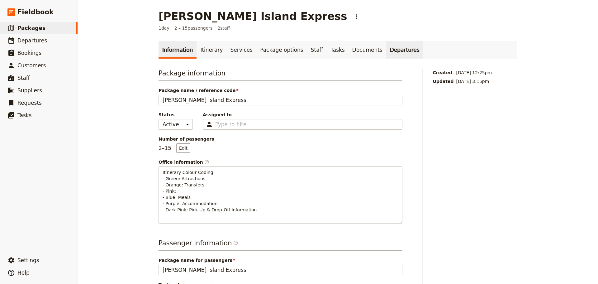
click at [386, 49] on link "Departures" at bounding box center [404, 49] width 37 height 17
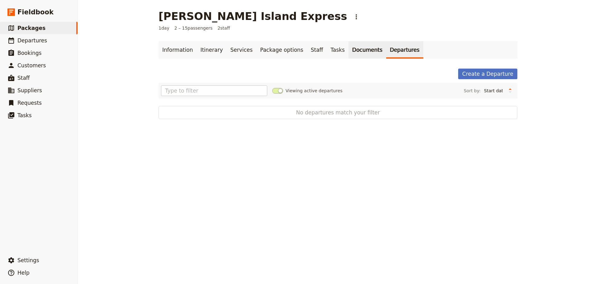
click at [349, 51] on link "Documents" at bounding box center [368, 49] width 38 height 17
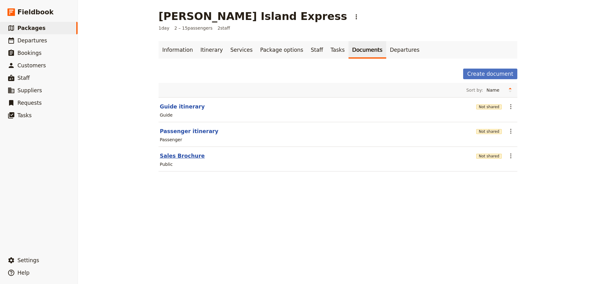
click at [164, 159] on button "Sales Brochure" at bounding box center [182, 155] width 45 height 7
select select "DEFAULT"
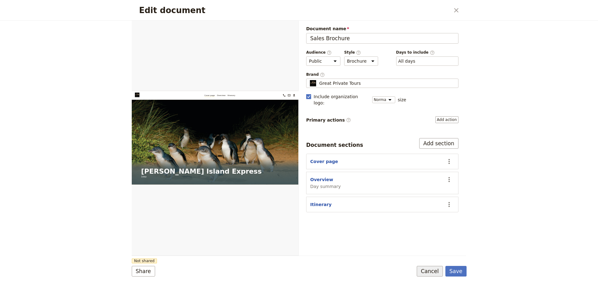
click at [425, 266] on button "Cancel" at bounding box center [430, 271] width 26 height 11
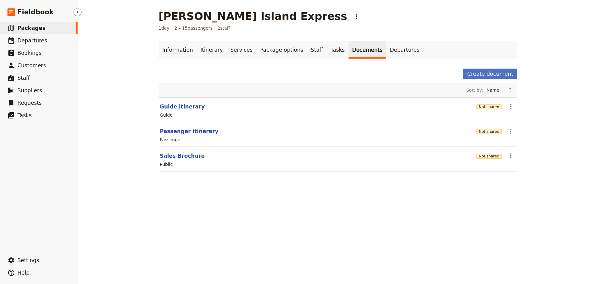
click at [15, 27] on link "​ Packages" at bounding box center [39, 28] width 78 height 12
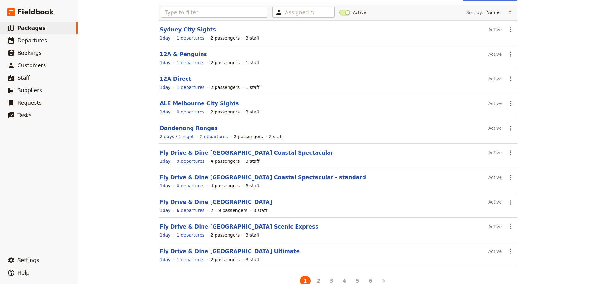
scroll to position [55, 0]
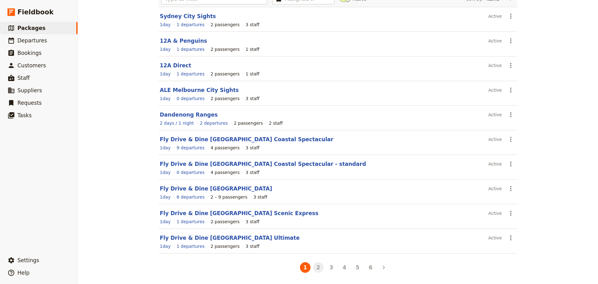
click at [317, 266] on button "2" at bounding box center [318, 267] width 11 height 11
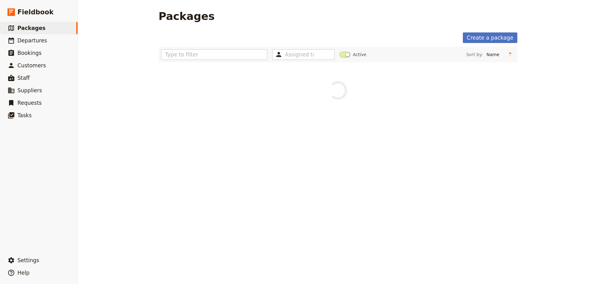
scroll to position [0, 0]
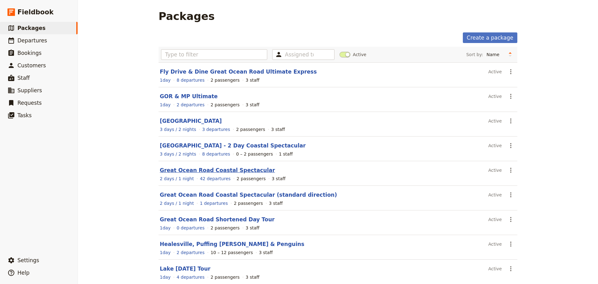
click at [218, 167] on link "Great Ocean Road Coastal Spectacular" at bounding box center [217, 170] width 115 height 6
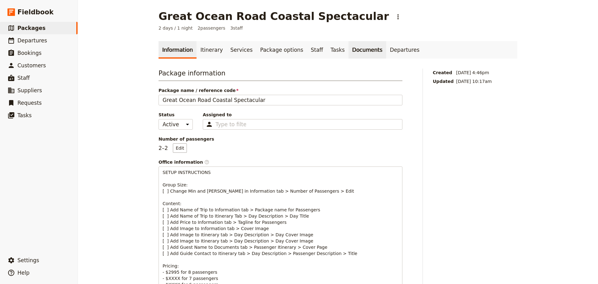
click at [349, 50] on link "Documents" at bounding box center [368, 49] width 38 height 17
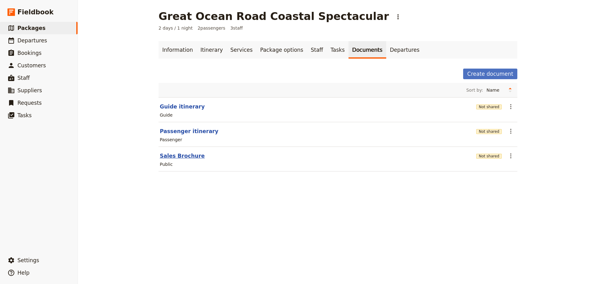
click at [171, 156] on button "Sales Brochure" at bounding box center [182, 155] width 45 height 7
select select "DEFAULT"
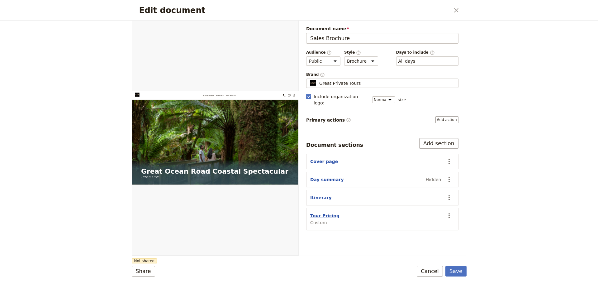
click at [326, 212] on button "Tour Pricing" at bounding box center [324, 215] width 29 height 6
select select "CUSTOM"
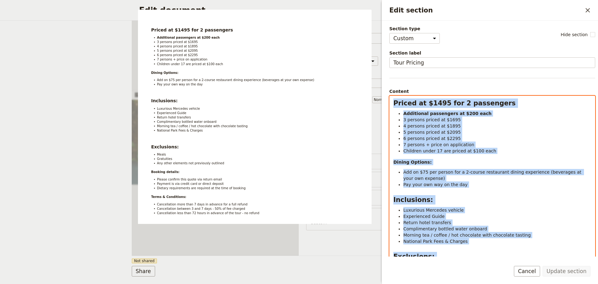
drag, startPoint x: 393, startPoint y: 105, endPoint x: 513, endPoint y: 233, distance: 175.2
click at [529, 264] on form "Section type Cover page Day summary Itinerary Custom Hide section Section label…" at bounding box center [490, 152] width 216 height 263
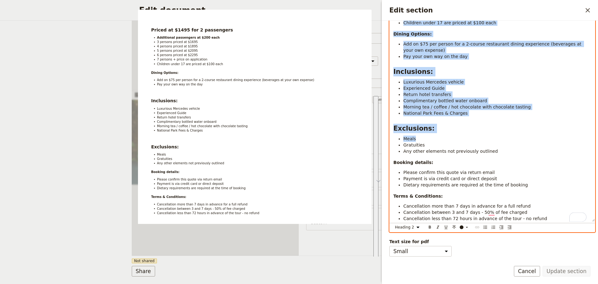
scroll to position [128, 0]
click at [537, 217] on li "Cancellation less than 72 hours in advance of the tour - no refund" at bounding box center [497, 218] width 188 height 6
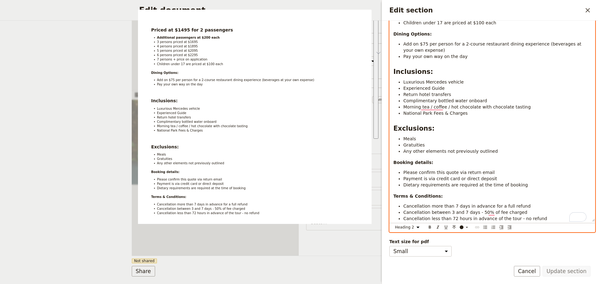
select select "paragraph"
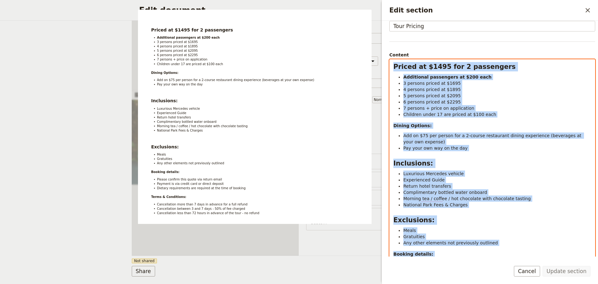
scroll to position [0, 0]
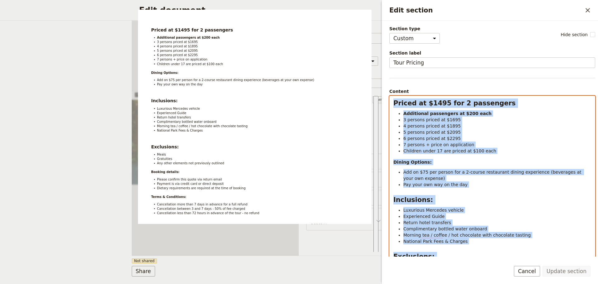
drag, startPoint x: 428, startPoint y: 149, endPoint x: 382, endPoint y: 8, distance: 148.0
click at [382, 8] on div "Edit section ​ Section type Cover page Day summary Itinerary Custom Hide sectio…" at bounding box center [490, 142] width 217 height 284
copy div "Priced at $1495 for 2 passengers Additional passengers at $200 each 3 persons p…"
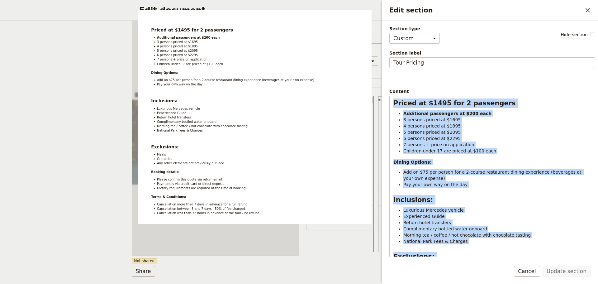
drag, startPoint x: 538, startPoint y: 270, endPoint x: 356, endPoint y: 171, distance: 207.7
click at [538, 270] on button "Cancel" at bounding box center [527, 271] width 26 height 11
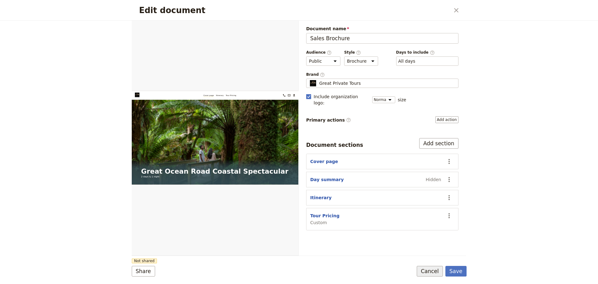
click at [432, 272] on button "Cancel" at bounding box center [430, 271] width 26 height 11
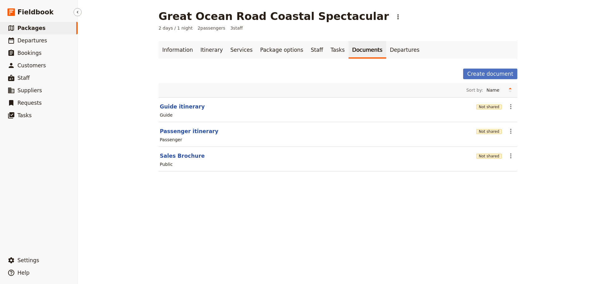
click at [30, 26] on span "Packages" at bounding box center [31, 28] width 28 height 6
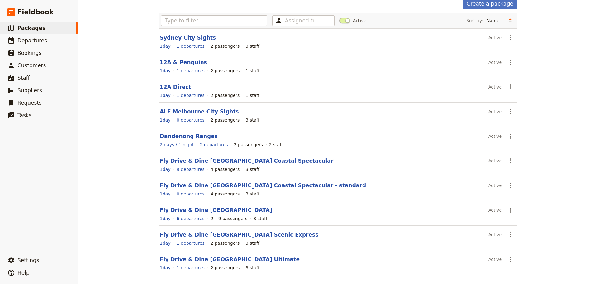
scroll to position [55, 0]
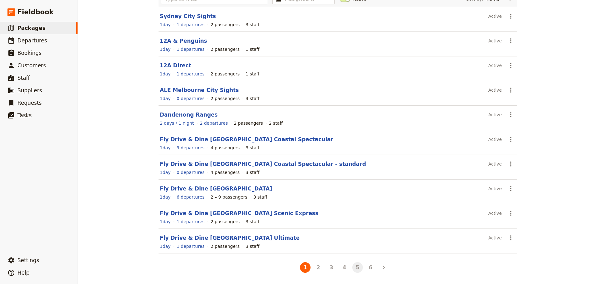
click at [357, 269] on button "5" at bounding box center [357, 267] width 11 height 11
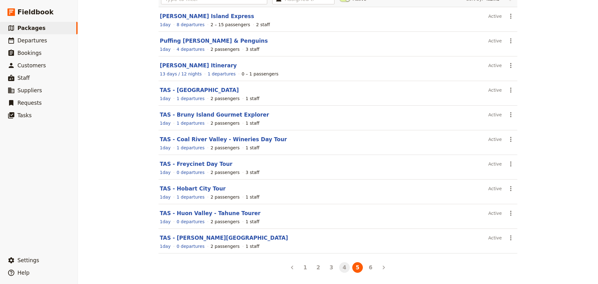
click at [342, 269] on button "4" at bounding box center [344, 267] width 11 height 11
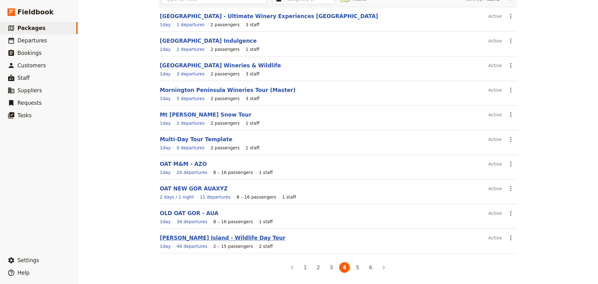
click at [189, 240] on link "[PERSON_NAME] Island - Wildlife Day Tour" at bounding box center [223, 238] width 126 height 6
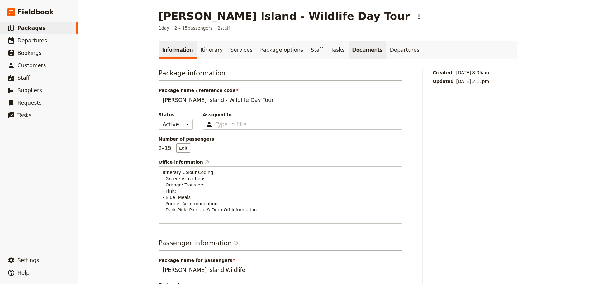
click at [349, 55] on link "Documents" at bounding box center [368, 49] width 38 height 17
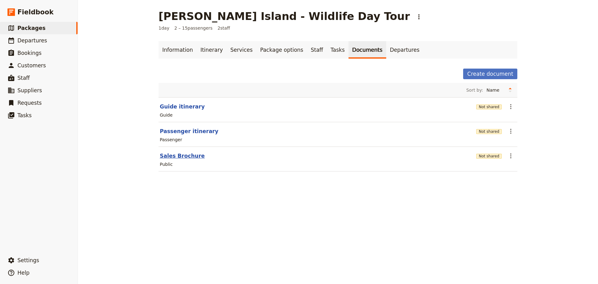
click at [185, 159] on button "Sales Brochure" at bounding box center [182, 155] width 45 height 7
select select "DEFAULT"
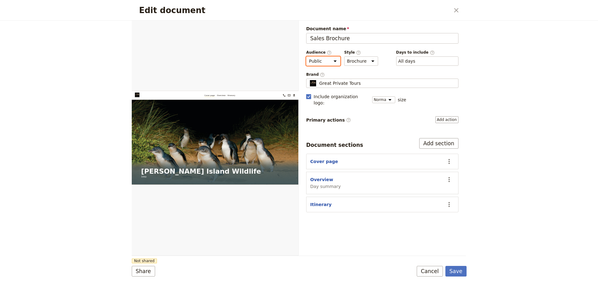
click at [328, 62] on select "Public Passenger Guide" at bounding box center [323, 60] width 34 height 9
select select "PASSENGER"
click at [306, 56] on select "Public Passenger Guide" at bounding box center [323, 60] width 34 height 9
click at [365, 58] on select "Brochure Run sheet" at bounding box center [361, 60] width 34 height 9
click at [365, 61] on select "Brochure Run sheet" at bounding box center [361, 60] width 34 height 9
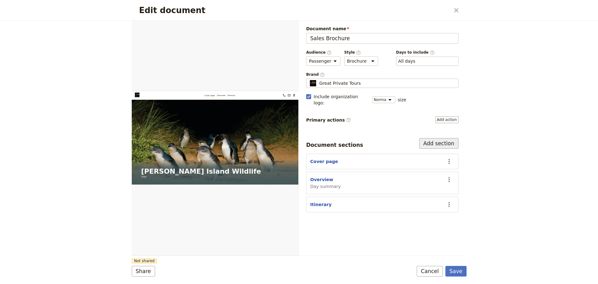
click at [438, 138] on button "Add section" at bounding box center [438, 143] width 39 height 11
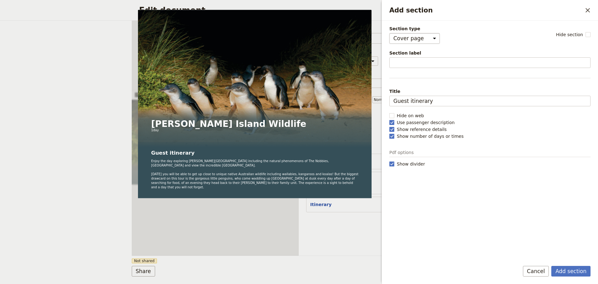
click at [420, 40] on select "Cover page Day summary Itinerary Custom" at bounding box center [414, 38] width 50 height 11
select select "CUSTOM"
click at [389, 33] on select "Cover page Day summary Itinerary Custom" at bounding box center [414, 38] width 50 height 11
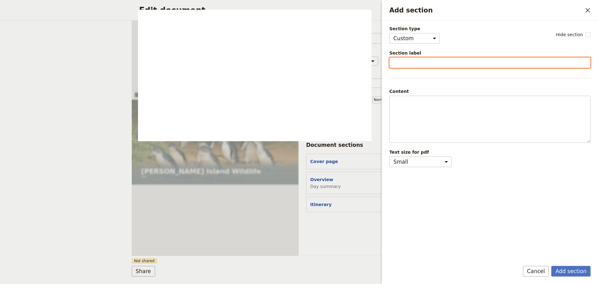
click at [408, 64] on input "Section label" at bounding box center [489, 62] width 201 height 11
type input "Tour Details"
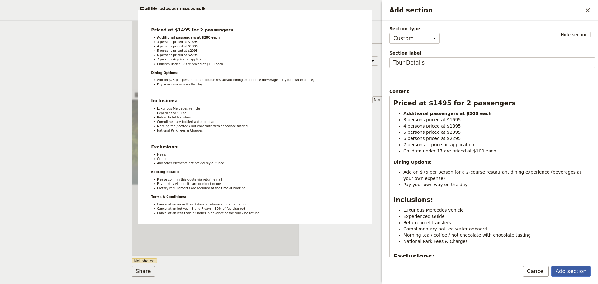
click at [564, 269] on button "Add section" at bounding box center [570, 271] width 39 height 11
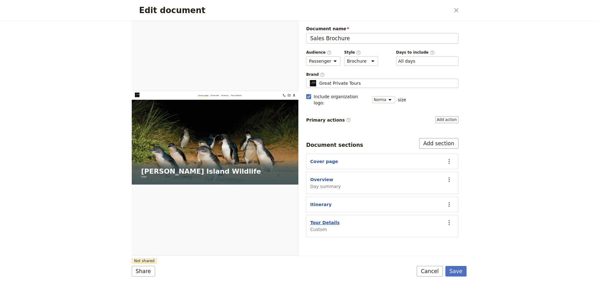
click at [315, 219] on button "Tour Details" at bounding box center [324, 222] width 29 height 6
select select "CUSTOM"
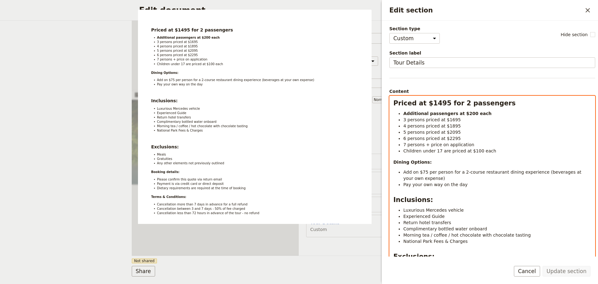
click at [432, 105] on strong "Priced at $1495 for 2 passengers" at bounding box center [454, 102] width 122 height 7
drag, startPoint x: 435, startPoint y: 104, endPoint x: 431, endPoint y: 107, distance: 5.3
click at [431, 107] on strong "Priced at $1495 for 2 passengers" at bounding box center [454, 102] width 122 height 7
select select "paragraph"
click at [448, 121] on span "3 persons priced at $1695" at bounding box center [431, 119] width 57 height 5
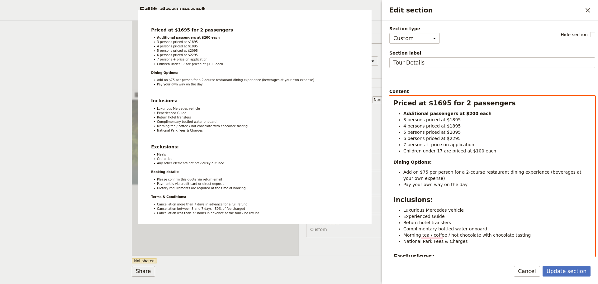
click at [447, 126] on span "4 persons priced at $1895" at bounding box center [431, 125] width 57 height 5
click at [448, 132] on span "5 persons priced at $2095" at bounding box center [431, 132] width 57 height 5
click at [392, 164] on div "Priced at $1695 for 2 passengers Additional passengers at $200 each 3 persons p…" at bounding box center [492, 223] width 205 height 254
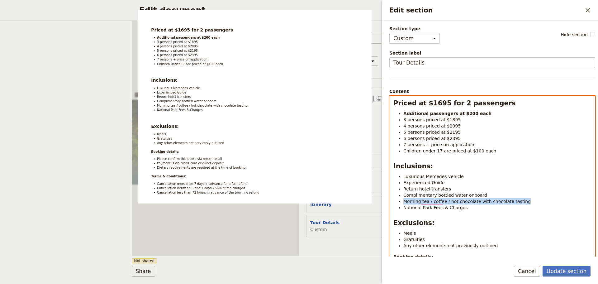
drag, startPoint x: 410, startPoint y: 201, endPoint x: 404, endPoint y: 199, distance: 6.2
click at [404, 199] on li "Morning tea / coffee / hot chocolate with chocolate tasting" at bounding box center [497, 201] width 188 height 6
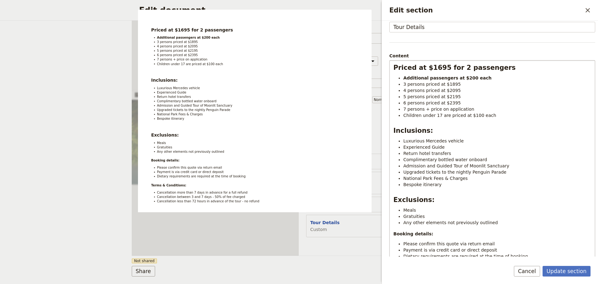
scroll to position [93, 0]
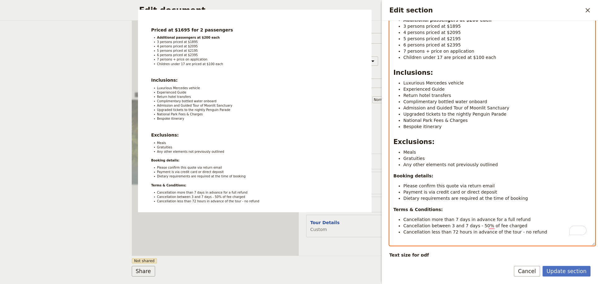
click at [471, 125] on li "Bespoke itinerary" at bounding box center [497, 126] width 188 height 6
click at [472, 121] on li "National Park Fees & Charges" at bounding box center [497, 120] width 188 height 6
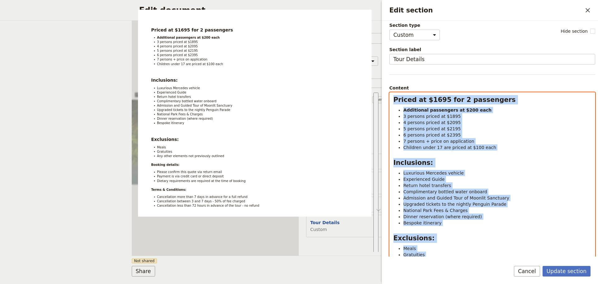
scroll to position [0, 0]
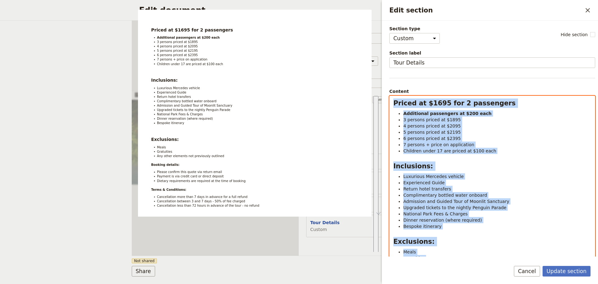
drag, startPoint x: 539, startPoint y: 214, endPoint x: 388, endPoint y: -8, distance: 268.5
click at [388, 0] on html "Fieldbook ​ ​ Fieldbook ​ ​ Packages ​ Departures ​ Bookings ​ Customers ​ Staf…" at bounding box center [299, 142] width 598 height 284
copy div "Priced at $1695 for 2 passengers Additional passengers at $200 each 3 persons p…"
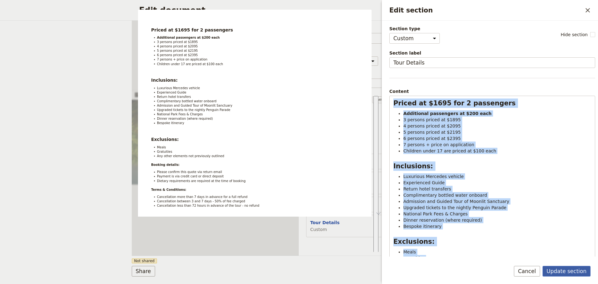
click at [571, 269] on button "Update section" at bounding box center [567, 271] width 48 height 11
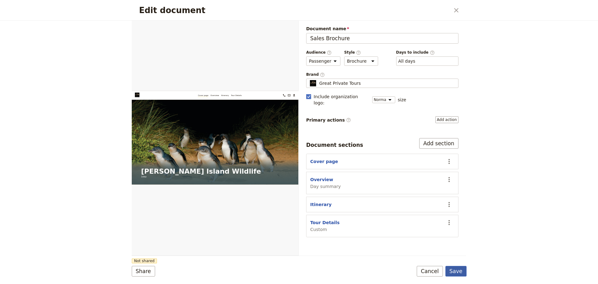
click at [459, 270] on button "Save" at bounding box center [455, 271] width 21 height 11
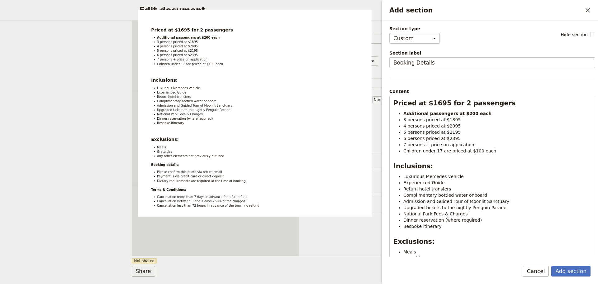
select select "CUSTOM"
select select "DEFAULT"
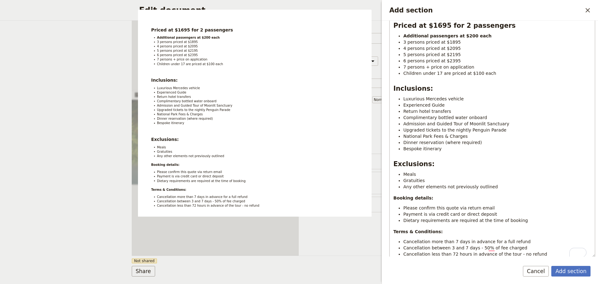
scroll to position [55, 0]
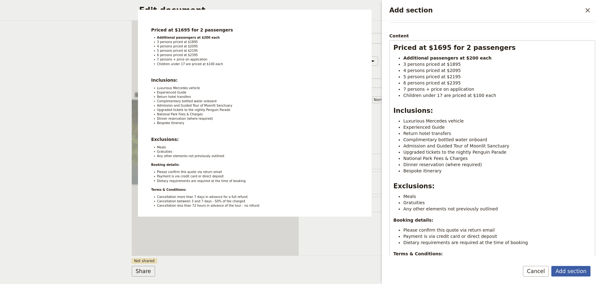
click at [570, 266] on button "Add section" at bounding box center [570, 271] width 39 height 11
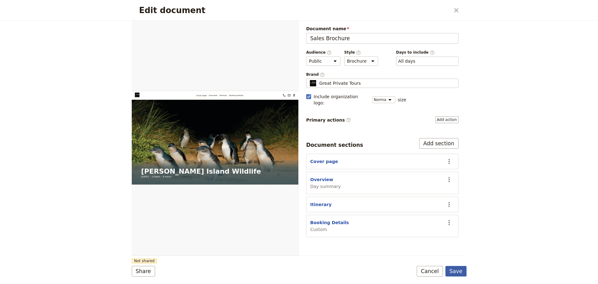
click at [454, 270] on button "Save" at bounding box center [455, 271] width 21 height 11
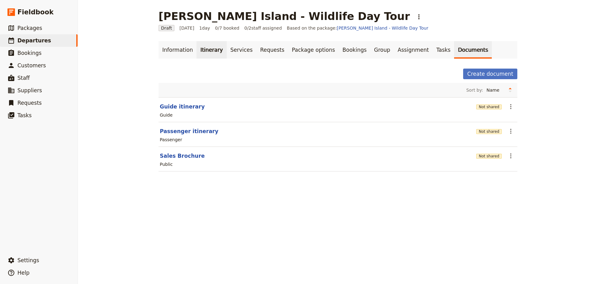
click at [198, 47] on link "Itinerary" at bounding box center [212, 49] width 30 height 17
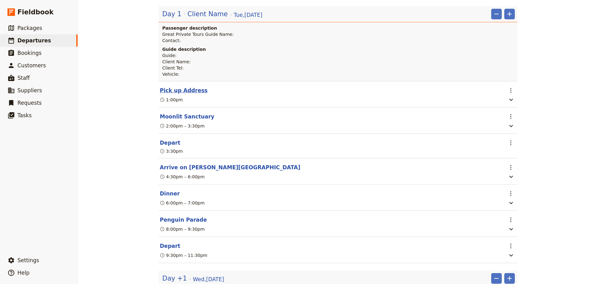
click at [168, 91] on button "Pick up Address" at bounding box center [184, 90] width 48 height 7
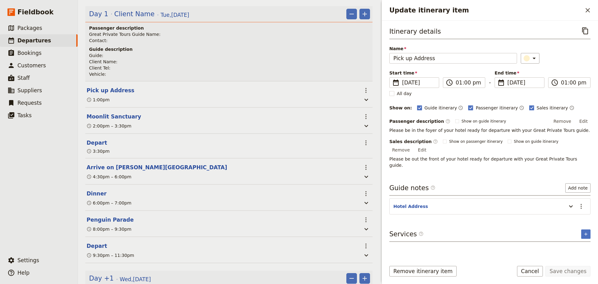
scroll to position [97, 0]
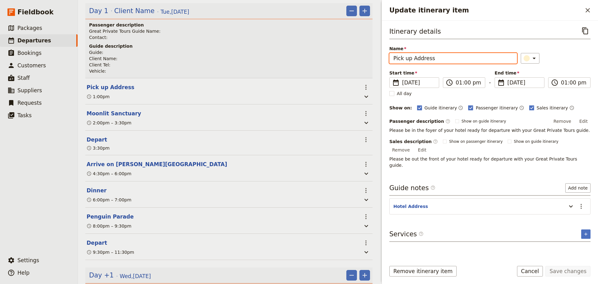
drag, startPoint x: 440, startPoint y: 56, endPoint x: 377, endPoint y: 62, distance: 63.2
click at [377, 62] on div "[PERSON_NAME] Island - Wildlife Day Tour ​ Draft [DATE] 1 day 0/7 booked 0 / 2 …" at bounding box center [338, 142] width 520 height 284
type input "Hotel Pick Up"
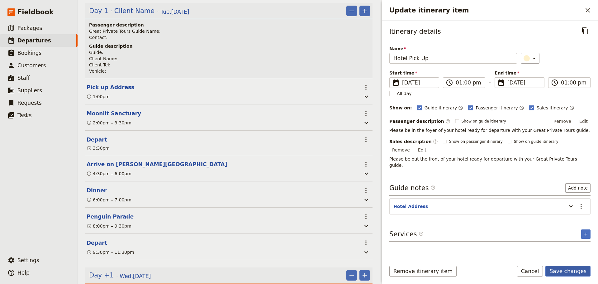
click at [573, 274] on button "Save changes" at bounding box center [567, 271] width 45 height 11
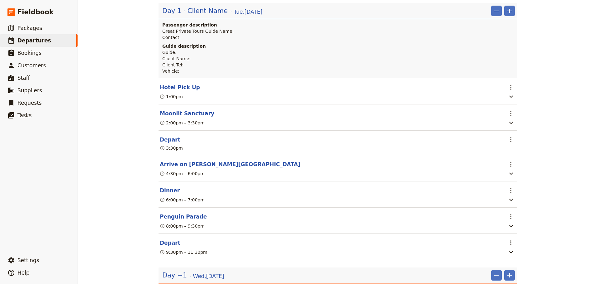
scroll to position [93, 0]
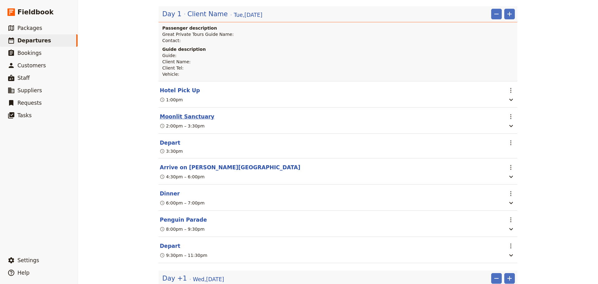
click at [184, 117] on button "Moonlit Sanctuary" at bounding box center [187, 116] width 55 height 7
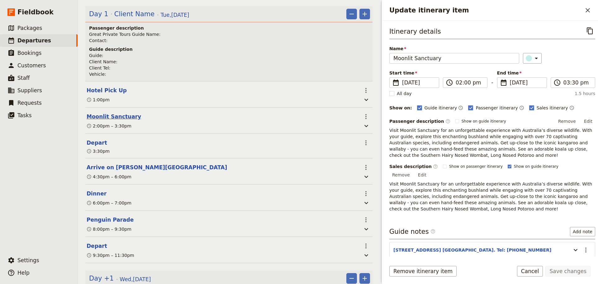
scroll to position [97, 0]
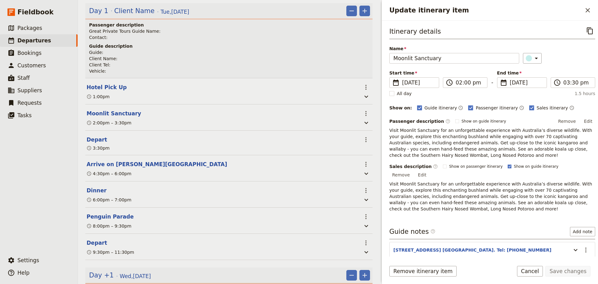
click at [508, 167] on rect "Update itinerary item" at bounding box center [509, 165] width 3 height 3
click at [507, 164] on input "Show on guide itinerary" at bounding box center [507, 164] width 0 height 0
checkbox input "false"
click at [429, 170] on button "Edit" at bounding box center [422, 174] width 14 height 9
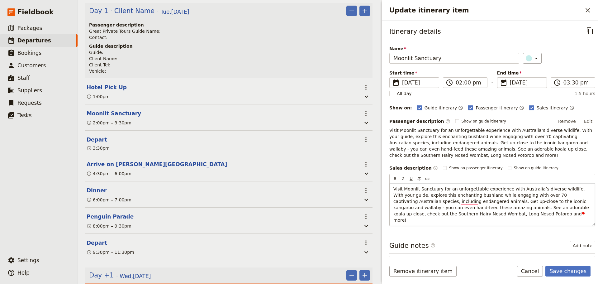
click at [562, 188] on span "Visit Moonlit Sanctuary for an unforgettable experience with Australia’s divers…" at bounding box center [491, 204] width 197 height 36
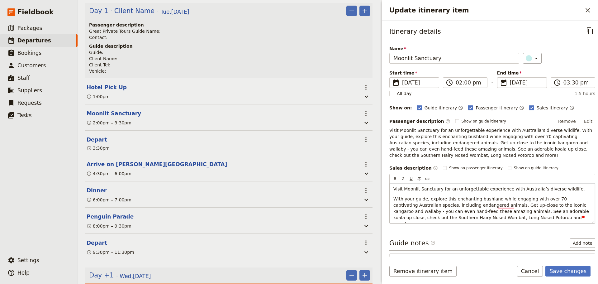
click at [490, 206] on span "With your guide, explore this enchanting bushland while engaging with over 70 c…" at bounding box center [491, 211] width 197 height 30
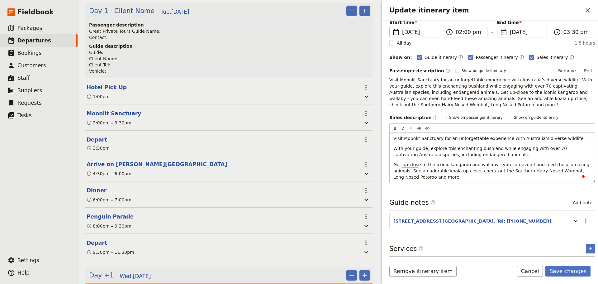
scroll to position [55, 0]
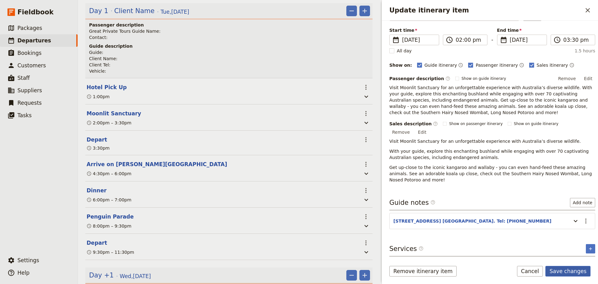
click at [572, 265] on form "Itinerary details ​ Name Moonlit Sanctuary ​ Start time ​ [DATE] [DATE] [DATE] …" at bounding box center [490, 152] width 216 height 263
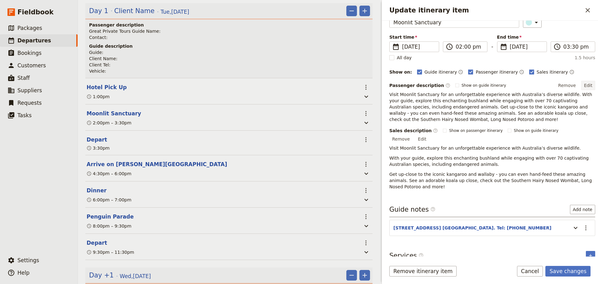
click at [583, 84] on button "Edit" at bounding box center [588, 85] width 14 height 9
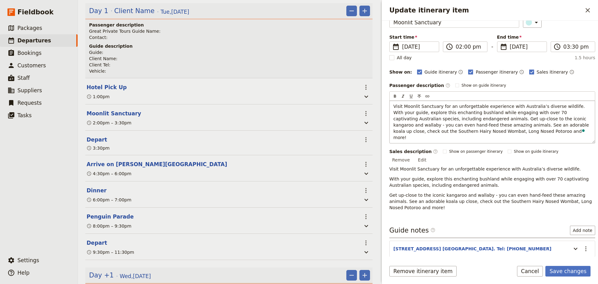
click at [563, 107] on span "Visit Moonlit Sanctuary for an unforgettable experience with Australia’s divers…" at bounding box center [491, 122] width 197 height 36
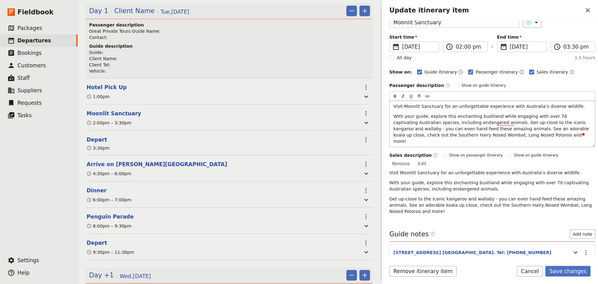
click at [490, 122] on span "With your guide, explore this enchanting bushland while engaging with over 70 c…" at bounding box center [491, 129] width 197 height 30
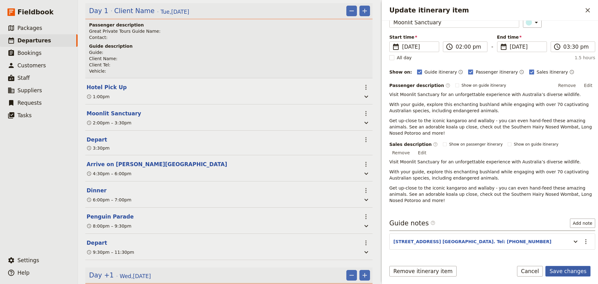
click at [564, 263] on form "Itinerary details ​ Name Moonlit Sanctuary ​ Start time ​ [DATE] [DATE] [DATE] …" at bounding box center [490, 152] width 216 height 263
click at [565, 270] on button "Save changes" at bounding box center [567, 271] width 45 height 11
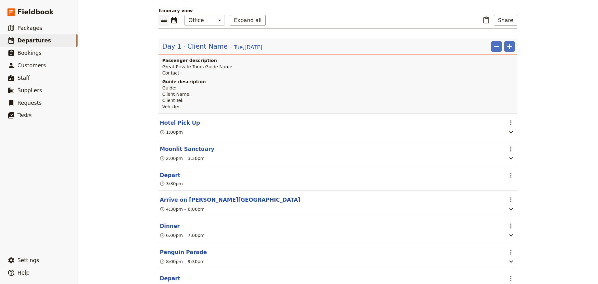
scroll to position [0, 0]
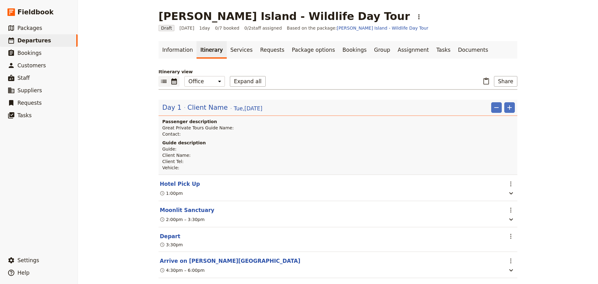
click at [174, 79] on icon "Calendar view" at bounding box center [174, 81] width 6 height 6
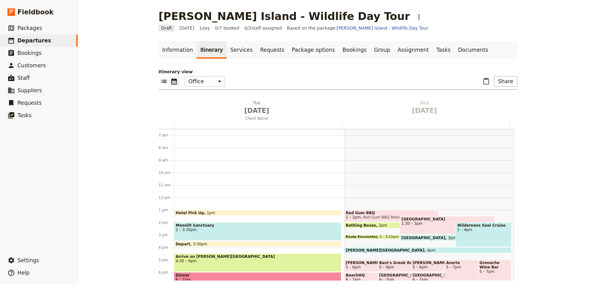
scroll to position [7, 0]
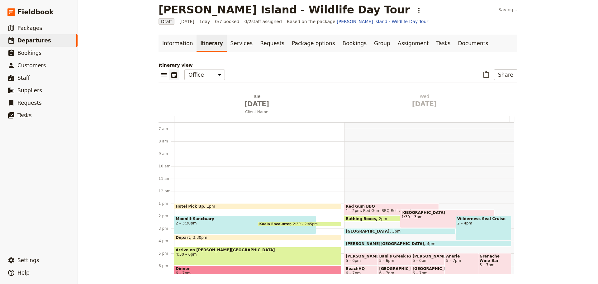
click at [302, 223] on span "2:30 – 2:45pm" at bounding box center [305, 224] width 25 height 4
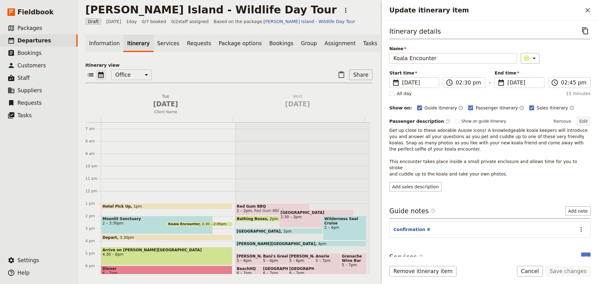
click at [581, 119] on button "Edit" at bounding box center [584, 121] width 14 height 9
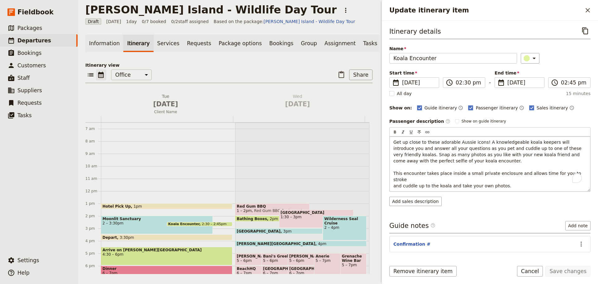
click at [507, 180] on p "Get up close to these adorable Aussie icons! A knowledgeable koala keepers will…" at bounding box center [489, 164] width 193 height 50
drag, startPoint x: 417, startPoint y: 196, endPoint x: 422, endPoint y: 196, distance: 5.3
click at [418, 196] on div "Itinerary details ​ Name Koala Encounter ​ Start time ​ [DATE] [DATE] [DATE] 14…" at bounding box center [492, 141] width 206 height 230
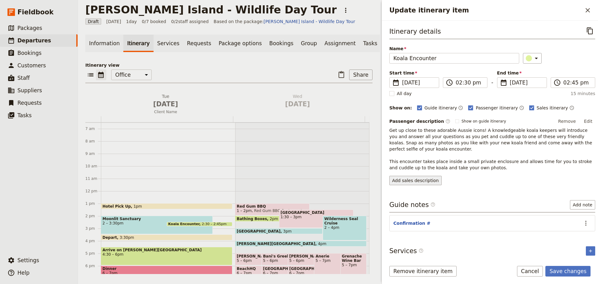
drag, startPoint x: 433, startPoint y: 185, endPoint x: 426, endPoint y: 181, distance: 8.2
click at [432, 185] on div "Itinerary details ​ Name Koala Encounter ​ Start time ​ [DATE] [DATE] [DATE] 14…" at bounding box center [492, 141] width 206 height 230
click at [421, 181] on button "Add sales description" at bounding box center [415, 180] width 52 height 9
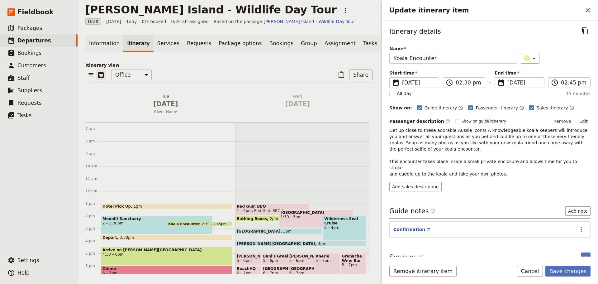
drag, startPoint x: 496, startPoint y: 169, endPoint x: 394, endPoint y: 132, distance: 108.6
click at [391, 141] on p "Get up close to these adorable Aussie icons! A knowledgeable koala keepers will…" at bounding box center [489, 152] width 201 height 50
drag, startPoint x: 389, startPoint y: 131, endPoint x: 503, endPoint y: 167, distance: 119.9
click at [503, 167] on div "Itinerary details ​ Name Koala Encounter ​ Start time ​ [DATE] [DATE] [DATE] 14…" at bounding box center [490, 139] width 216 height 236
copy span "Get up close to these adorable Aussie icons! A knowledgeable koala keepers will…"
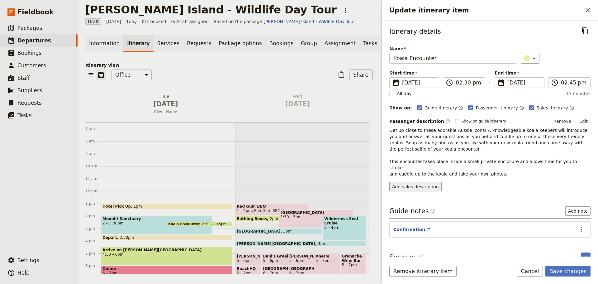
click at [418, 182] on button "Add sales description" at bounding box center [415, 186] width 52 height 9
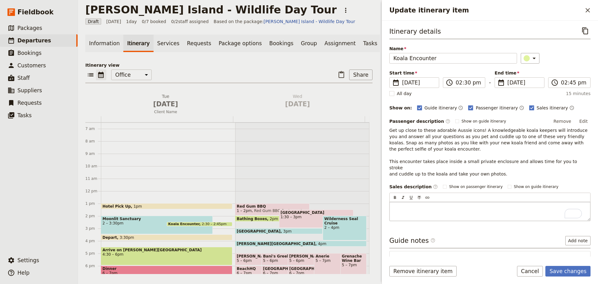
drag, startPoint x: 410, startPoint y: 199, endPoint x: 408, endPoint y: 205, distance: 5.6
drag, startPoint x: 408, startPoint y: 205, endPoint x: 401, endPoint y: 202, distance: 7.0
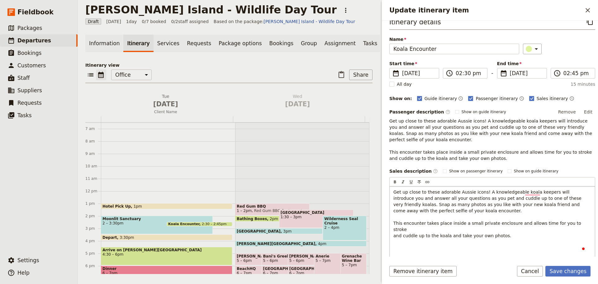
scroll to position [9, 0]
click at [509, 242] on p "Note this is an optional add-on (AUD35 per person)" at bounding box center [492, 245] width 198 height 6
click at [562, 268] on button "Save changes" at bounding box center [567, 271] width 45 height 11
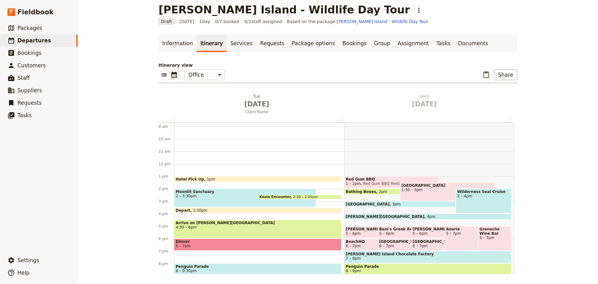
scroll to position [143, 0]
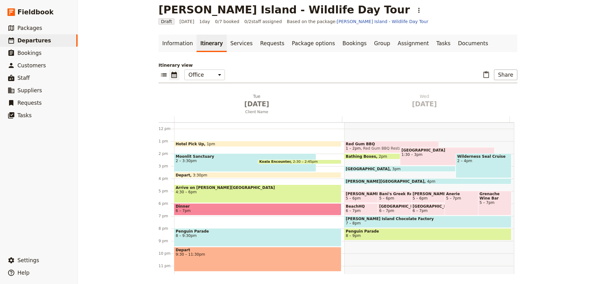
click at [198, 191] on span "4:30 – 6pm" at bounding box center [258, 192] width 164 height 4
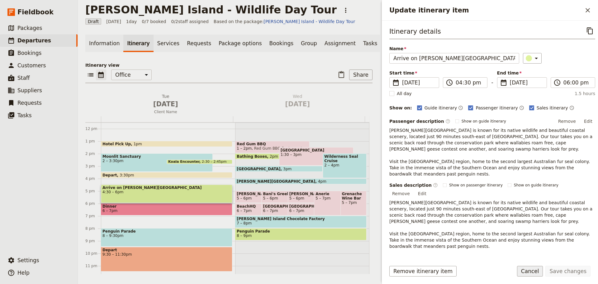
click at [537, 269] on button "Cancel" at bounding box center [530, 271] width 26 height 11
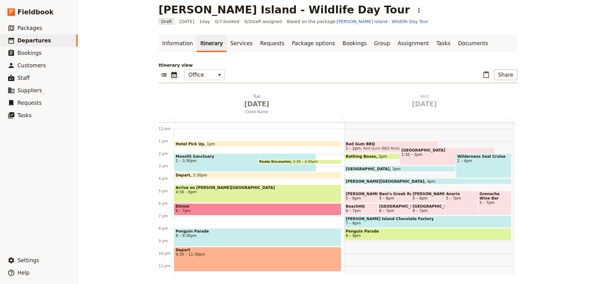
click at [239, 234] on span "8 – 9:30pm" at bounding box center [258, 235] width 164 height 4
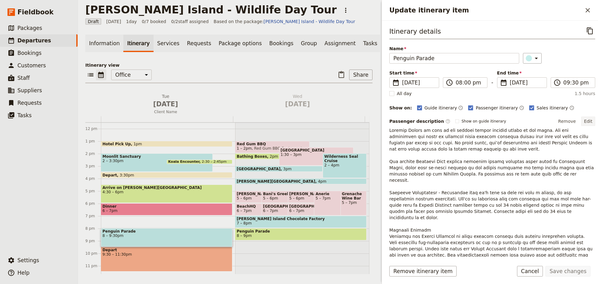
click at [588, 121] on button "Edit" at bounding box center [588, 121] width 14 height 9
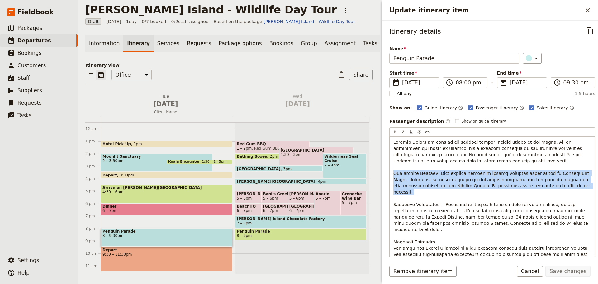
drag, startPoint x: 540, startPoint y: 188, endPoint x: 391, endPoint y: 171, distance: 150.3
click at [391, 171] on div "To enrich screen reader interactions, please activate Accessibility in Grammarl…" at bounding box center [492, 225] width 205 height 179
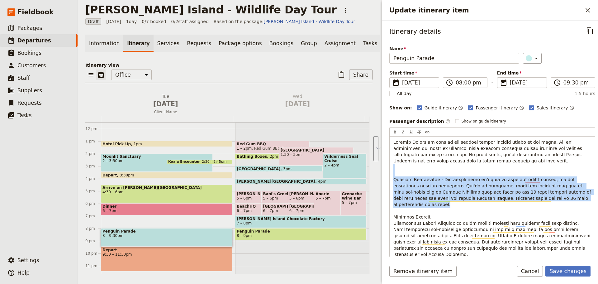
drag, startPoint x: 558, startPoint y: 197, endPoint x: 385, endPoint y: 166, distance: 175.3
click at [385, 166] on div "Itinerary details ​ Name Penguin Parade ​ Start time ​ [DATE] [DATE] [DATE] 20:…" at bounding box center [490, 139] width 216 height 236
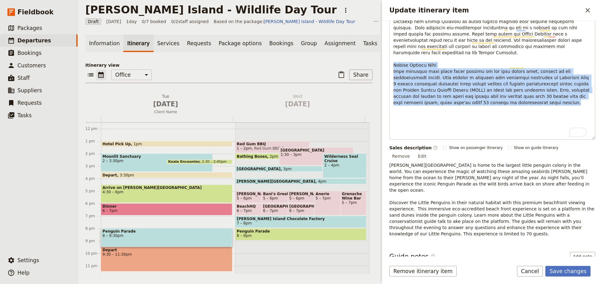
scroll to position [203, 0]
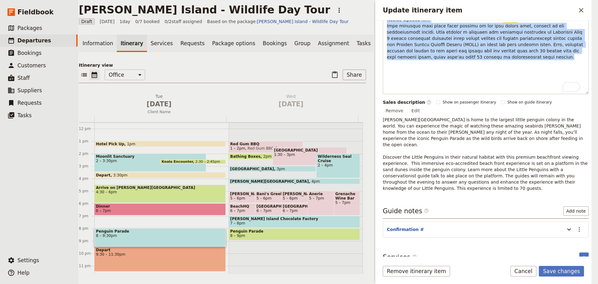
drag, startPoint x: 394, startPoint y: 218, endPoint x: 597, endPoint y: 294, distance: 217.4
click at [597, 283] on html "Fieldbook ​ ​ Fieldbook ​ ​ Packages ​ Departures ​ Bookings ​ Customers ​ Staf…" at bounding box center [299, 142] width 598 height 284
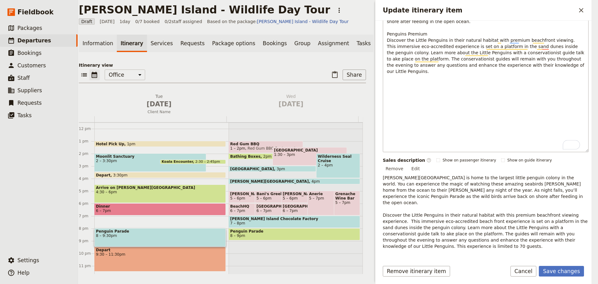
scroll to position [89, 0]
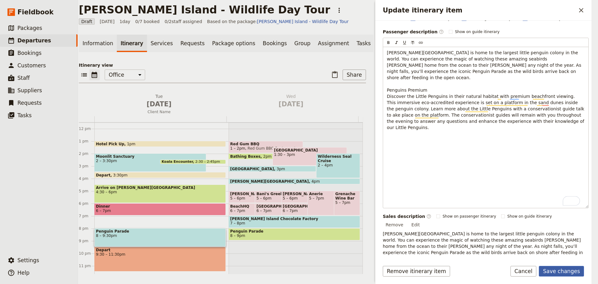
click at [561, 263] on form "Itinerary details ​ Name Penguin Parade ​ Start time ​ 20 Jan 2026 20/01/2026 2…" at bounding box center [483, 152] width 216 height 263
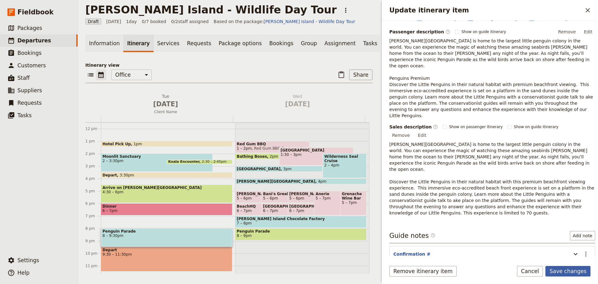
click at [561, 271] on button "Save changes" at bounding box center [567, 271] width 45 height 11
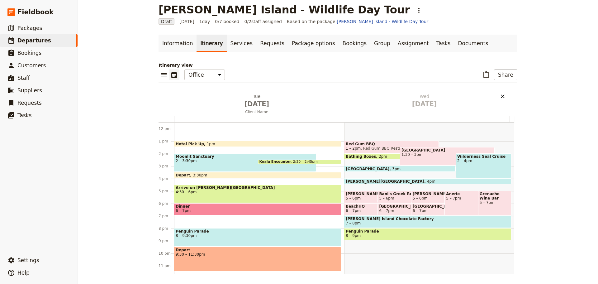
click at [500, 97] on icon "Delete Wed Jan 21" at bounding box center [503, 96] width 6 height 6
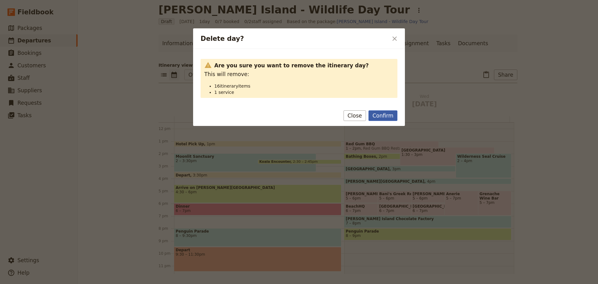
click at [380, 112] on button "Confirm" at bounding box center [383, 115] width 29 height 11
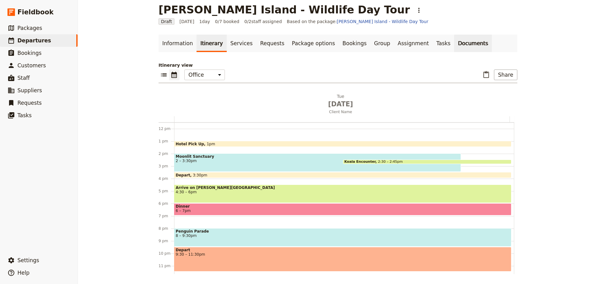
click at [454, 44] on link "Documents" at bounding box center [473, 43] width 38 height 17
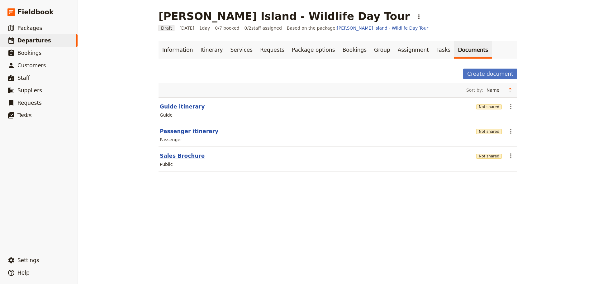
click at [172, 156] on button "Sales Brochure" at bounding box center [182, 155] width 45 height 7
select select "DEFAULT"
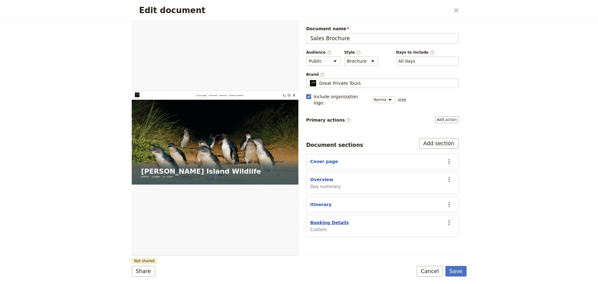
click at [321, 219] on button "Booking Details" at bounding box center [329, 222] width 39 height 6
select select "CUSTOM"
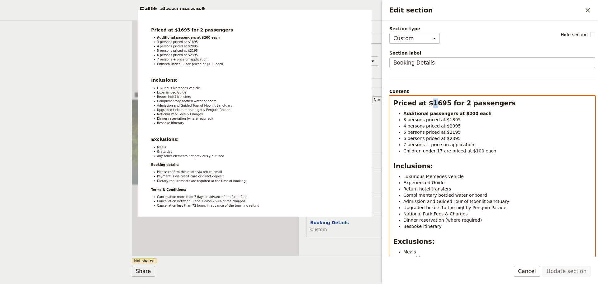
click at [427, 104] on strong "Priced at $1695 for 2 passengers" at bounding box center [454, 102] width 122 height 7
click at [454, 107] on strong "Priced at $2695 for 2 passengers" at bounding box center [454, 102] width 122 height 7
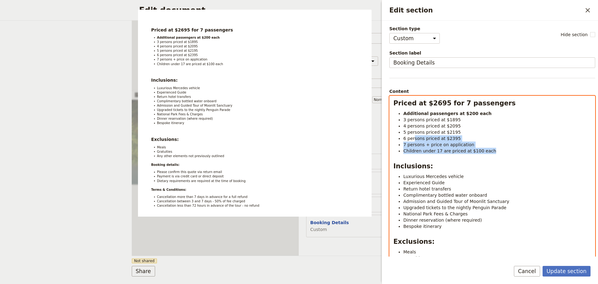
select select "paragraph"
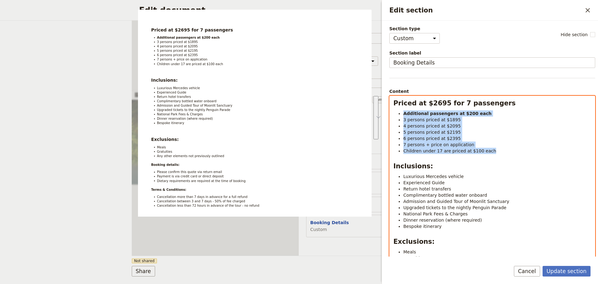
drag, startPoint x: 414, startPoint y: 141, endPoint x: 398, endPoint y: 115, distance: 30.2
click at [398, 115] on ul "Additional passengers at $200 each 3 persons priced at $1895 4 persons priced a…" at bounding box center [492, 132] width 198 height 44
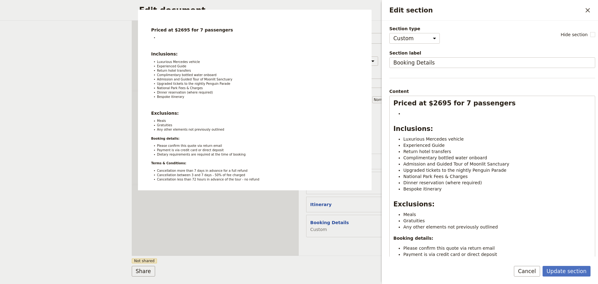
select select "CUSTOM"
select select "DEFAULT"
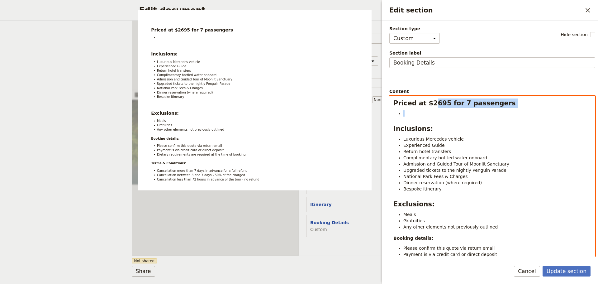
click at [430, 106] on div "Priced at $2695 for 7 passengers Inclusions: Luxurious Mercedes vehicle Experie…" at bounding box center [492, 196] width 205 height 201
click at [435, 102] on strong "Priced at $2695 for 7 passengers" at bounding box center [454, 102] width 122 height 7
click at [434, 105] on strong "Priced at $2695 for 7 passengers" at bounding box center [454, 102] width 122 height 7
click at [430, 174] on span "National Park Fees & Charges" at bounding box center [435, 176] width 64 height 5
click at [435, 103] on strong "Priced at $2695 for 7 passengers" at bounding box center [454, 102] width 122 height 7
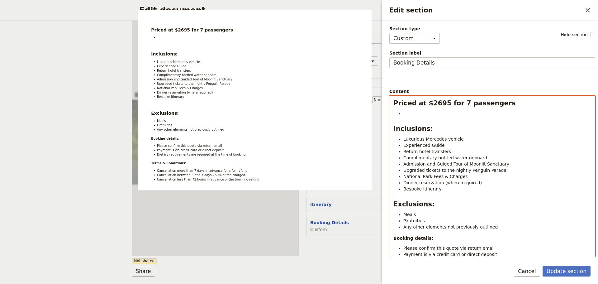
select select "h2"
click at [416, 114] on li "To enrich screen reader interactions, please activate Accessibility in Grammarl…" at bounding box center [497, 113] width 188 height 6
click at [423, 139] on span "Luxurious Mercedes vehicle" at bounding box center [433, 138] width 60 height 5
click at [426, 108] on div "Priced at $2995 for 7 passengers Inclusions: Luxurious 15-seat Mercedes Sprinte…" at bounding box center [492, 196] width 205 height 201
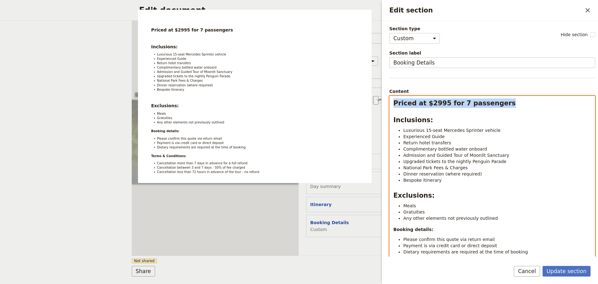
drag, startPoint x: 436, startPoint y: 107, endPoint x: 390, endPoint y: 103, distance: 46.0
click at [390, 103] on div "Priced at $2995 for 7 passengers Inclusions: Luxurious 15-seat Mercedes Sprinte…" at bounding box center [492, 192] width 205 height 193
drag, startPoint x: 421, startPoint y: 109, endPoint x: 492, endPoint y: 101, distance: 71.8
click at [409, 100] on strong "Priced at $2995 for 7 passengers" at bounding box center [454, 102] width 122 height 7
drag, startPoint x: 454, startPoint y: 104, endPoint x: 393, endPoint y: 104, distance: 61.1
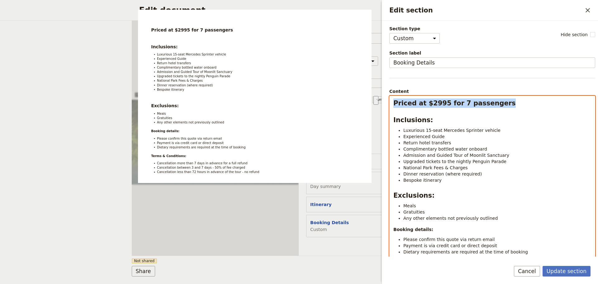
click at [393, 104] on div "Priced at $2995 for 7 passengers Inclusions: Luxurious 15-seat Mercedes Sprinte…" at bounding box center [492, 192] width 205 height 193
drag, startPoint x: 400, startPoint y: 102, endPoint x: 384, endPoint y: 102, distance: 15.6
click at [384, 102] on div "Section type Cover page Day summary Itinerary Custom Hide section Section label…" at bounding box center [490, 139] width 216 height 236
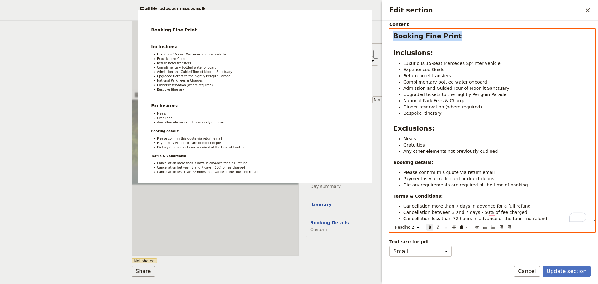
scroll to position [72, 0]
click at [447, 225] on icon "Format underline" at bounding box center [446, 227] width 5 height 5
click at [464, 159] on p "Booking details:" at bounding box center [492, 162] width 198 height 6
click at [394, 160] on strong "Booking details:" at bounding box center [413, 162] width 40 height 5
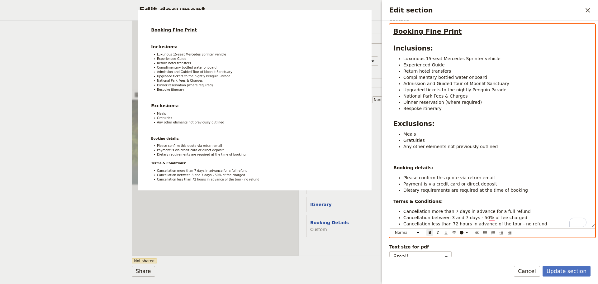
click at [397, 158] on p "To enrich screen reader interactions, please activate Accessibility in Grammarl…" at bounding box center [492, 158] width 198 height 6
select select "h2"
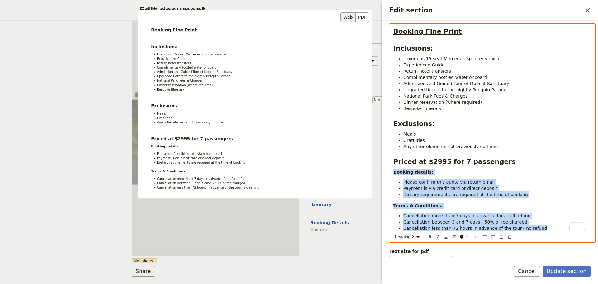
drag, startPoint x: 380, startPoint y: 163, endPoint x: 370, endPoint y: 163, distance: 10.0
click at [389, 163] on div "Section type Cover page Day summary Itinerary Custom Hide section Section label…" at bounding box center [492, 69] width 206 height 230
click at [413, 159] on strong "Priced at $2995 for 7 passengers" at bounding box center [454, 161] width 122 height 7
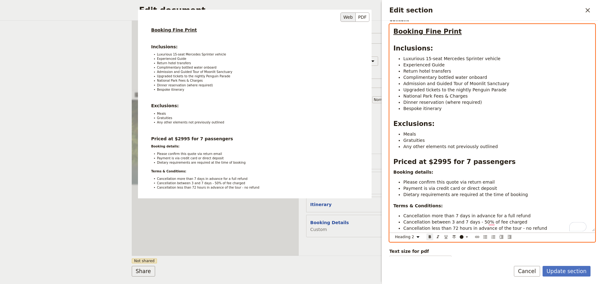
click at [411, 165] on strong "Priced at $2995 for 7 passengers" at bounding box center [454, 161] width 122 height 7
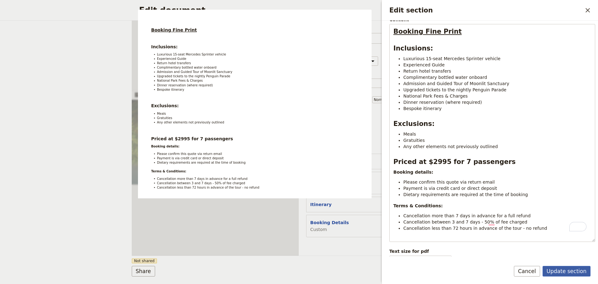
click at [561, 266] on button "Update section" at bounding box center [567, 271] width 48 height 11
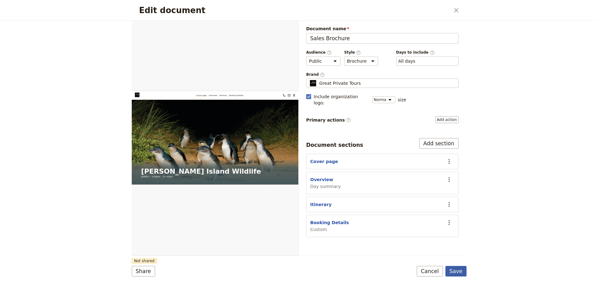
click at [454, 268] on button "Save" at bounding box center [455, 271] width 21 height 11
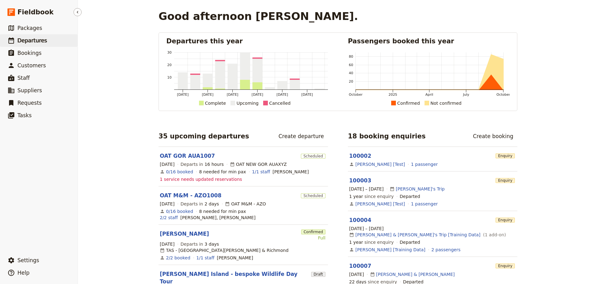
click at [42, 43] on span "Departures" at bounding box center [32, 40] width 30 height 6
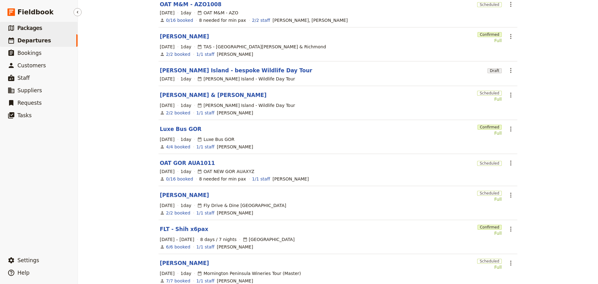
scroll to position [40, 0]
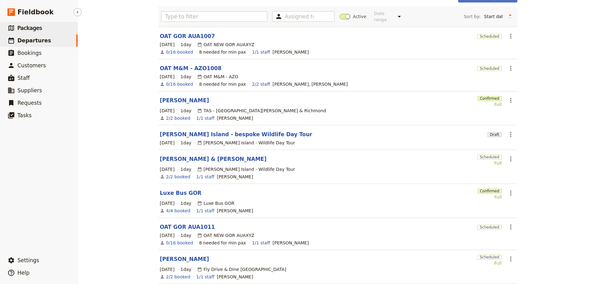
click at [33, 25] on span "Packages" at bounding box center [29, 28] width 25 height 6
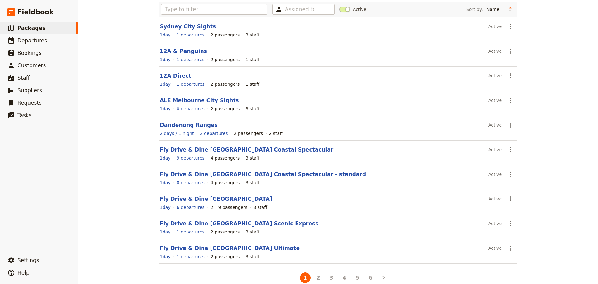
scroll to position [55, 0]
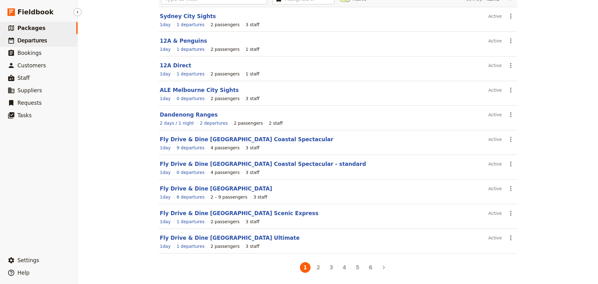
click at [48, 43] on link "​ Departures" at bounding box center [39, 40] width 78 height 12
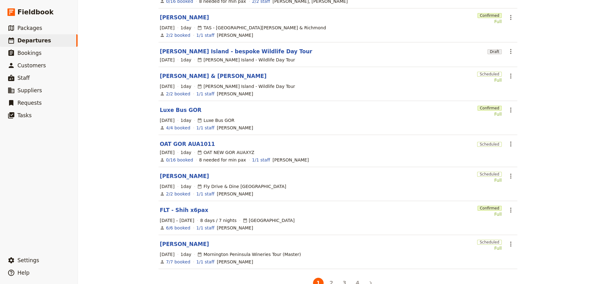
scroll to position [134, 0]
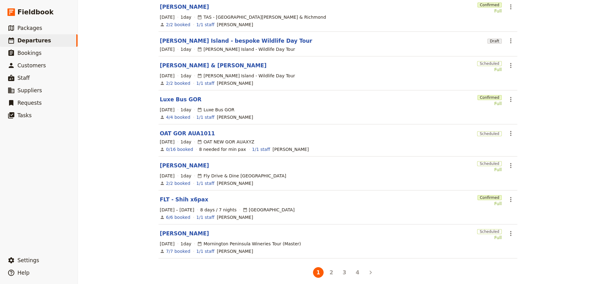
click at [358, 268] on button "4" at bounding box center [357, 272] width 11 height 11
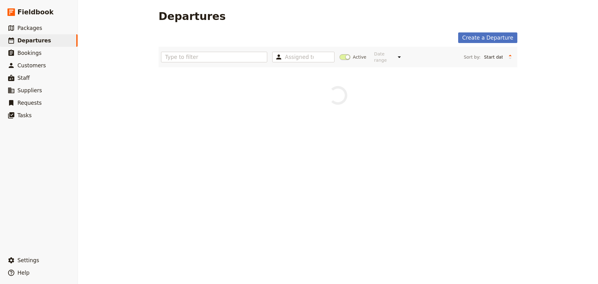
scroll to position [0, 0]
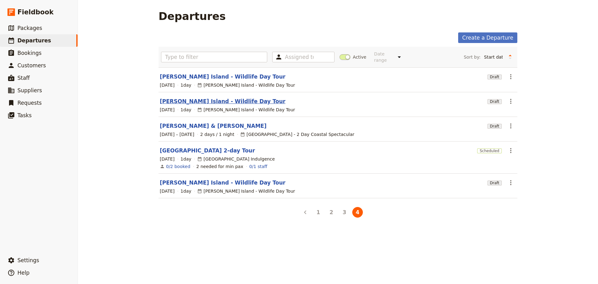
click at [207, 98] on link "[PERSON_NAME] Island - Wildlife Day Tour" at bounding box center [223, 101] width 126 height 7
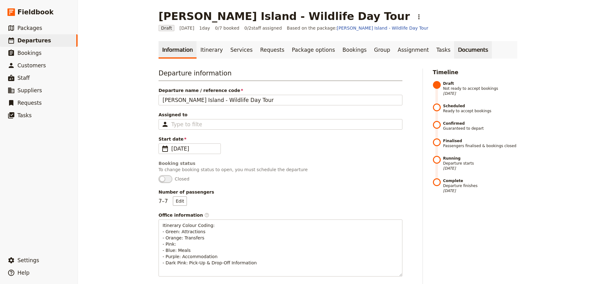
click at [454, 53] on link "Documents" at bounding box center [473, 49] width 38 height 17
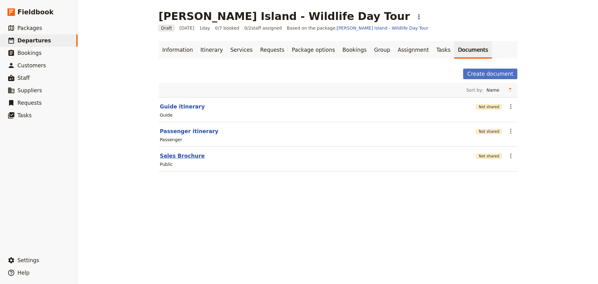
click at [180, 154] on button "Sales Brochure" at bounding box center [182, 155] width 45 height 7
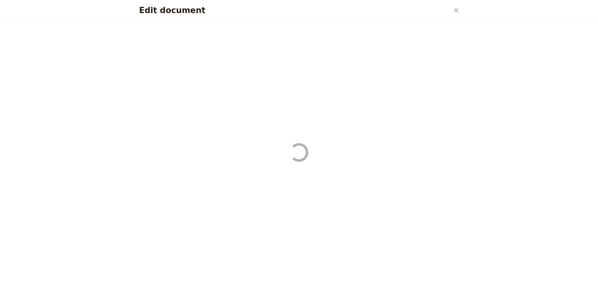
select select "DEFAULT"
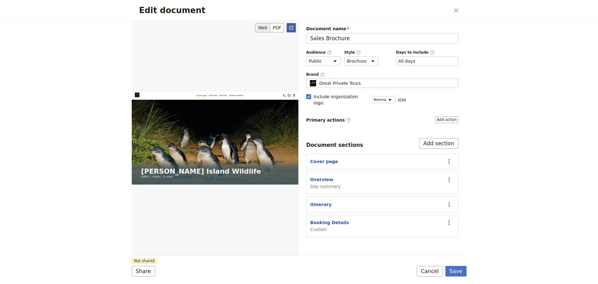
click at [290, 28] on icon "Open full preview" at bounding box center [291, 28] width 4 height 4
click at [450, 176] on icon "Actions" at bounding box center [448, 179] width 7 height 7
click at [430, 224] on span "Hide section" at bounding box center [425, 225] width 50 height 6
click at [458, 275] on button "Save" at bounding box center [455, 271] width 21 height 11
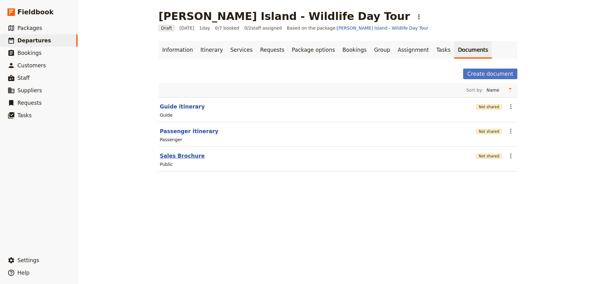
click at [167, 153] on button "Sales Brochure" at bounding box center [182, 155] width 45 height 7
select select "DEFAULT"
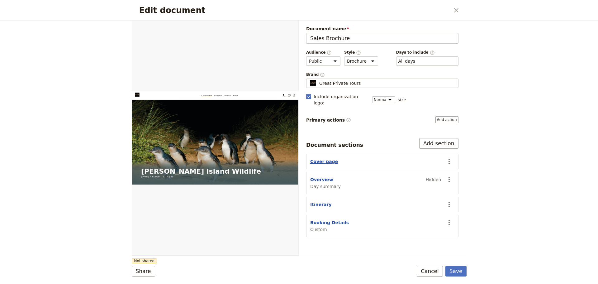
click at [325, 158] on button "Cover page" at bounding box center [324, 161] width 28 height 6
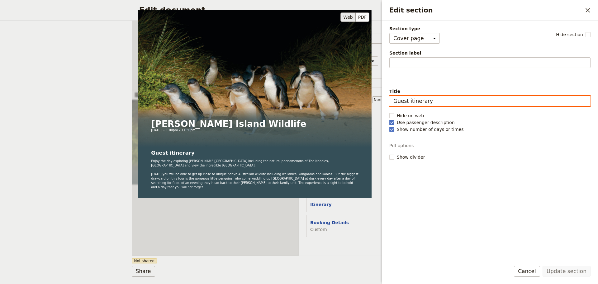
drag, startPoint x: 443, startPoint y: 106, endPoint x: 367, endPoint y: 106, distance: 76.0
click at [389, 106] on div "Section type Cover page Day summary Itinerary Custom Hide section Section label…" at bounding box center [489, 141] width 201 height 230
click at [442, 98] on input "Guest itinerary" at bounding box center [489, 101] width 201 height 11
drag, startPoint x: 439, startPoint y: 101, endPoint x: 381, endPoint y: 102, distance: 57.7
click at [381, 102] on div "Edit section ​ Section type Cover page Day summary Itinerary Custom Hide sectio…" at bounding box center [489, 142] width 218 height 284
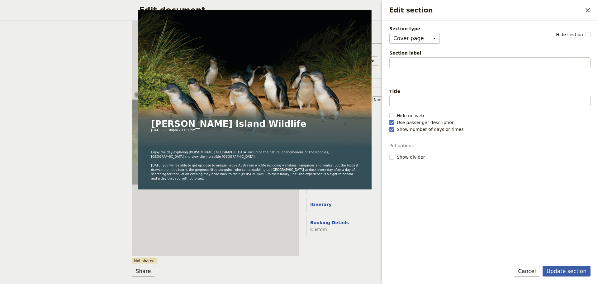
click at [578, 271] on button "Update section" at bounding box center [567, 271] width 48 height 11
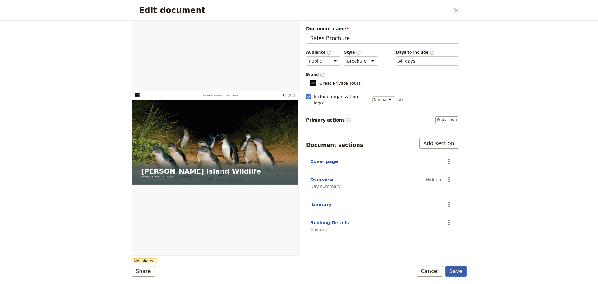
click at [455, 270] on button "Save" at bounding box center [455, 271] width 21 height 11
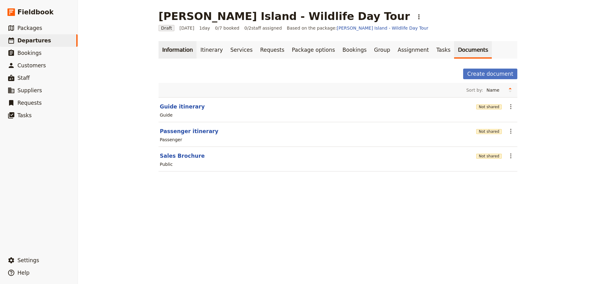
click at [167, 50] on link "Information" at bounding box center [178, 49] width 38 height 17
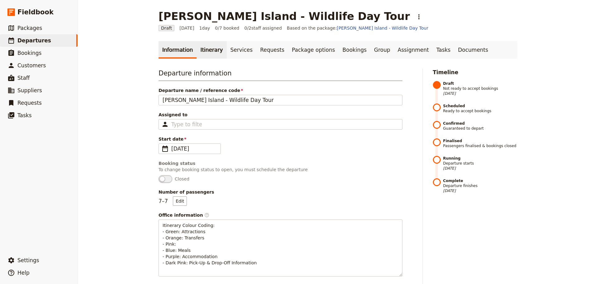
click at [198, 48] on link "Itinerary" at bounding box center [212, 49] width 30 height 17
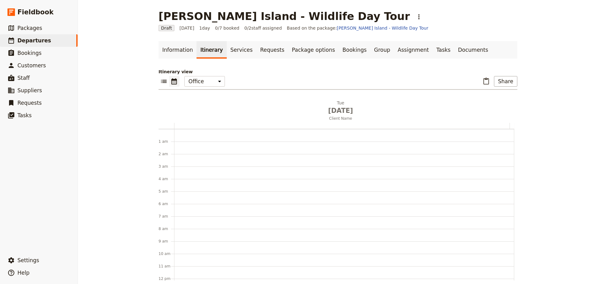
scroll to position [81, 0]
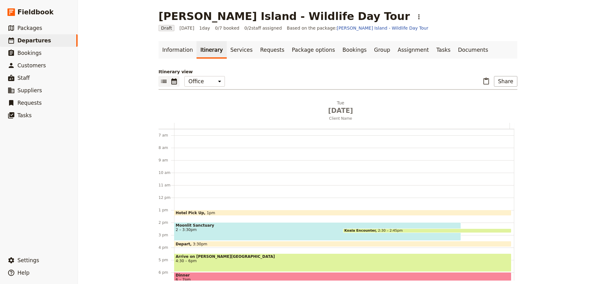
click at [160, 81] on icon "List view" at bounding box center [163, 81] width 7 height 7
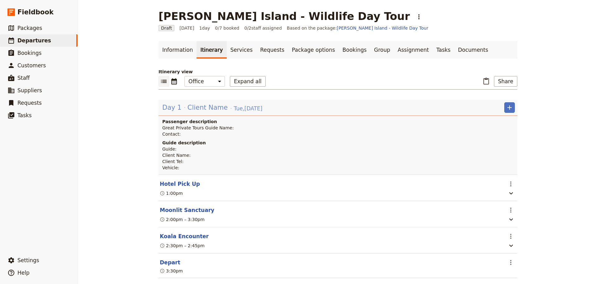
click at [203, 111] on span "Client Name" at bounding box center [208, 107] width 40 height 9
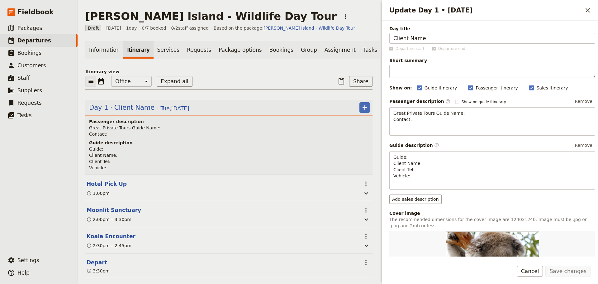
drag, startPoint x: 399, startPoint y: 40, endPoint x: 362, endPoint y: 40, distance: 37.7
click at [362, 40] on div "[PERSON_NAME] Island - Wildlife Day Tour ​ Draft [DATE] 1 day 0/7 booked 0 / 2 …" at bounding box center [338, 142] width 520 height 284
click at [576, 271] on button "Save changes" at bounding box center [567, 271] width 45 height 11
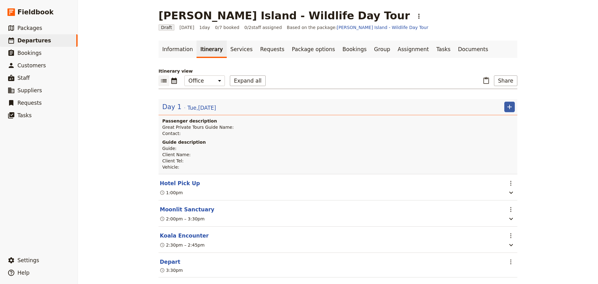
scroll to position [0, 0]
click at [503, 80] on button "Share" at bounding box center [505, 81] width 23 height 11
click at [491, 112] on span "Sales Brochure" at bounding box center [485, 112] width 33 height 6
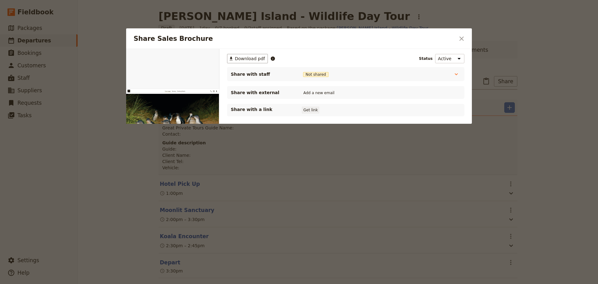
click at [312, 112] on button "Get link" at bounding box center [310, 110] width 17 height 7
click at [463, 39] on icon "Close dialog" at bounding box center [461, 38] width 7 height 7
